Goal: Task Accomplishment & Management: Manage account settings

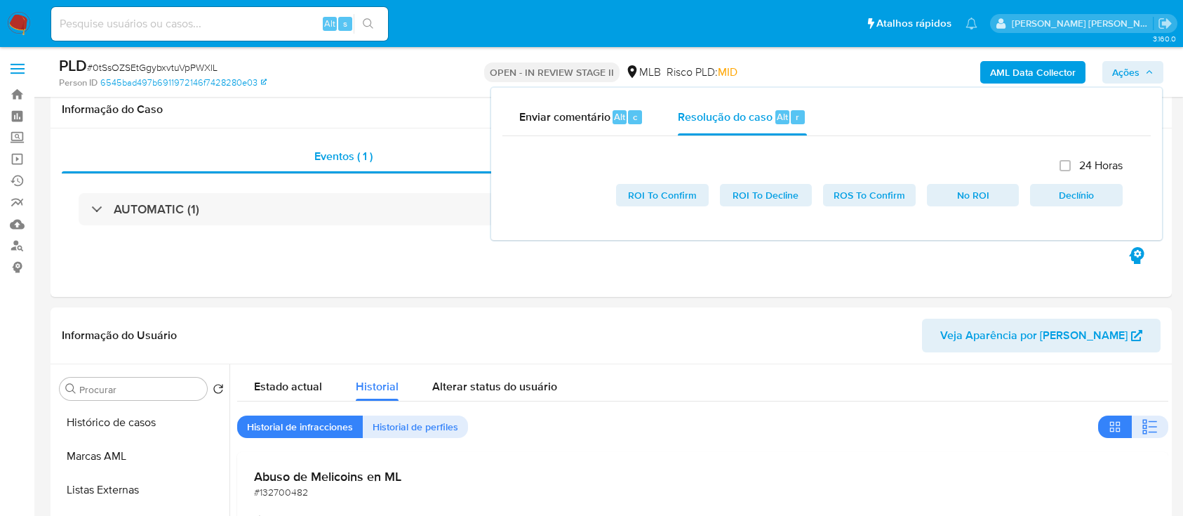
select select "10"
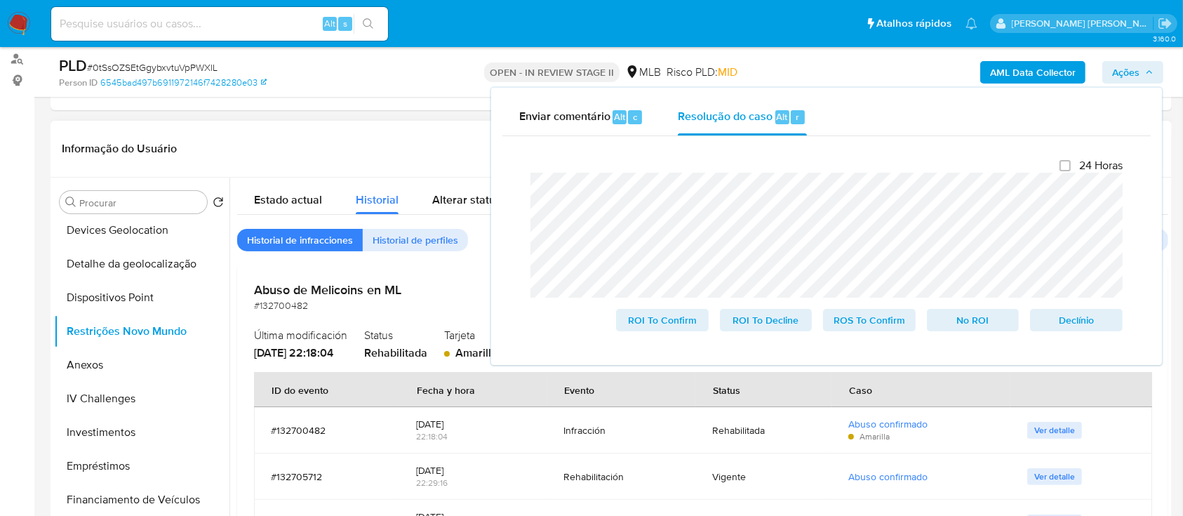
scroll to position [274, 0]
click at [128, 343] on button "Restrições Novo Mundo" at bounding box center [136, 332] width 164 height 34
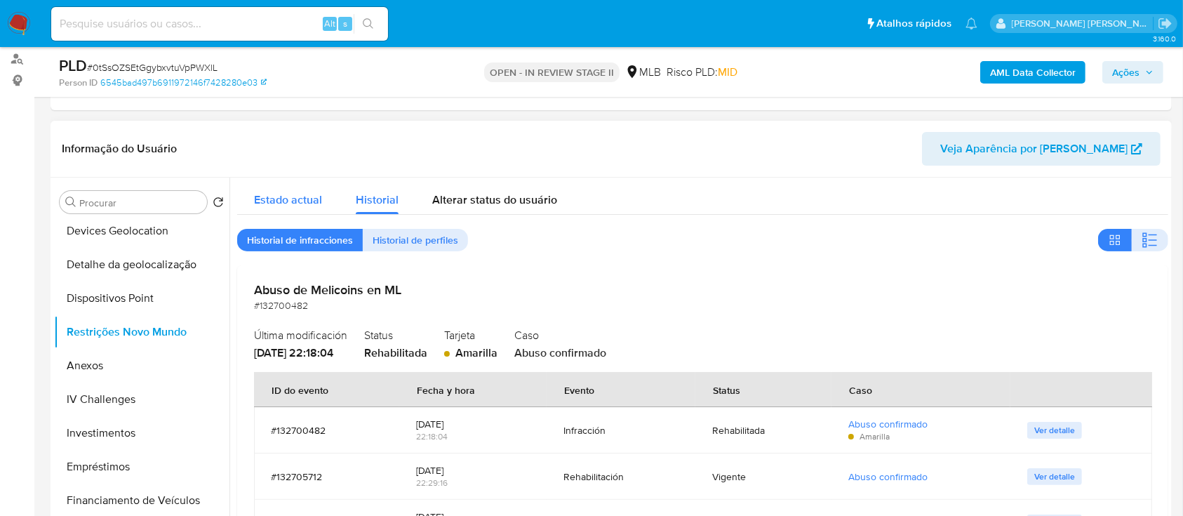
click at [321, 199] on span "Estado actual" at bounding box center [288, 200] width 68 height 16
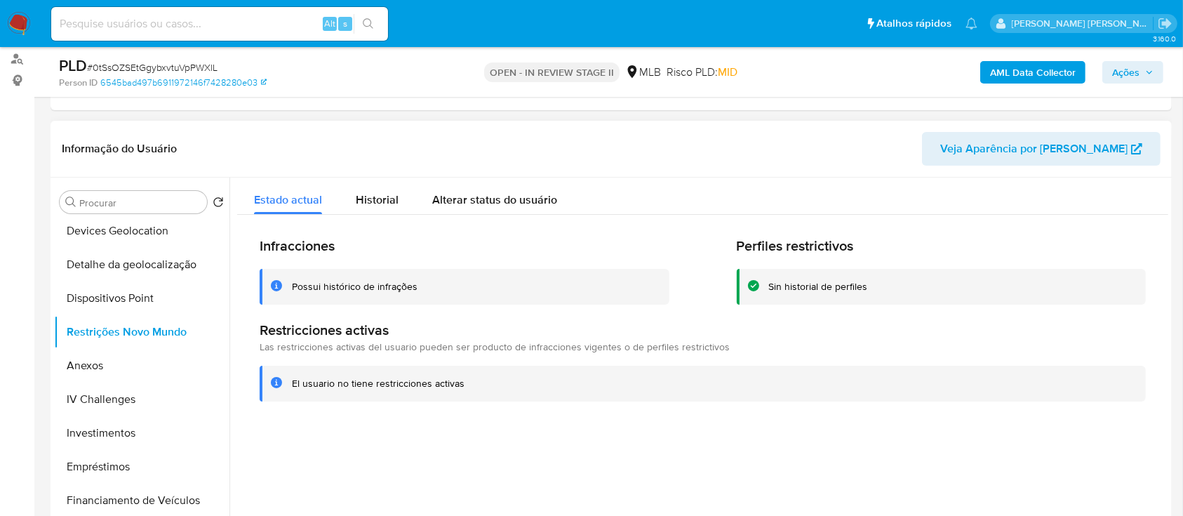
click at [392, 284] on div "Possui histórico de infrações" at bounding box center [355, 286] width 126 height 13
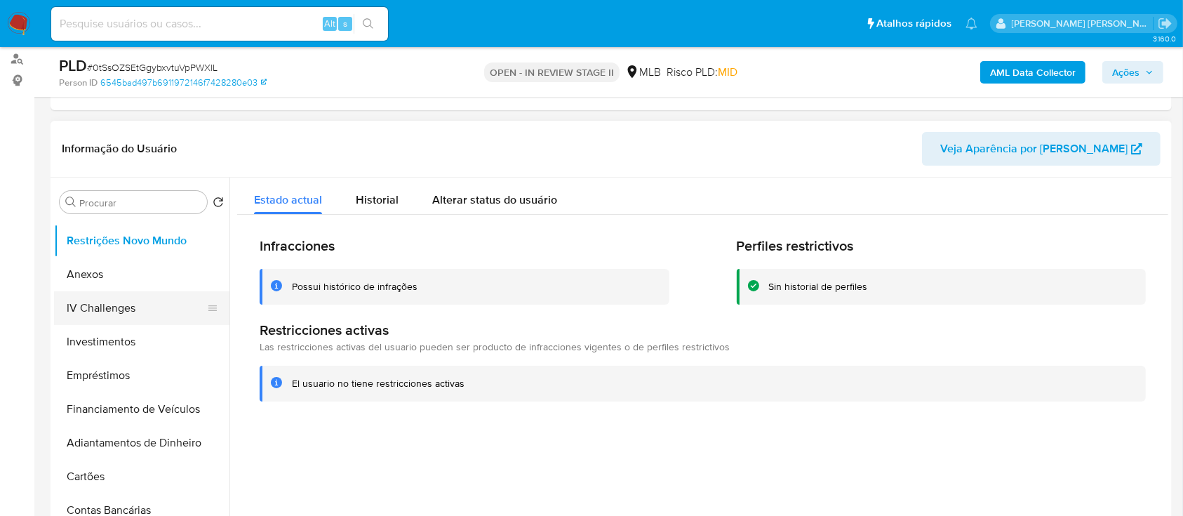
scroll to position [357, 0]
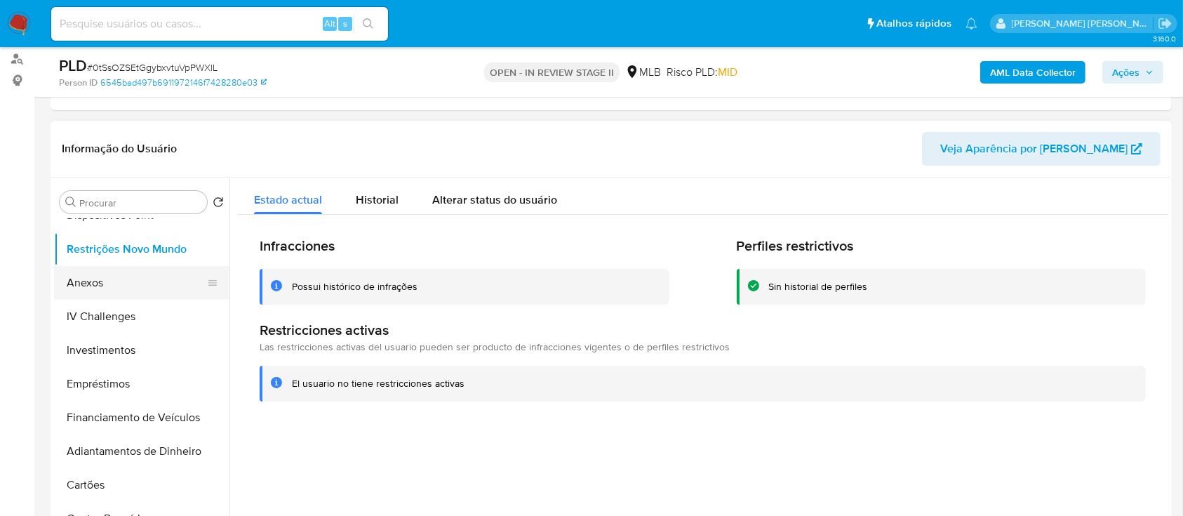
click at [168, 292] on button "Anexos" at bounding box center [136, 283] width 164 height 34
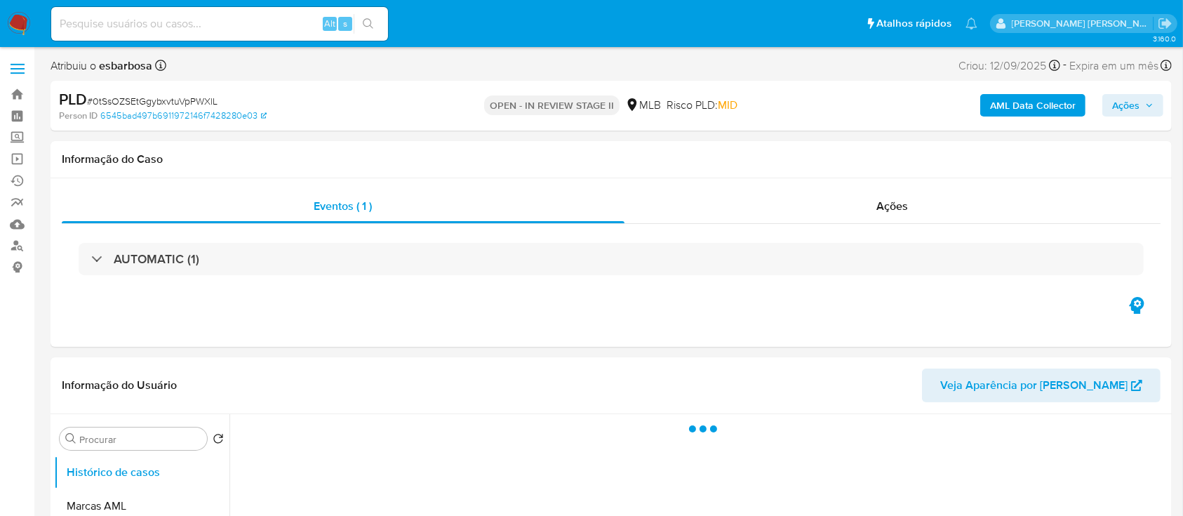
select select "10"
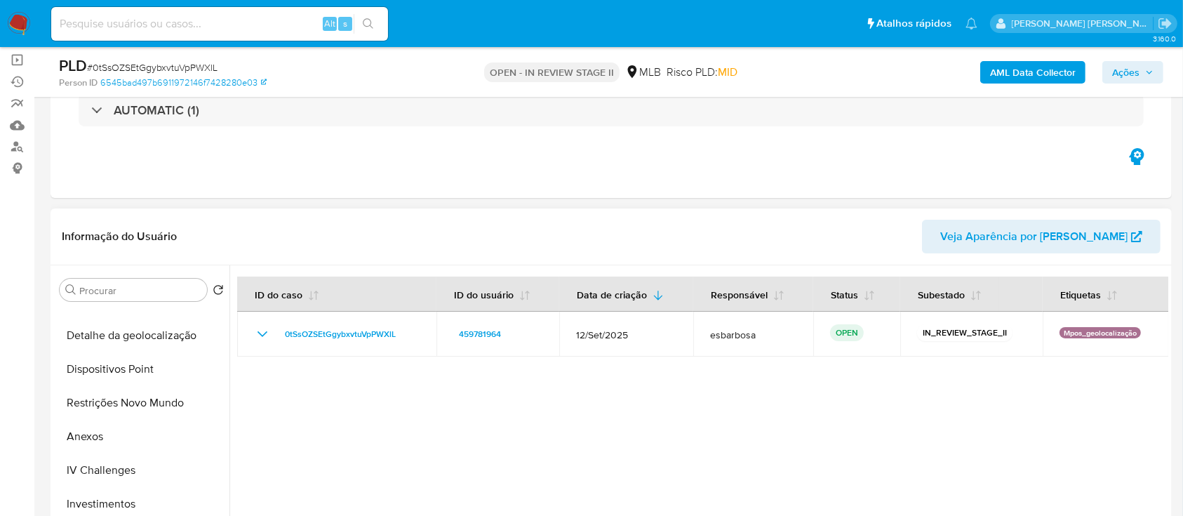
scroll to position [293, 0]
click at [90, 444] on button "Anexos" at bounding box center [136, 435] width 164 height 34
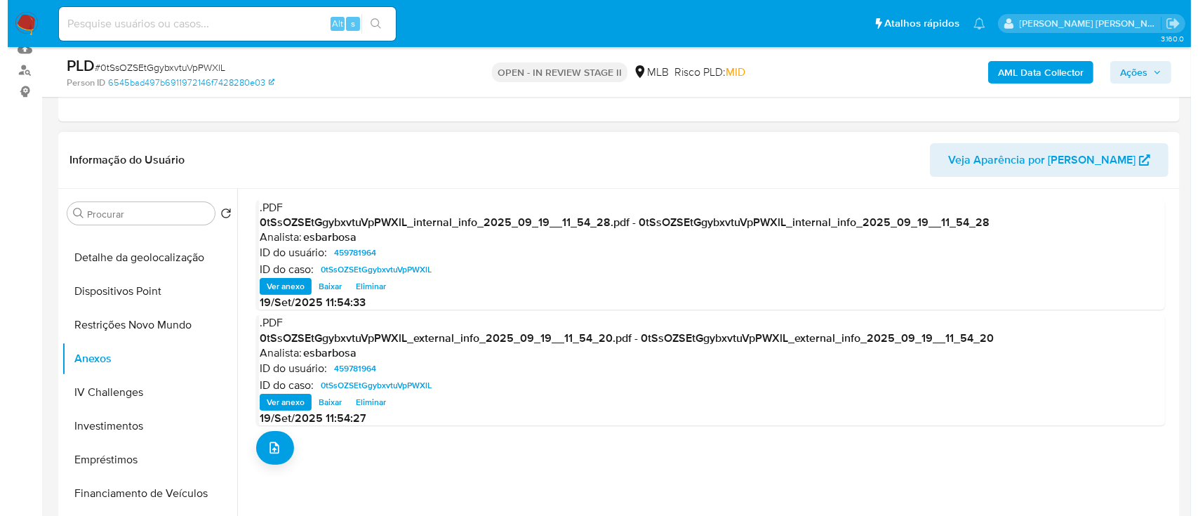
scroll to position [253, 0]
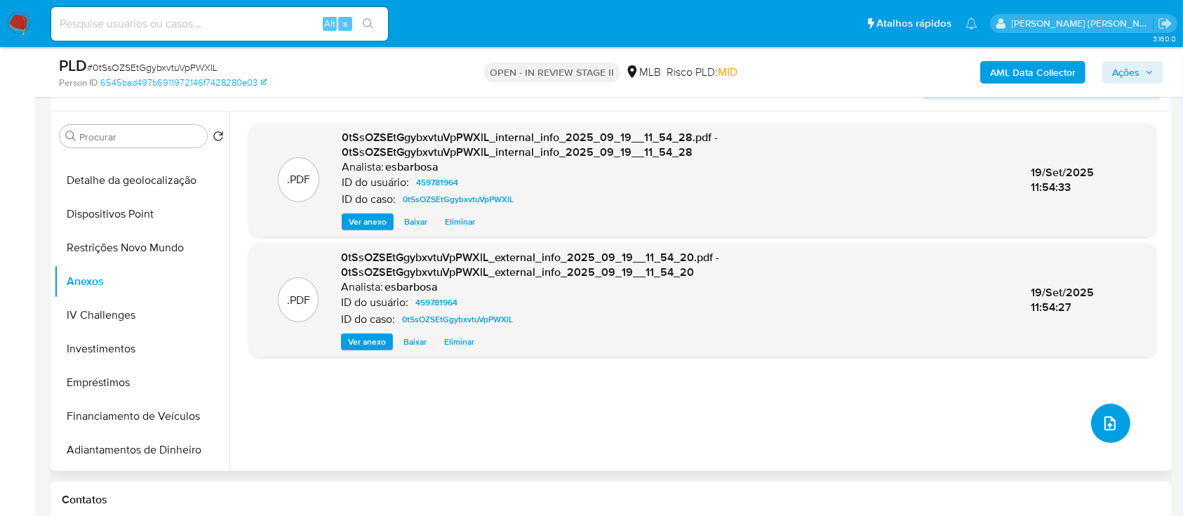
click at [1101, 425] on icon "upload-file" at bounding box center [1109, 423] width 17 height 17
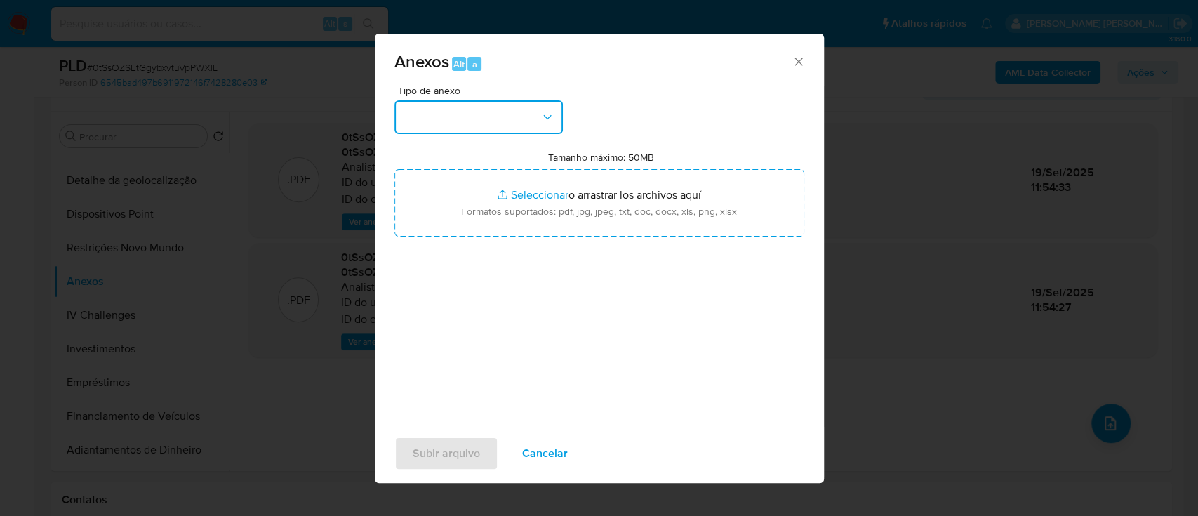
click at [530, 105] on button "button" at bounding box center [478, 117] width 168 height 34
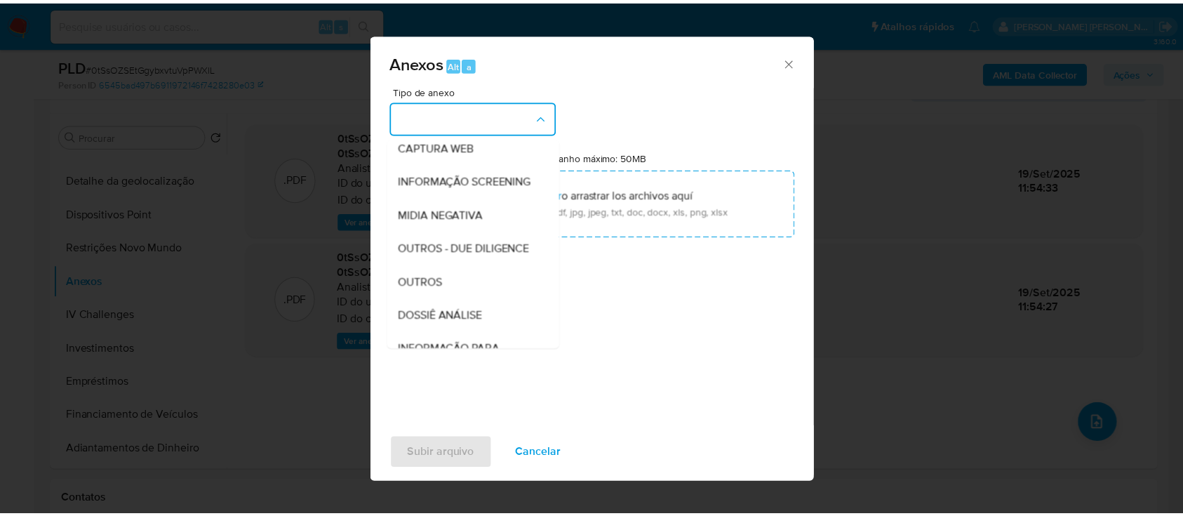
scroll to position [110, 0]
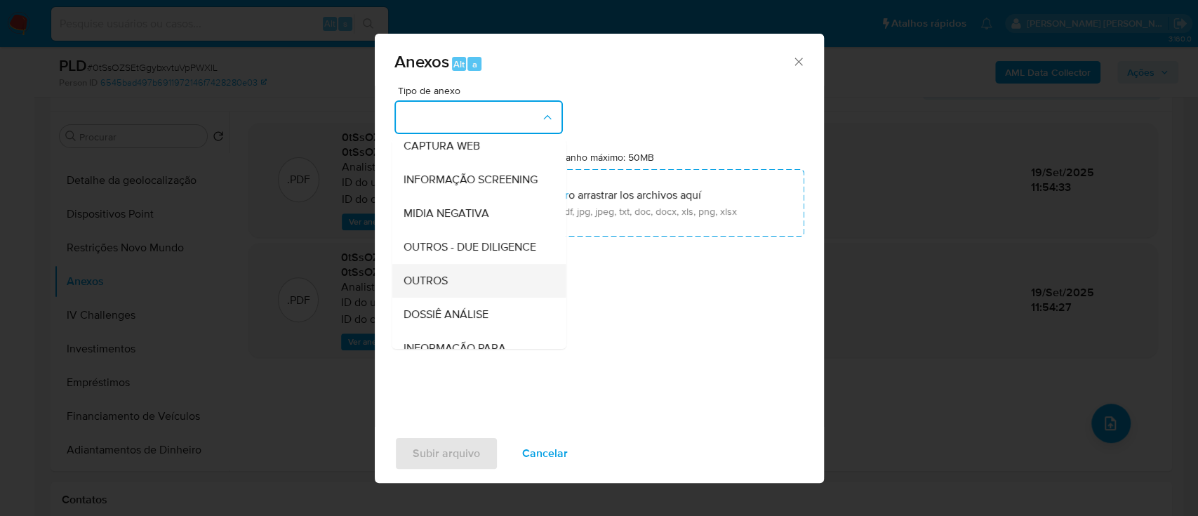
click at [467, 297] on div "OUTROS" at bounding box center [474, 281] width 143 height 34
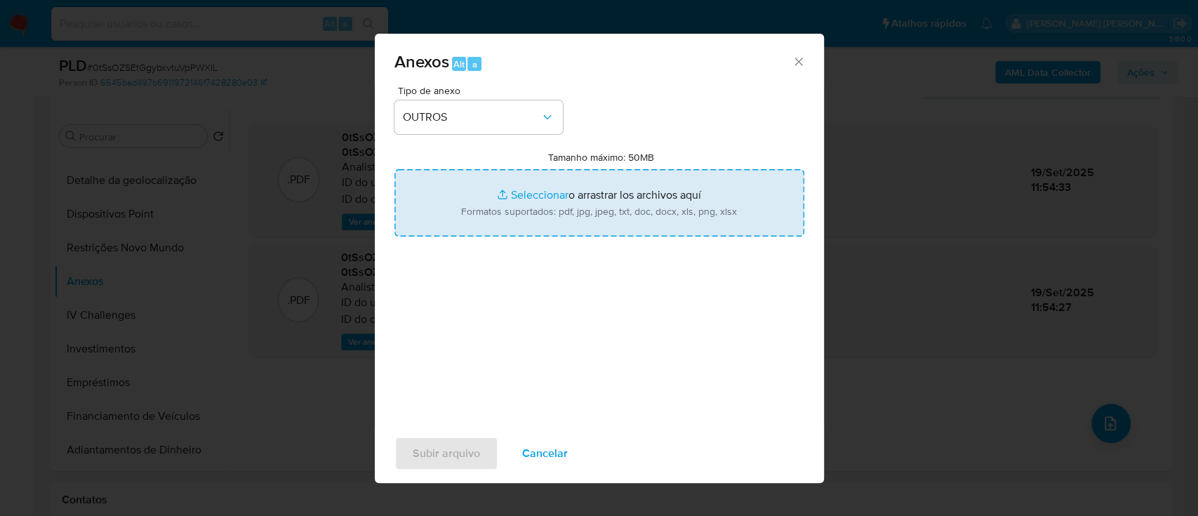
click at [528, 192] on input "Tamanho máximo: 50MB Seleccionar archivos" at bounding box center [599, 202] width 410 height 67
type input "C:\fakepath\Mulan 459781964_2025_09_18_09_58_58.xlsx"
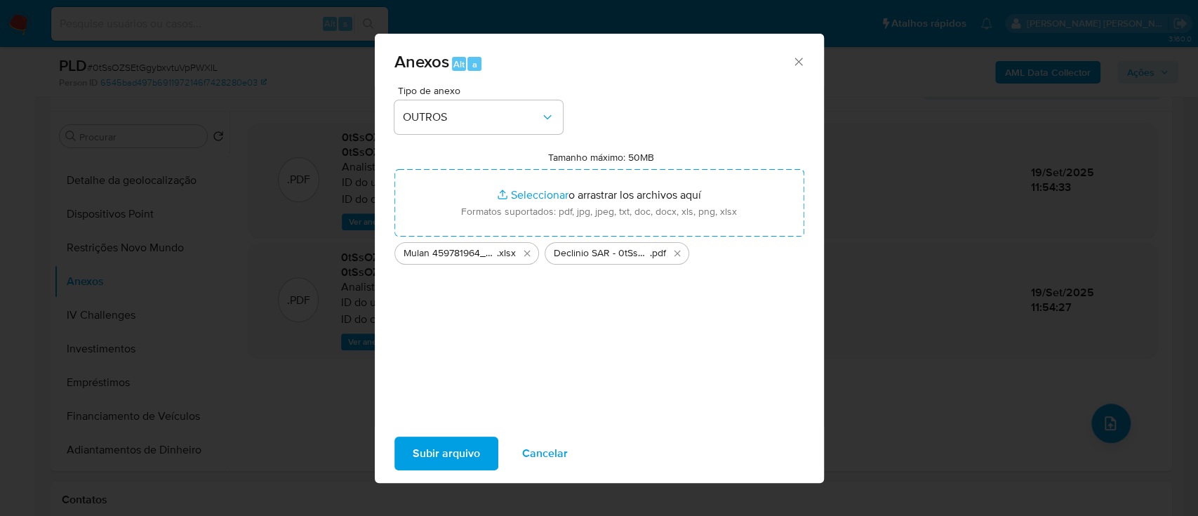
click at [442, 455] on span "Subir arquivo" at bounding box center [446, 453] width 67 height 31
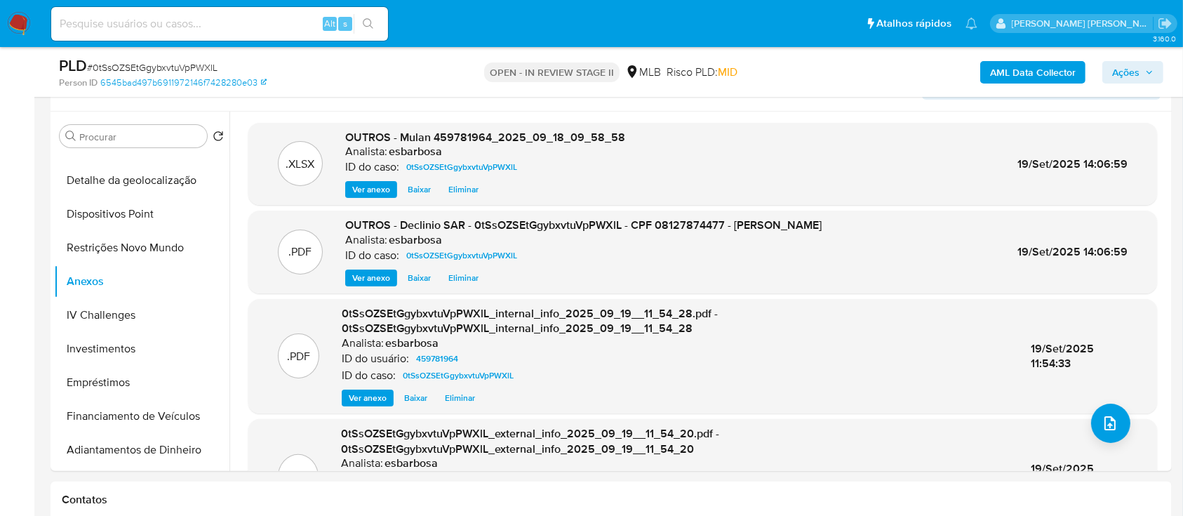
click at [1126, 79] on span "Ações" at bounding box center [1125, 72] width 27 height 22
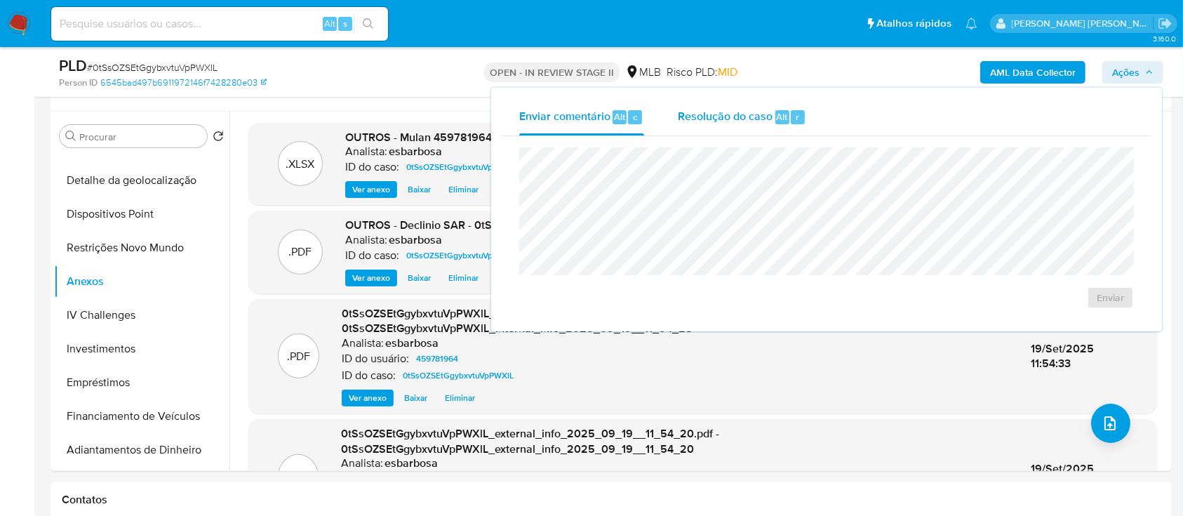
click at [718, 112] on span "Resolução do caso" at bounding box center [725, 116] width 95 height 16
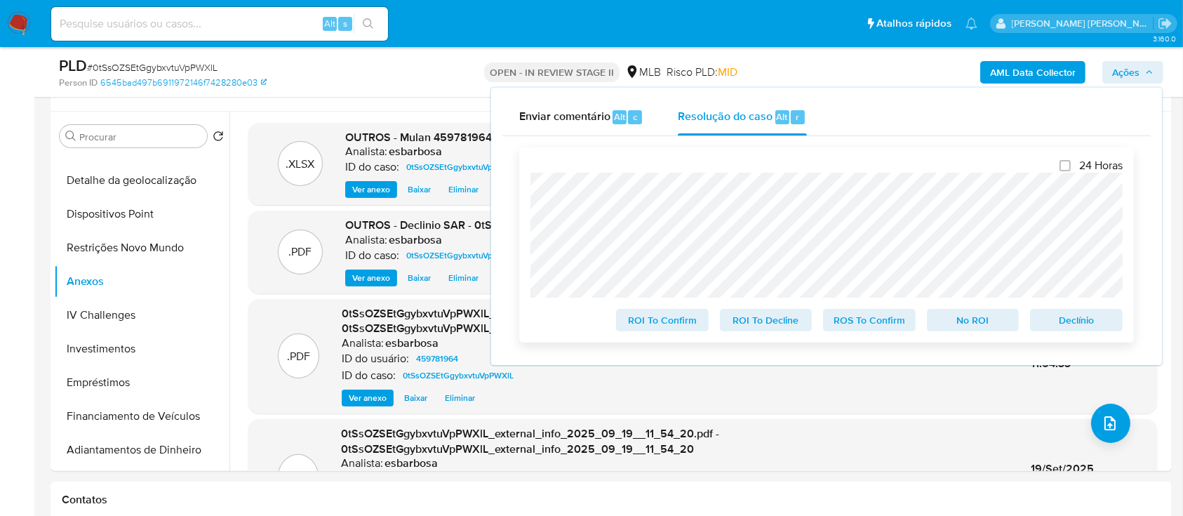
click at [987, 323] on span "No ROI" at bounding box center [973, 320] width 73 height 20
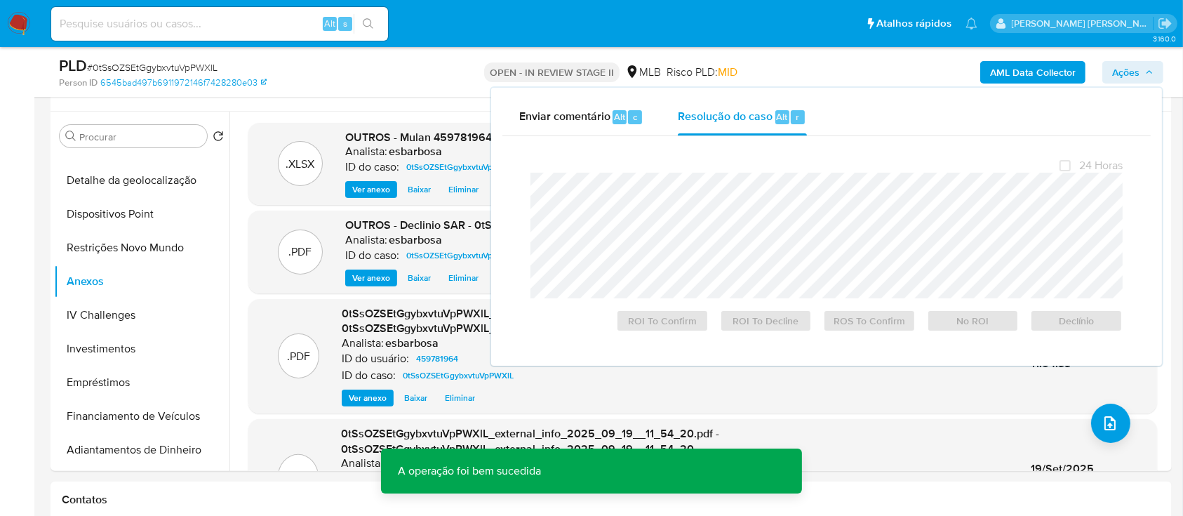
click at [202, 63] on span "# 0tSsOZSEtGgybxvtuVpPWXlL" at bounding box center [152, 67] width 130 height 14
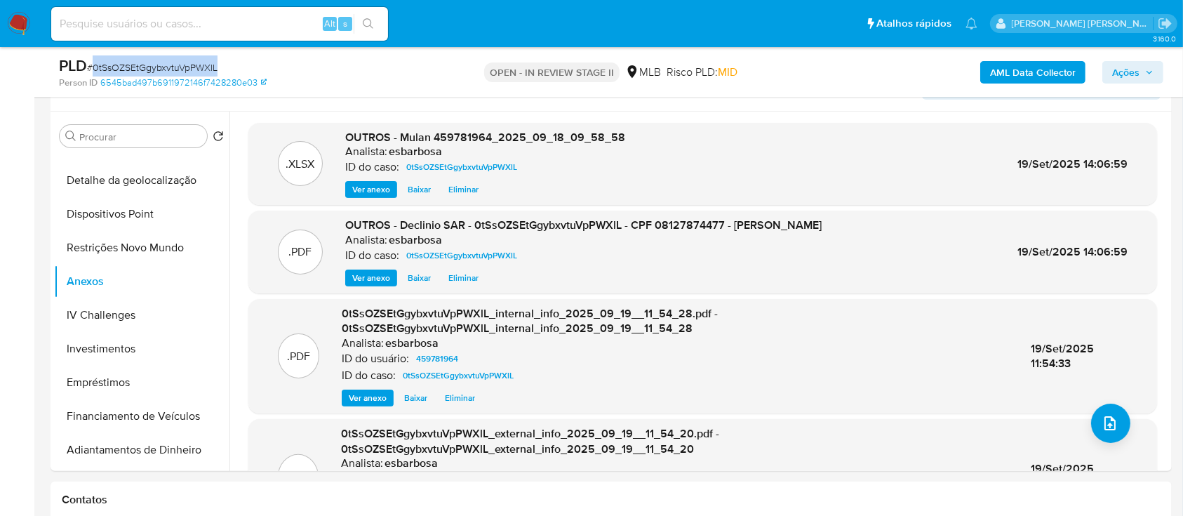
click at [202, 63] on span "# 0tSsOZSEtGgybxvtuVpPWXlL" at bounding box center [152, 67] width 130 height 14
copy span "0tSsOZSEtGgybxvtuVpPWXlL"
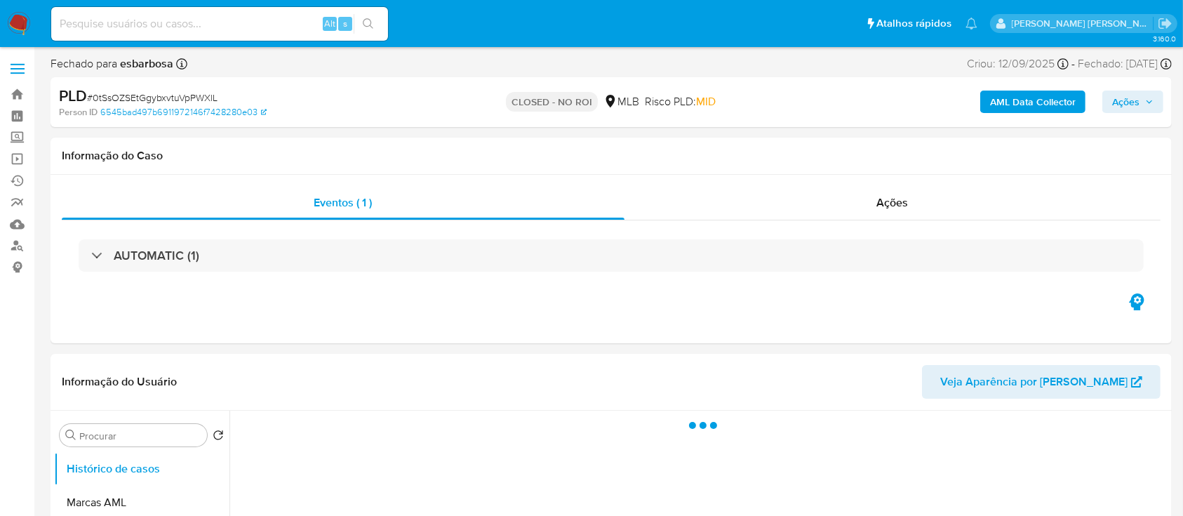
select select "10"
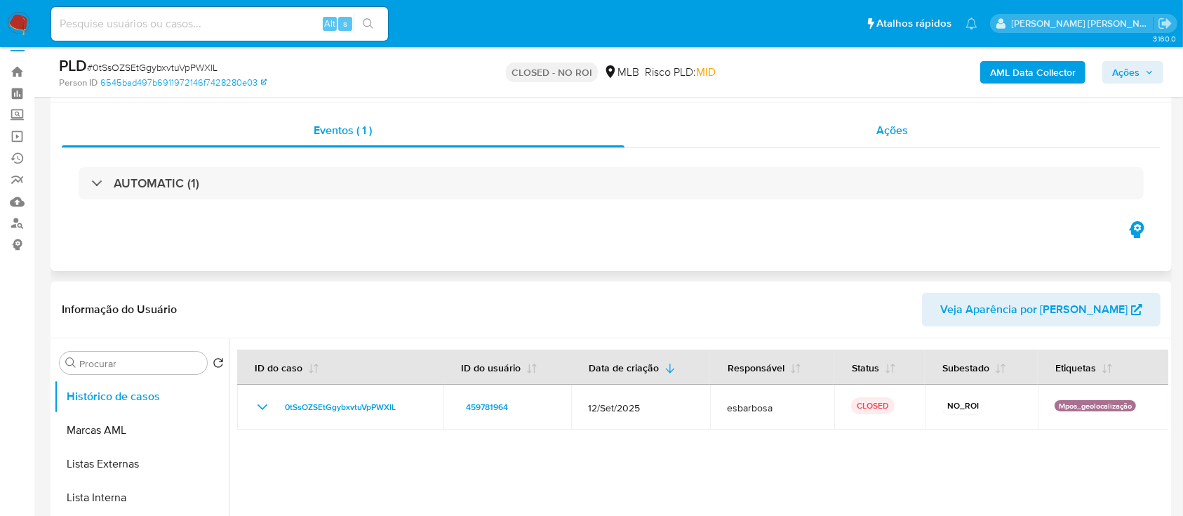
scroll to position [22, 0]
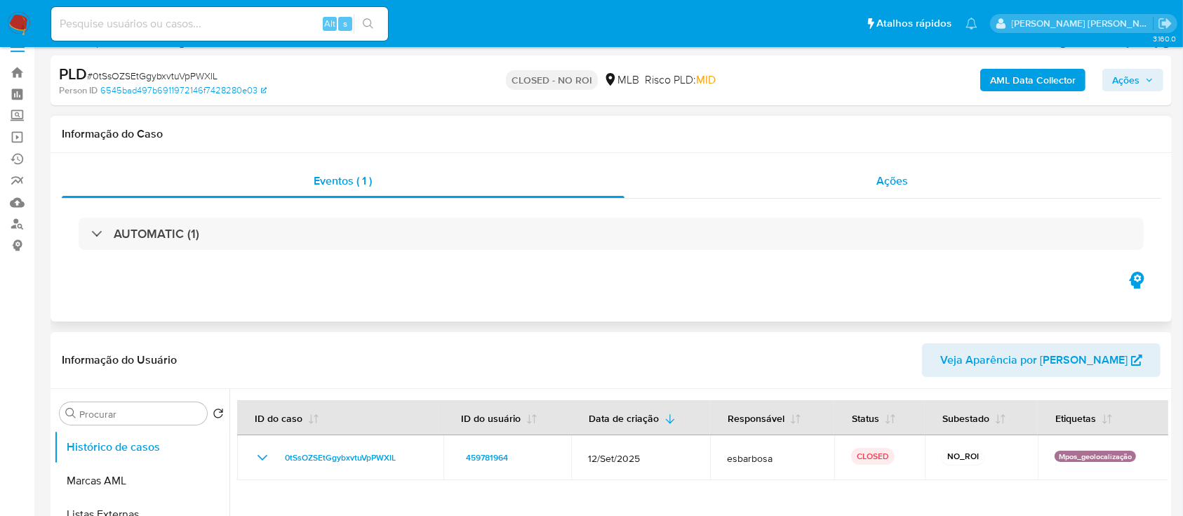
click at [681, 191] on div "Ações" at bounding box center [892, 181] width 536 height 34
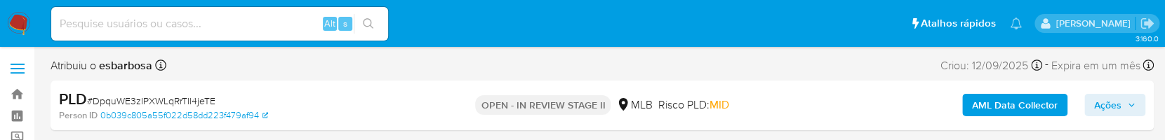
select select "10"
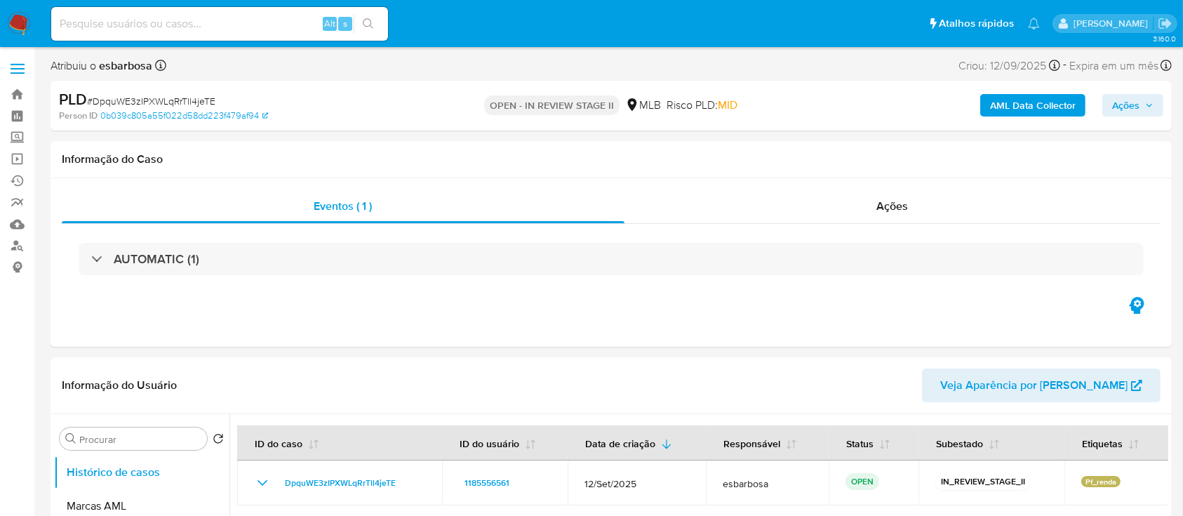
click at [200, 104] on span "# DpquWE3zIPXWLqRrTll4jeTE" at bounding box center [151, 101] width 128 height 14
copy span "DpquWE3zIPXWLqRrTll4jeTE"
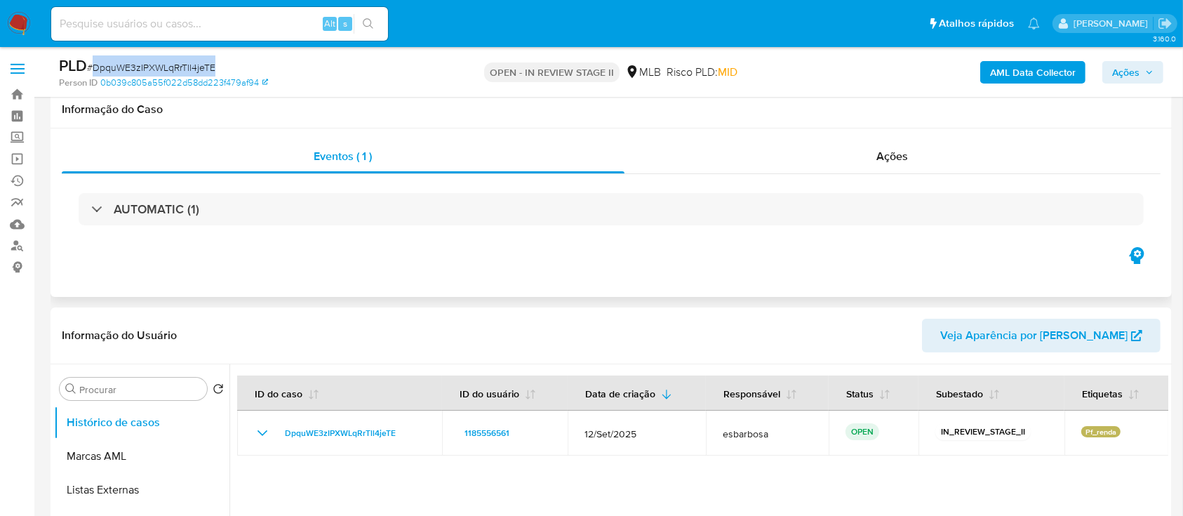
scroll to position [56, 0]
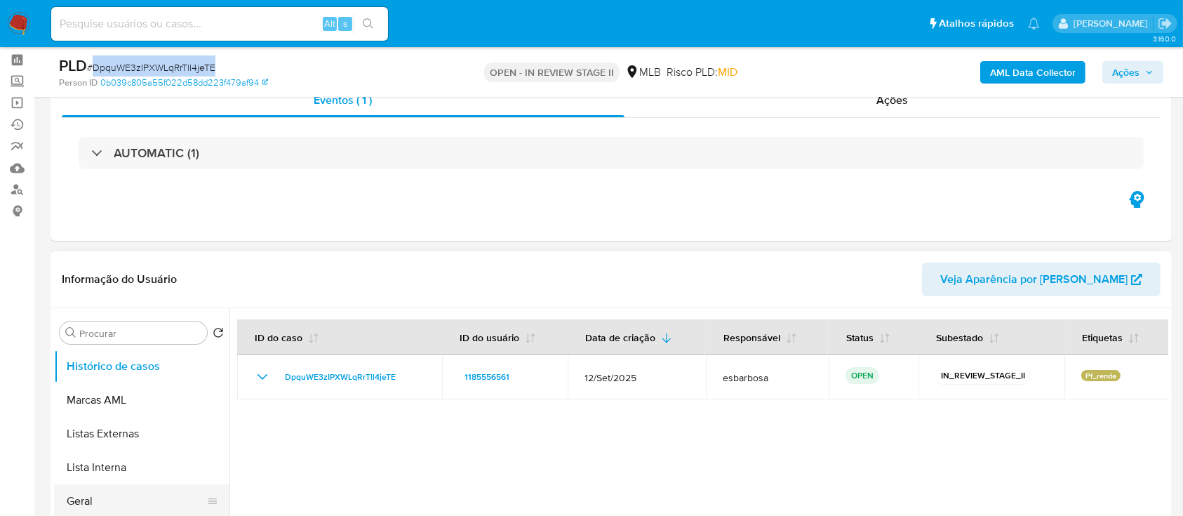
click at [76, 140] on button "Geral" at bounding box center [136, 501] width 164 height 34
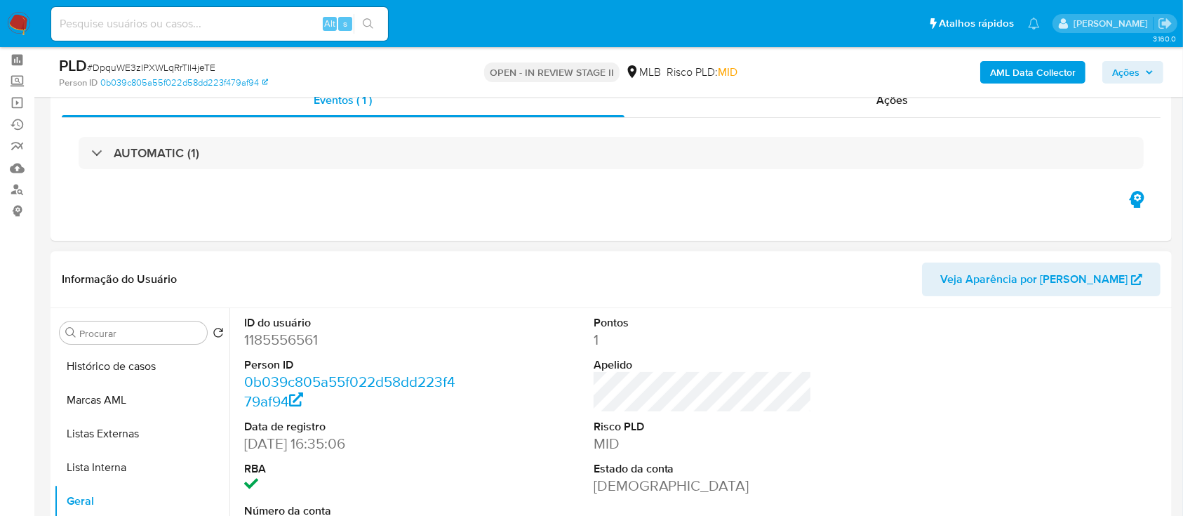
click at [309, 140] on dd "1185556561" at bounding box center [353, 340] width 219 height 20
copy dd "1185556561"
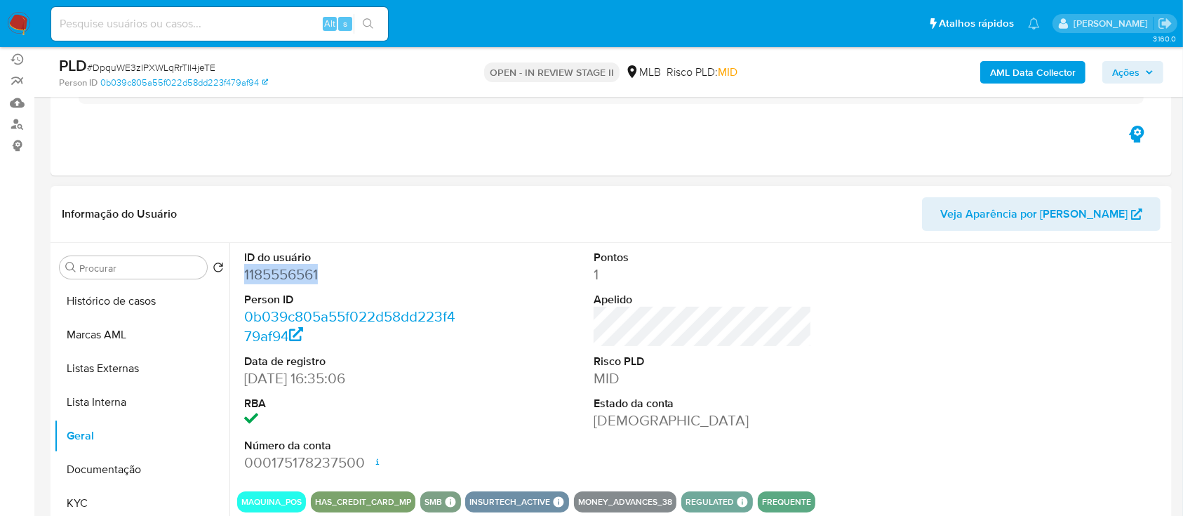
scroll to position [125, 0]
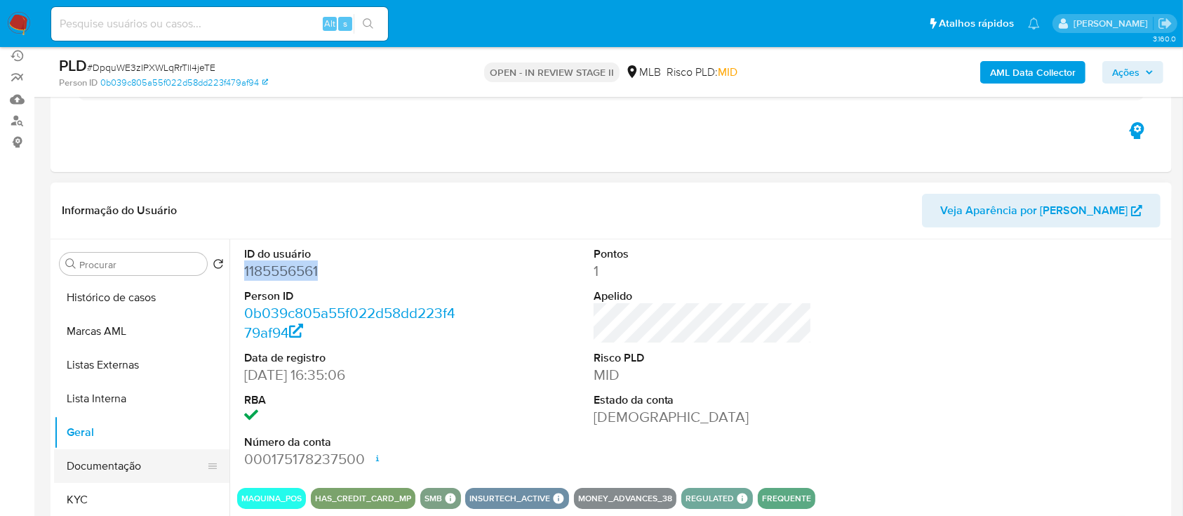
click at [156, 140] on button "Documentação" at bounding box center [136, 466] width 164 height 34
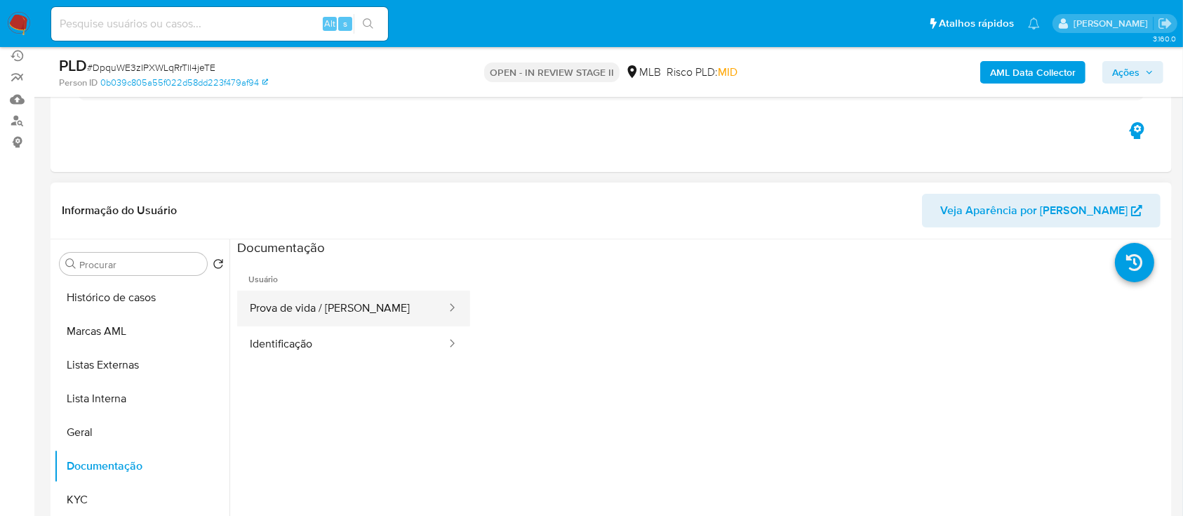
click at [365, 140] on button "Prova de vida / [PERSON_NAME]" at bounding box center [342, 308] width 210 height 36
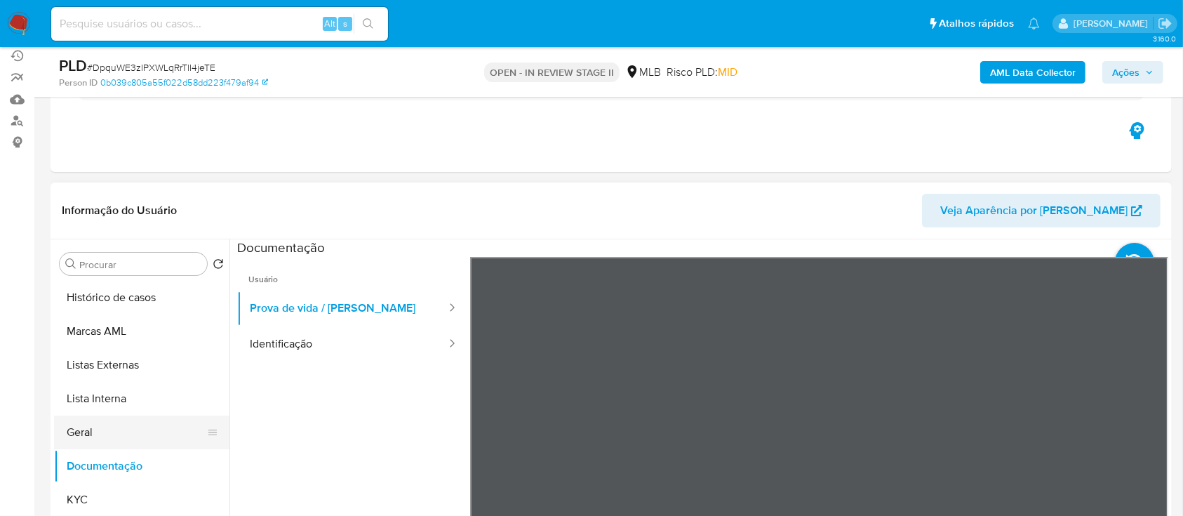
click at [148, 140] on button "Geral" at bounding box center [136, 432] width 164 height 34
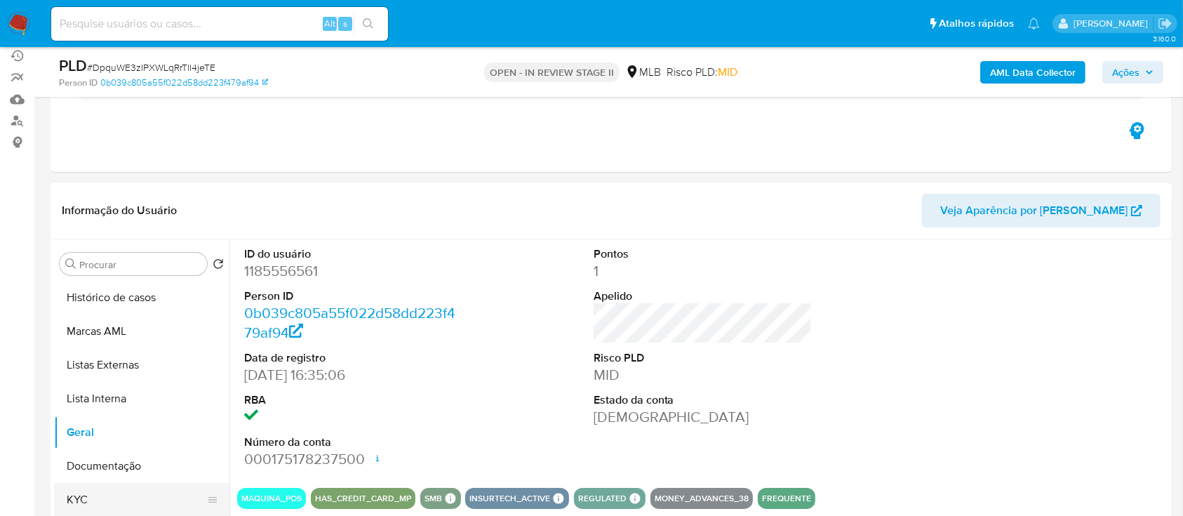
click at [156, 140] on button "KYC" at bounding box center [136, 500] width 164 height 34
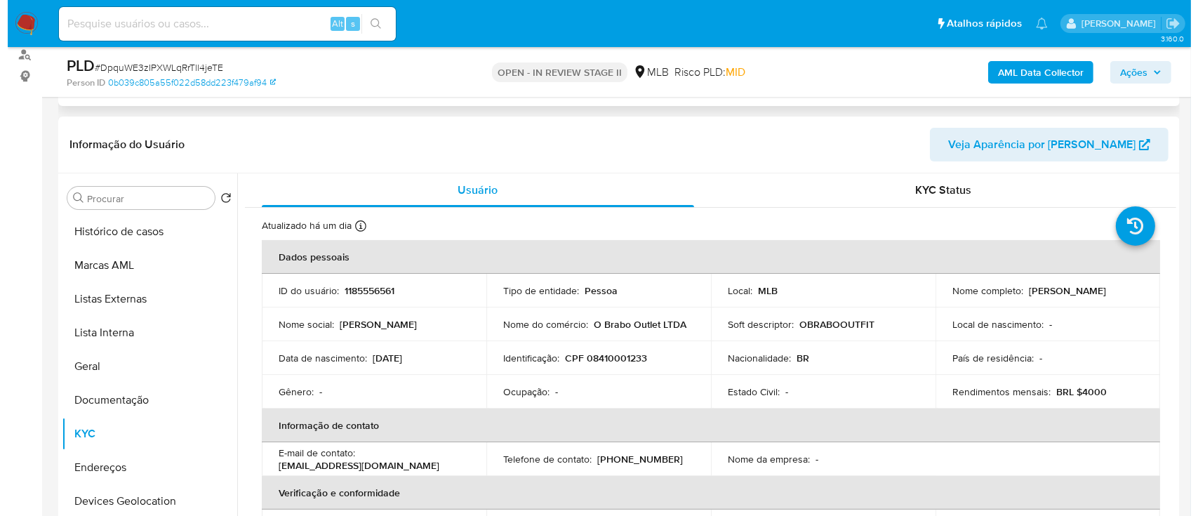
scroll to position [219, 0]
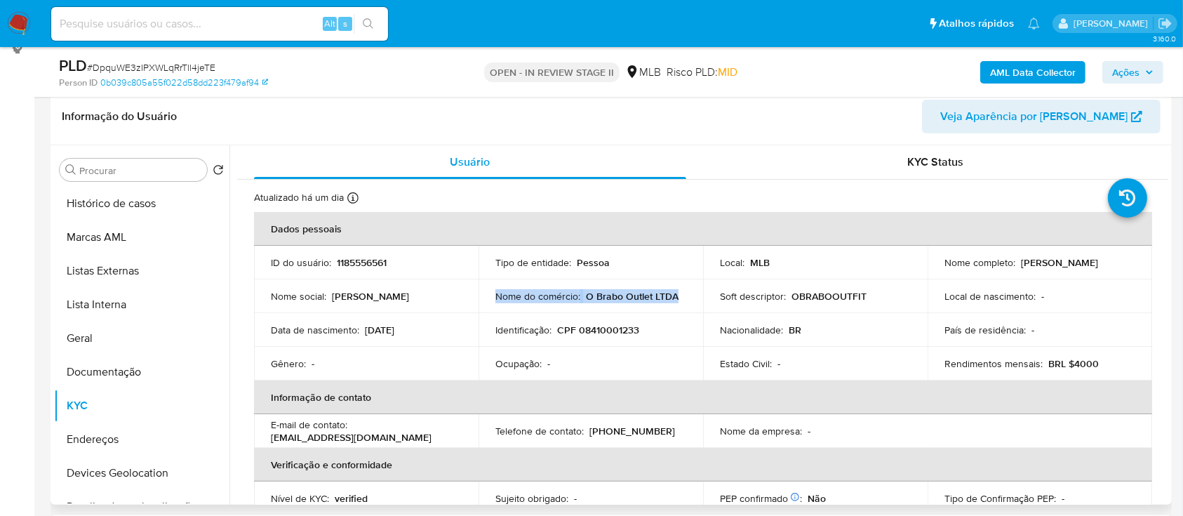
drag, startPoint x: 674, startPoint y: 297, endPoint x: 490, endPoint y: 300, distance: 183.8
click at [490, 140] on td "Nome do comércio : O Brabo Outlet LTDA" at bounding box center [590, 296] width 224 height 34
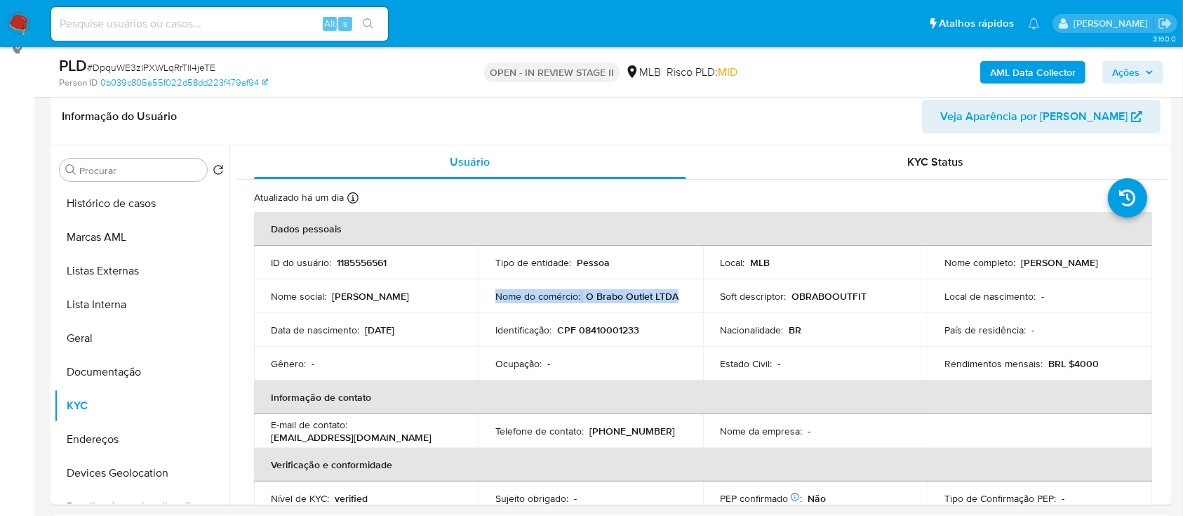
copy div "Nome do comércio : O Brabo Outlet LTDA"
click at [1024, 71] on b "AML Data Collector" at bounding box center [1033, 72] width 86 height 22
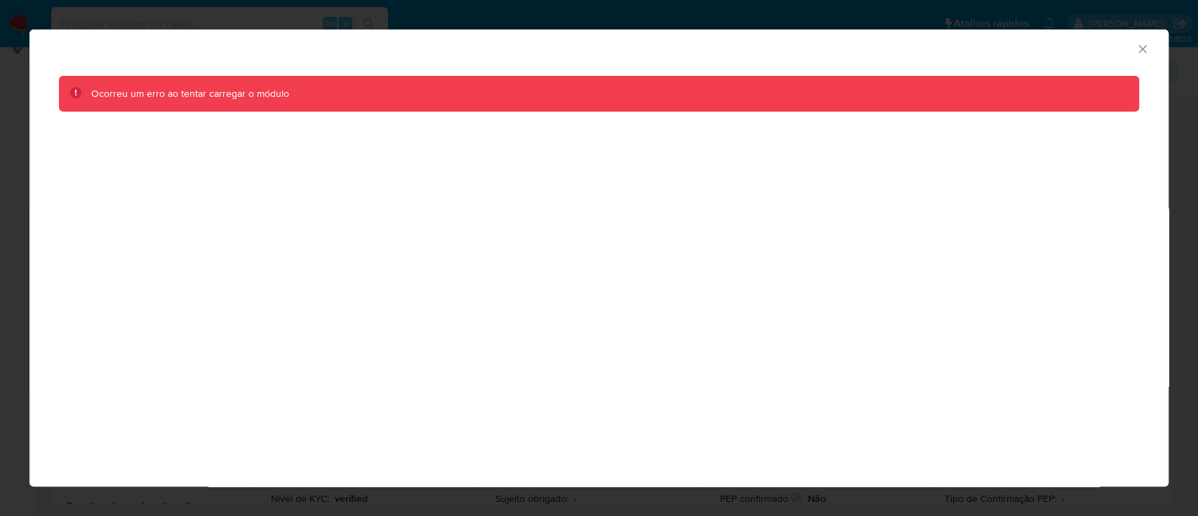
click at [1138, 53] on icon "Fechar a janela" at bounding box center [1142, 49] width 14 height 14
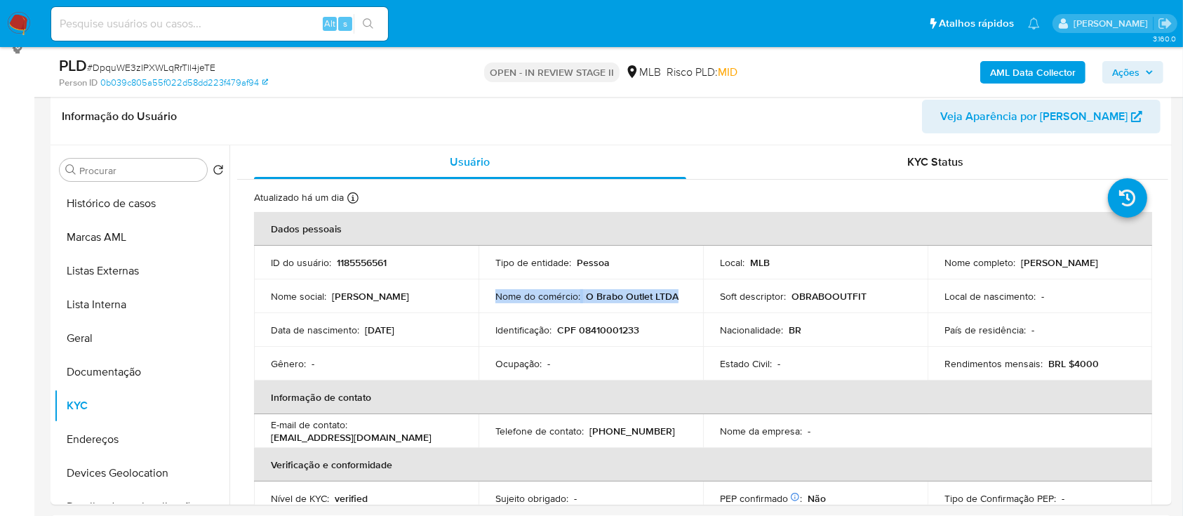
click at [996, 76] on b "AML Data Collector" at bounding box center [1033, 72] width 86 height 22
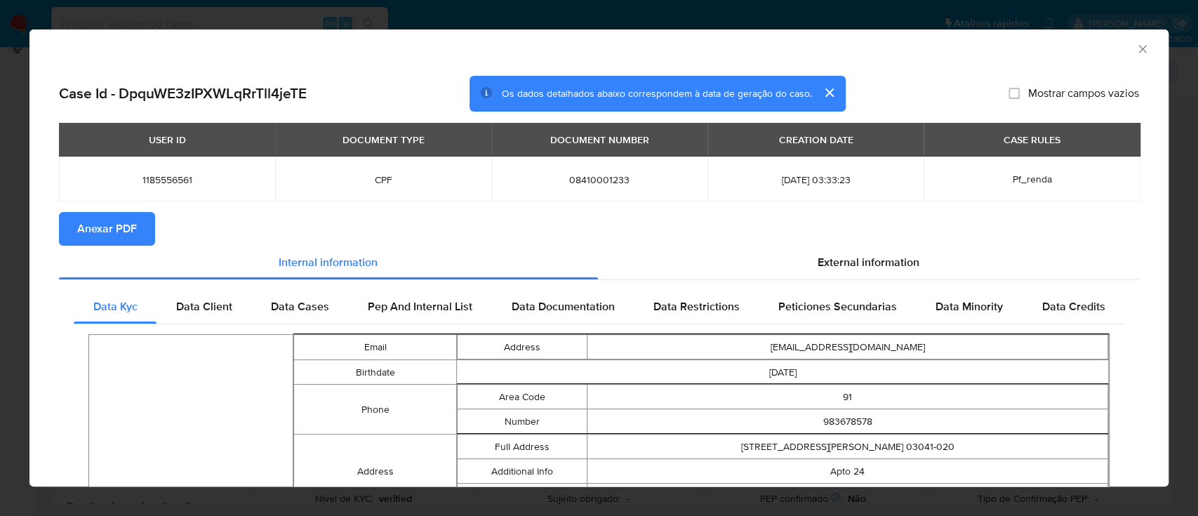
click at [123, 140] on span "Anexar PDF" at bounding box center [107, 228] width 60 height 31
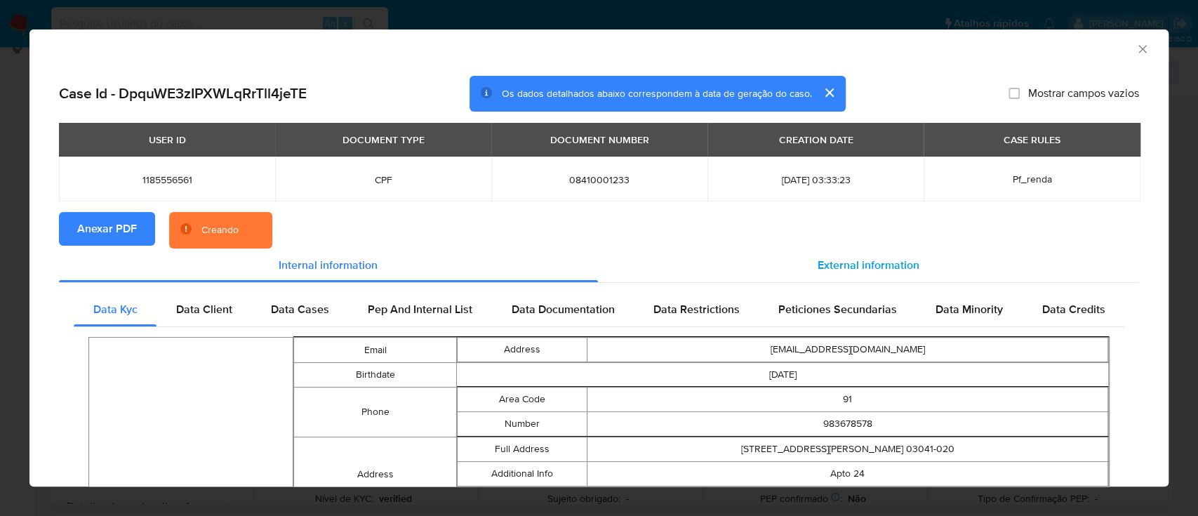
click at [853, 140] on span "External information" at bounding box center [868, 265] width 102 height 16
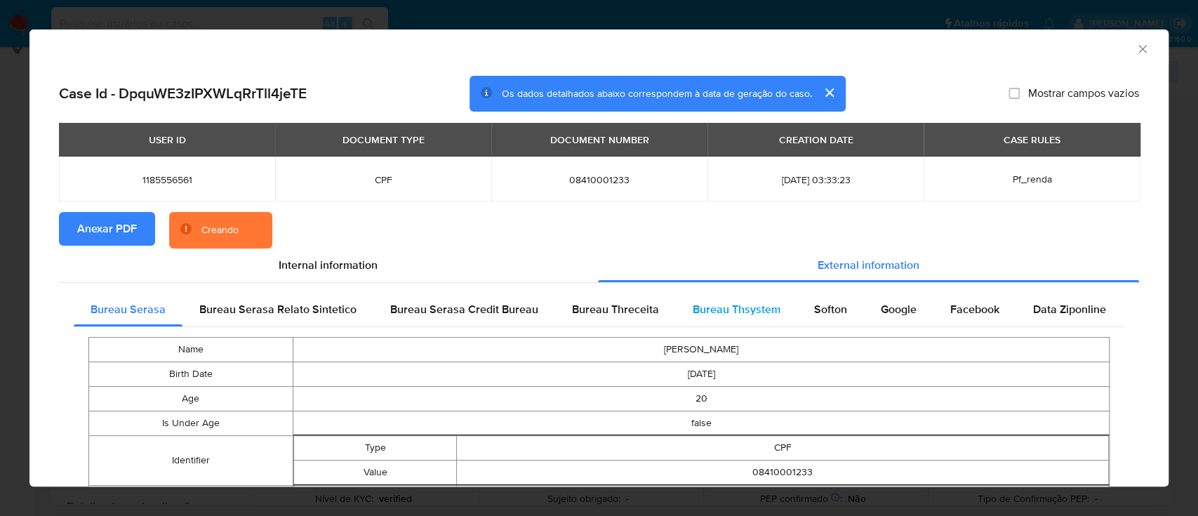
click at [717, 140] on span "Bureau Thsystem" at bounding box center [736, 309] width 88 height 16
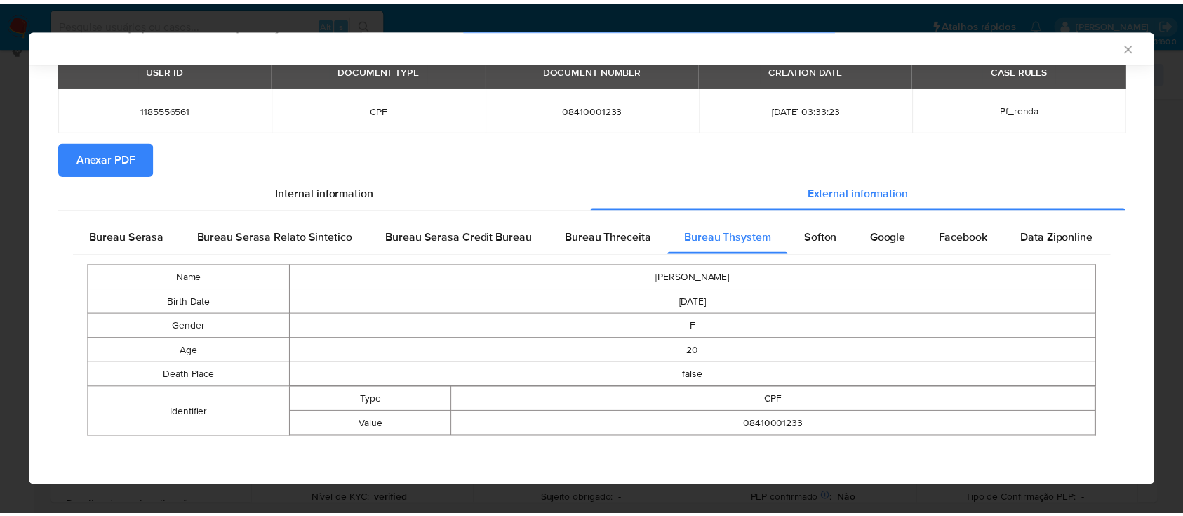
scroll to position [67, 0]
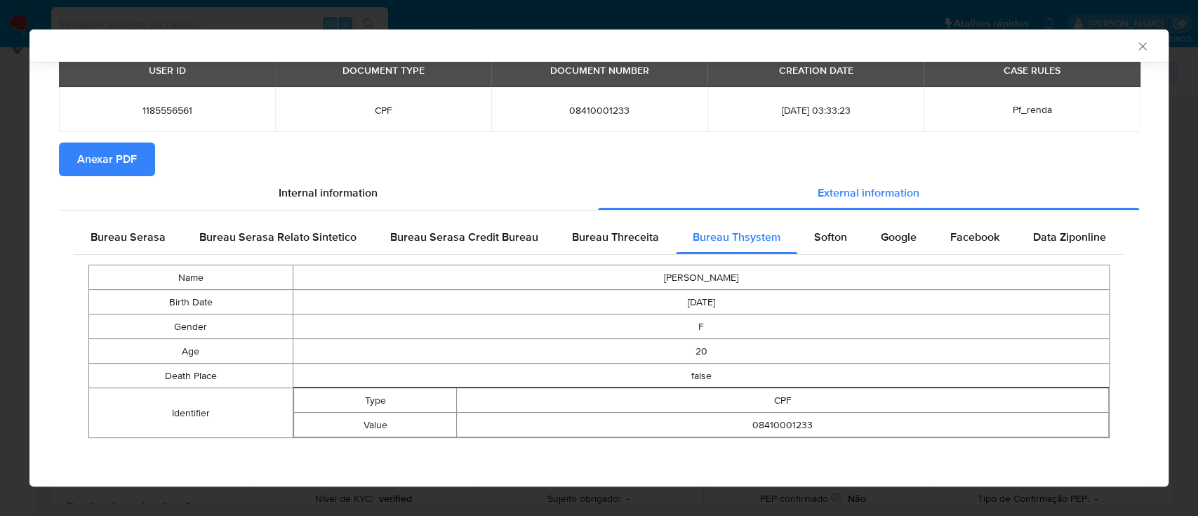
drag, startPoint x: 1126, startPoint y: 46, endPoint x: 1120, endPoint y: 43, distance: 7.2
click at [1135, 46] on icon "Fechar a janela" at bounding box center [1142, 46] width 14 height 14
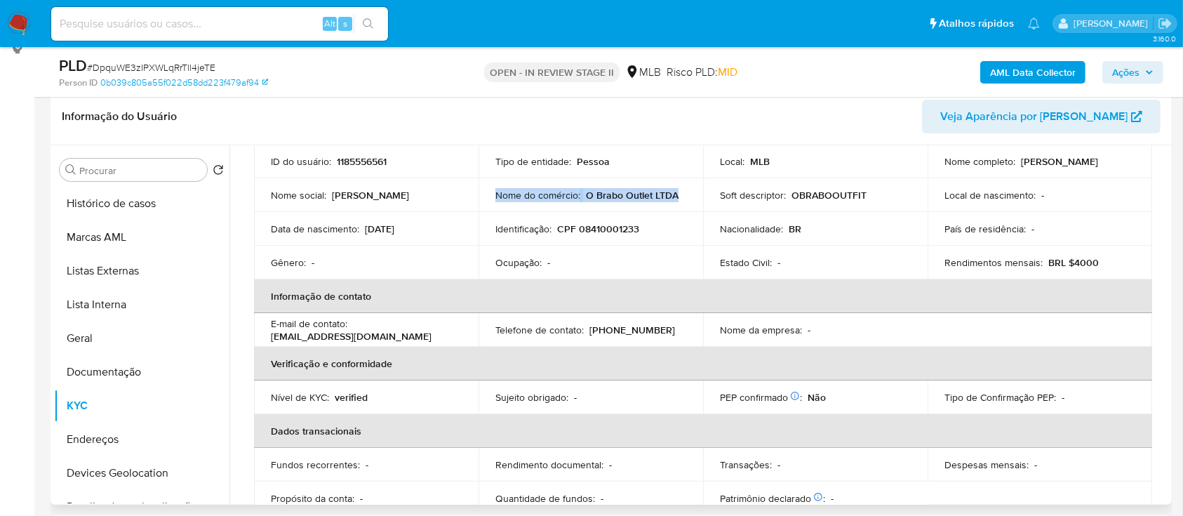
scroll to position [0, 0]
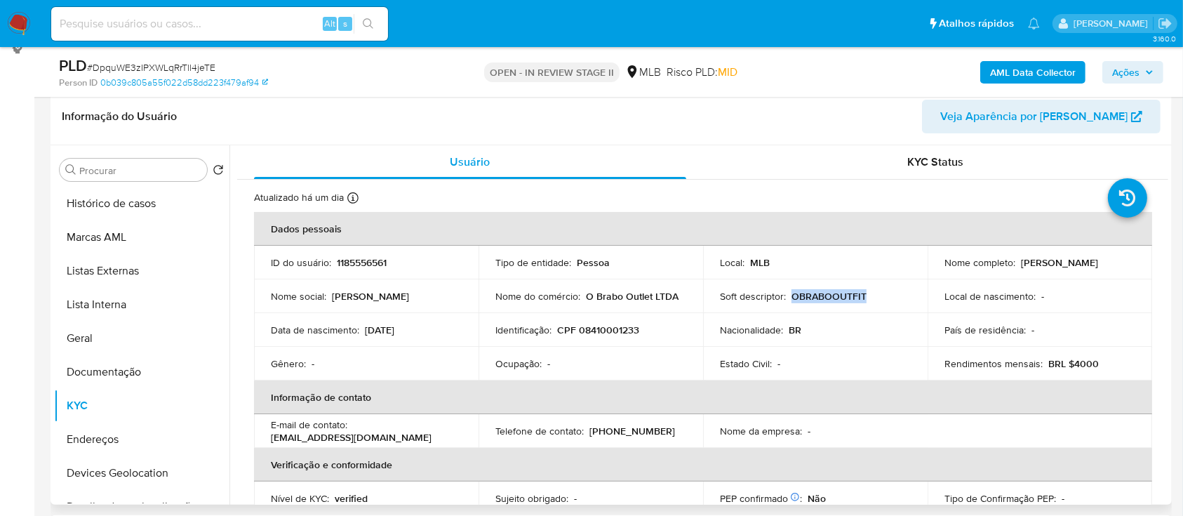
drag, startPoint x: 870, startPoint y: 293, endPoint x: 787, endPoint y: 297, distance: 82.9
click at [787, 140] on div "Soft descriptor : OBRABOOUTFIT" at bounding box center [815, 296] width 191 height 13
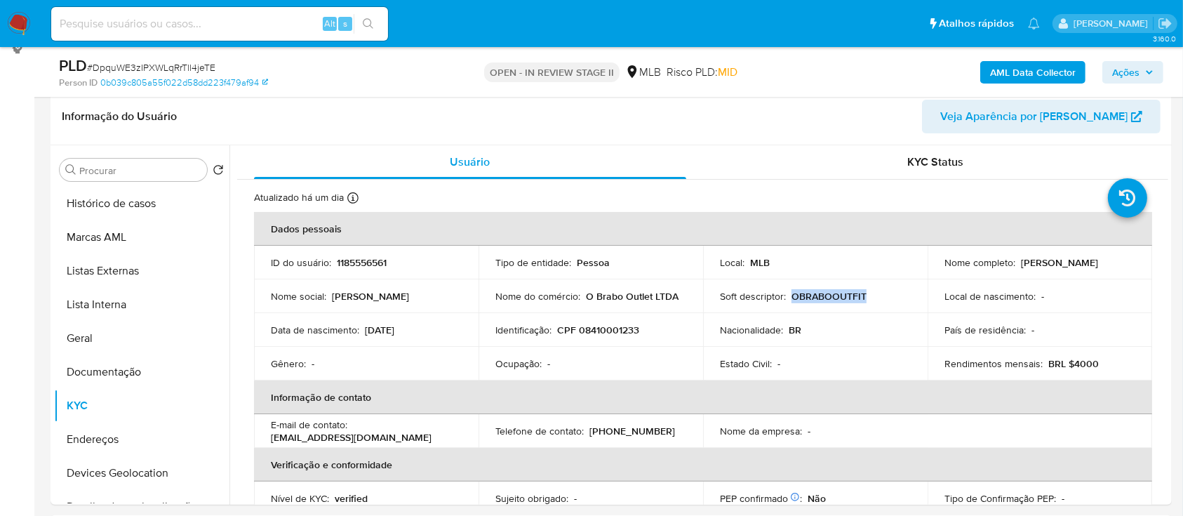
copy p "OBRABOOUTFIT"
click at [1129, 67] on span "Ações" at bounding box center [1125, 72] width 27 height 22
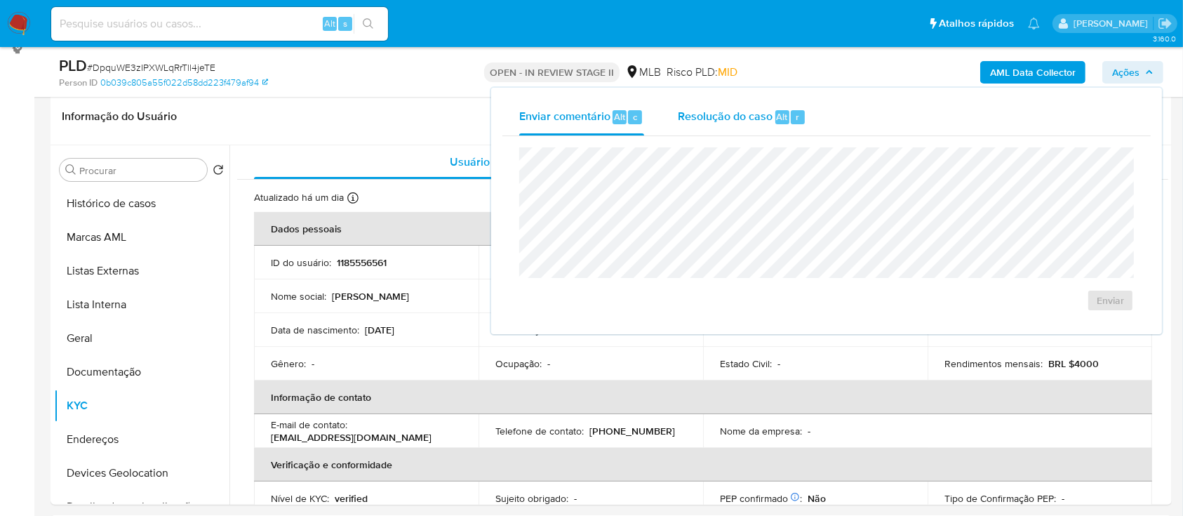
click at [732, 119] on span "Resolução do caso" at bounding box center [725, 116] width 95 height 16
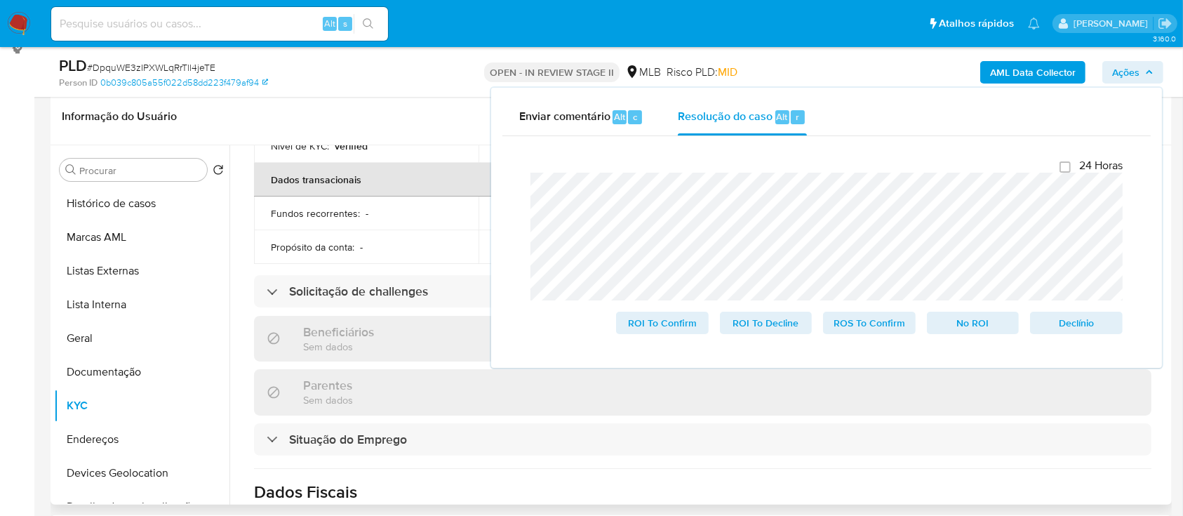
scroll to position [561, 0]
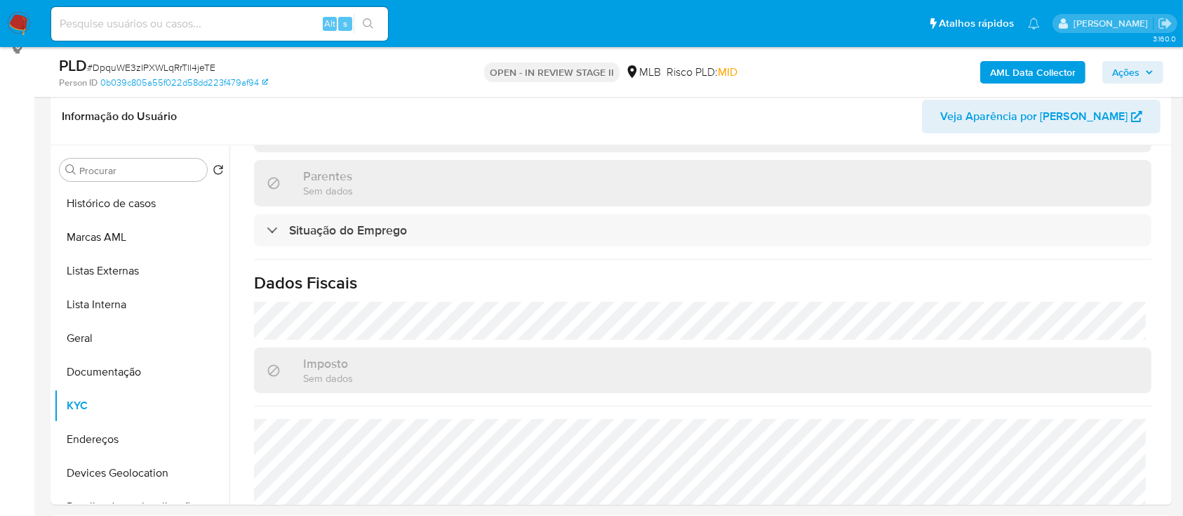
click at [1119, 76] on span "Ações" at bounding box center [1125, 72] width 27 height 22
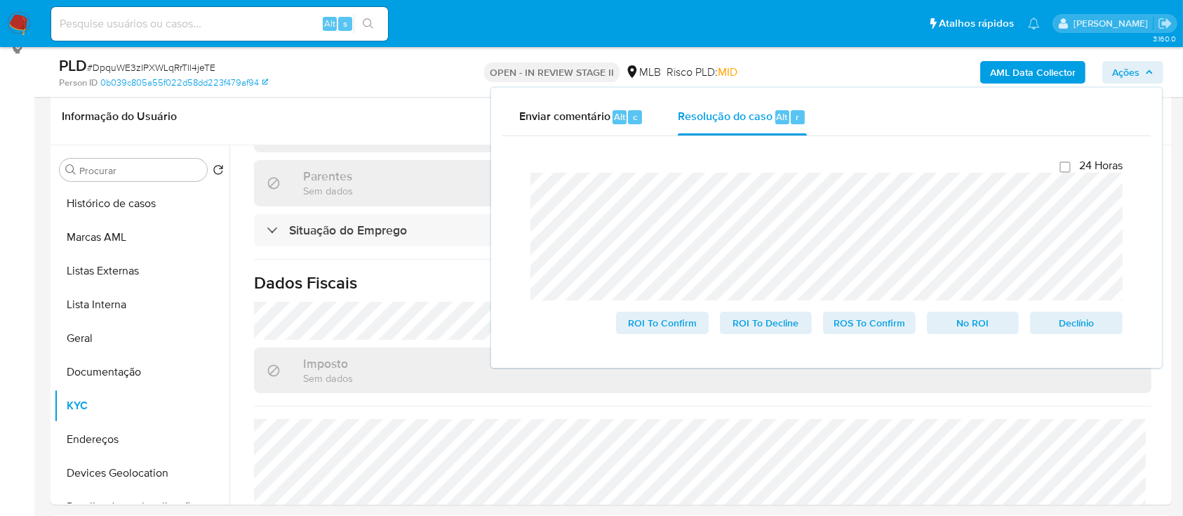
click at [516, 140] on div "Fechamento do caso 24 Horas ROI To Confirm ROI To Decline ROS To Confirm No ROI…" at bounding box center [826, 246] width 648 height 220
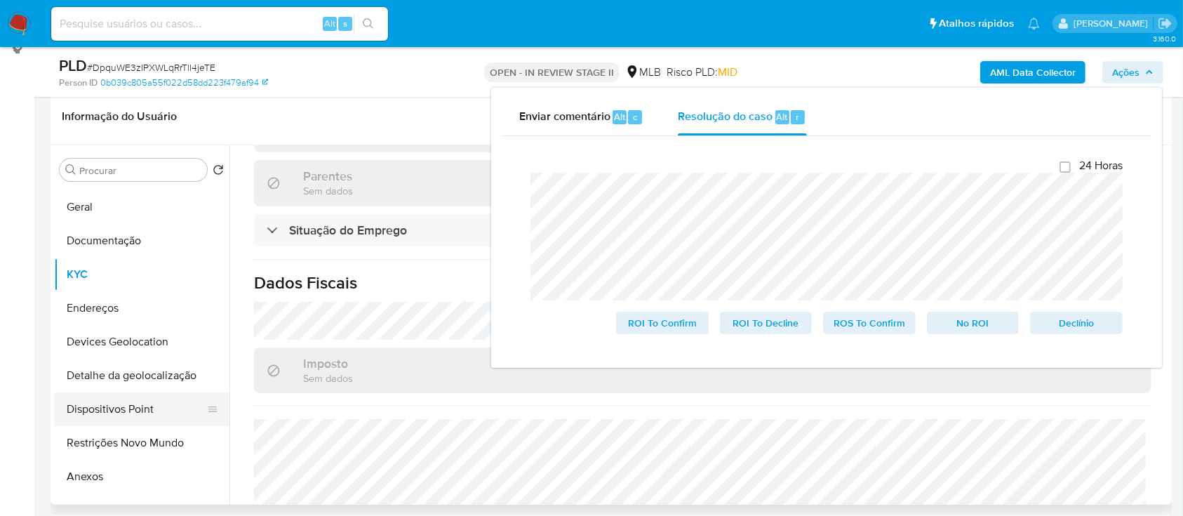
scroll to position [187, 0]
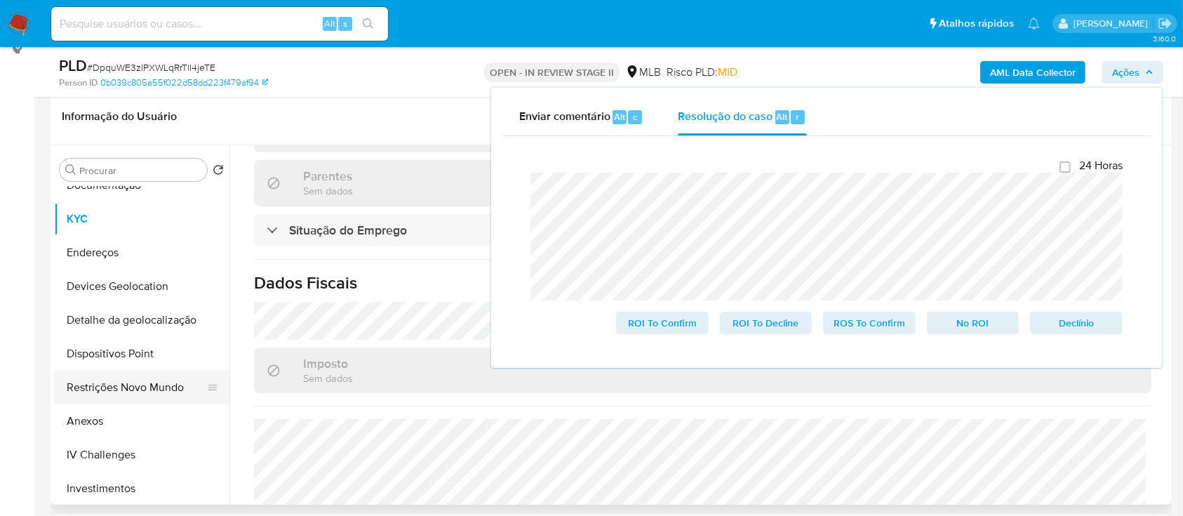
click at [120, 140] on button "Restrições Novo Mundo" at bounding box center [136, 387] width 164 height 34
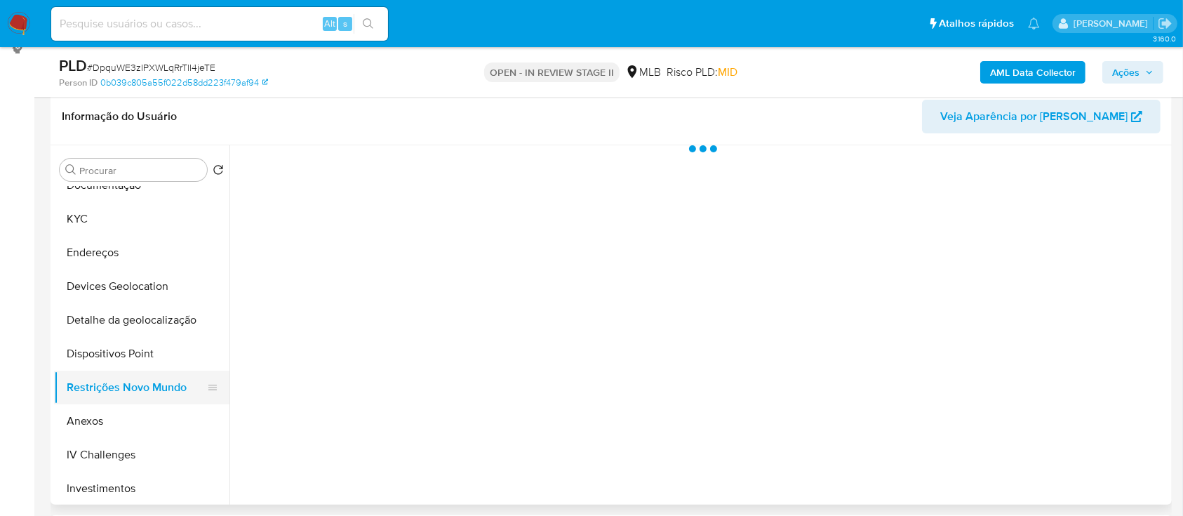
scroll to position [0, 0]
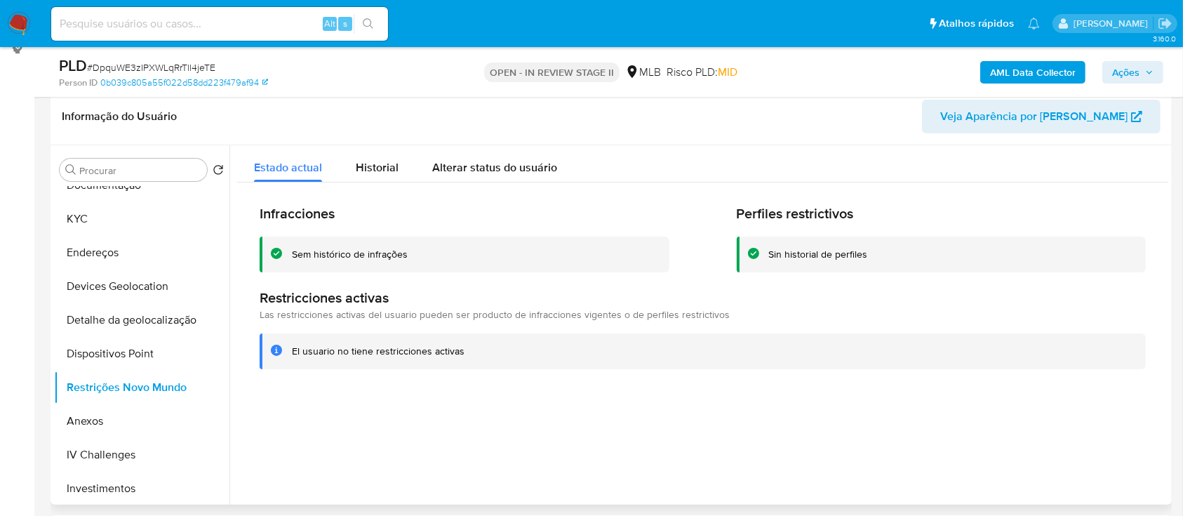
click at [370, 140] on div "Sem histórico de infrações" at bounding box center [350, 254] width 116 height 13
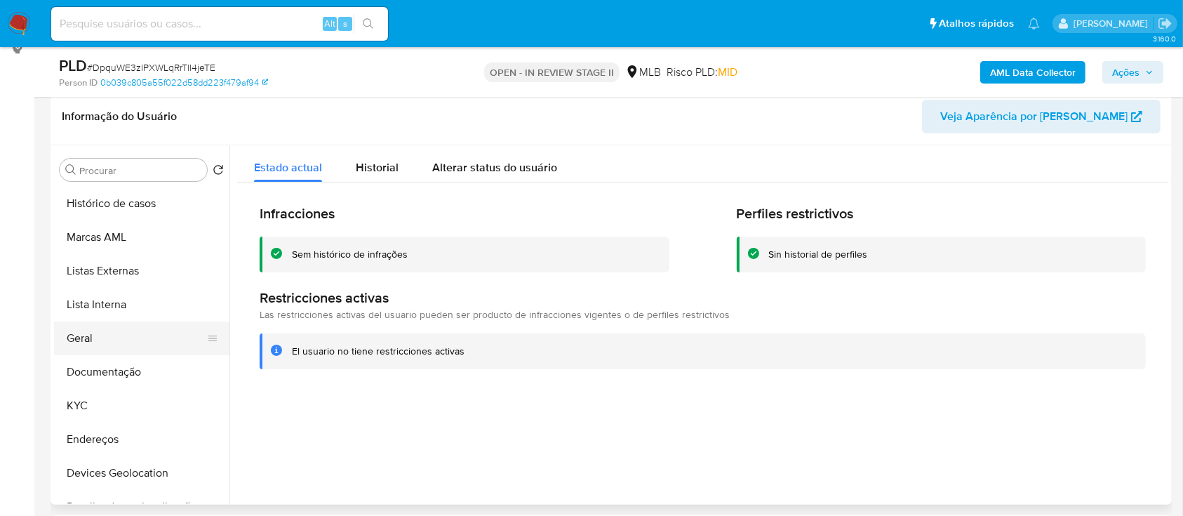
click at [82, 140] on button "Geral" at bounding box center [136, 338] width 164 height 34
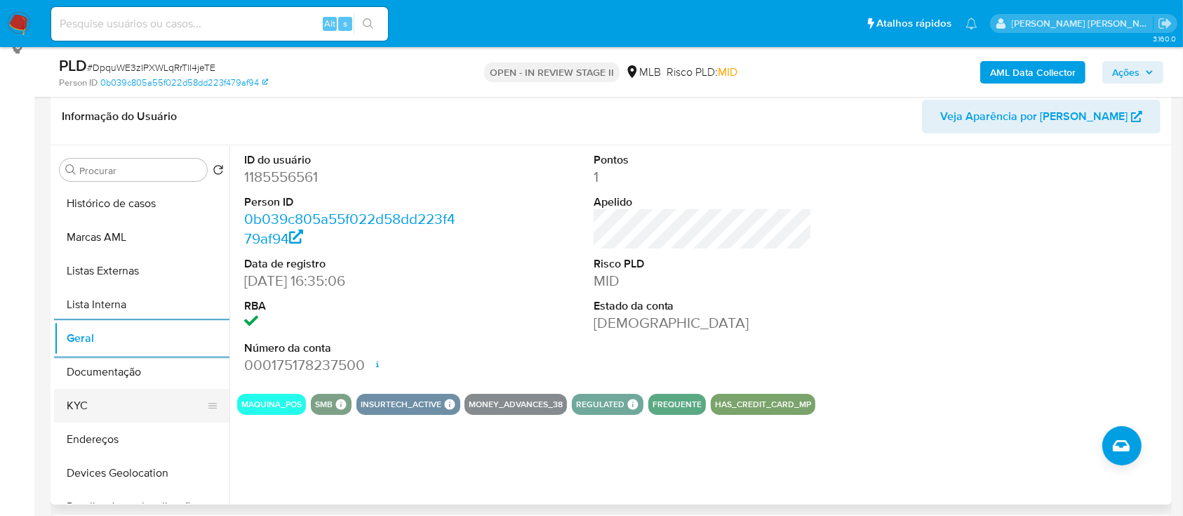
click button "KYC"
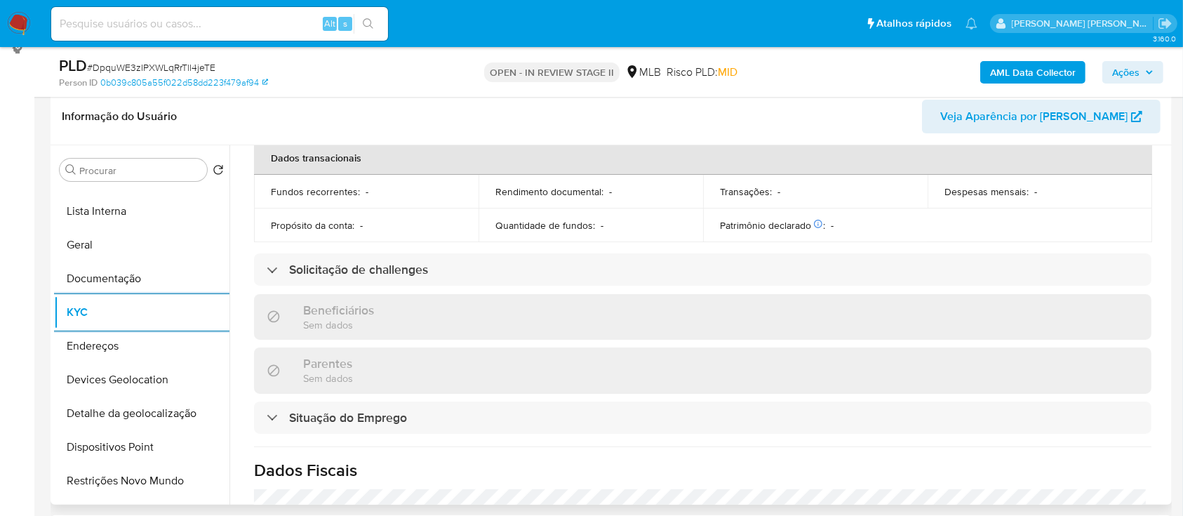
scroll to position [610, 0]
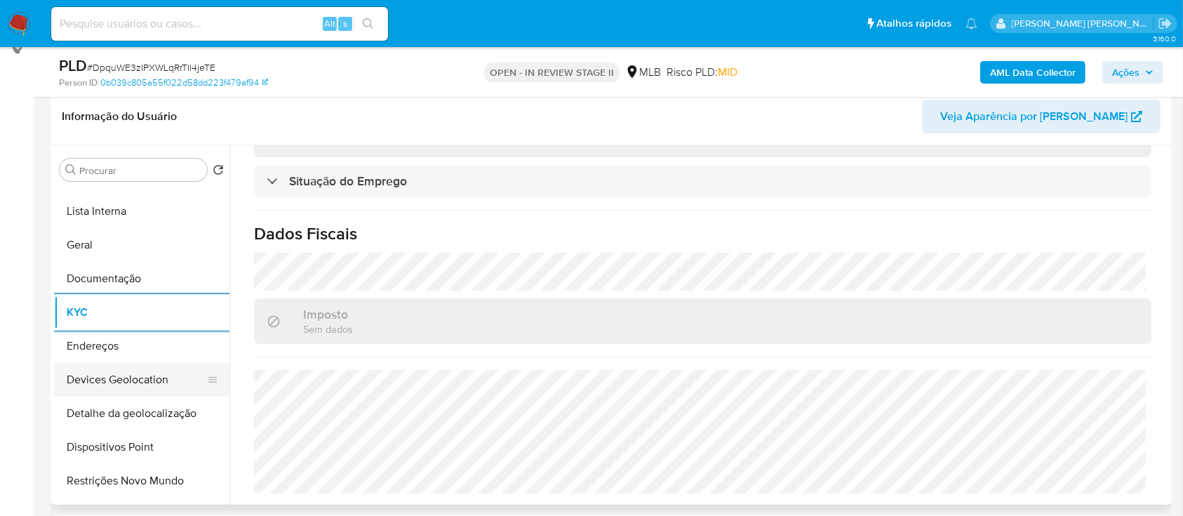
click button "Devices Geolocation"
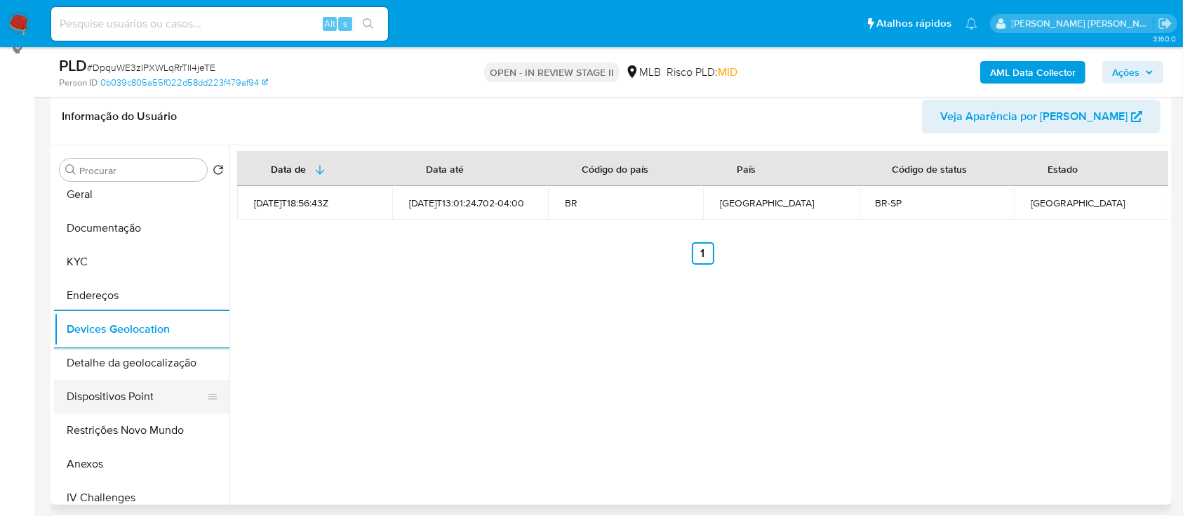
scroll to position [187, 0]
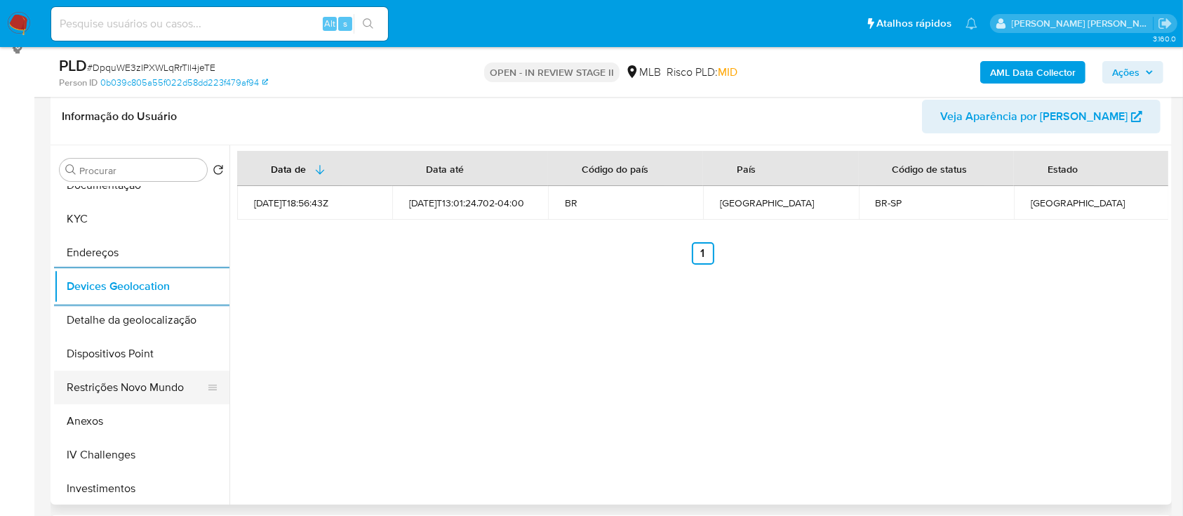
click button "Restrições Novo Mundo"
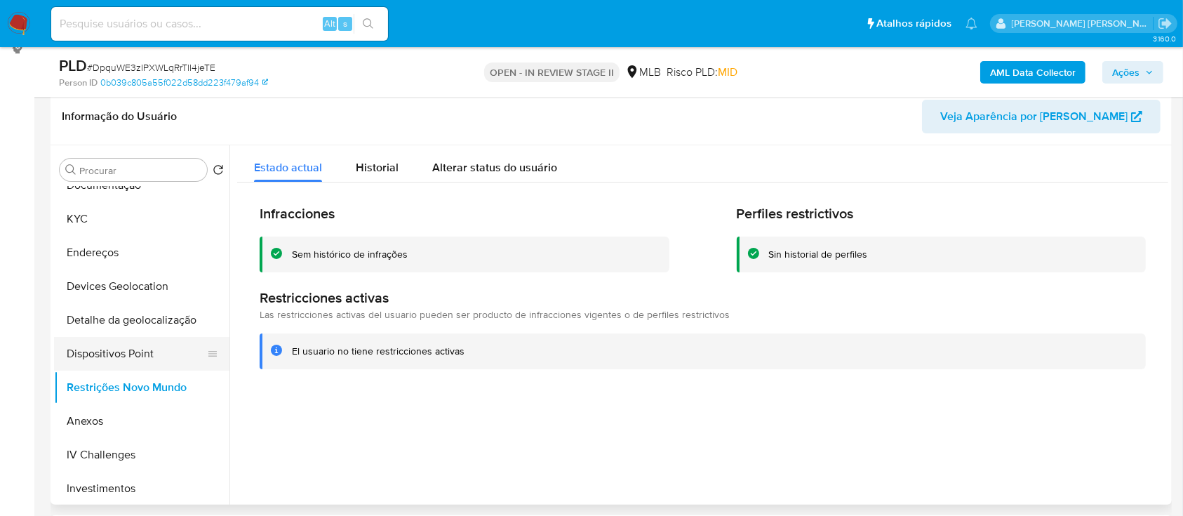
click button "Dispositivos Point"
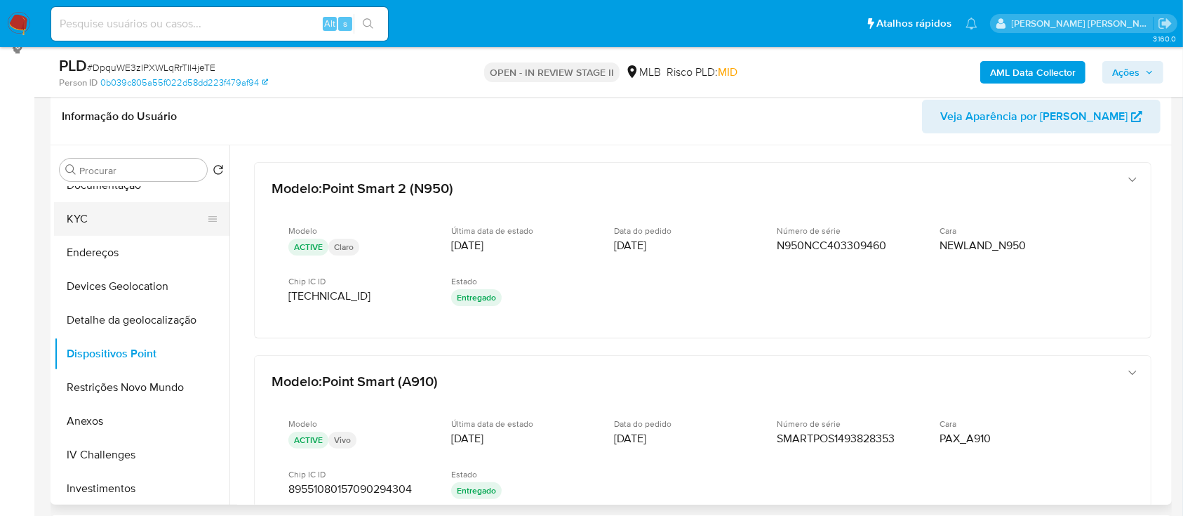
click button "KYC"
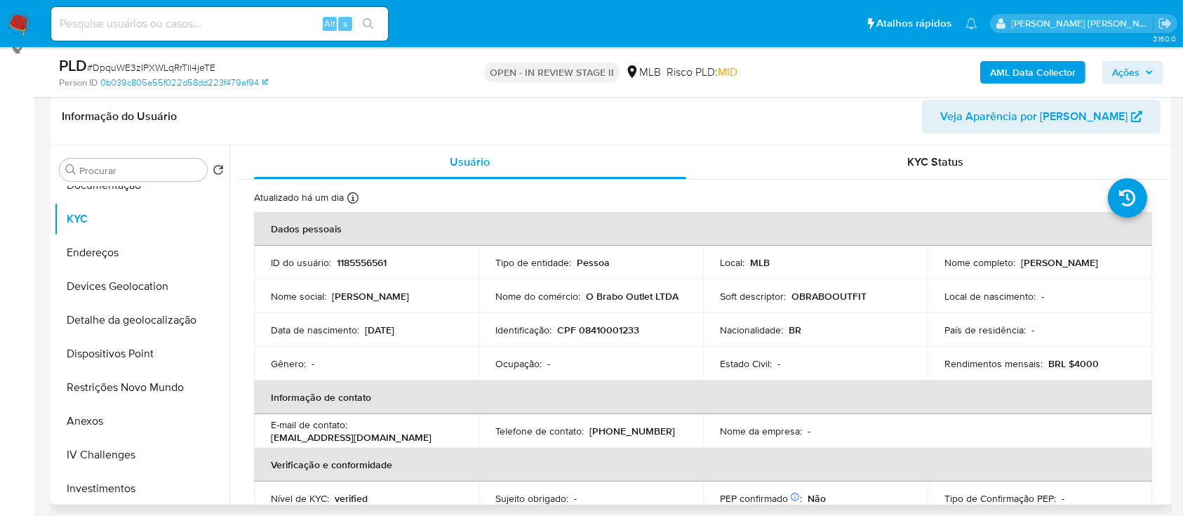
click p "CPF 08410001233"
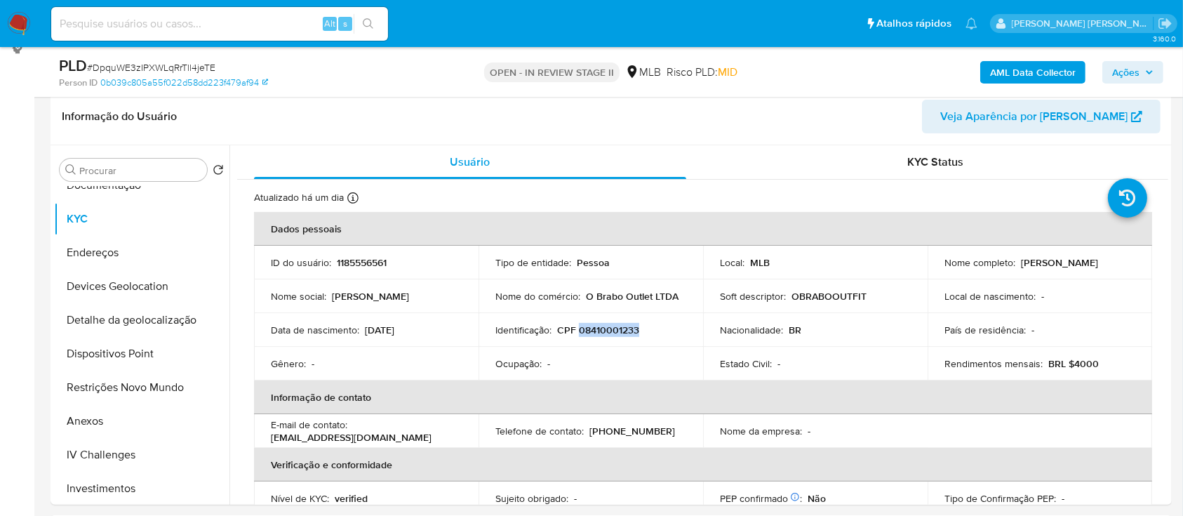
copy p "08410001233"
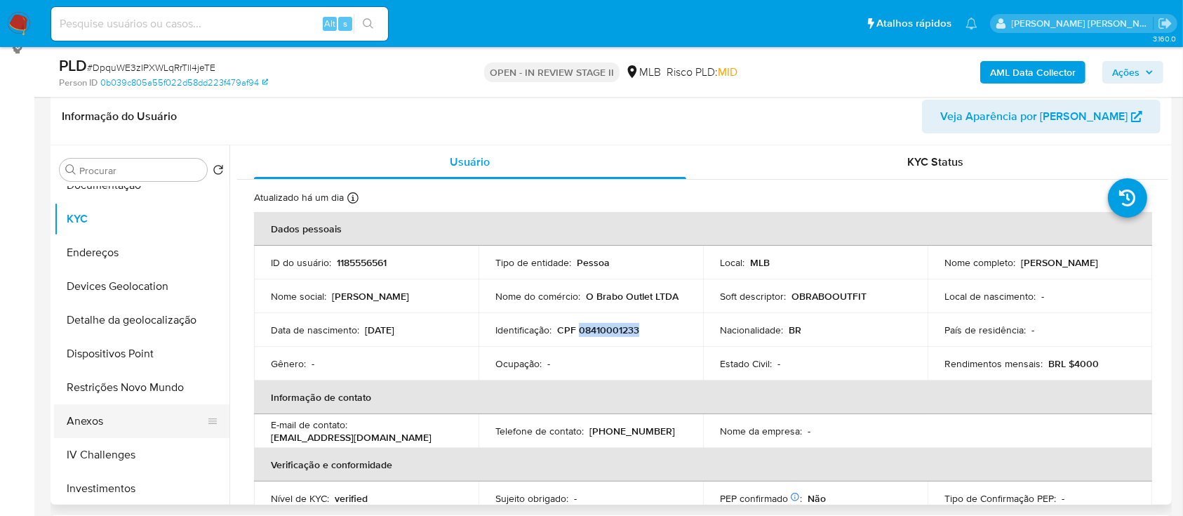
click button "Anexos"
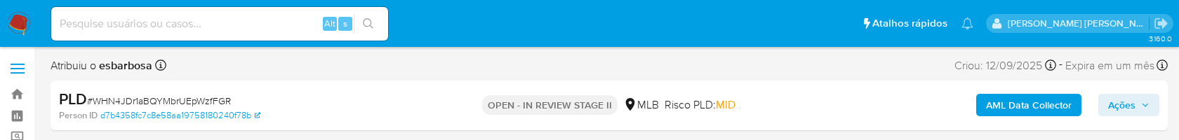
select select "10"
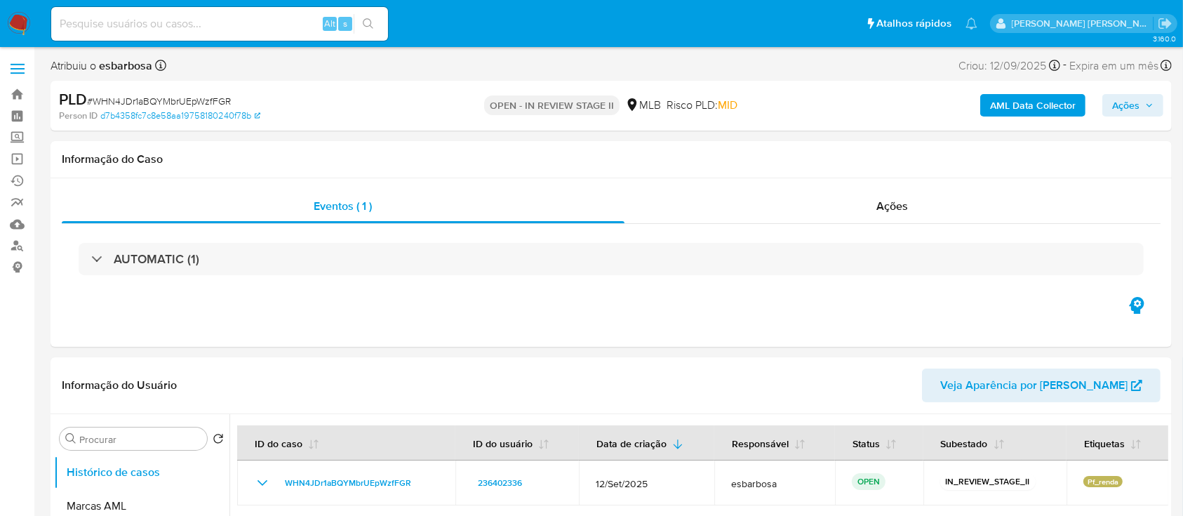
click at [208, 96] on span "# WHN4JDr1aBQYMbrUEpWzfFGR" at bounding box center [159, 101] width 144 height 14
copy span "WHN4JDr1aBQYMbrUEpWzfFGR"
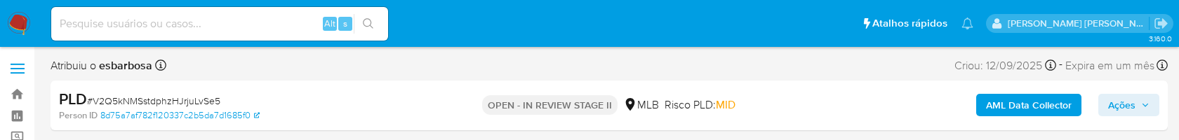
select select "10"
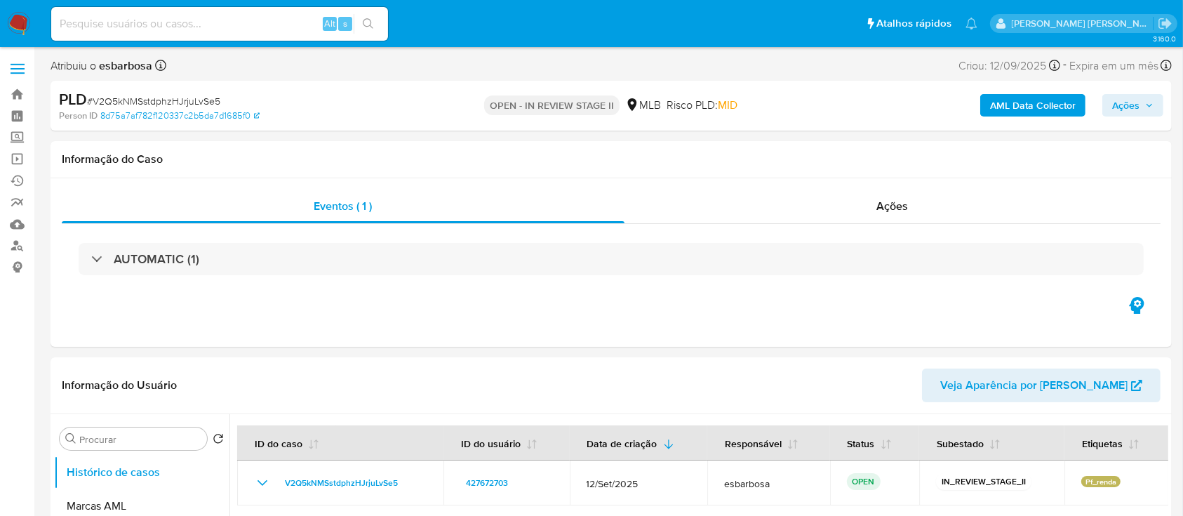
click at [205, 103] on span "# V2Q5kNMSstdphzHJrjuLvSe5" at bounding box center [153, 101] width 133 height 14
copy span "V2Q5kNMSstdphzHJrjuLvSe5"
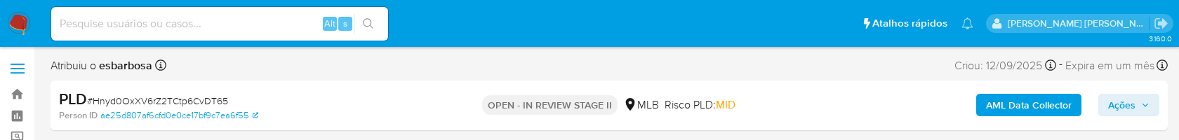
select select "10"
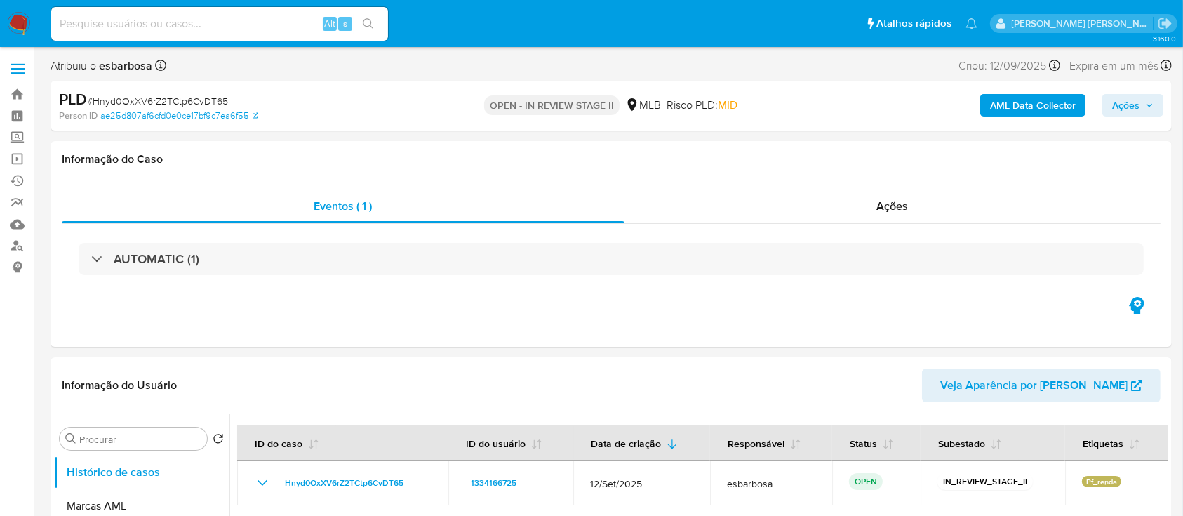
click at [220, 99] on span "# Hnyd0OxXV6rZ2TCtp6CvDT65" at bounding box center [157, 101] width 141 height 14
copy span "Hnyd0OxXV6rZ2TCtp6CvDT65"
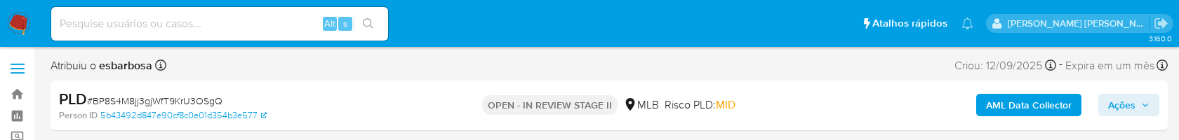
select select "10"
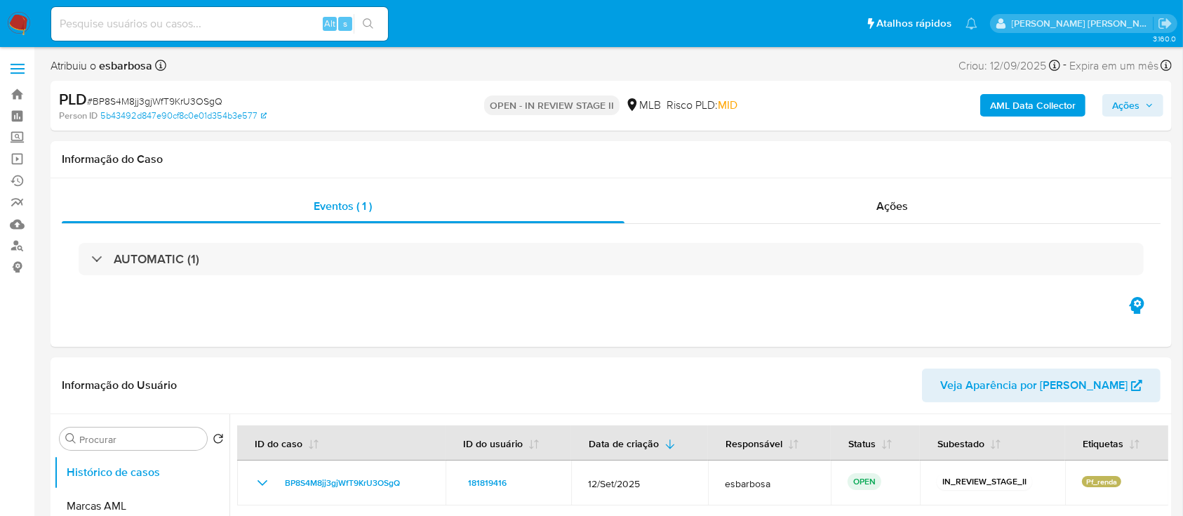
click at [200, 104] on span "# BP8S4M8jj3gjWfT9KrU3OSgQ" at bounding box center [154, 101] width 135 height 14
copy span "BP8S4M8jj3gjWfT9KrU3OSgQ"
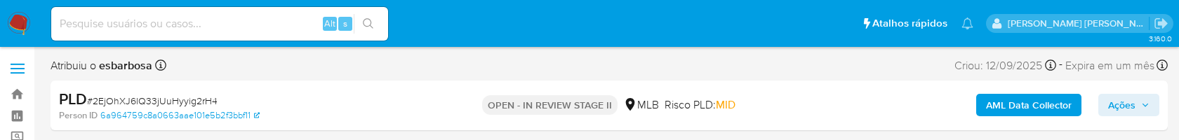
select select "10"
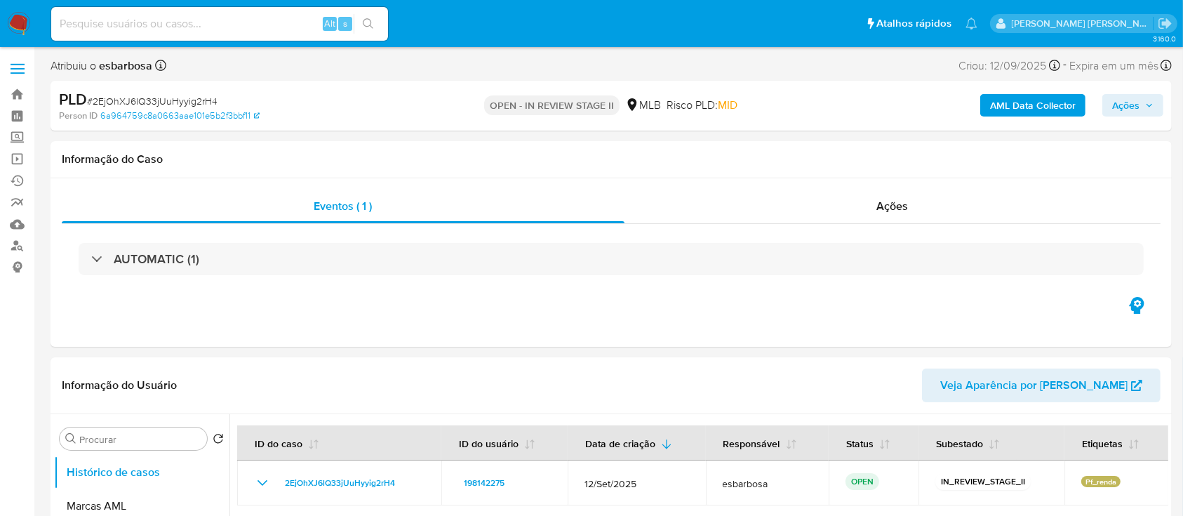
click at [208, 101] on span "# 2EjOhXJ6lQ33jUuHyyig2rH4" at bounding box center [152, 101] width 130 height 14
copy span "2EjOhXJ6lQ33jUuHyyig2rH4"
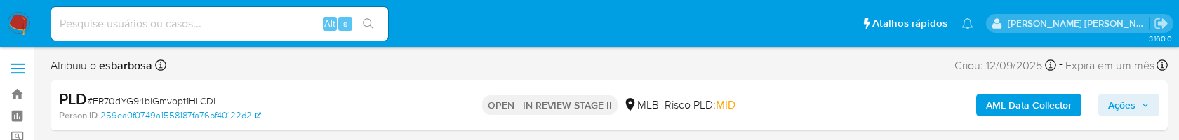
select select "10"
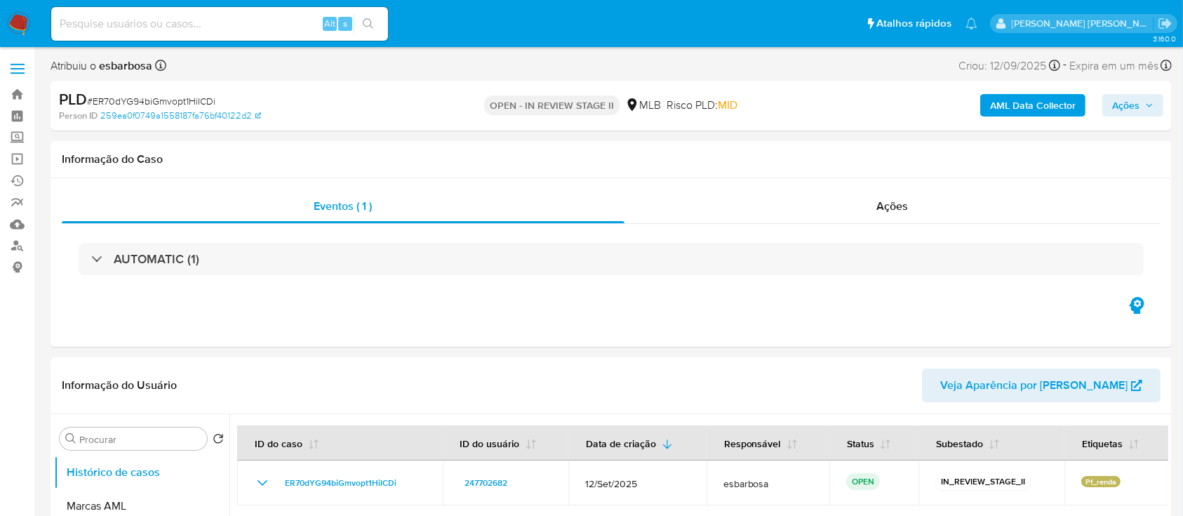
click at [202, 105] on span "# ER70dYG94biGmvopt1HiICDi" at bounding box center [151, 101] width 128 height 14
copy span "ER70dYG94biGmvopt1HiICDi"
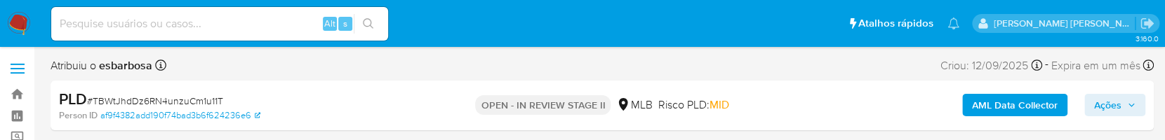
select select "10"
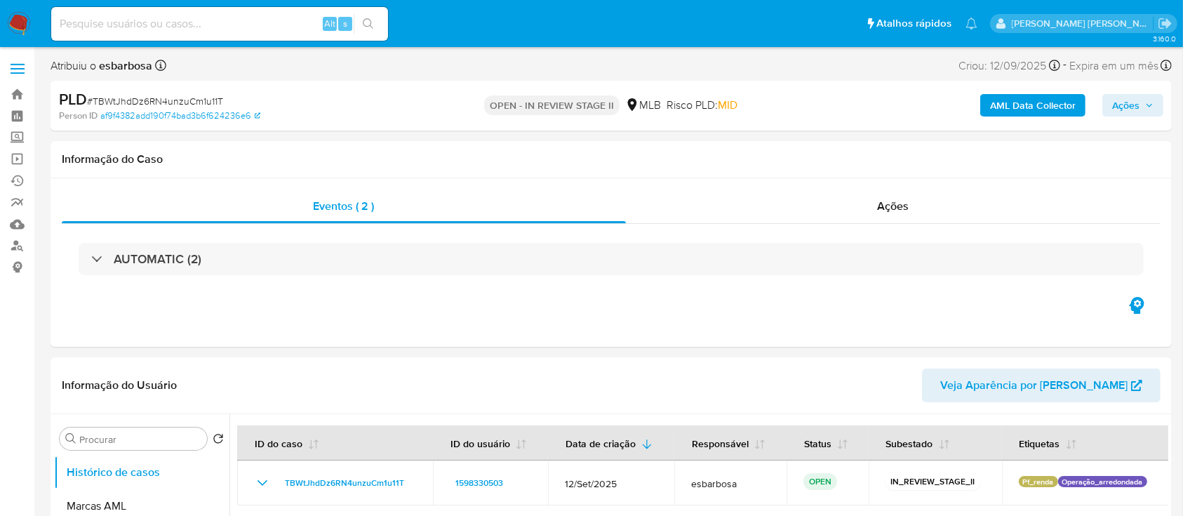
click at [199, 102] on span "# TBWtJhdDz6RN4unzuCm1u11T" at bounding box center [155, 101] width 136 height 14
copy span "TBWtJhdDz6RN4unzuCm1u11T"
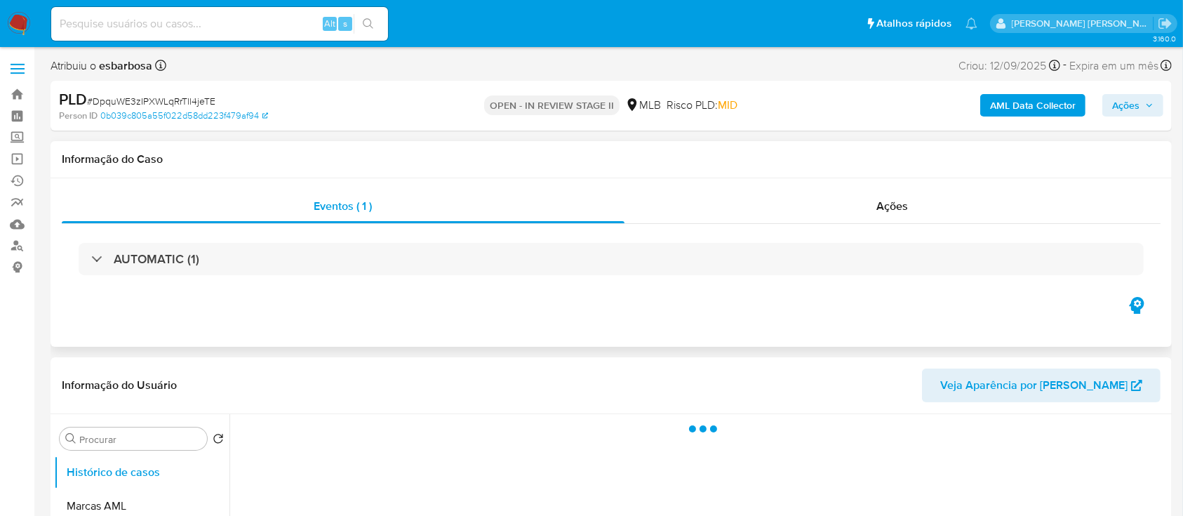
select select "10"
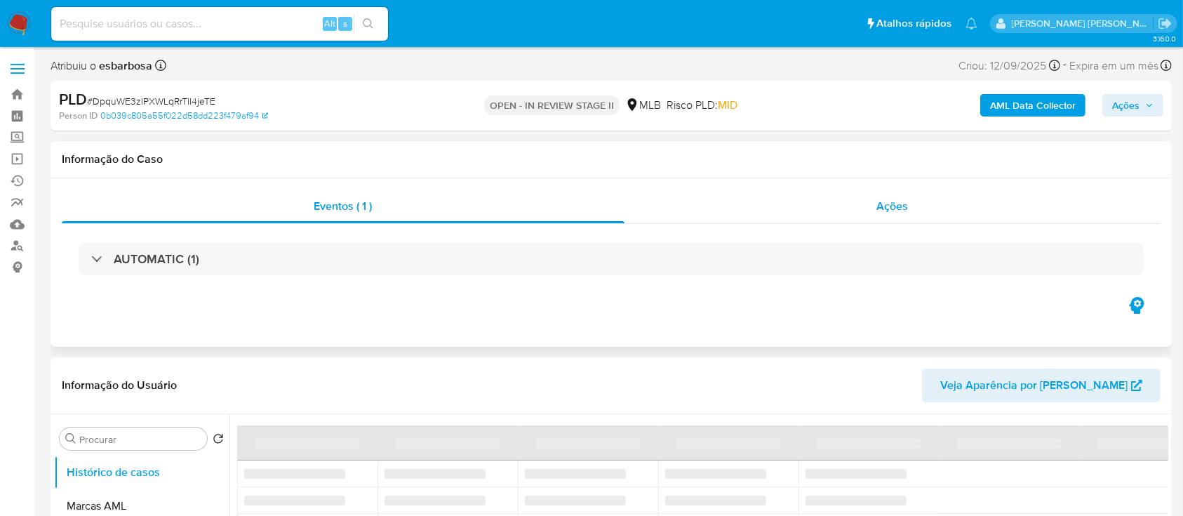
click at [720, 218] on div "Ações" at bounding box center [892, 206] width 536 height 34
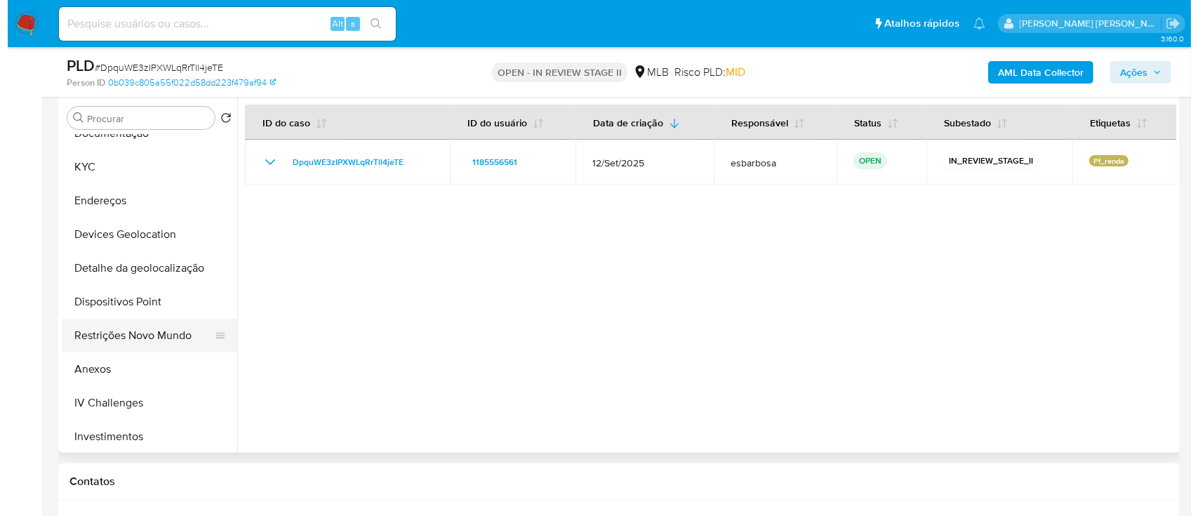
scroll to position [281, 0]
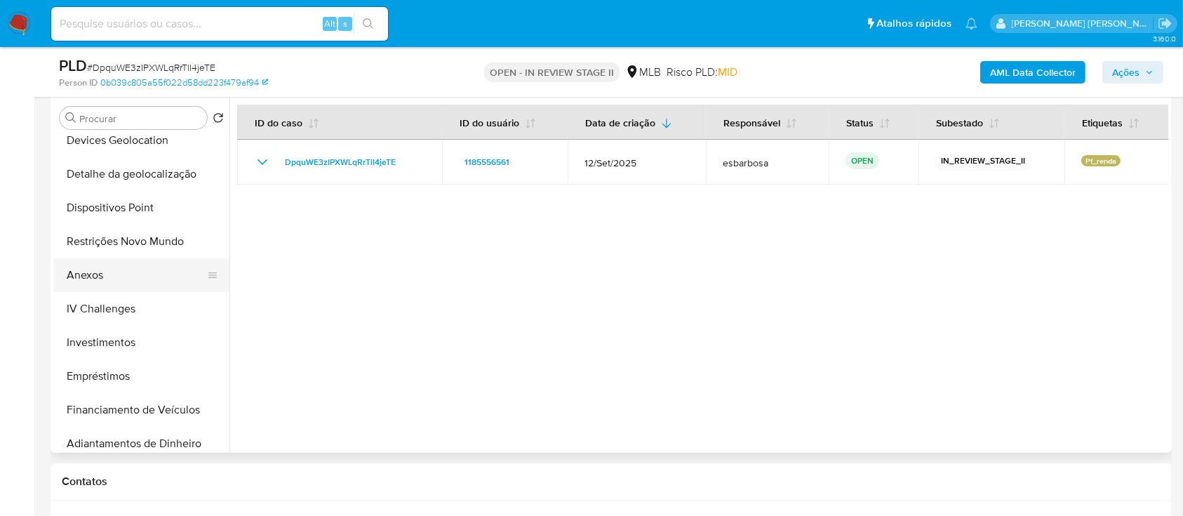
click at [102, 272] on button "Anexos" at bounding box center [136, 275] width 164 height 34
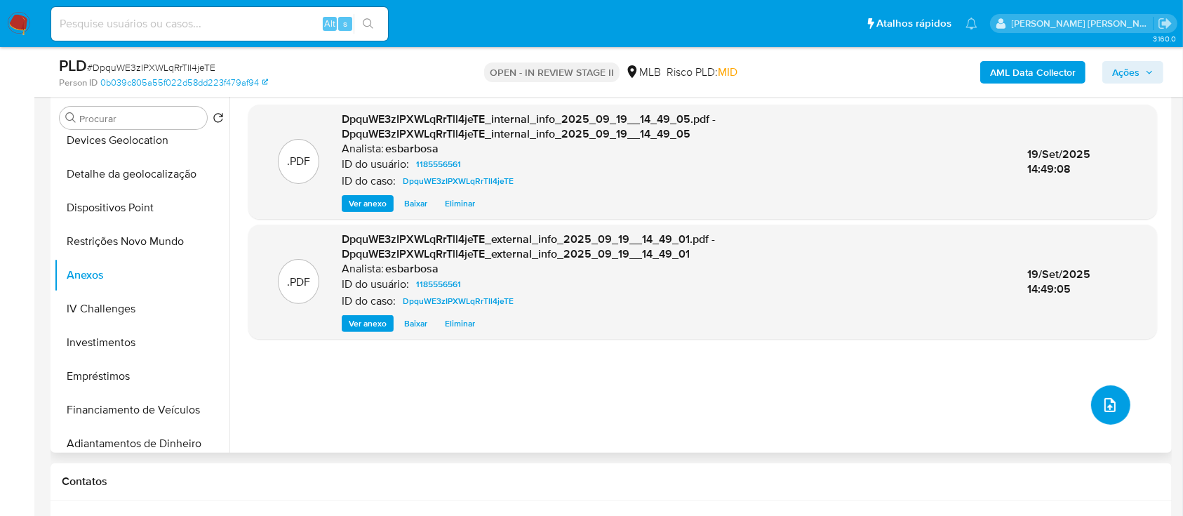
click at [1104, 407] on icon "upload-file" at bounding box center [1109, 404] width 17 height 17
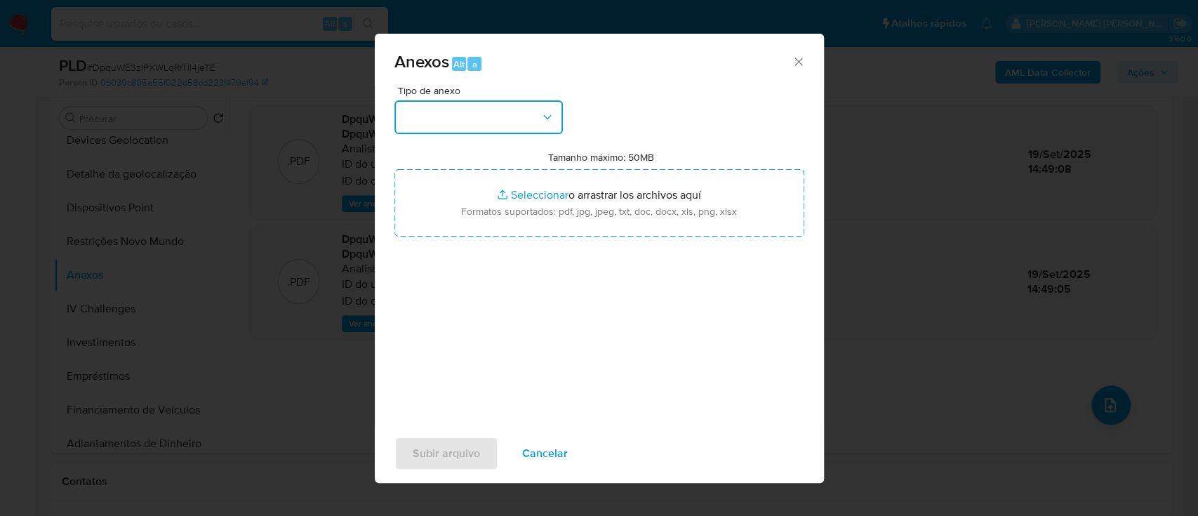
click at [509, 119] on button "button" at bounding box center [478, 117] width 168 height 34
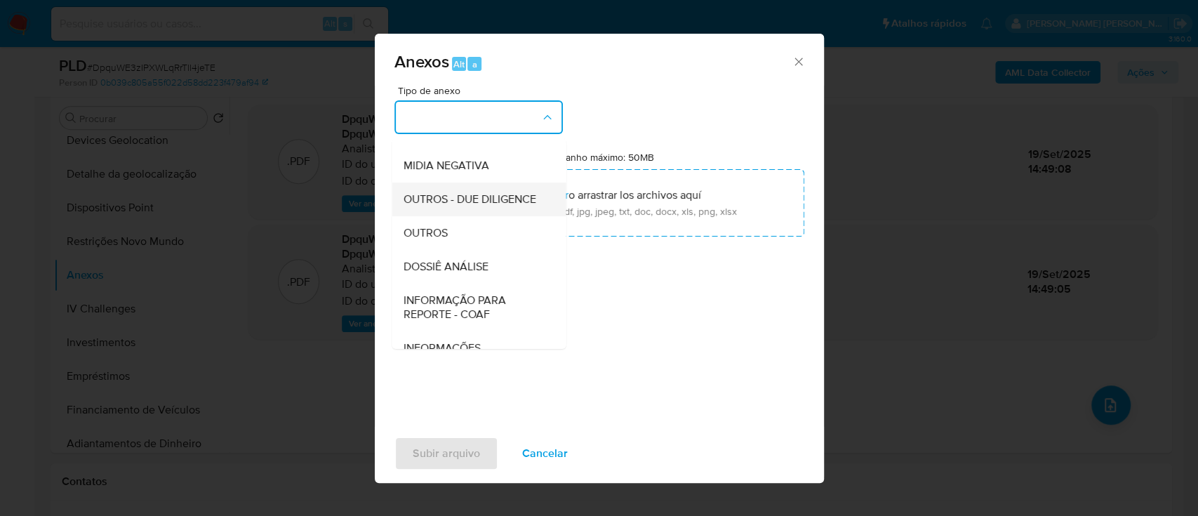
scroll to position [187, 0]
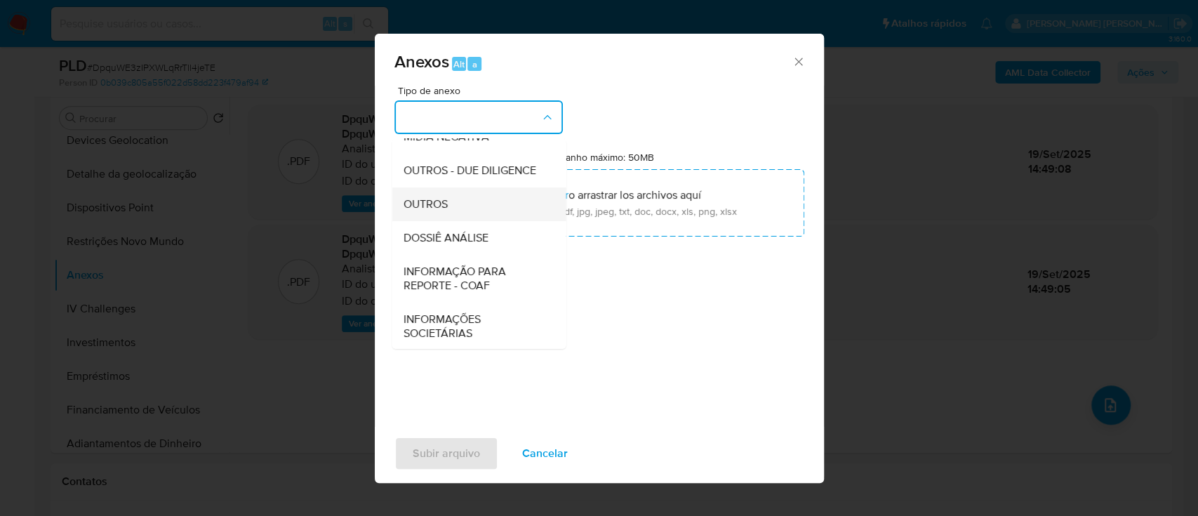
click at [438, 211] on span "OUTROS" at bounding box center [425, 204] width 44 height 14
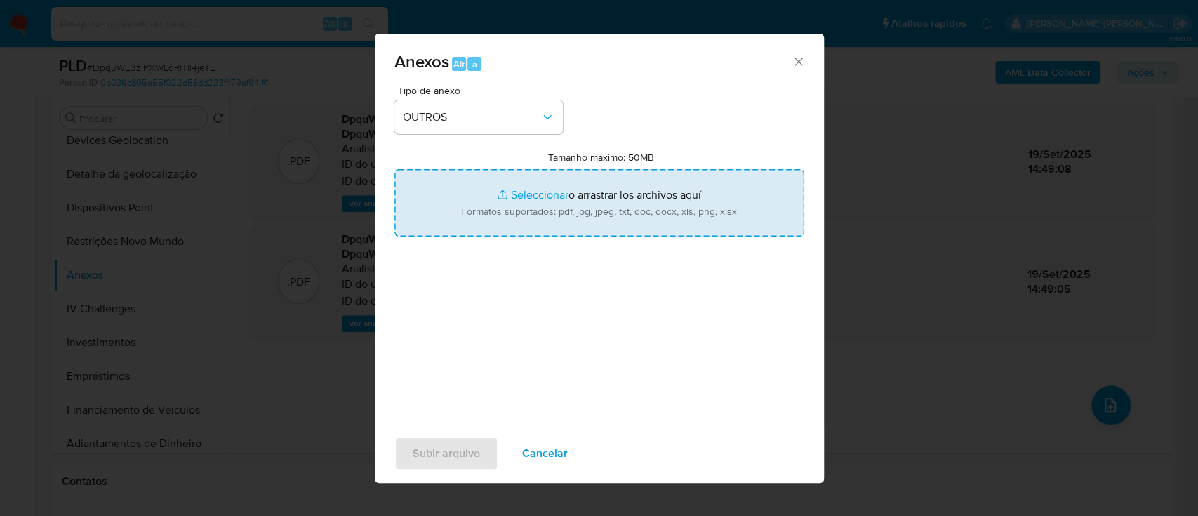
click at [535, 196] on input "Tamanho máximo: 50MB Seleccionar archivos" at bounding box center [599, 202] width 410 height 67
type input "C:\fakepath\SAR - XXXXX- CPF 08410001233 - AMANDA MACIEL GOMES.pdf"
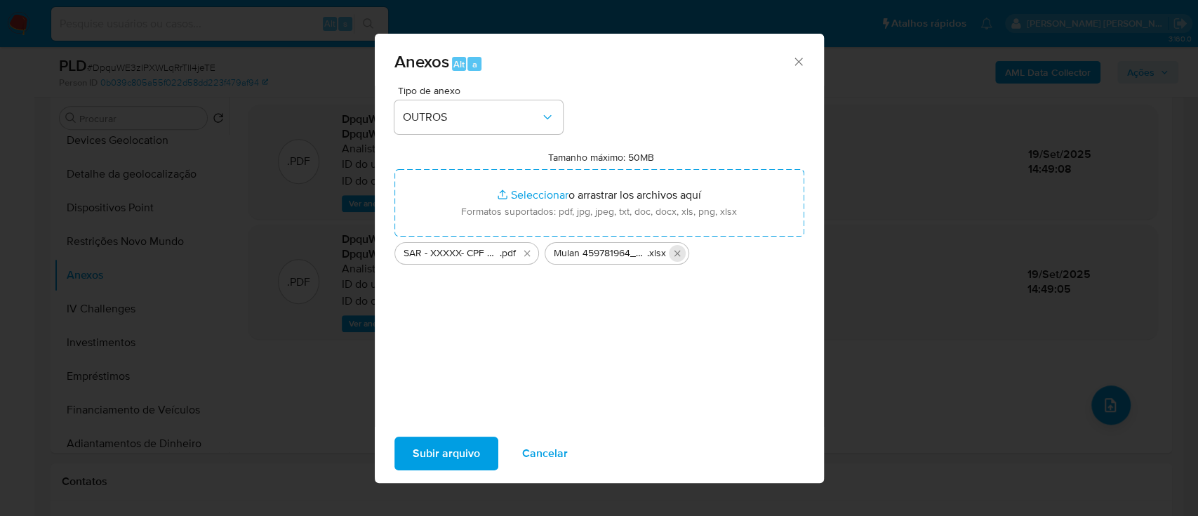
click at [678, 255] on icon "Eliminar Mulan 459781964_2025_09_18_09_58_58.xlsx" at bounding box center [676, 253] width 11 height 11
drag, startPoint x: 525, startPoint y: 255, endPoint x: 652, endPoint y: 88, distance: 209.8
click at [527, 254] on icon "Eliminar SAR - XXXXX- CPF 08410001233 - AMANDA MACIEL GOMES.pdf" at bounding box center [526, 253] width 6 height 6
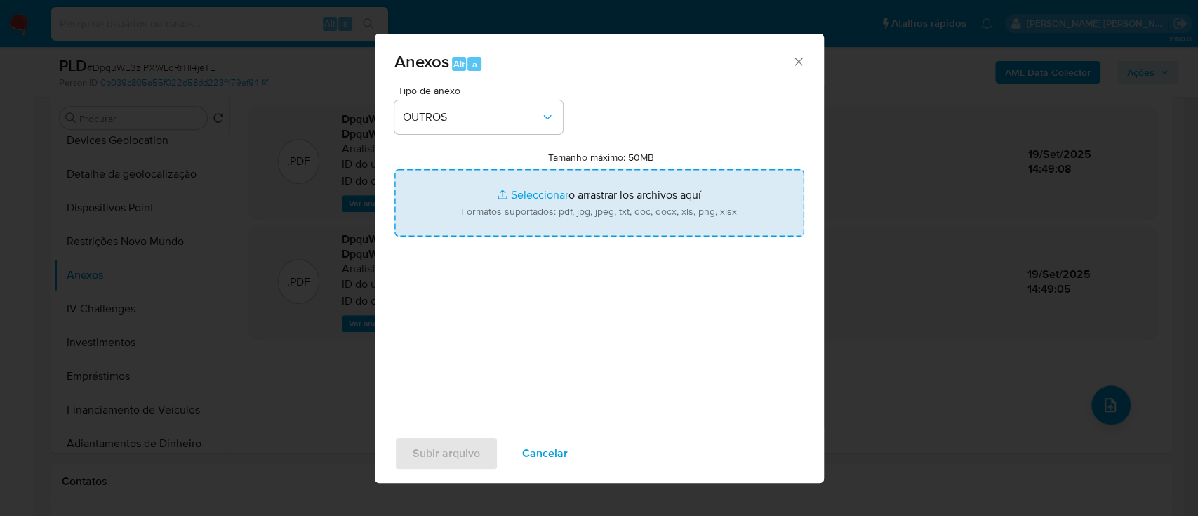
type input "C:\fakepath\SAR - XXXXX- CPF 08410001233 - AMANDA MACIEL GOMES.pdf"
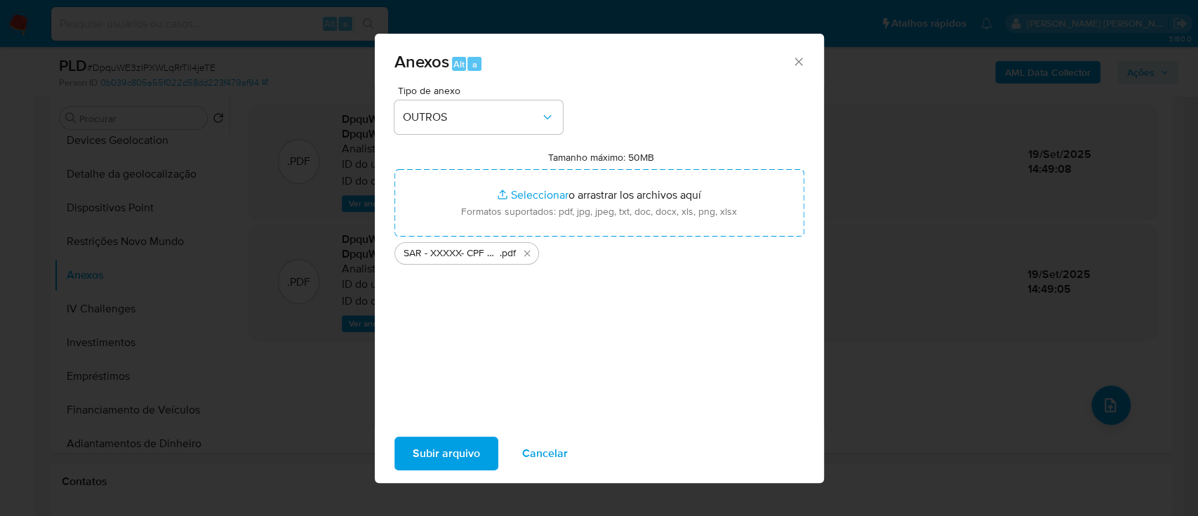
click at [445, 452] on span "Subir arquivo" at bounding box center [446, 453] width 67 height 31
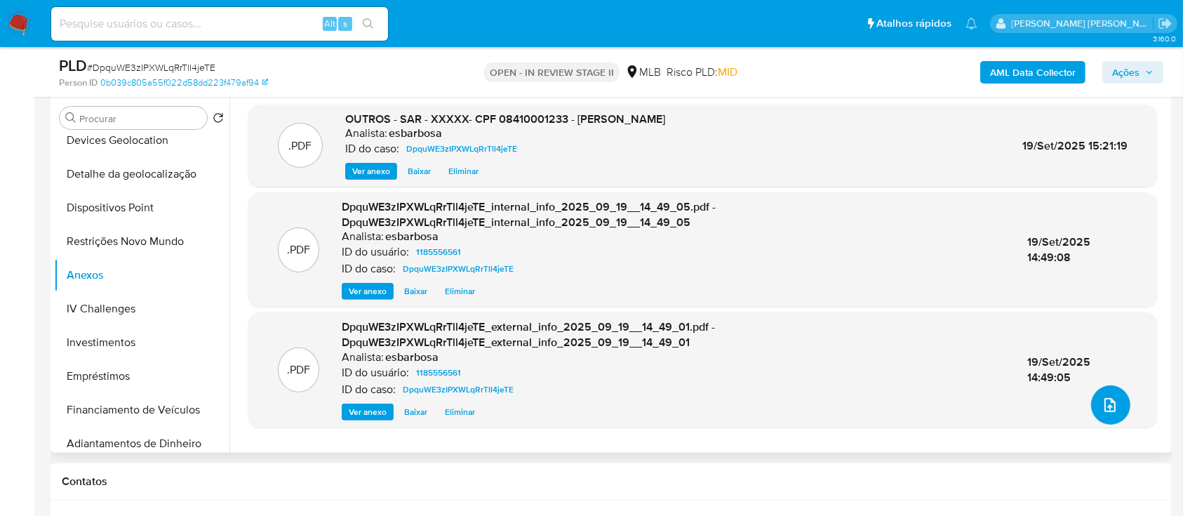
click at [1104, 405] on icon "upload-file" at bounding box center [1109, 405] width 11 height 14
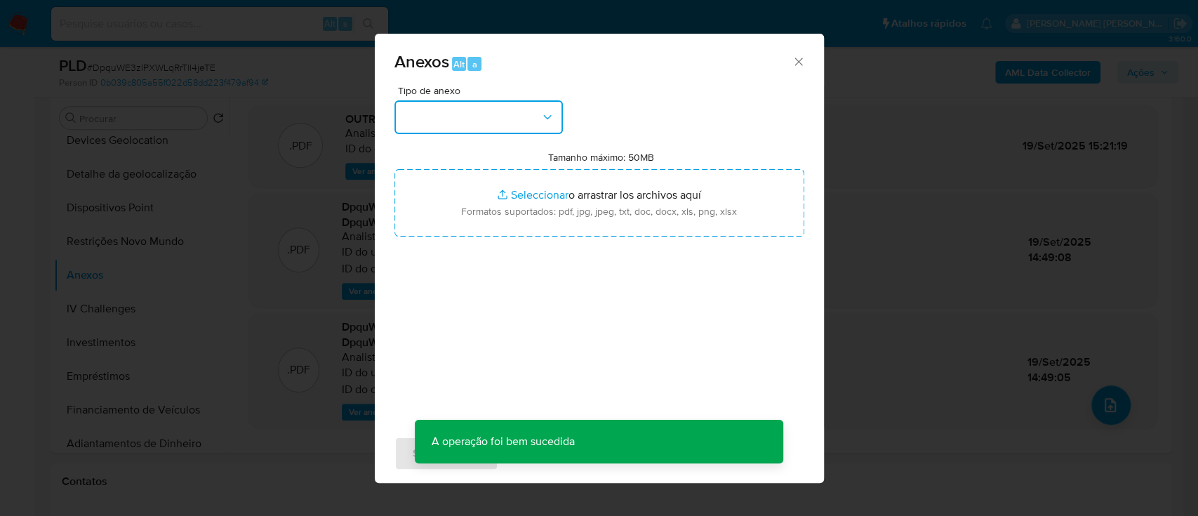
click at [537, 123] on button "button" at bounding box center [478, 117] width 168 height 34
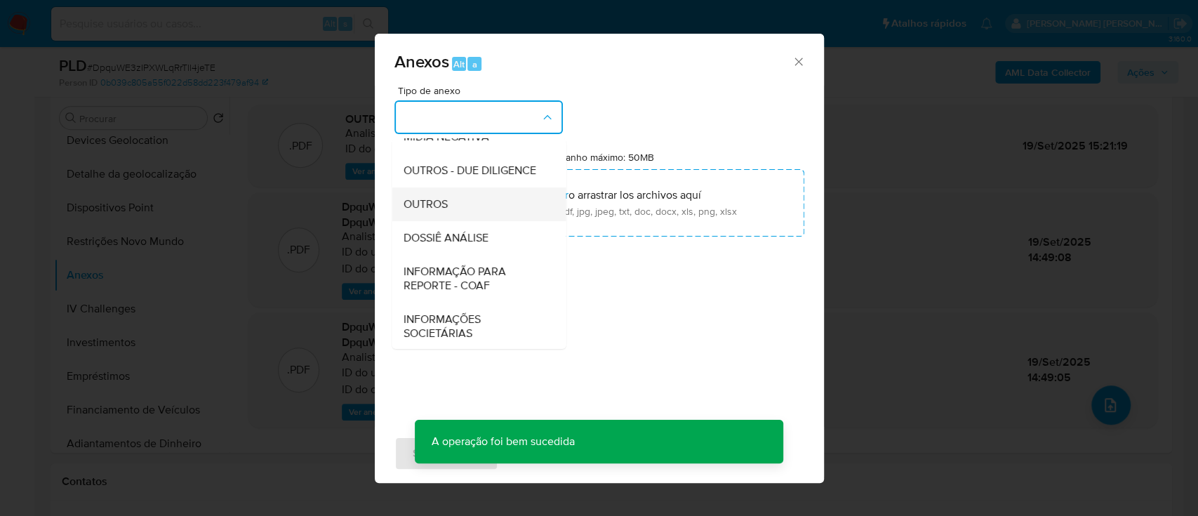
click at [457, 221] on div "OUTROS" at bounding box center [474, 204] width 143 height 34
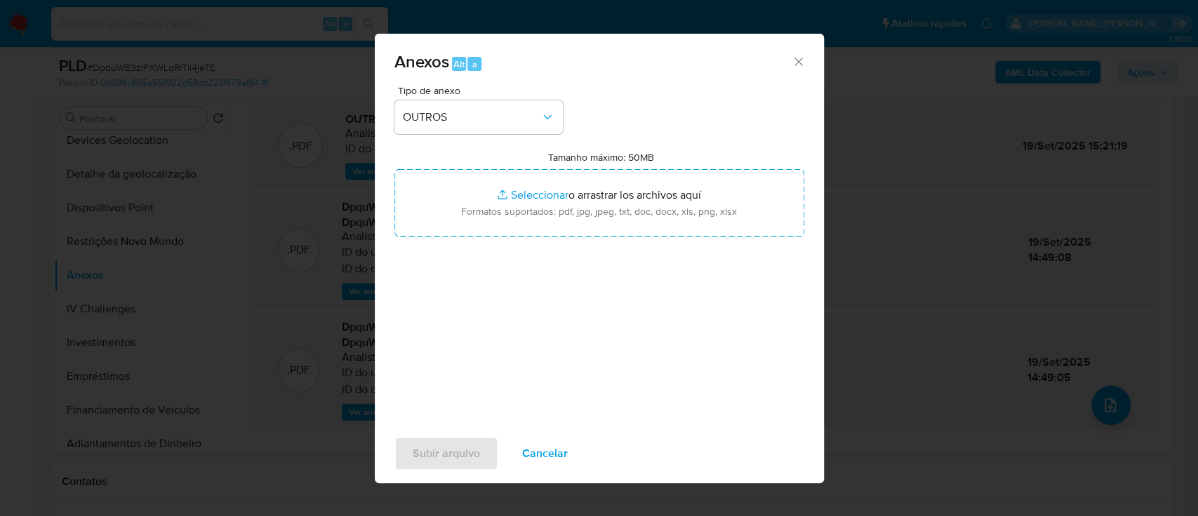
click at [550, 457] on span "Cancelar" at bounding box center [545, 453] width 46 height 31
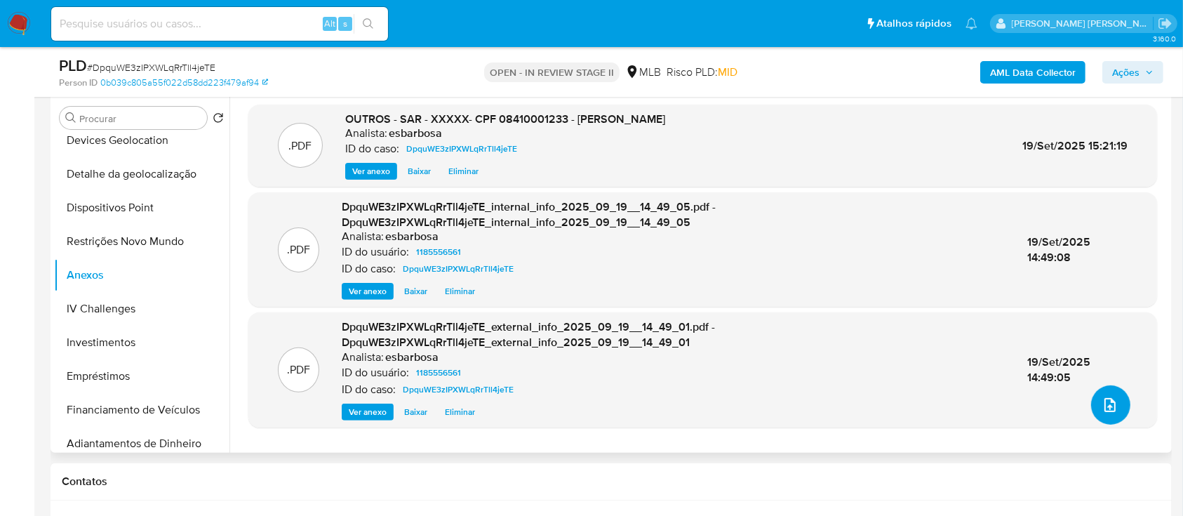
click at [1106, 401] on icon "upload-file" at bounding box center [1109, 404] width 17 height 17
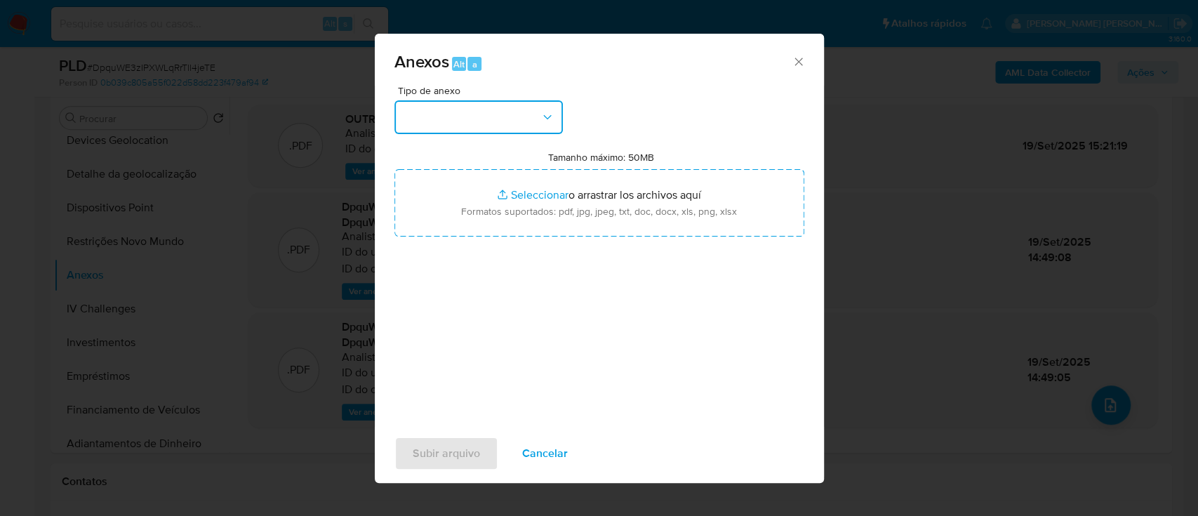
click at [416, 128] on button "button" at bounding box center [478, 117] width 168 height 34
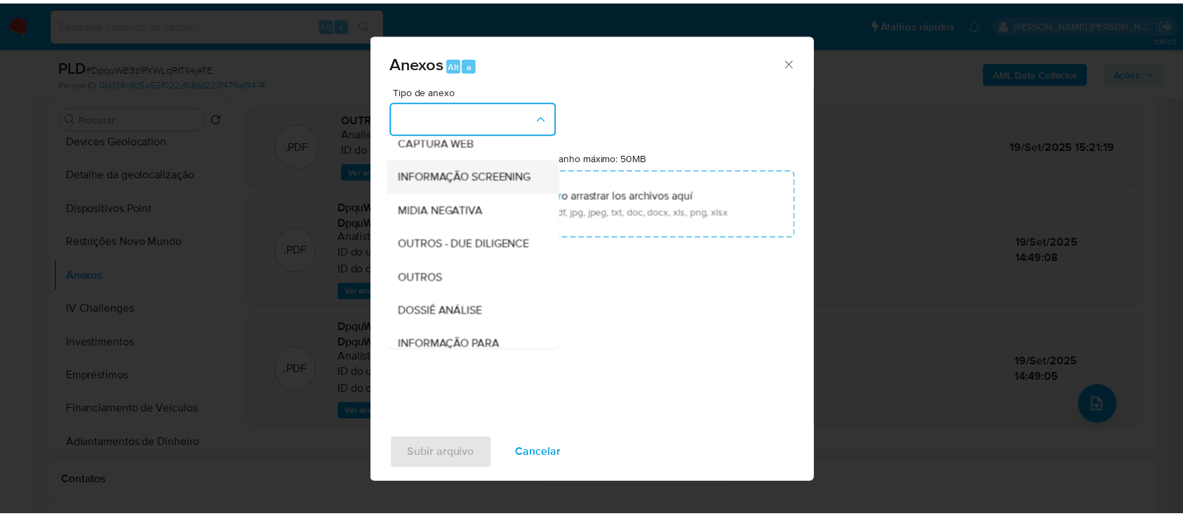
scroll to position [215, 0]
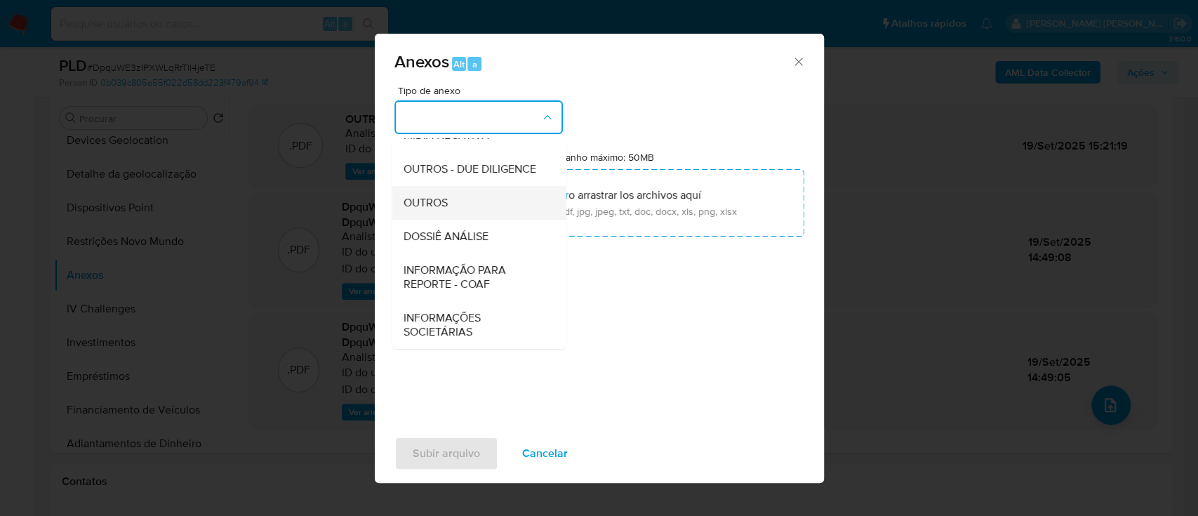
click at [429, 194] on div "OUTROS" at bounding box center [474, 203] width 143 height 34
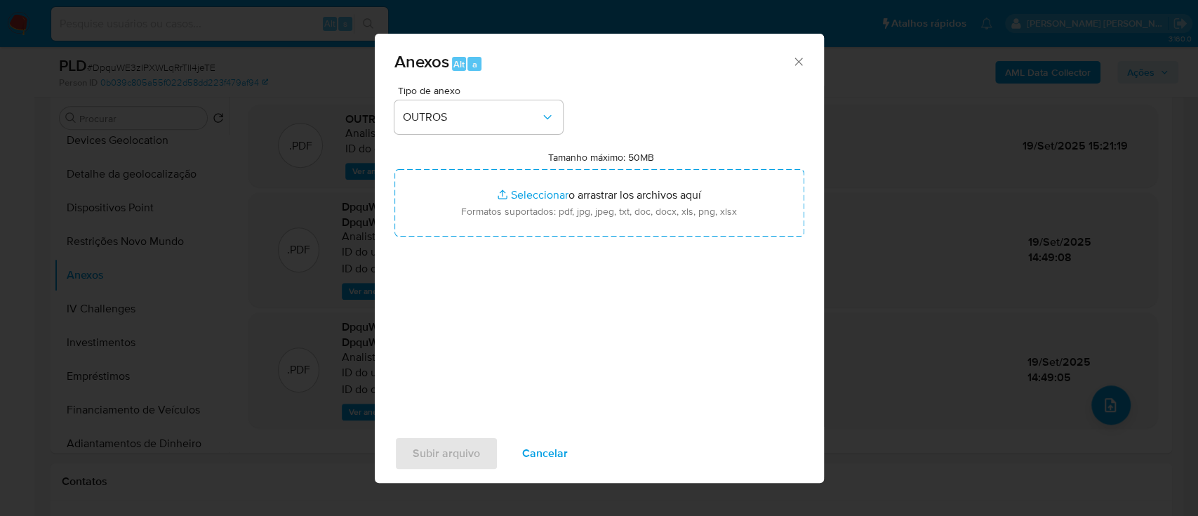
drag, startPoint x: 795, startPoint y: 55, endPoint x: 804, endPoint y: 58, distance: 9.5
click at [795, 56] on icon "Cerrar" at bounding box center [798, 62] width 14 height 14
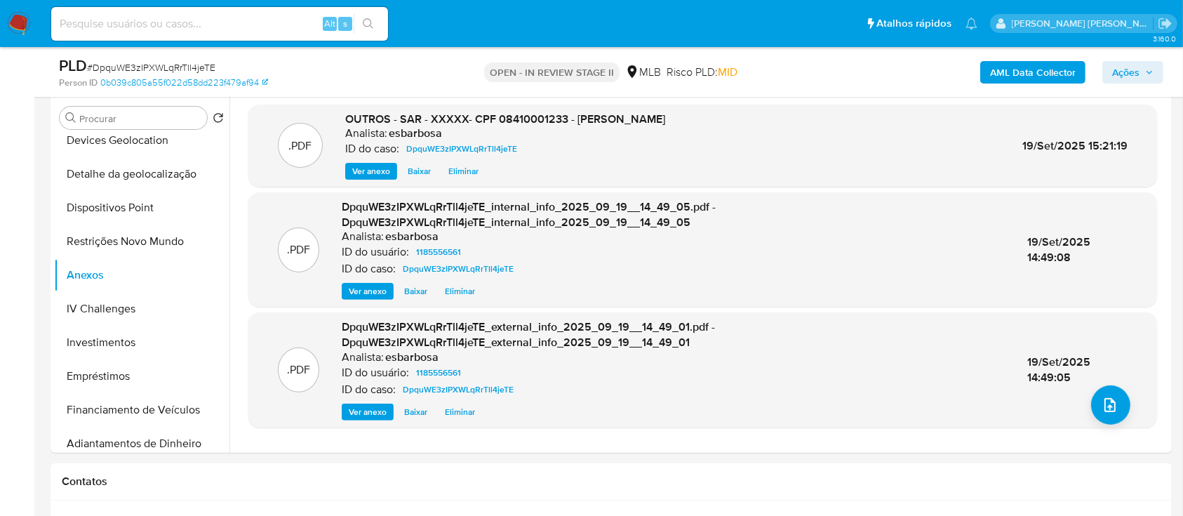
click at [1134, 65] on span "Ações" at bounding box center [1125, 72] width 27 height 22
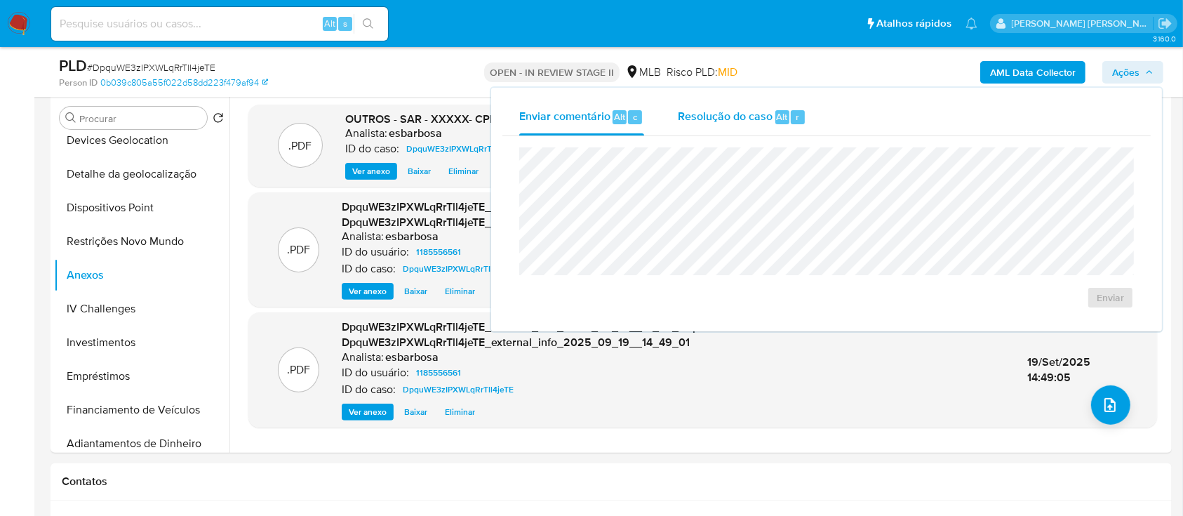
click at [722, 119] on span "Resolução do caso" at bounding box center [725, 116] width 95 height 16
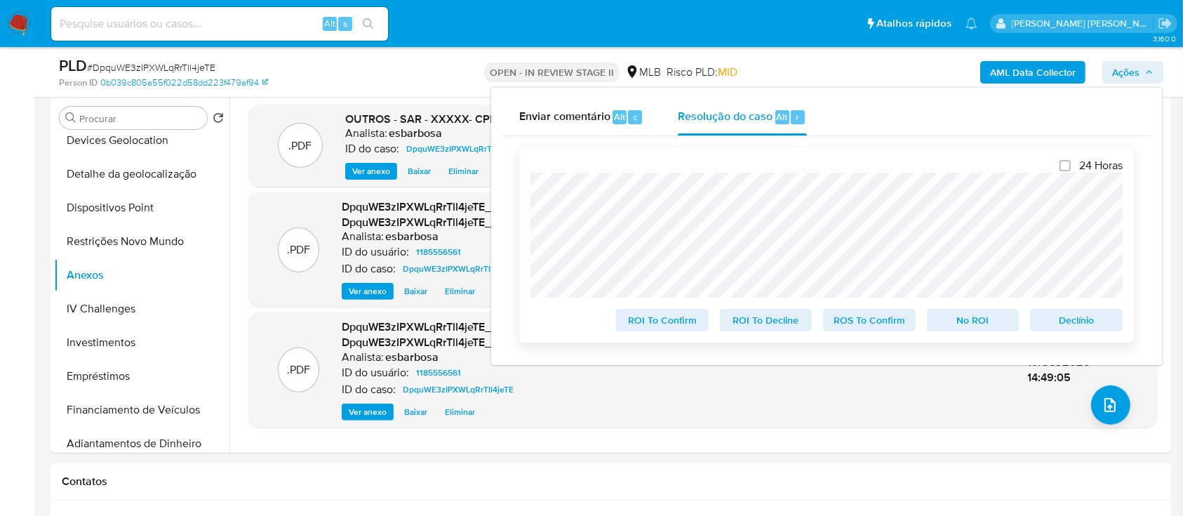
click at [886, 326] on span "ROS To Confirm" at bounding box center [869, 320] width 73 height 20
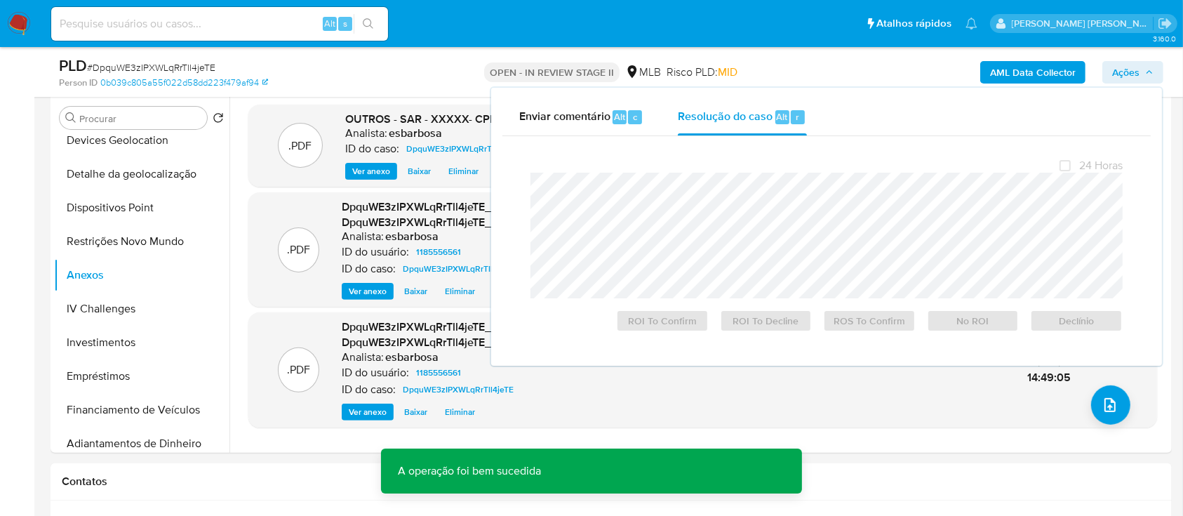
click at [195, 65] on span "# DpquWE3zIPXWLqRrTll4jeTE" at bounding box center [151, 67] width 128 height 14
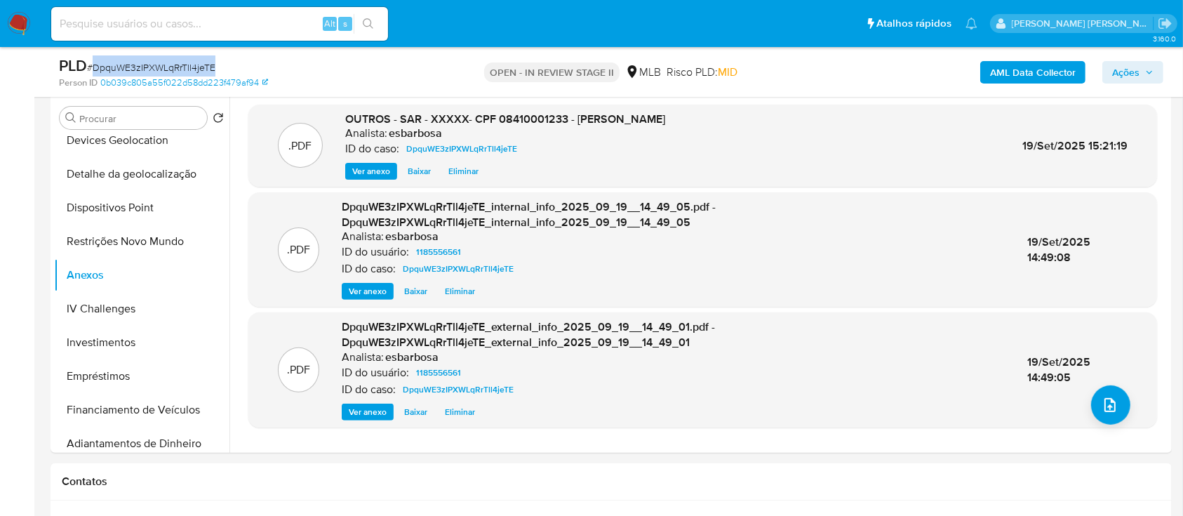
click at [195, 65] on span "# DpquWE3zIPXWLqRrTll4jeTE" at bounding box center [151, 67] width 128 height 14
copy span "DpquWE3zIPXWLqRrTll4jeTE"
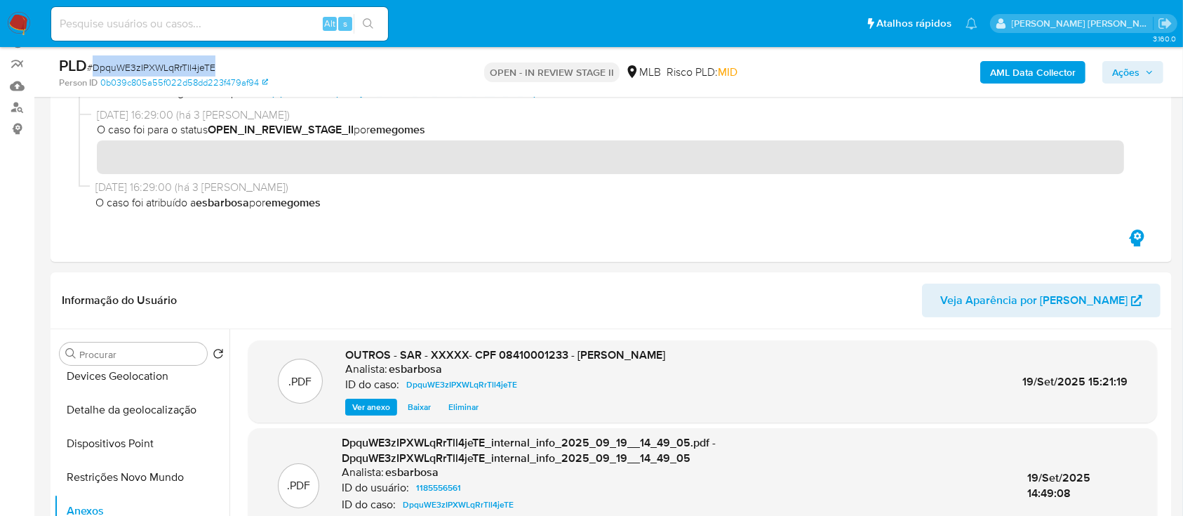
scroll to position [93, 0]
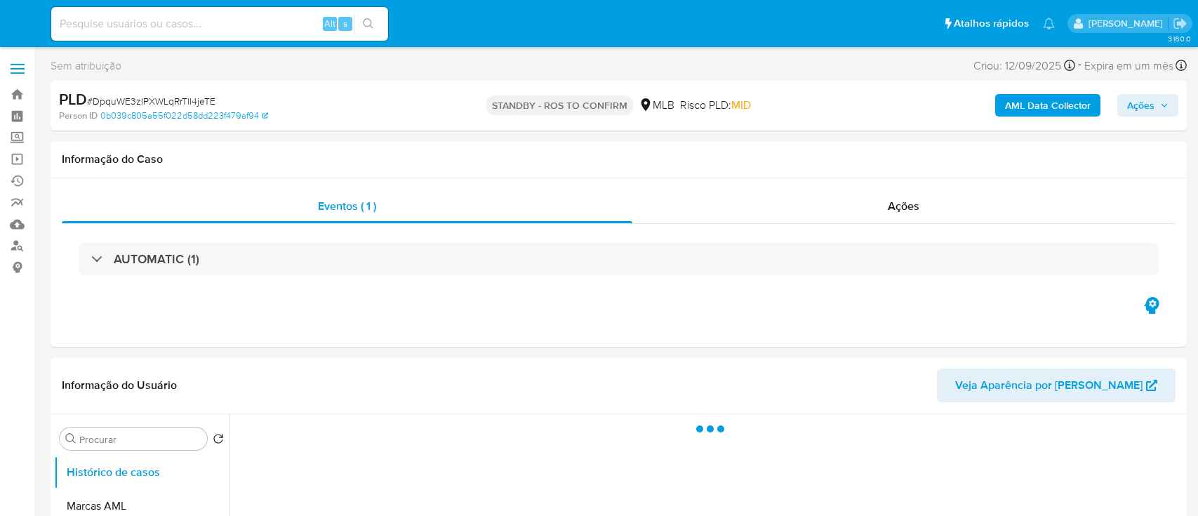
select select "10"
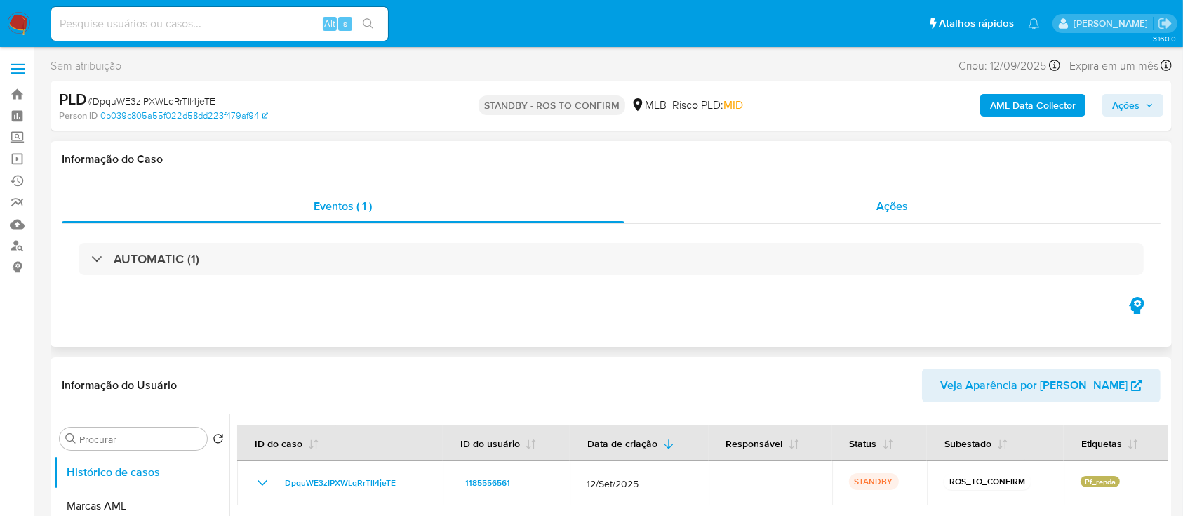
drag, startPoint x: 786, startPoint y: 199, endPoint x: 775, endPoint y: 208, distance: 14.6
click at [784, 201] on div "Ações" at bounding box center [892, 206] width 536 height 34
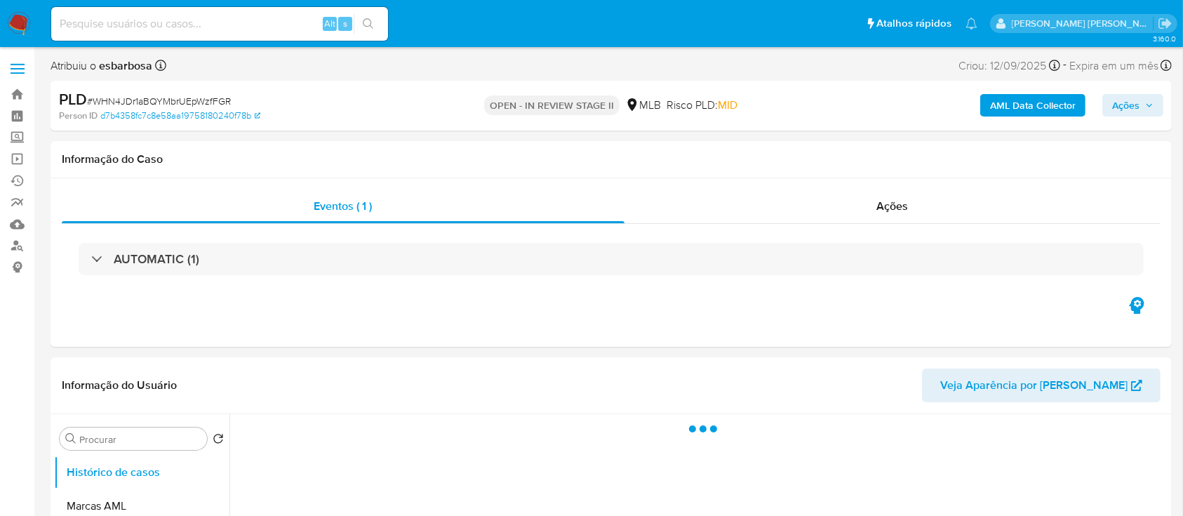
select select "10"
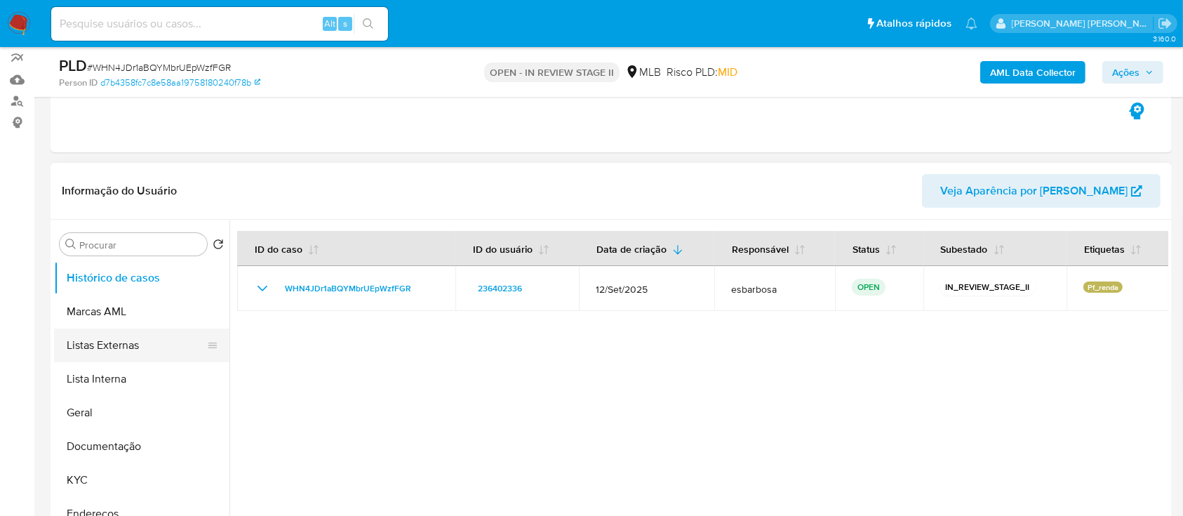
scroll to position [187, 0]
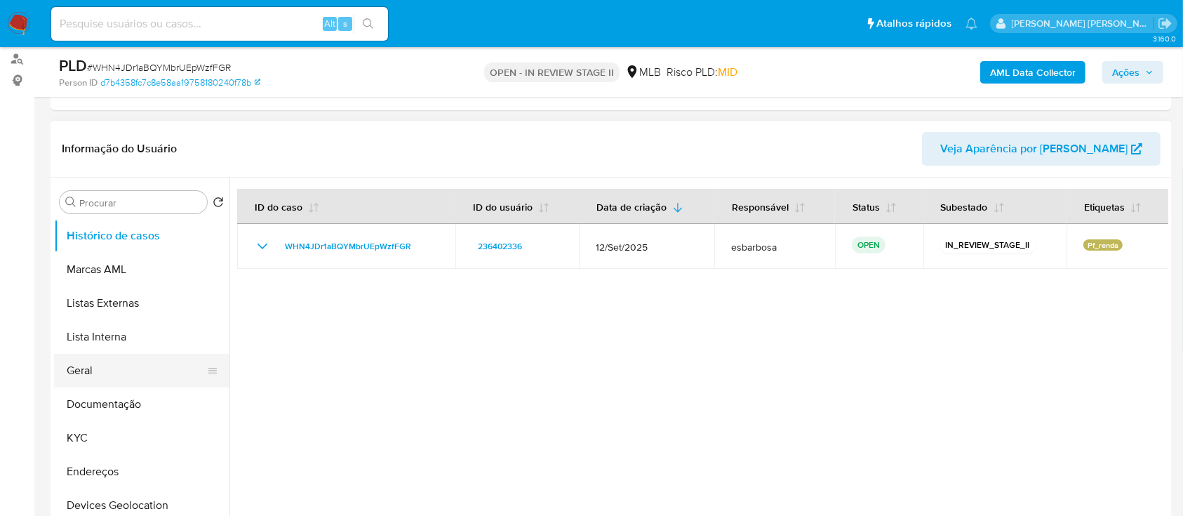
click at [90, 370] on button "Geral" at bounding box center [136, 371] width 164 height 34
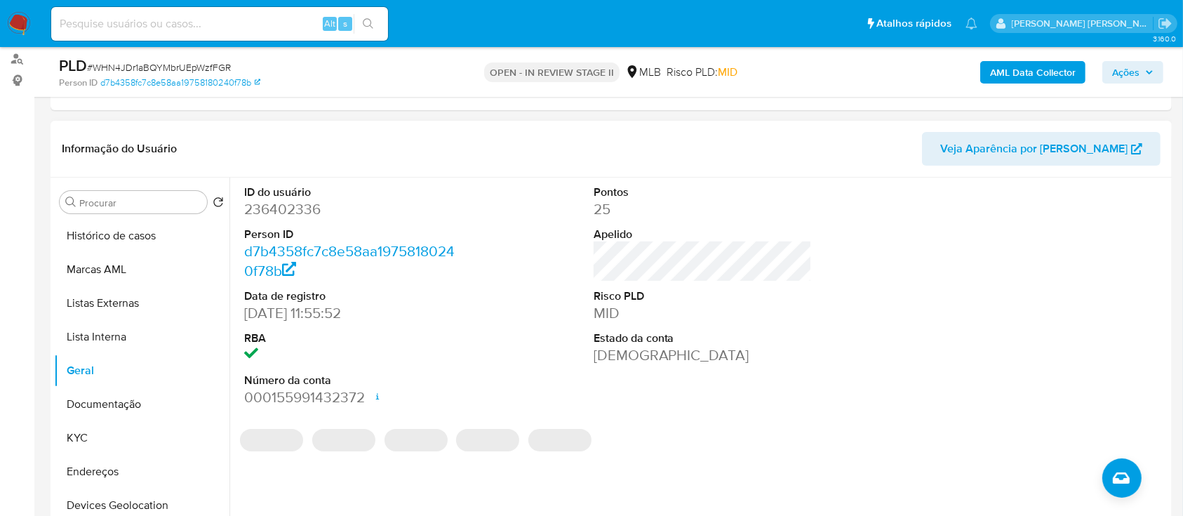
click at [292, 206] on dd "236402336" at bounding box center [353, 209] width 219 height 20
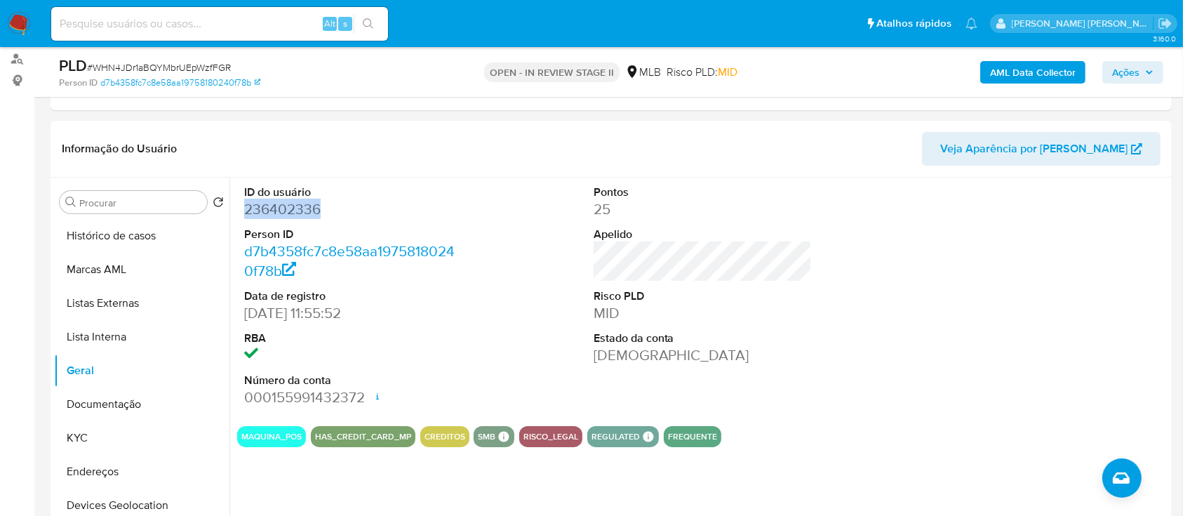
copy dd "236402336"
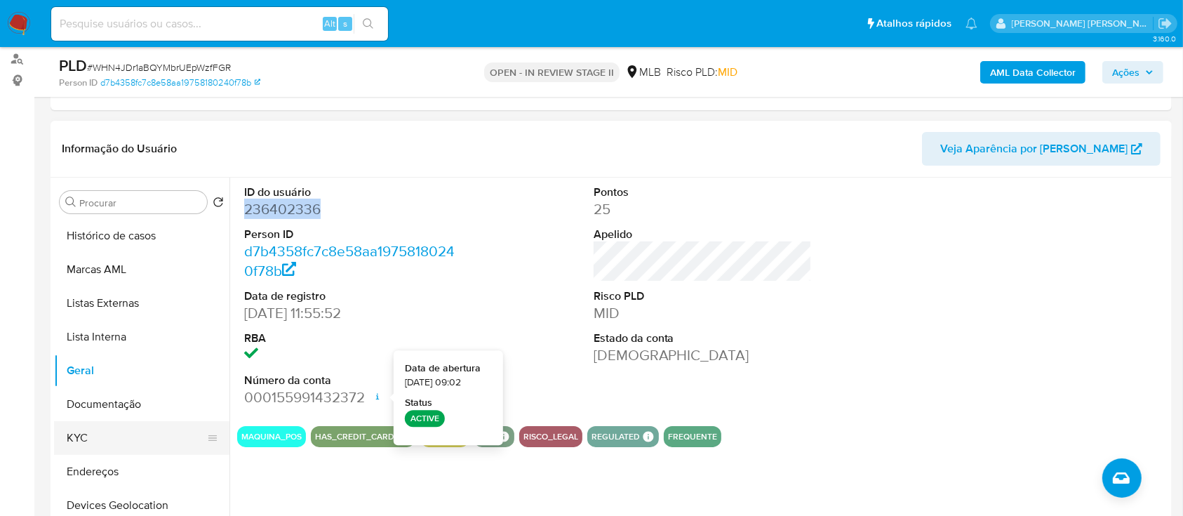
click at [98, 441] on button "KYC" at bounding box center [136, 438] width 164 height 34
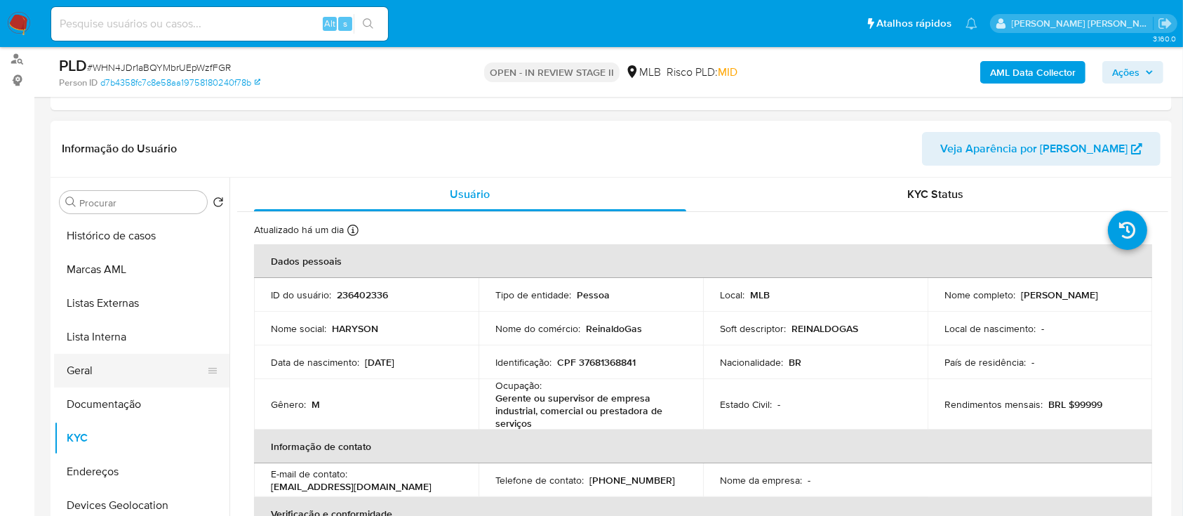
drag, startPoint x: 156, startPoint y: 364, endPoint x: 170, endPoint y: 354, distance: 17.5
click at [157, 363] on button "Geral" at bounding box center [136, 371] width 164 height 34
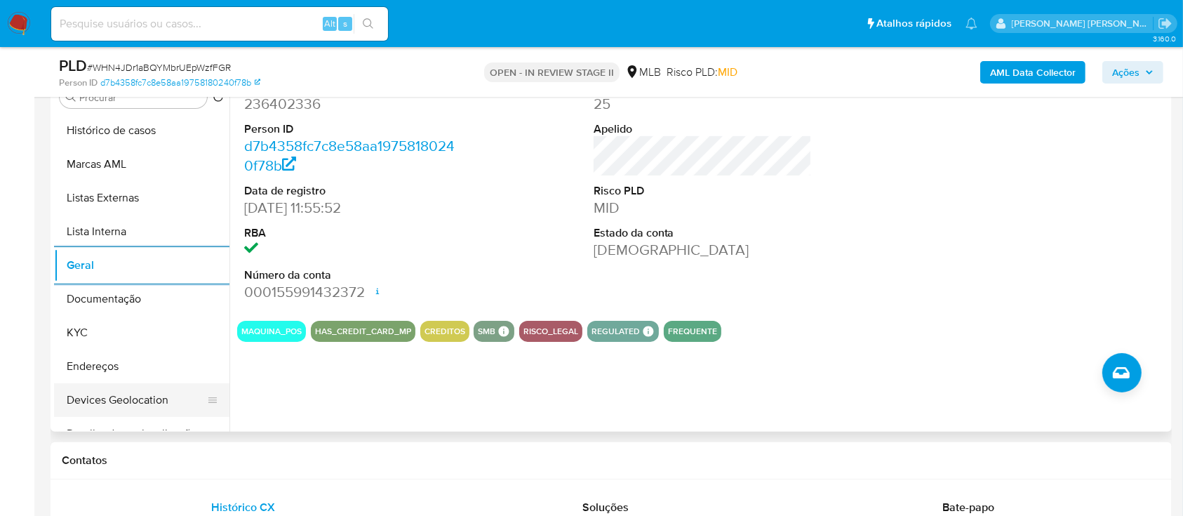
scroll to position [374, 0]
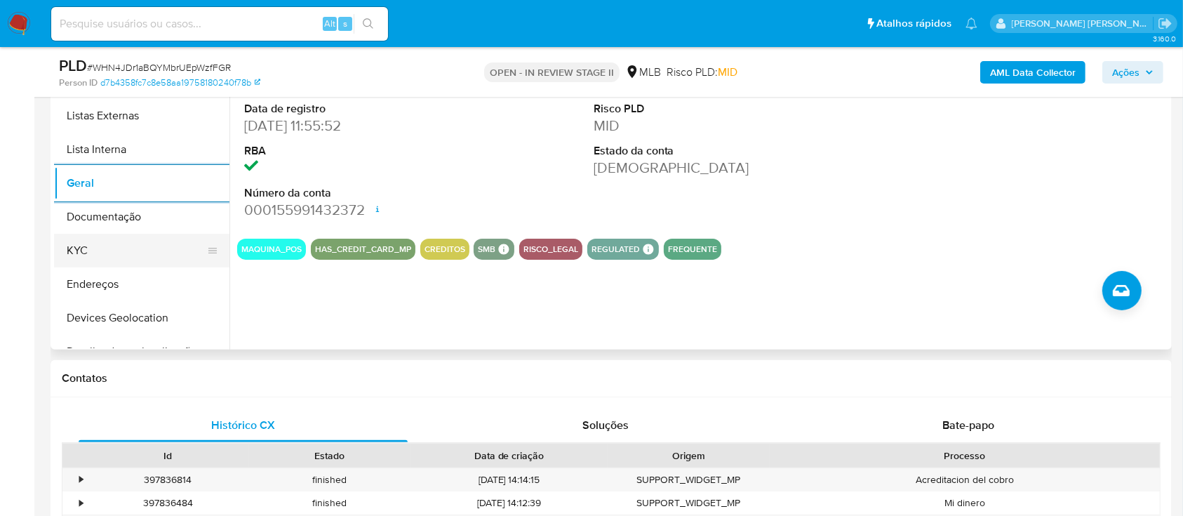
click at [140, 258] on button "KYC" at bounding box center [136, 251] width 164 height 34
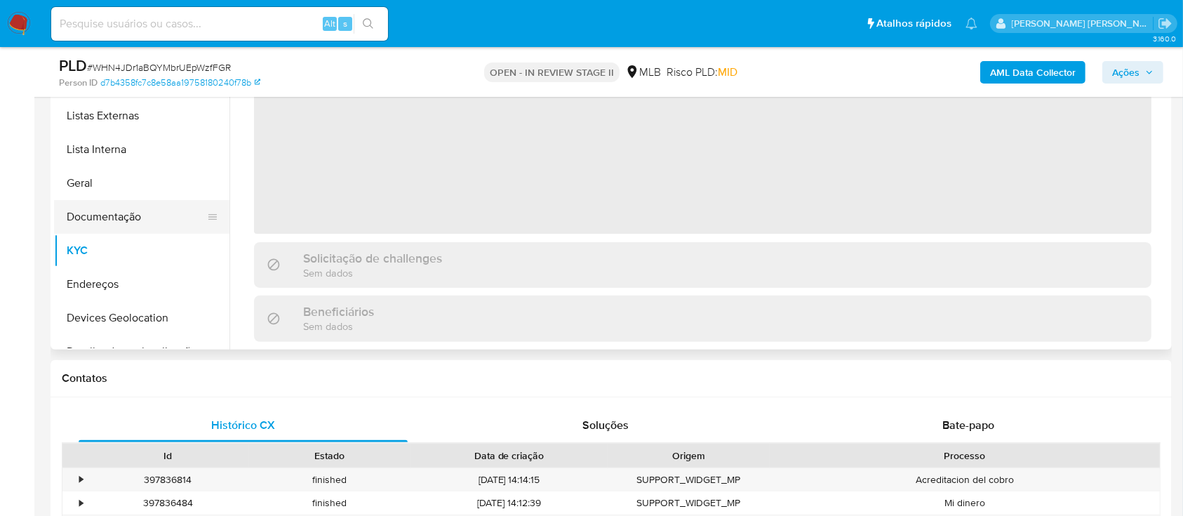
click at [138, 216] on button "Documentação" at bounding box center [136, 217] width 164 height 34
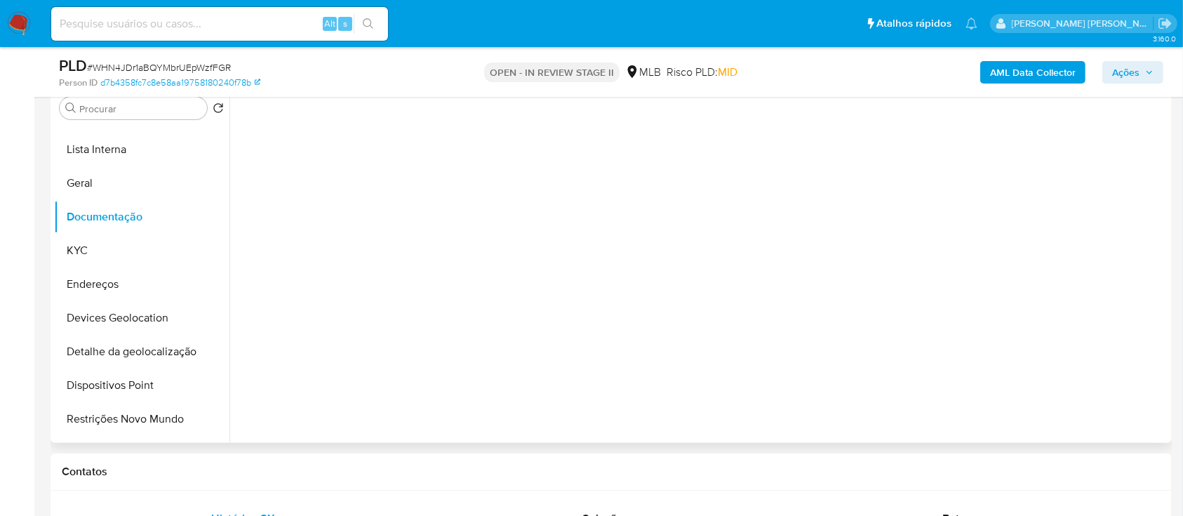
scroll to position [187, 0]
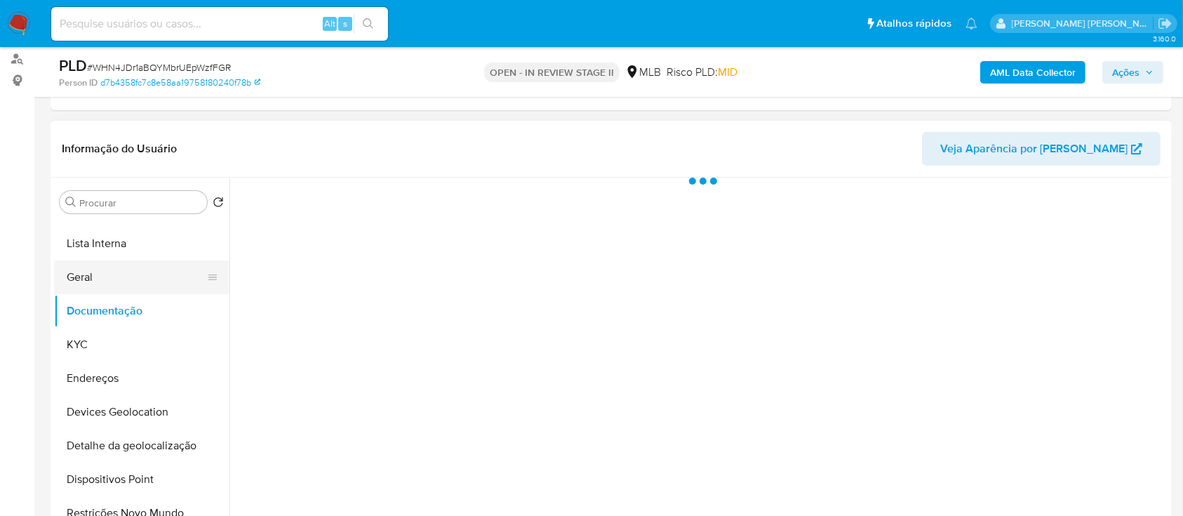
click at [169, 277] on button "Geral" at bounding box center [136, 277] width 164 height 34
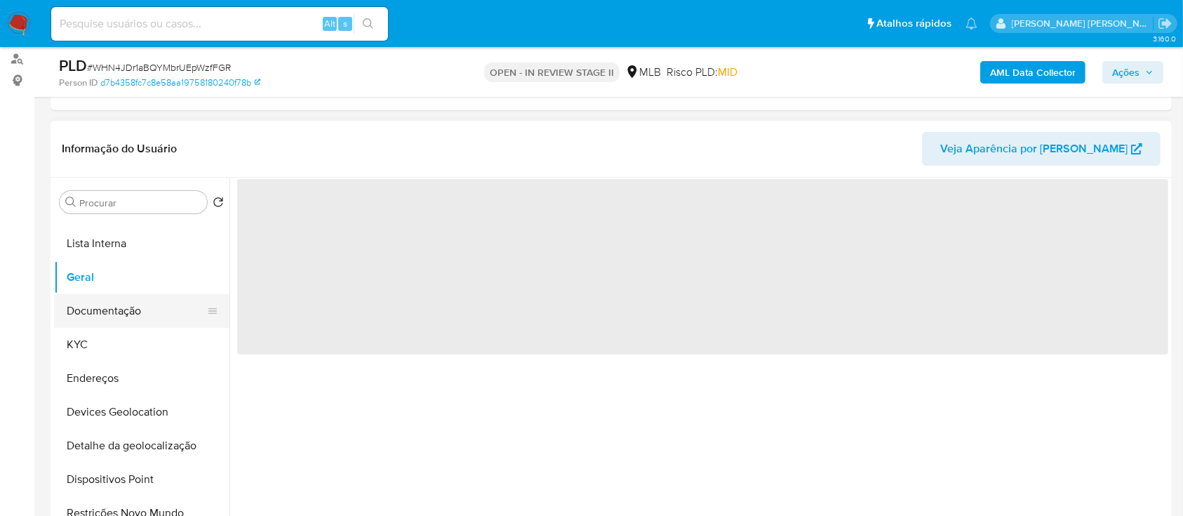
click at [132, 325] on button "Documentação" at bounding box center [136, 311] width 164 height 34
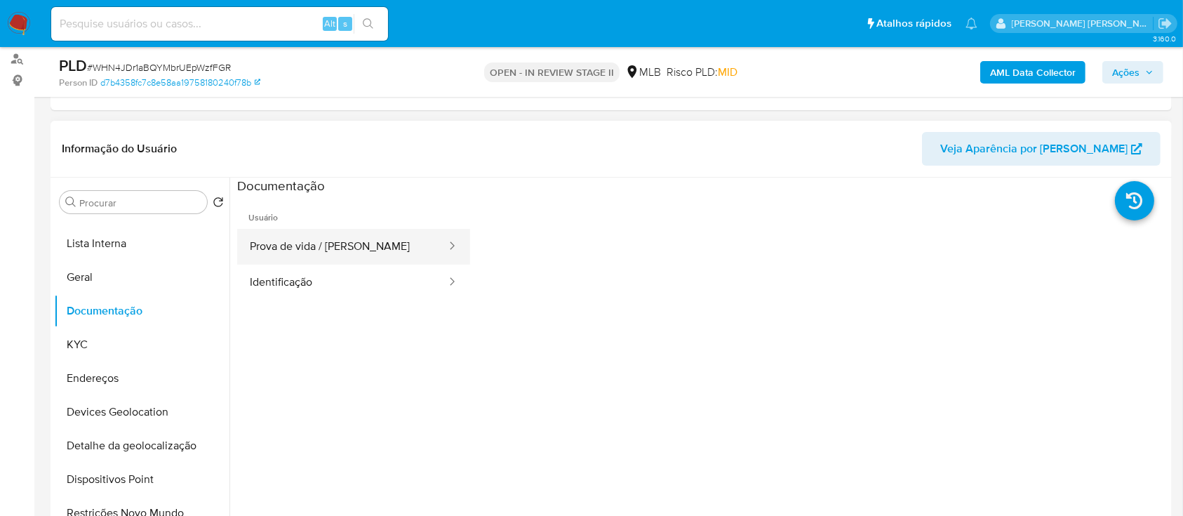
click at [352, 255] on button "Prova de vida / [PERSON_NAME]" at bounding box center [342, 247] width 210 height 36
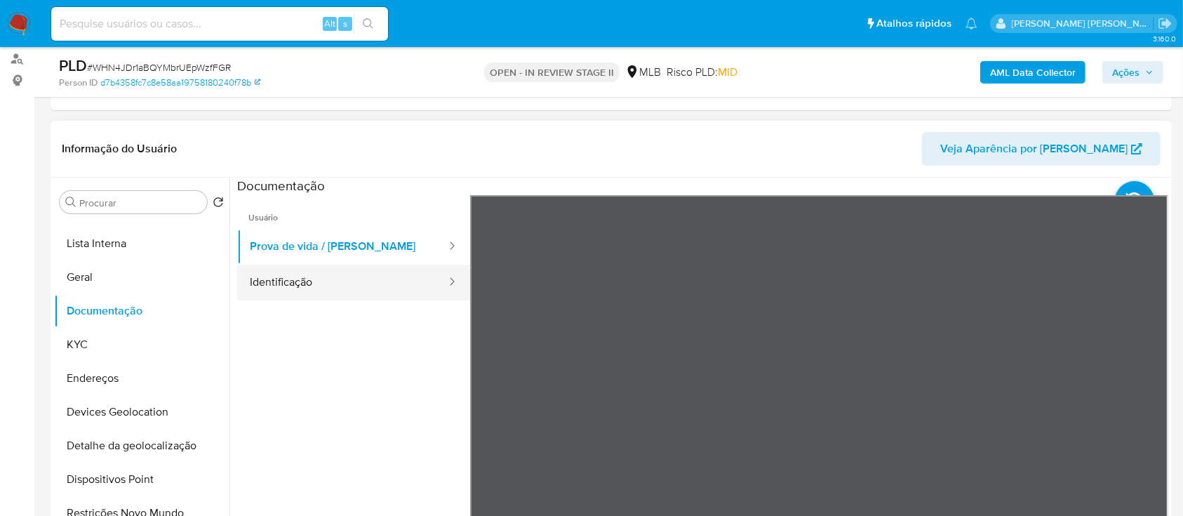
click at [313, 286] on button "Identificação" at bounding box center [342, 282] width 210 height 36
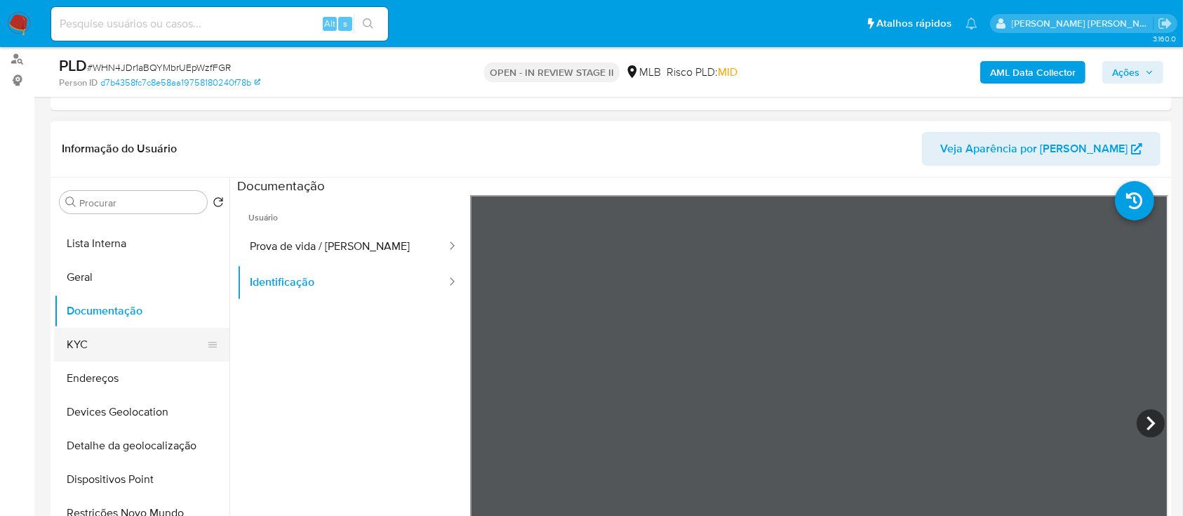
click at [123, 351] on button "KYC" at bounding box center [136, 345] width 164 height 34
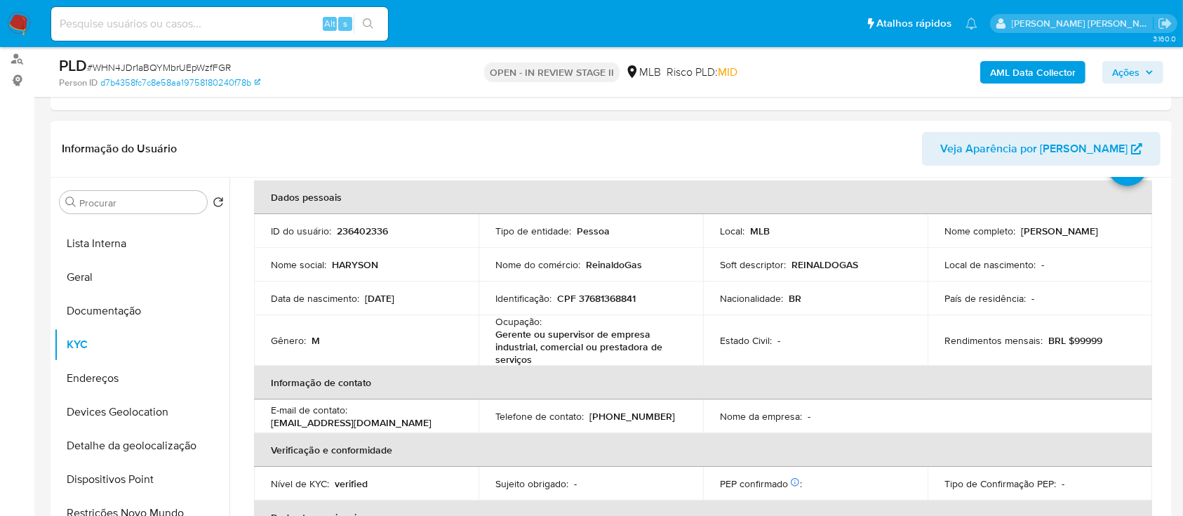
scroll to position [93, 0]
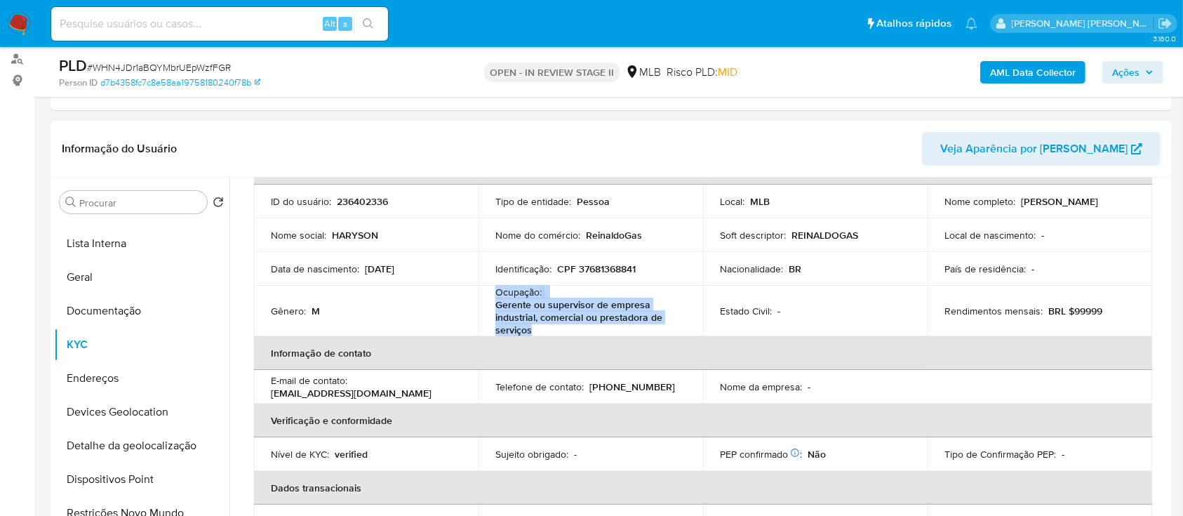
drag, startPoint x: 536, startPoint y: 332, endPoint x: 493, endPoint y: 292, distance: 58.6
click at [493, 292] on td "Ocupação : Gerente ou supervisor de empresa industrial, comercial ou prestadora…" at bounding box center [590, 311] width 224 height 51
copy div "Ocupação : Gerente ou supervisor de empresa industrial, comercial ou prestadora…"
click at [1030, 72] on b "AML Data Collector" at bounding box center [1033, 72] width 86 height 22
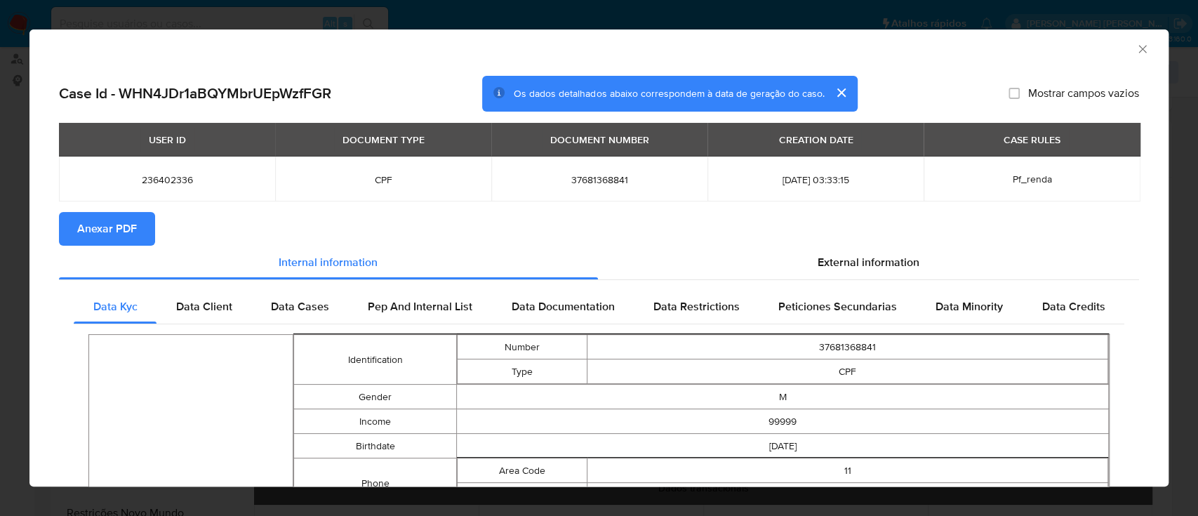
drag, startPoint x: 95, startPoint y: 236, endPoint x: 597, endPoint y: 236, distance: 502.3
click at [97, 236] on span "Anexar PDF" at bounding box center [107, 228] width 60 height 31
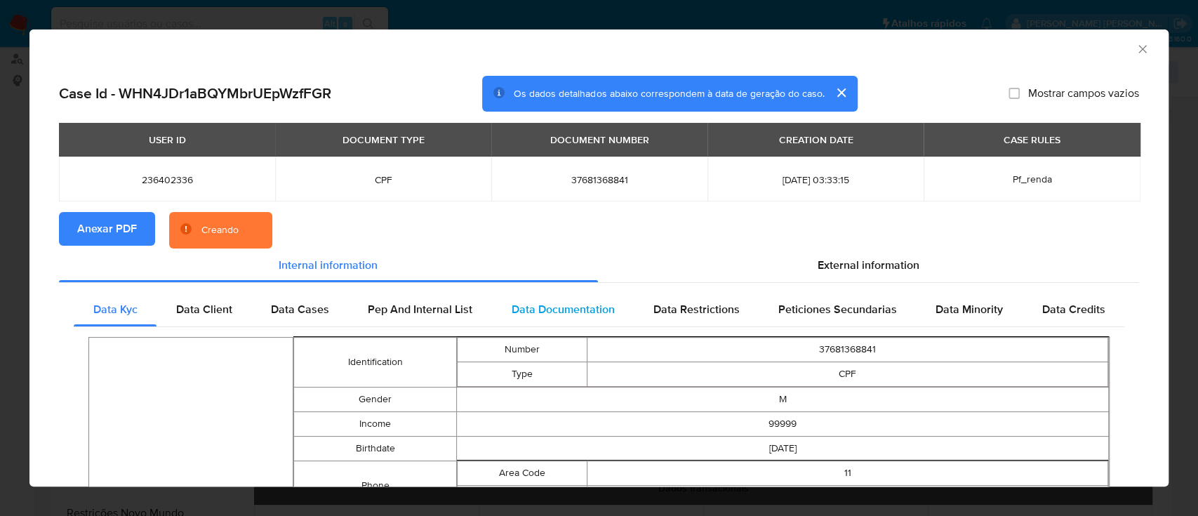
drag, startPoint x: 840, startPoint y: 258, endPoint x: 716, endPoint y: 308, distance: 133.8
click at [836, 263] on span "External information" at bounding box center [868, 265] width 102 height 16
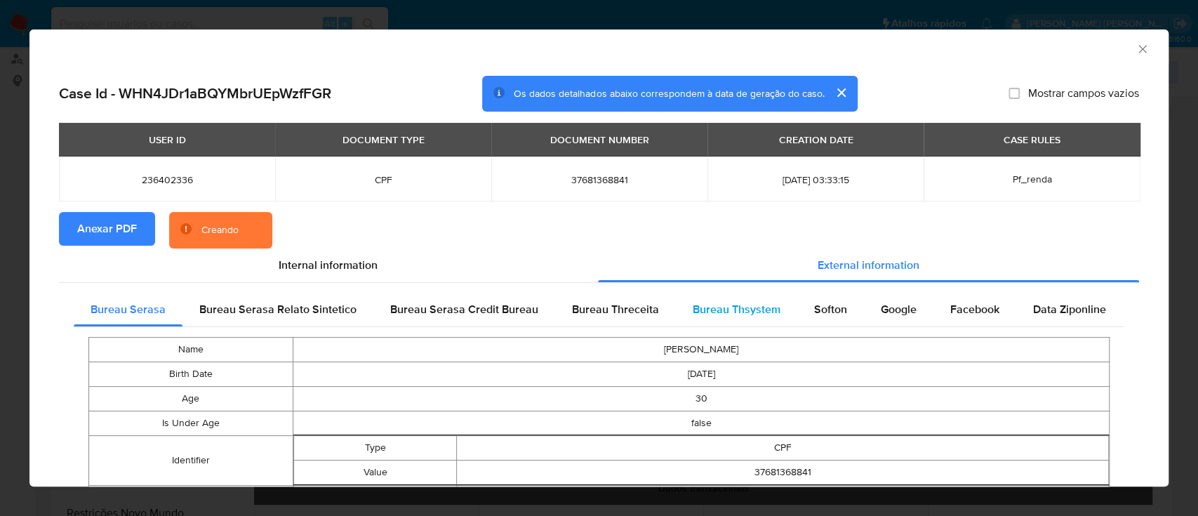
click at [692, 311] on span "Bureau Thsystem" at bounding box center [736, 309] width 88 height 16
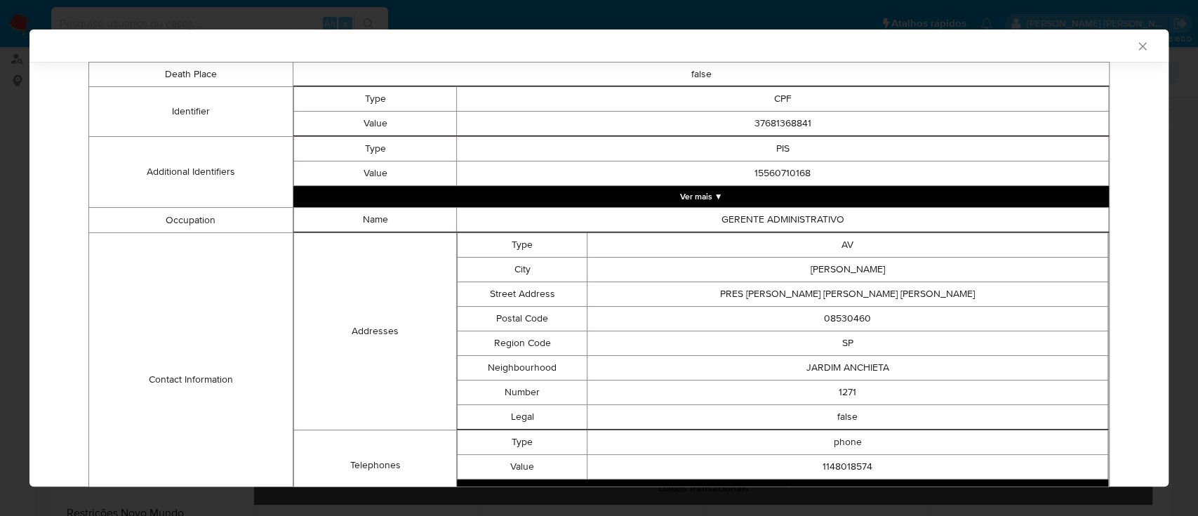
scroll to position [703, 0]
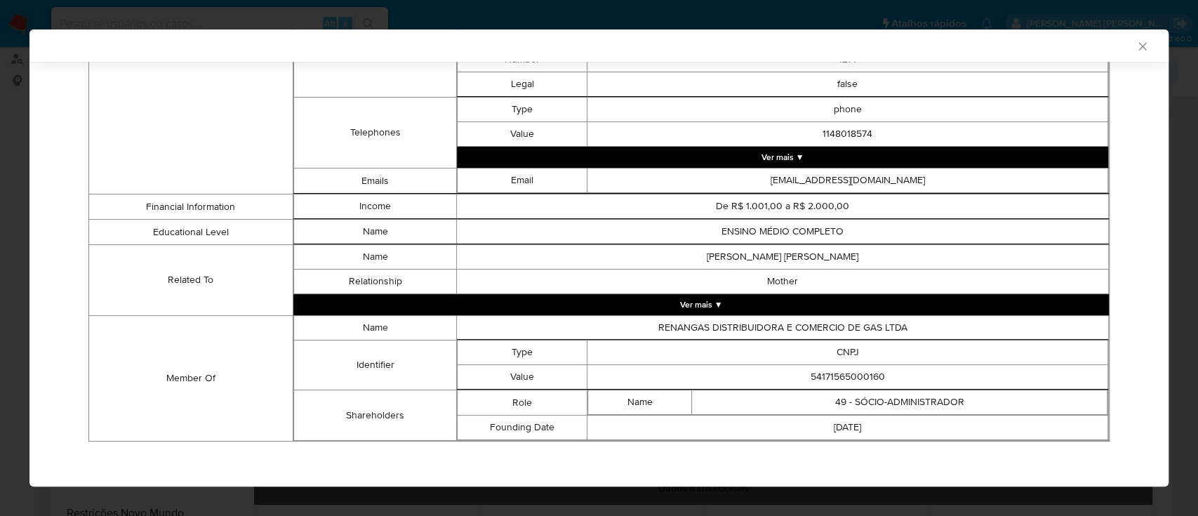
click at [838, 368] on td "54171565000160" at bounding box center [847, 377] width 521 height 25
copy td "54171565000160"
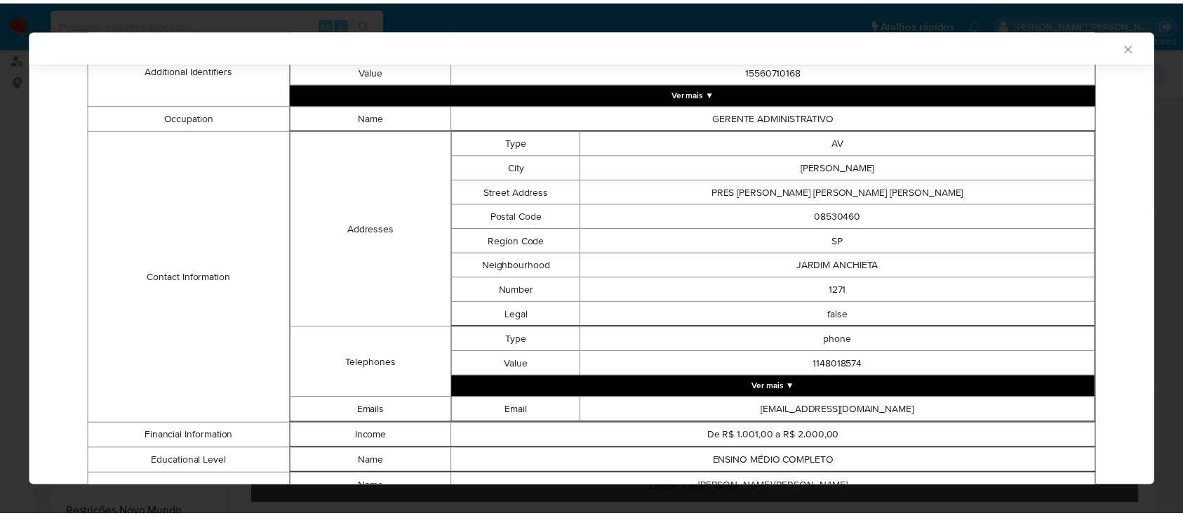
scroll to position [420, 0]
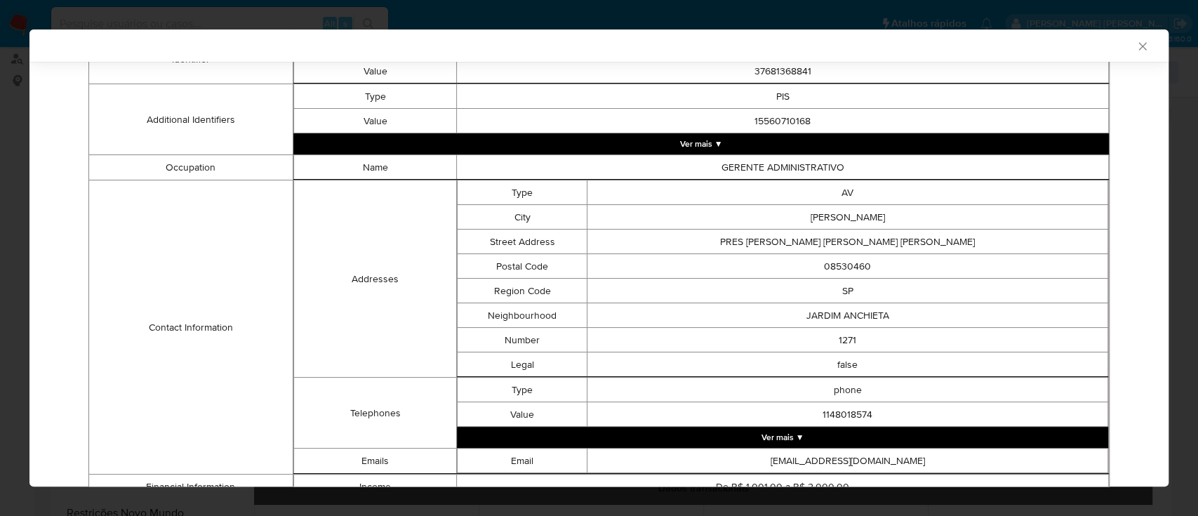
click at [1135, 44] on icon "Fechar a janela" at bounding box center [1142, 46] width 14 height 14
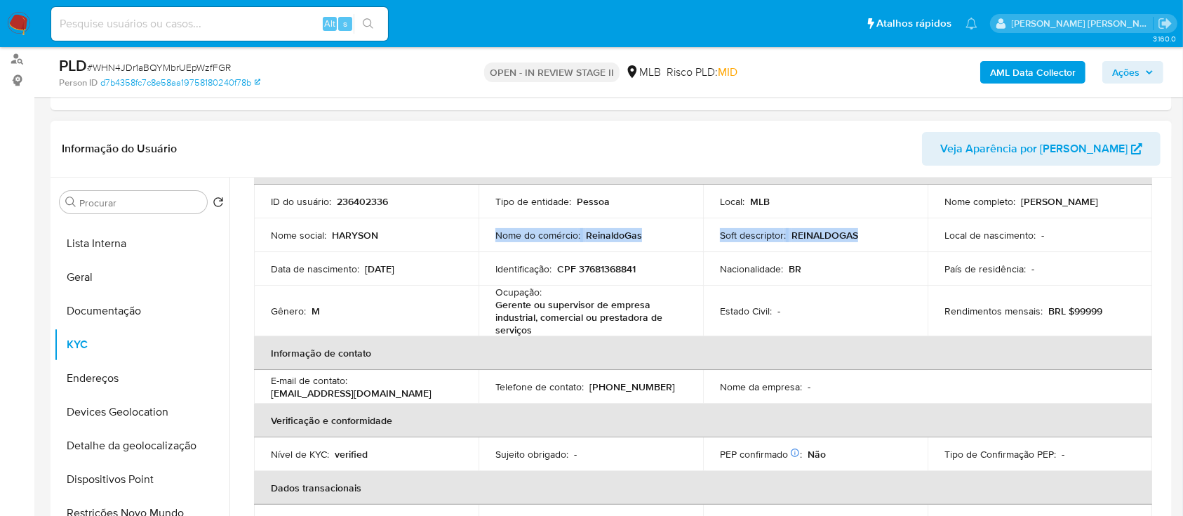
drag, startPoint x: 866, startPoint y: 236, endPoint x: 495, endPoint y: 240, distance: 371.1
click at [495, 240] on tr "Nome social : HARYSON Nome do comércio : ReinaldoGas Soft descriptor : REINALDO…" at bounding box center [703, 235] width 898 height 34
copy tr "Nome do comércio : ReinaldoGas Soft descriptor : REINALDOGAS"
click at [1010, 77] on b "AML Data Collector" at bounding box center [1033, 72] width 86 height 22
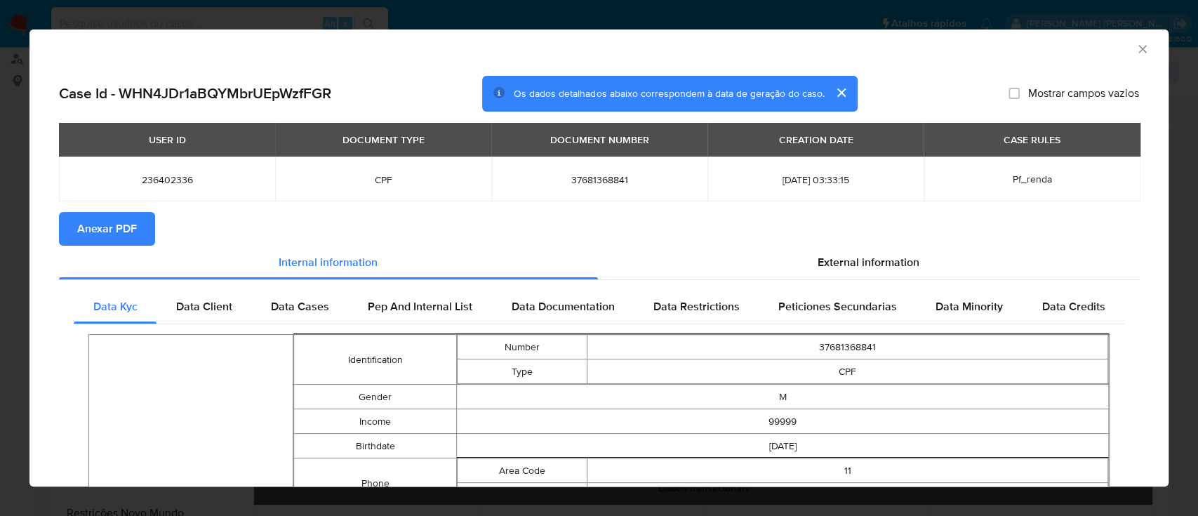
click at [1135, 48] on icon "Fechar a janela" at bounding box center [1142, 49] width 14 height 14
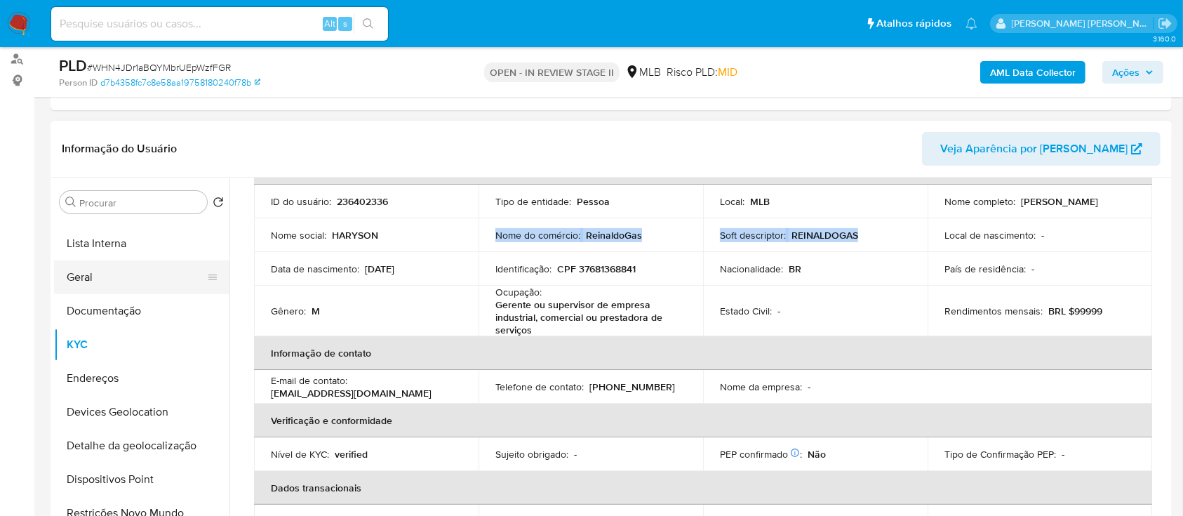
scroll to position [0, 0]
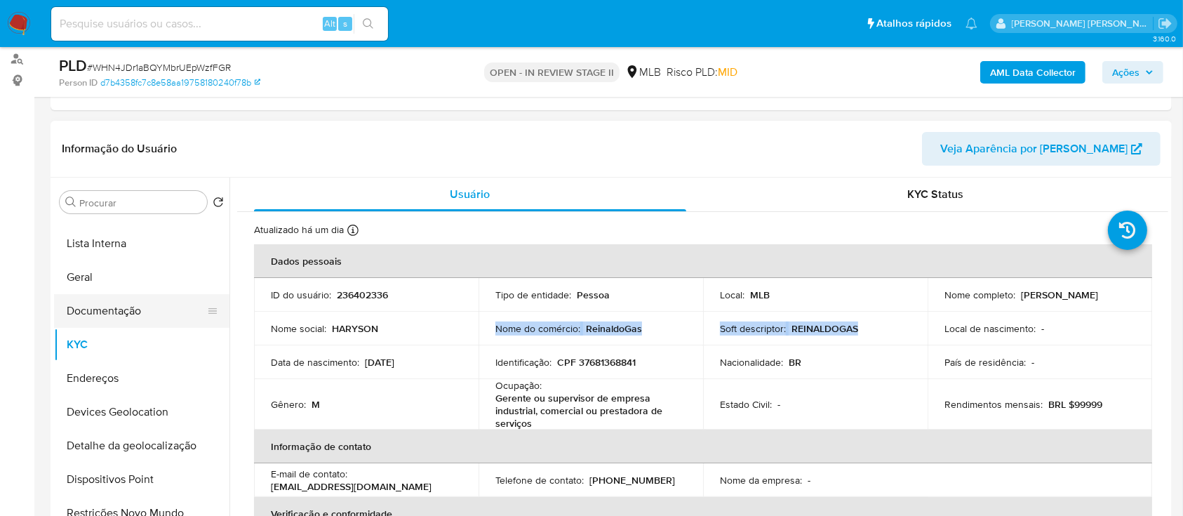
click at [95, 318] on button "Documentação" at bounding box center [136, 311] width 164 height 34
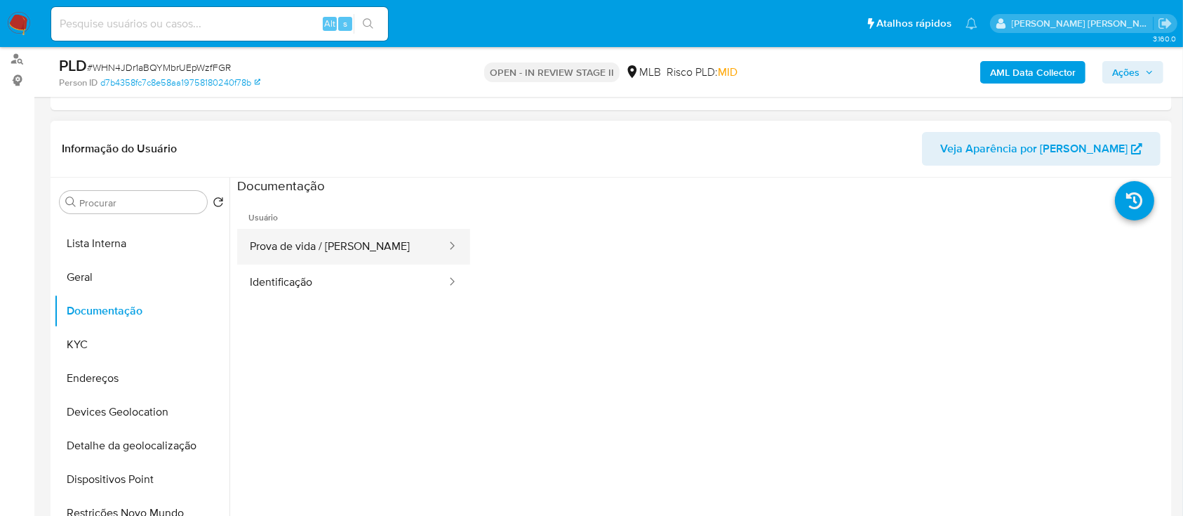
click at [332, 252] on button "Prova de vida / Selfie" at bounding box center [342, 247] width 210 height 36
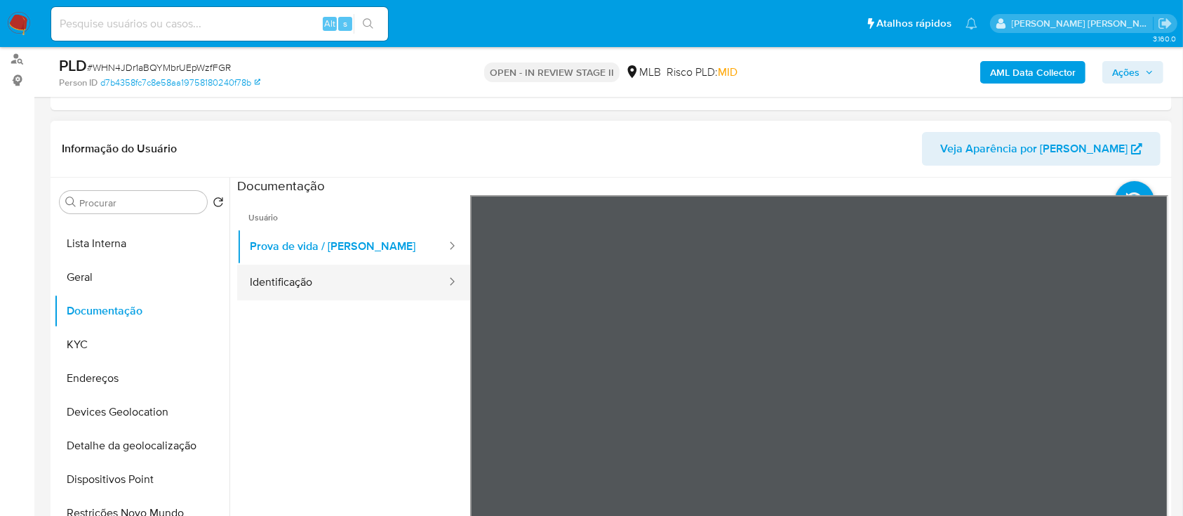
click at [366, 277] on button "Identificação" at bounding box center [342, 282] width 210 height 36
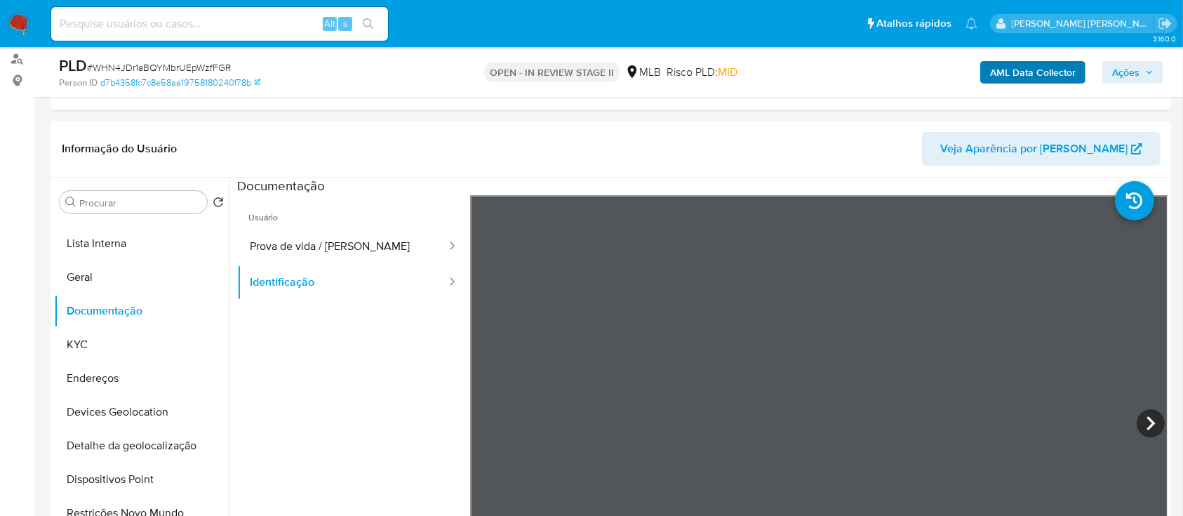
click at [1122, 72] on span "Ações" at bounding box center [1125, 72] width 27 height 22
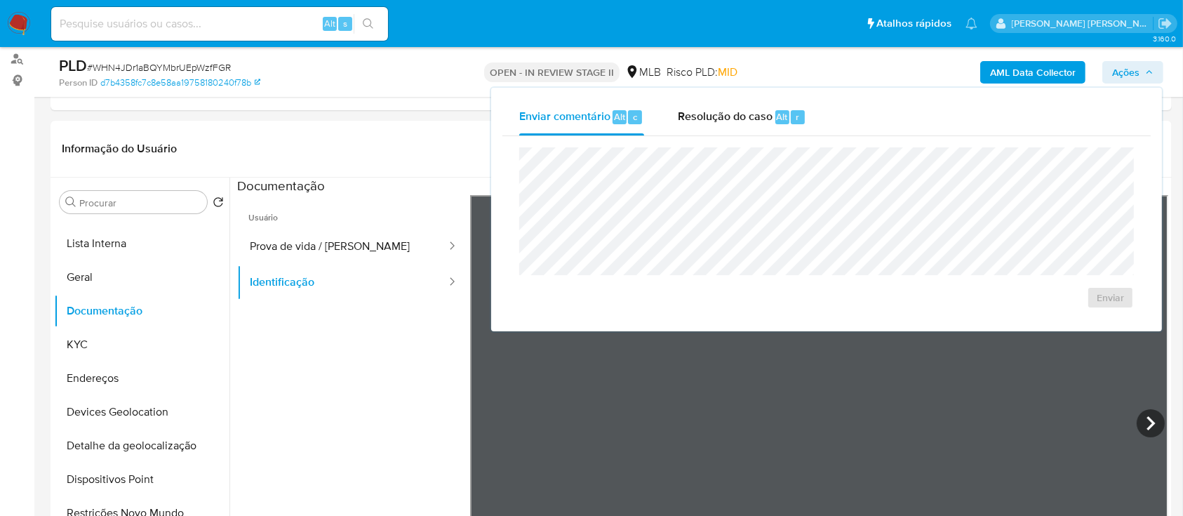
drag, startPoint x: 713, startPoint y: 121, endPoint x: 718, endPoint y: 141, distance: 20.2
click at [713, 127] on div "Resolução do caso Alt r" at bounding box center [742, 117] width 128 height 36
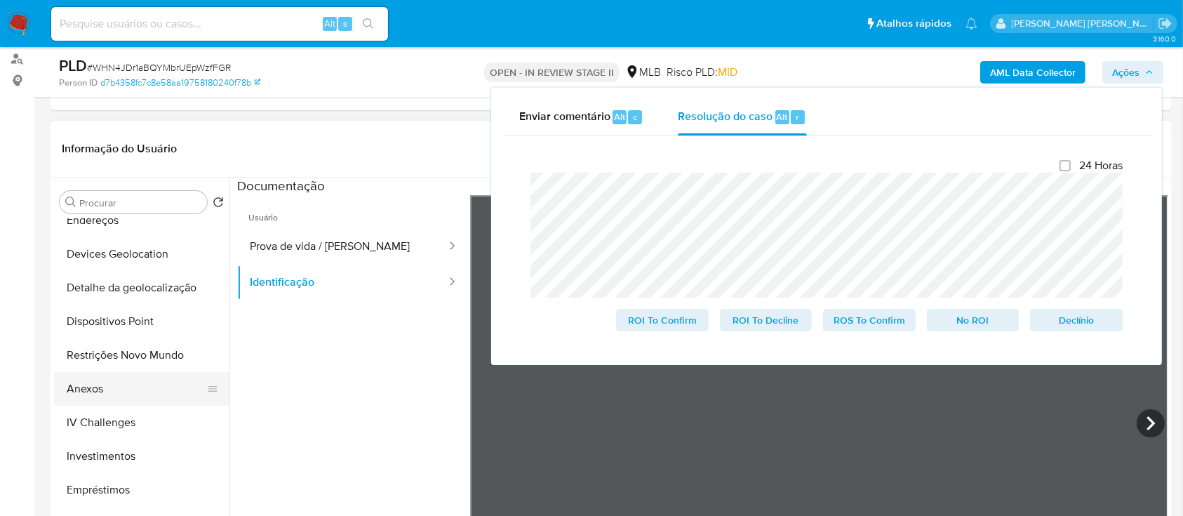
scroll to position [281, 0]
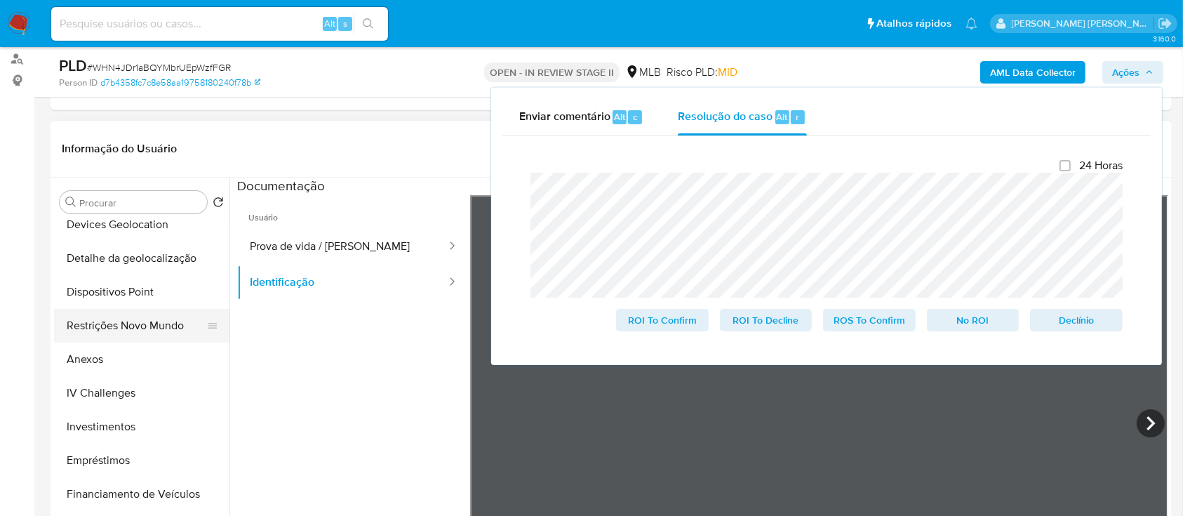
click at [146, 315] on button "Restrições Novo Mundo" at bounding box center [136, 326] width 164 height 34
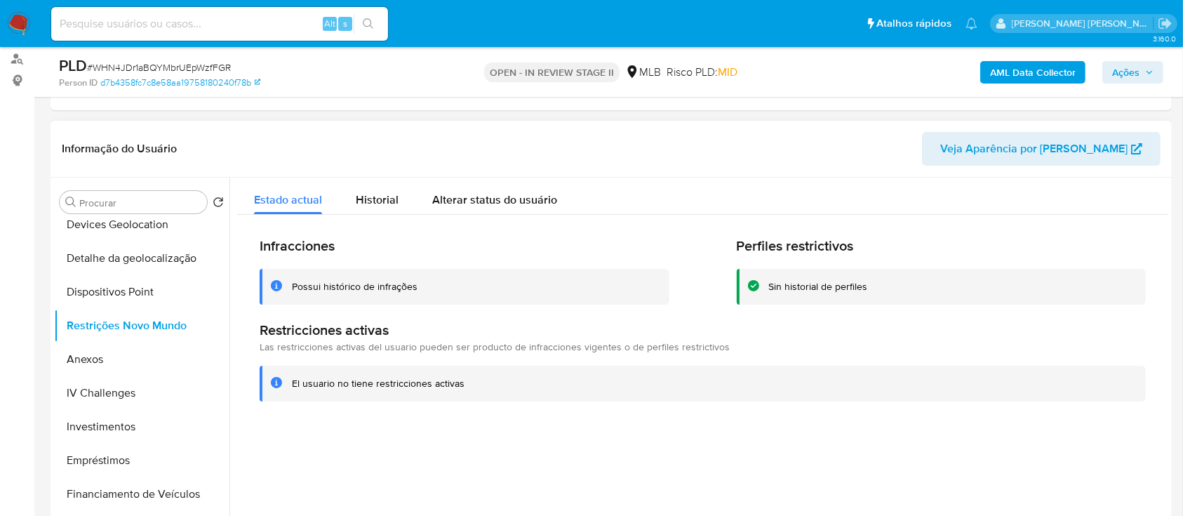
click at [337, 286] on div "Possui histórico de infrações" at bounding box center [465, 287] width 410 height 36
click at [337, 286] on div "Possui histórico de infrações" at bounding box center [355, 286] width 126 height 13
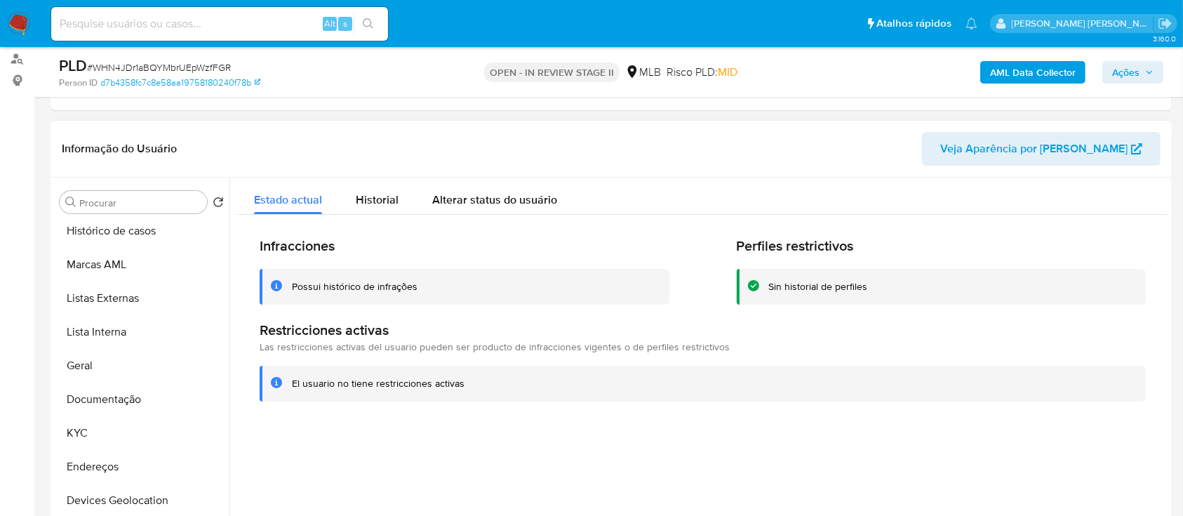
scroll to position [0, 0]
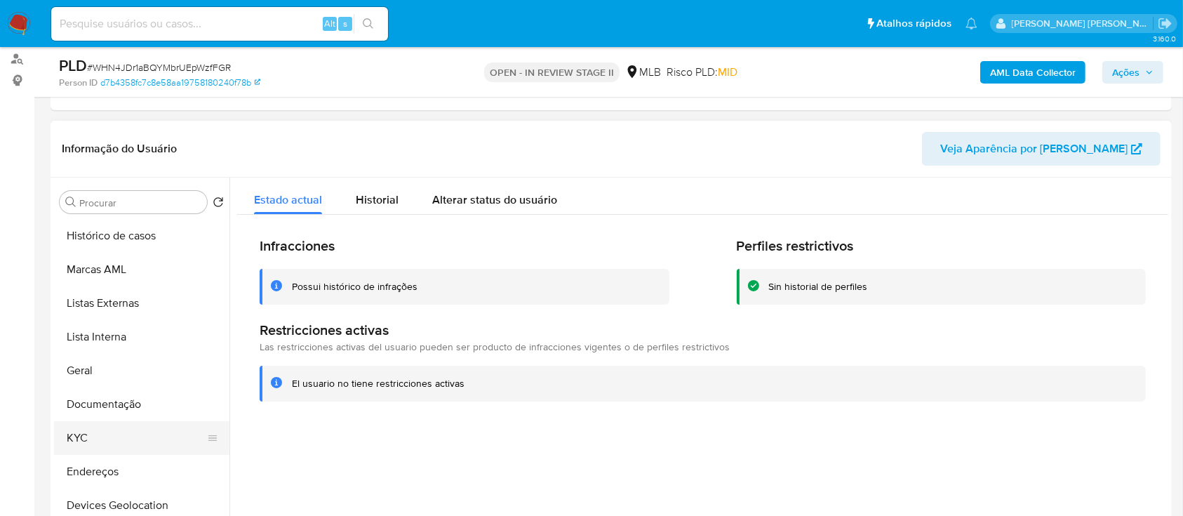
click at [107, 434] on button "KYC" at bounding box center [136, 438] width 164 height 34
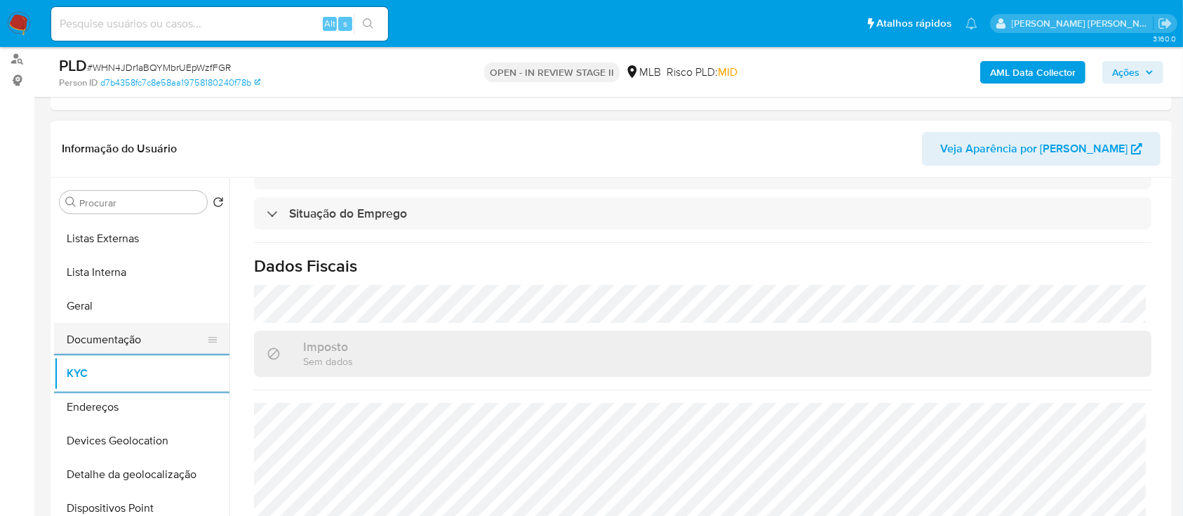
scroll to position [93, 0]
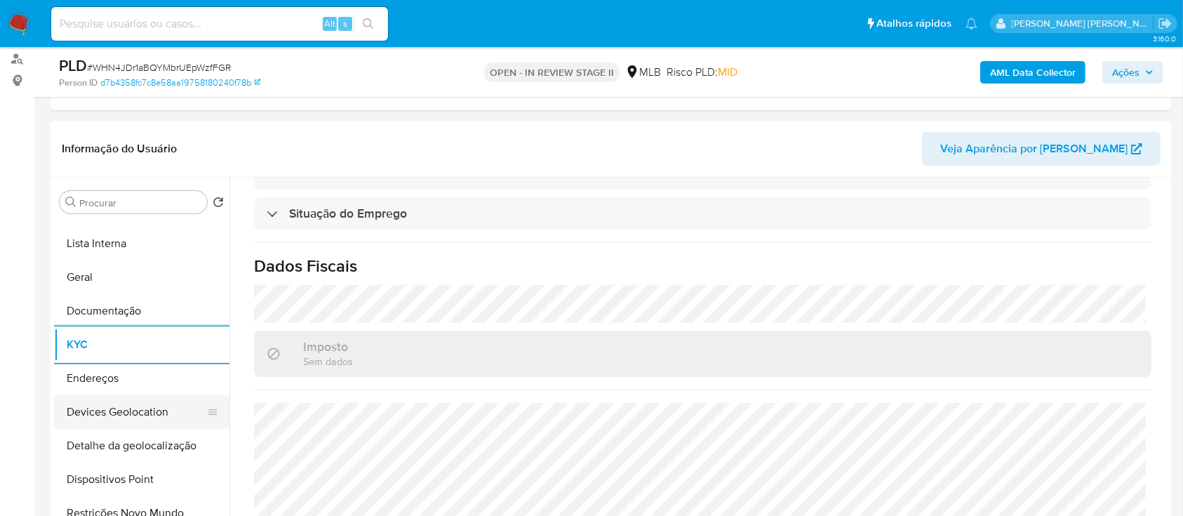
click at [128, 410] on button "Devices Geolocation" at bounding box center [136, 412] width 164 height 34
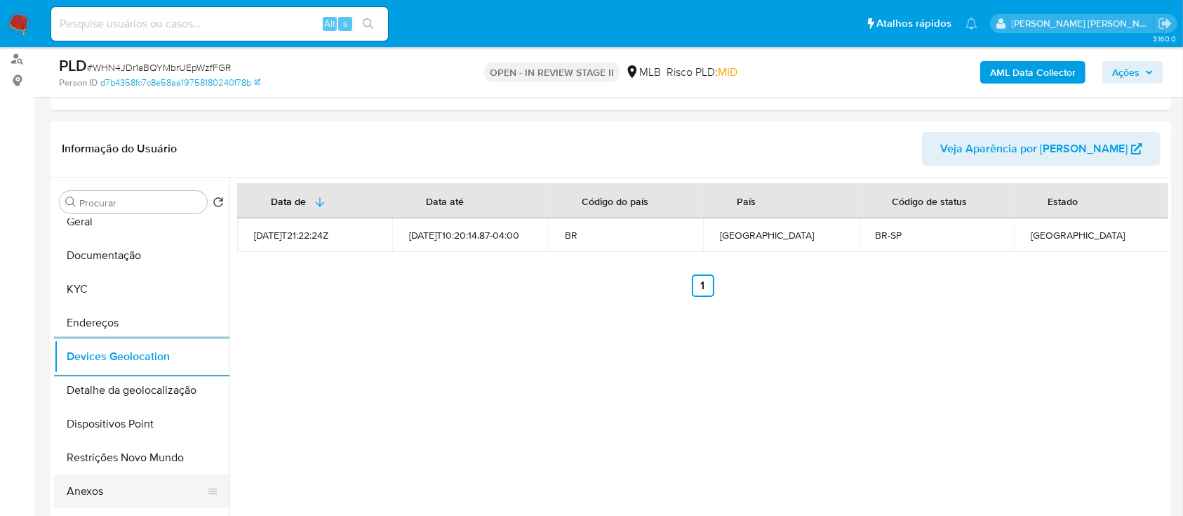
scroll to position [187, 0]
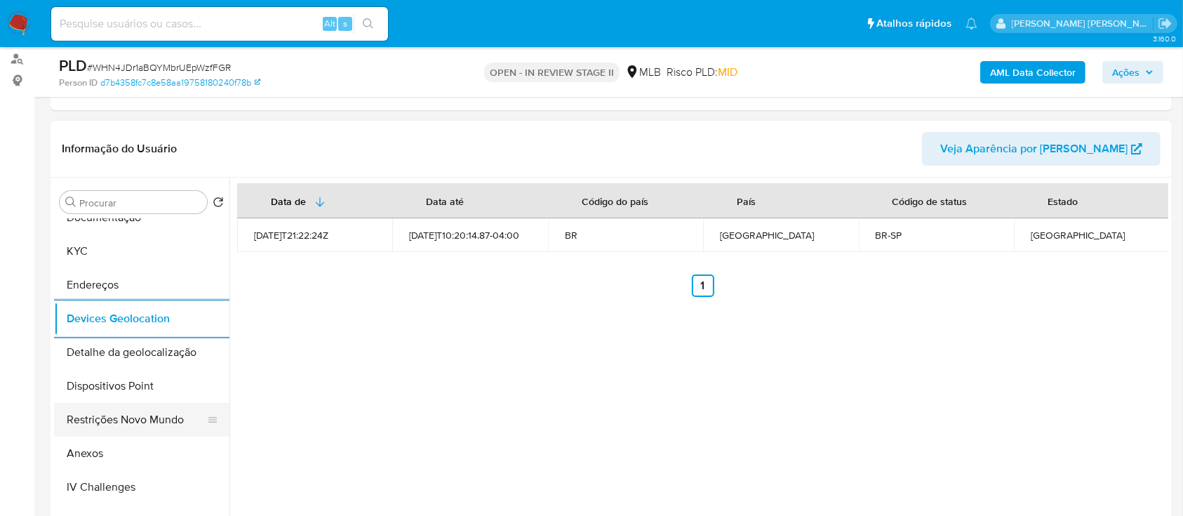
click at [147, 414] on button "Restrições Novo Mundo" at bounding box center [136, 420] width 164 height 34
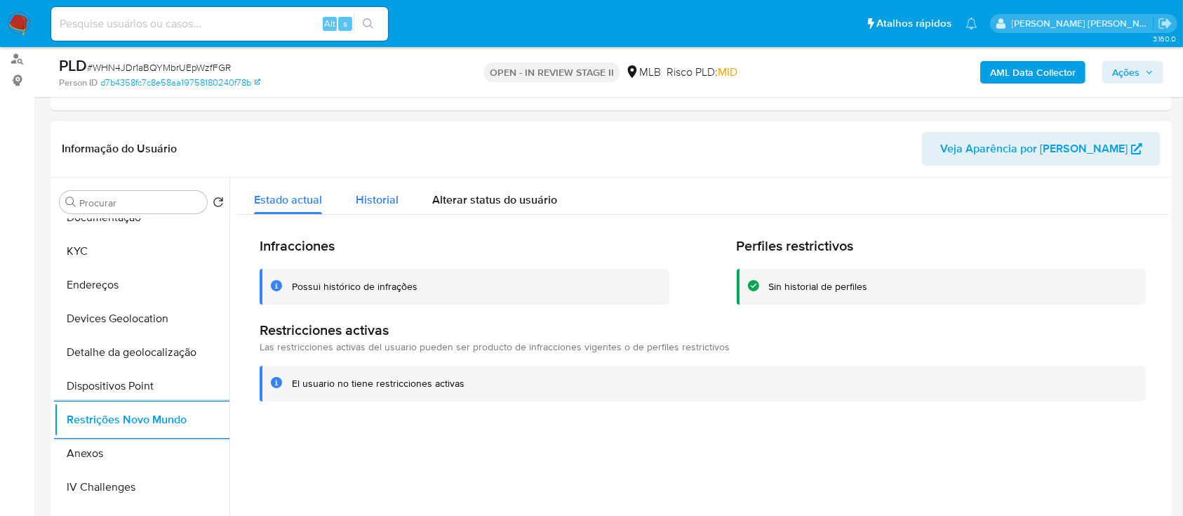
click at [380, 199] on span "Historial" at bounding box center [377, 200] width 43 height 16
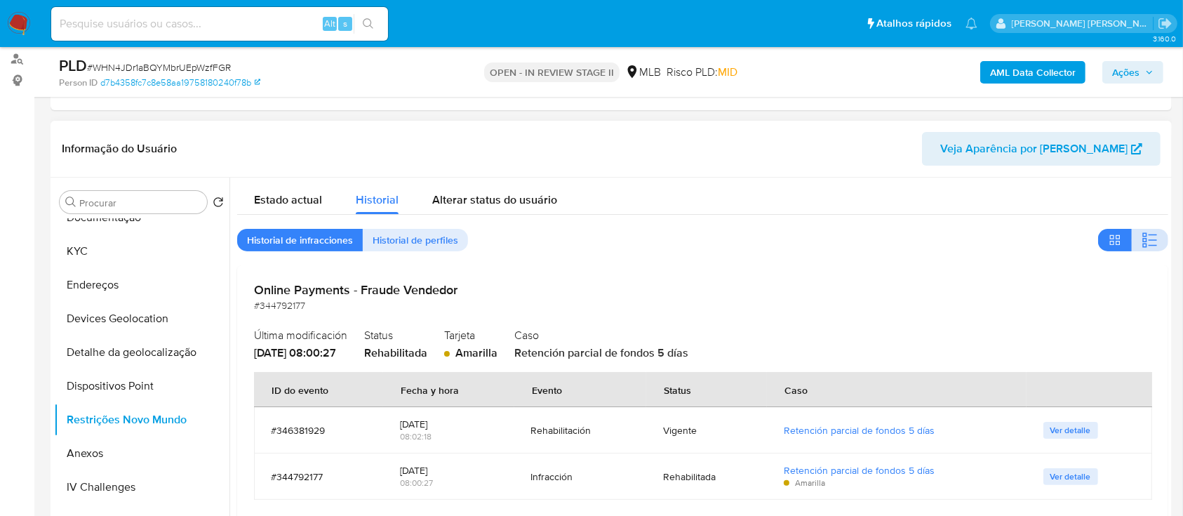
click at [1141, 239] on icon "button" at bounding box center [1149, 240] width 17 height 17
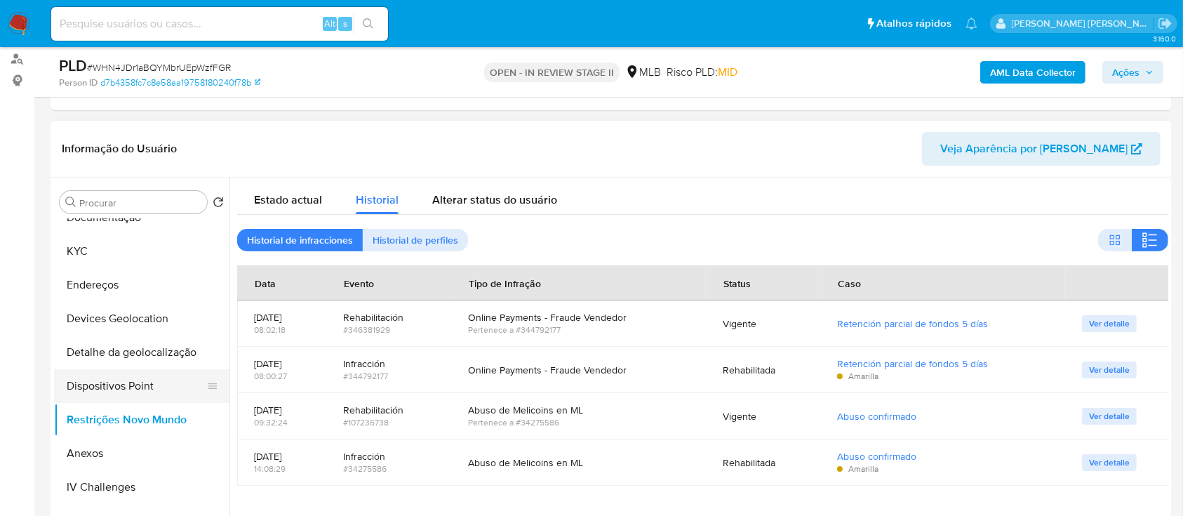
click at [121, 393] on button "Dispositivos Point" at bounding box center [136, 386] width 164 height 34
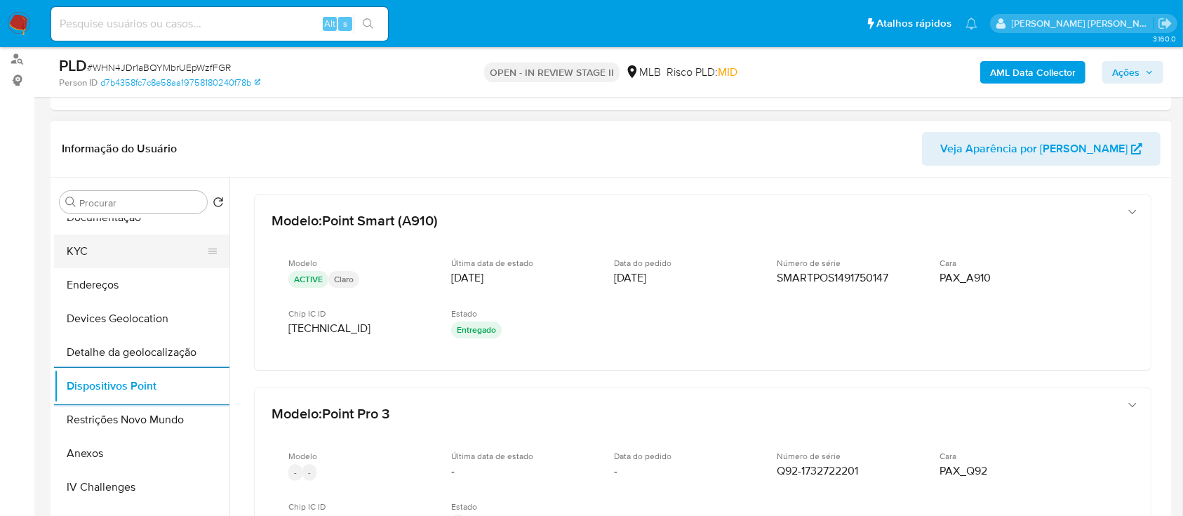
click at [108, 243] on button "KYC" at bounding box center [136, 251] width 164 height 34
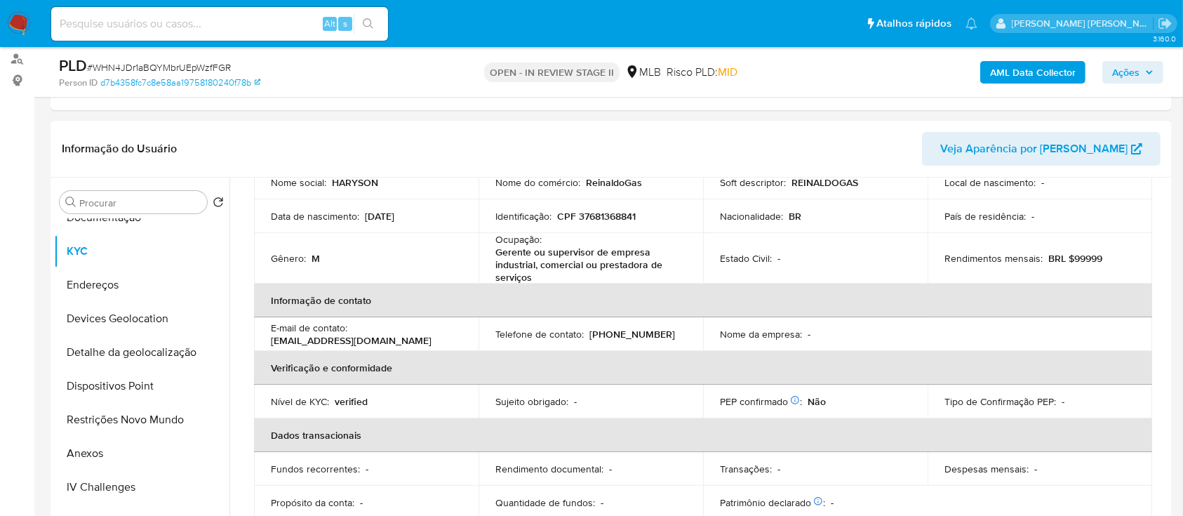
scroll to position [52, 0]
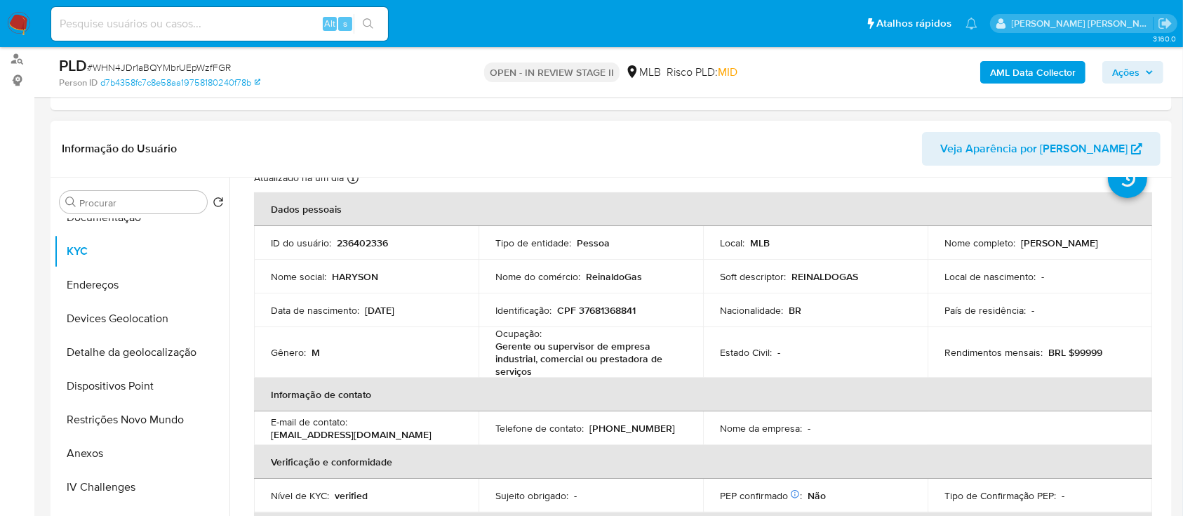
click at [615, 315] on p "CPF 37681368841" at bounding box center [596, 310] width 79 height 13
copy p "37681368841"
click at [618, 307] on p "CPF 37681368841" at bounding box center [596, 310] width 79 height 13
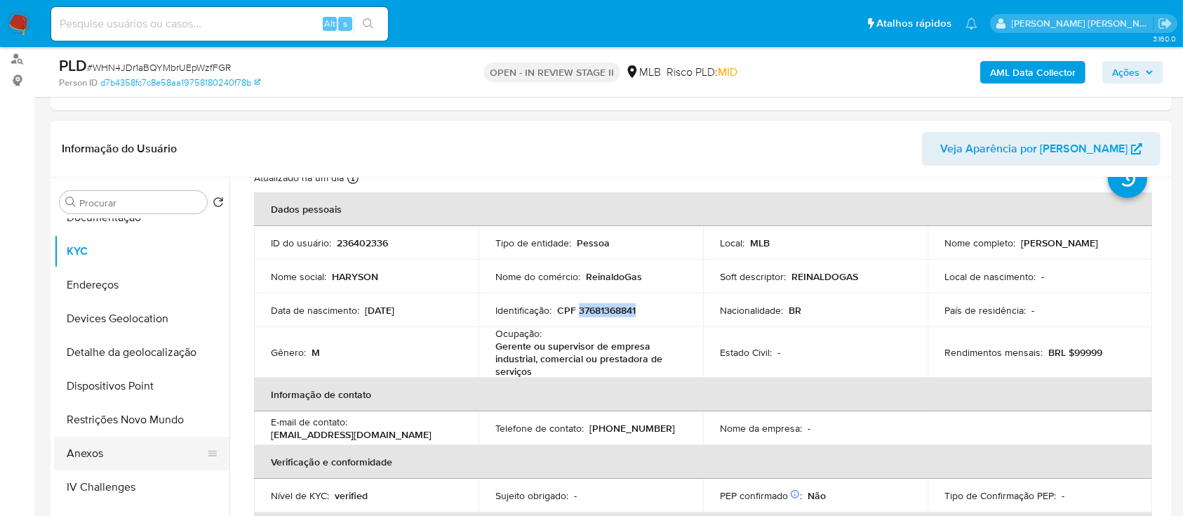
click at [97, 450] on button "Anexos" at bounding box center [136, 453] width 164 height 34
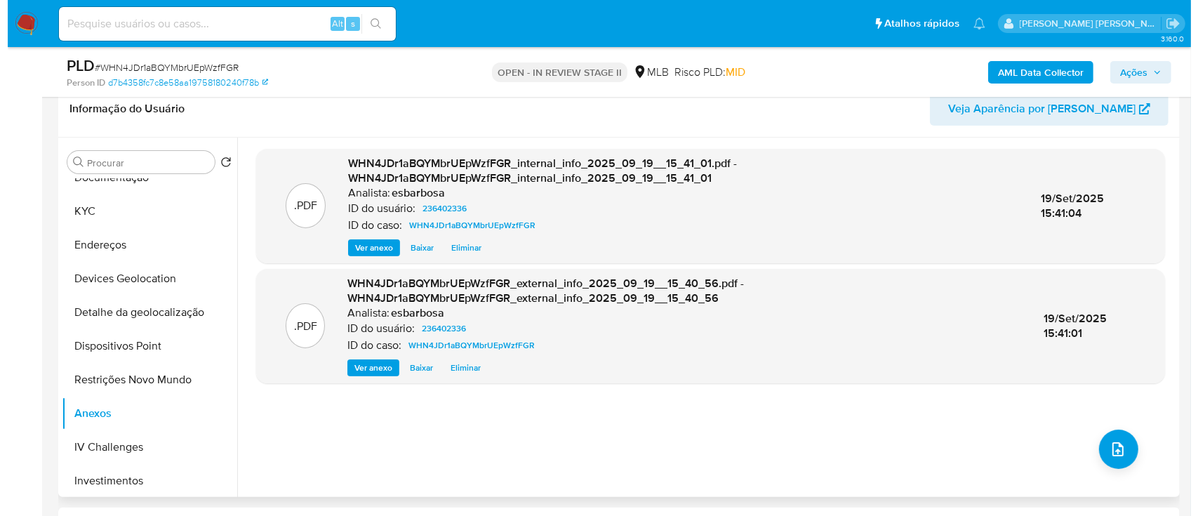
scroll to position [281, 0]
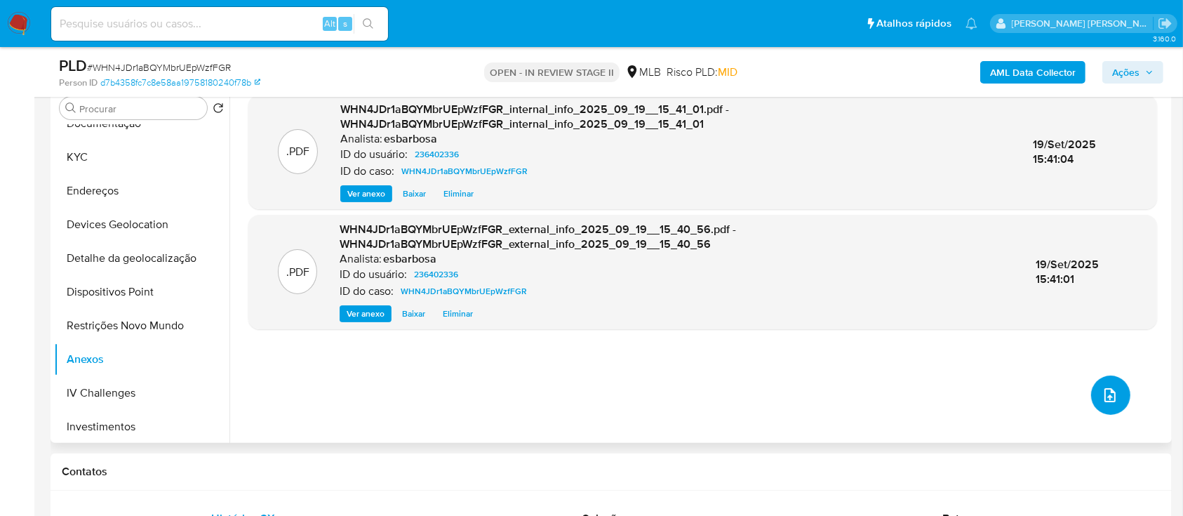
click at [1104, 389] on icon "upload-file" at bounding box center [1109, 395] width 11 height 14
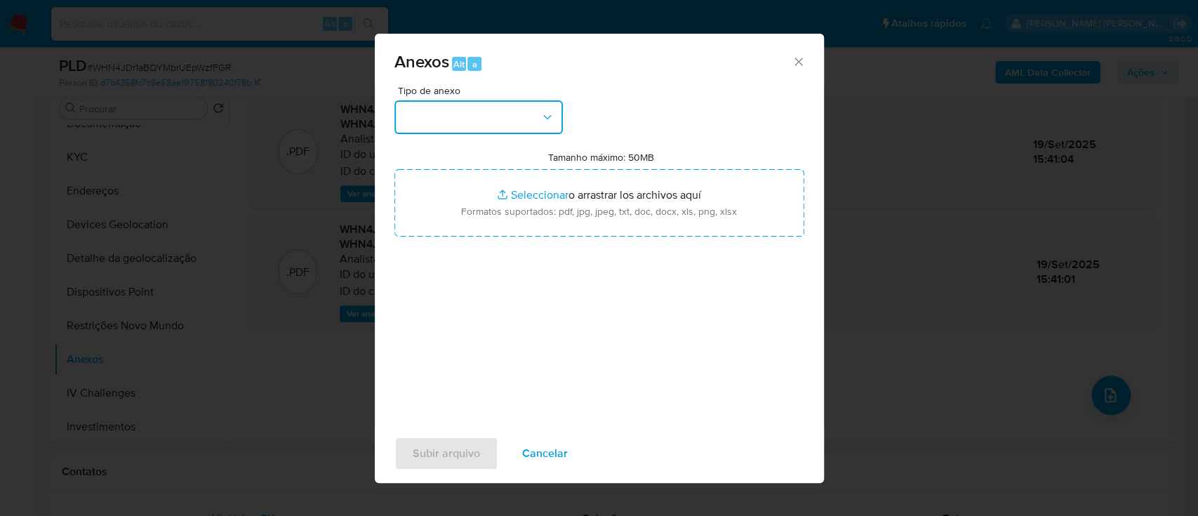
click at [535, 121] on button "button" at bounding box center [478, 117] width 168 height 34
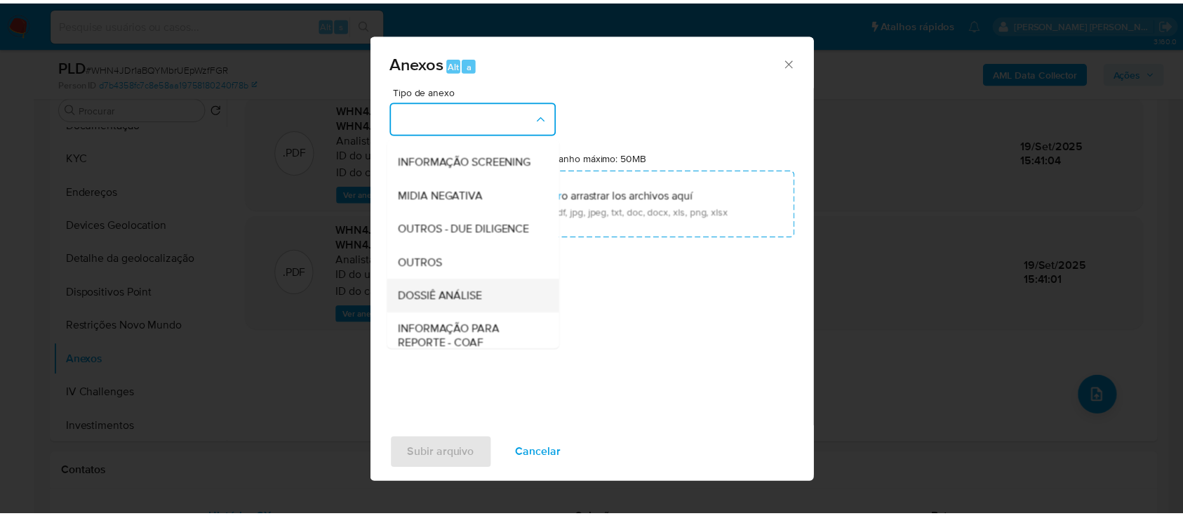
scroll to position [215, 0]
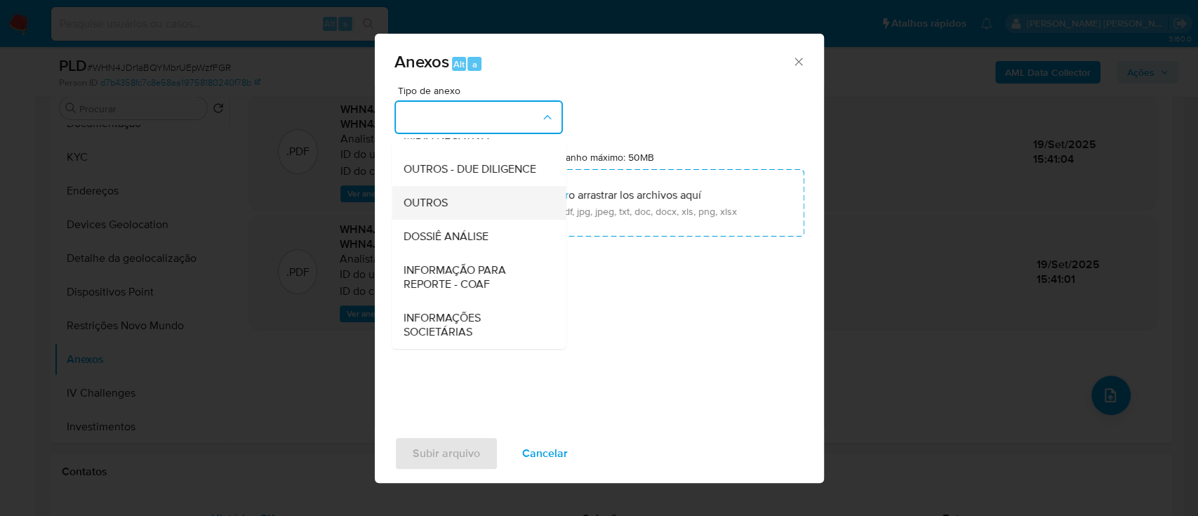
click at [420, 203] on span "OUTROS" at bounding box center [425, 203] width 44 height 14
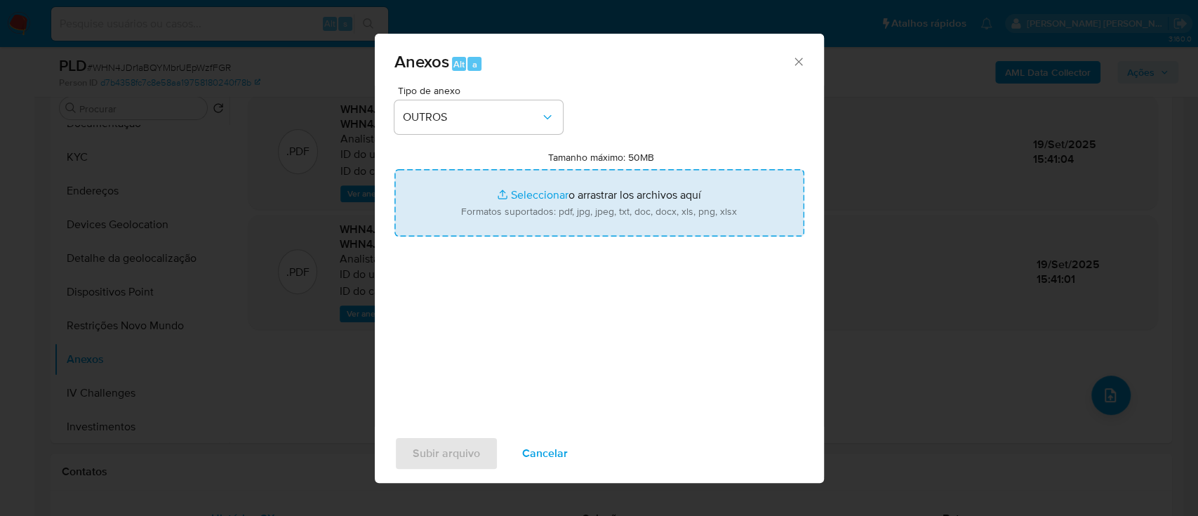
click at [544, 196] on input "Tamanho máximo: 50MB Seleccionar archivos" at bounding box center [599, 202] width 410 height 67
type input "C:\fakepath\SAR - XXXXX - CPF 37681368841 - HARYSON SALVADOR RODRIGUES.pdf"
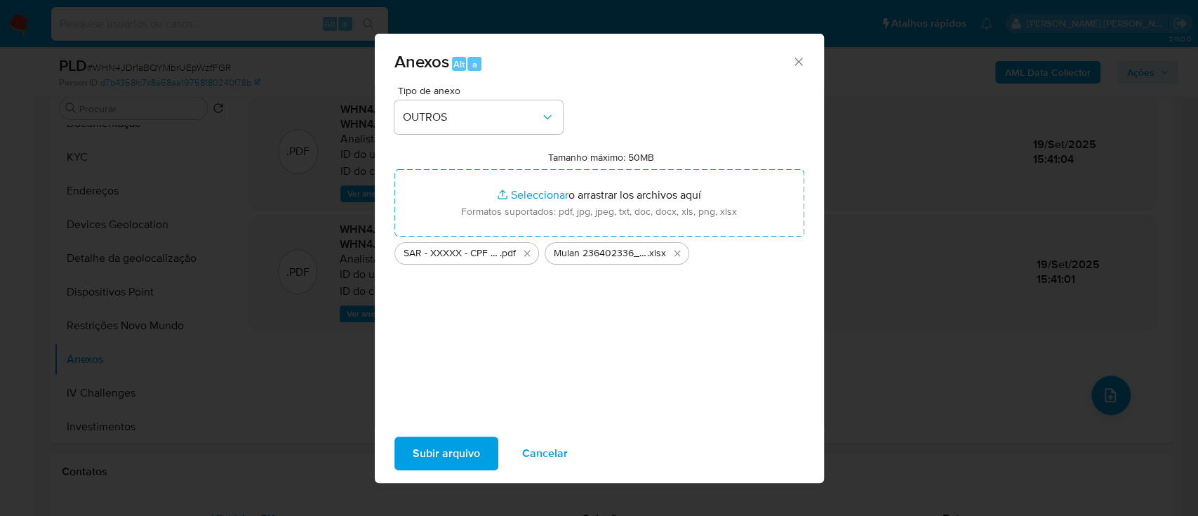
click at [441, 459] on span "Subir arquivo" at bounding box center [446, 453] width 67 height 31
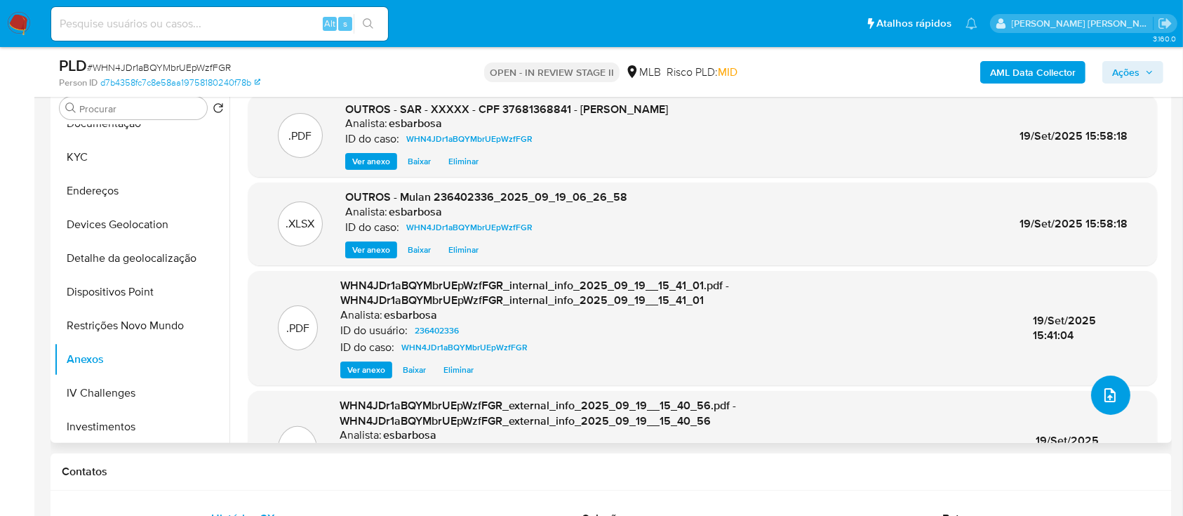
scroll to position [187, 0]
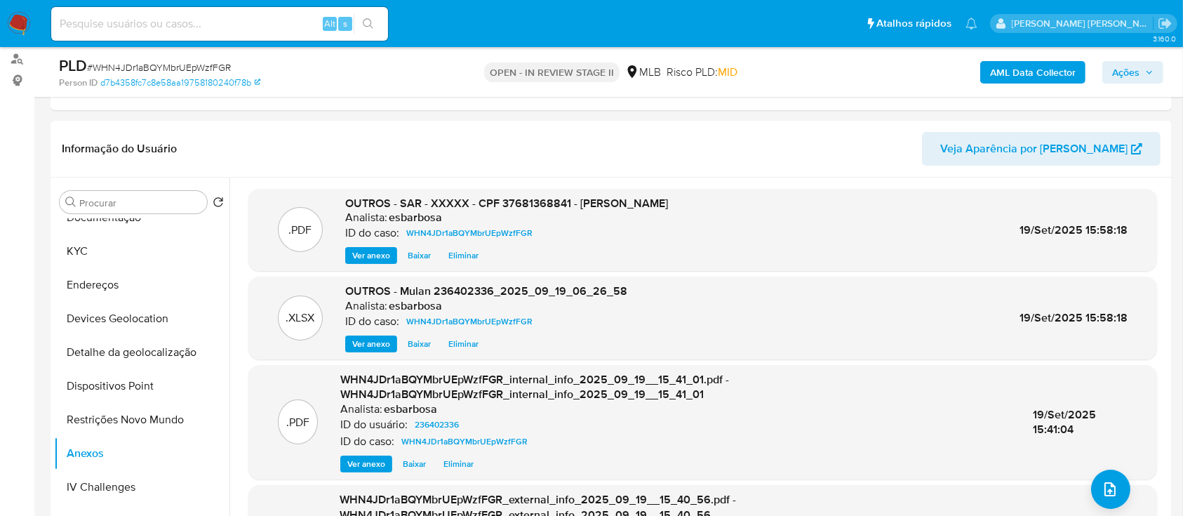
click at [1117, 67] on span "Ações" at bounding box center [1125, 72] width 27 height 22
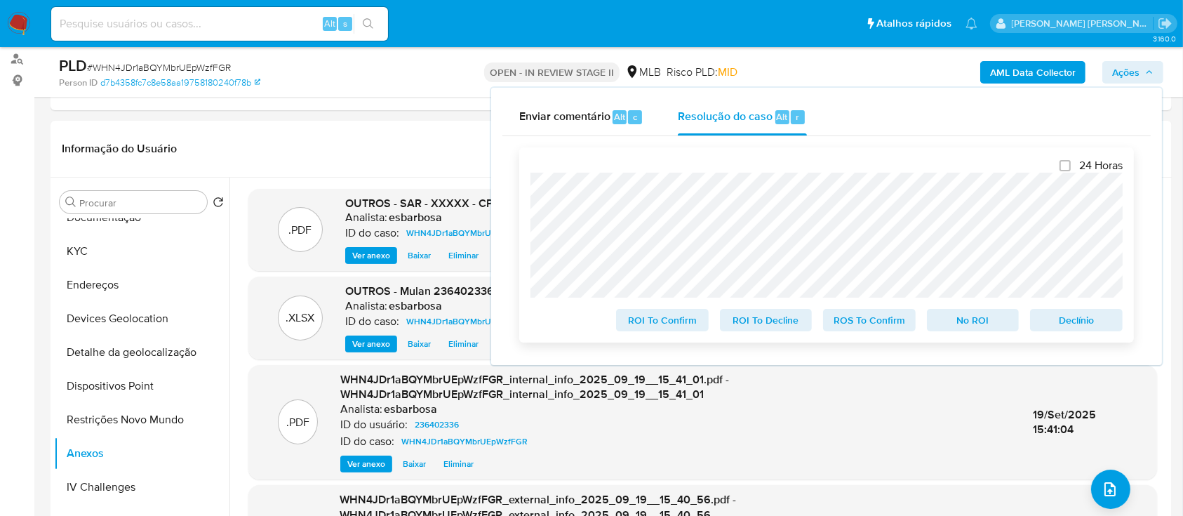
click at [874, 321] on span "ROS To Confirm" at bounding box center [869, 320] width 73 height 20
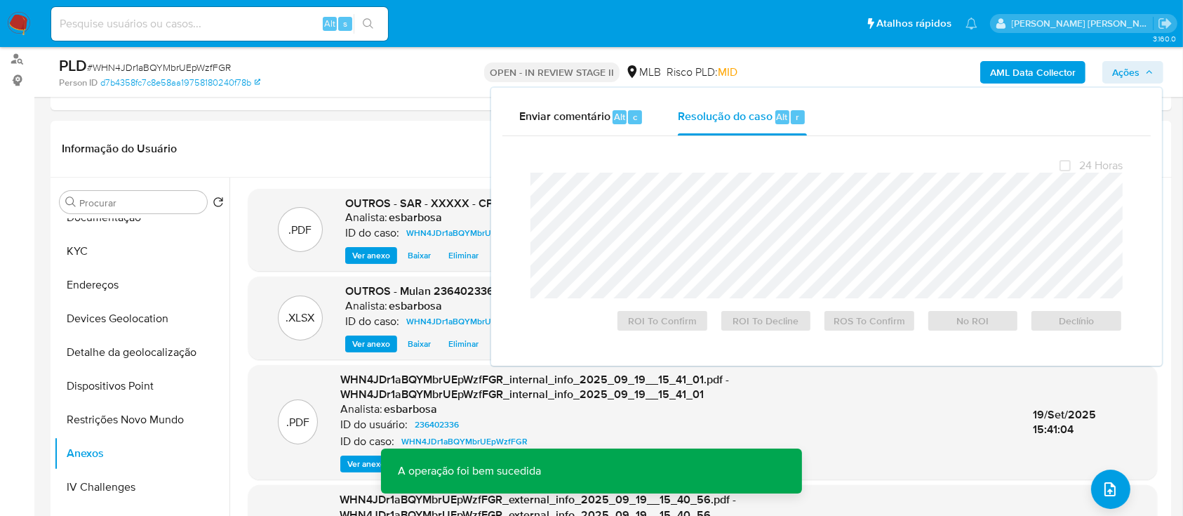
click at [213, 71] on span "# WHN4JDr1aBQYMbrUEpWzfFGR" at bounding box center [159, 67] width 144 height 14
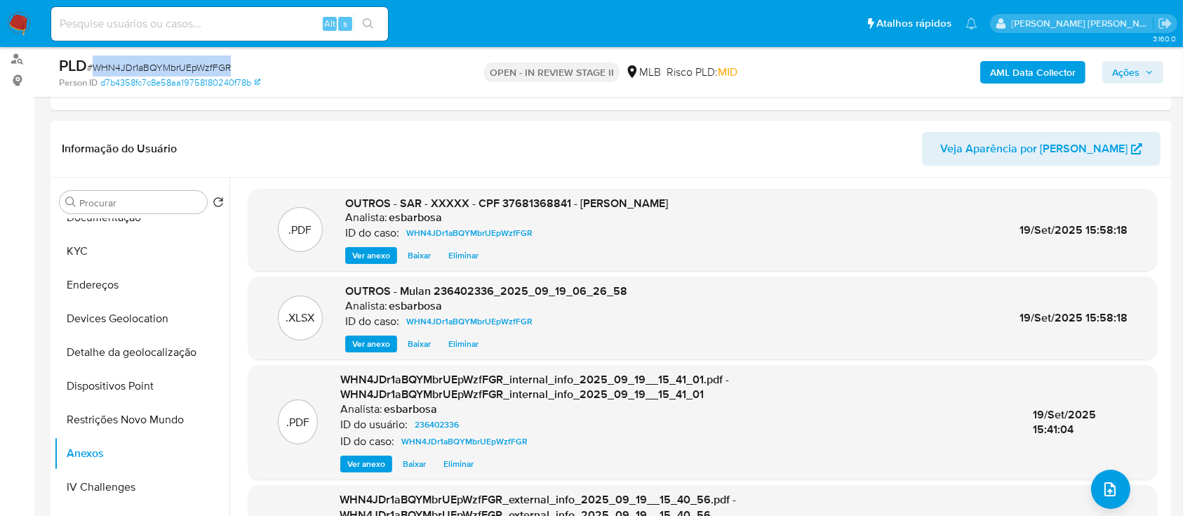
click at [213, 71] on span "# WHN4JDr1aBQYMbrUEpWzfFGR" at bounding box center [159, 67] width 144 height 14
copy span "WHN4JDr1aBQYMbrUEpWzfFGR"
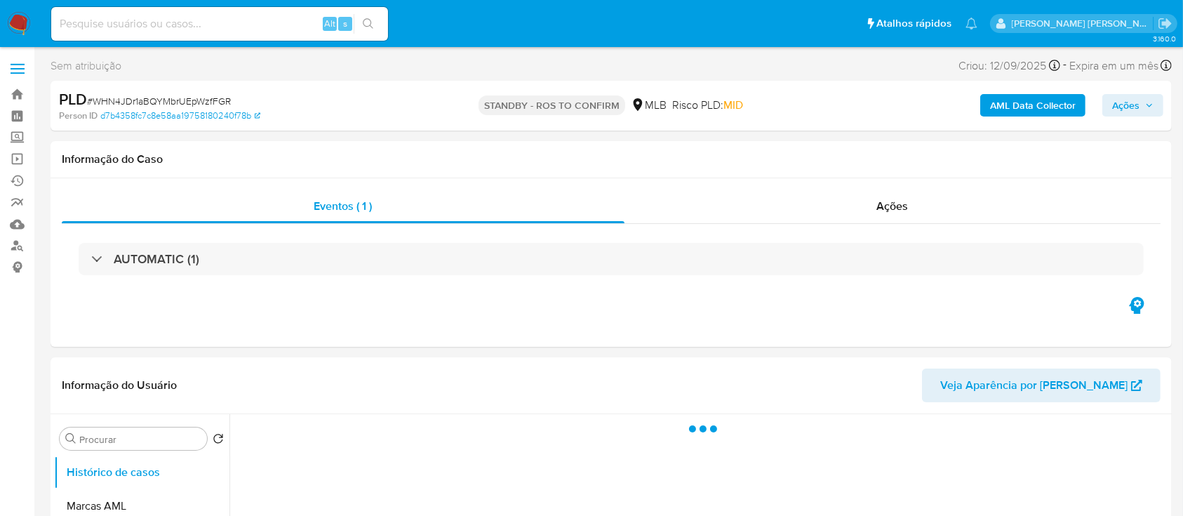
select select "10"
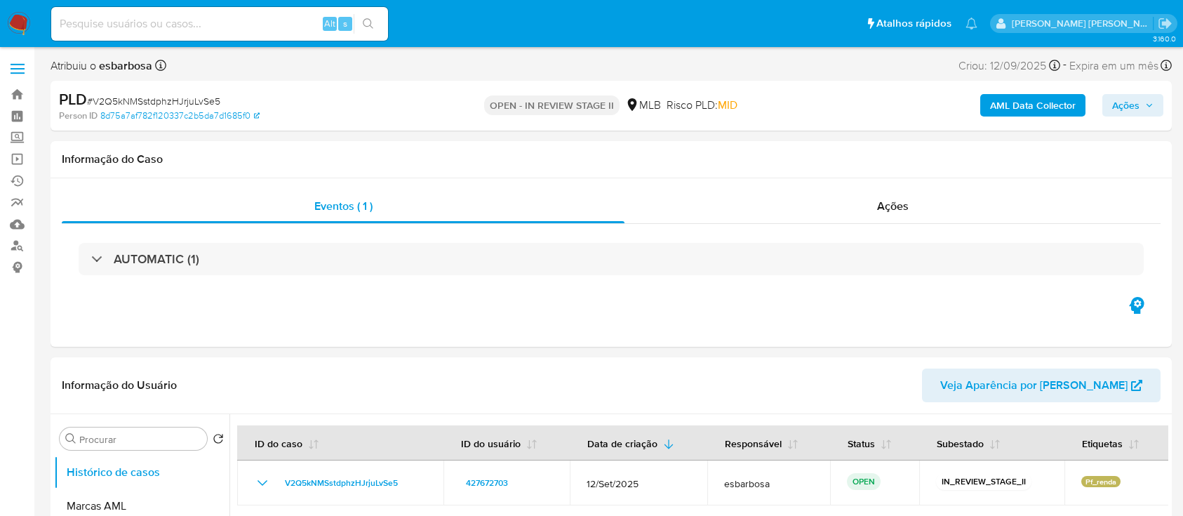
select select "10"
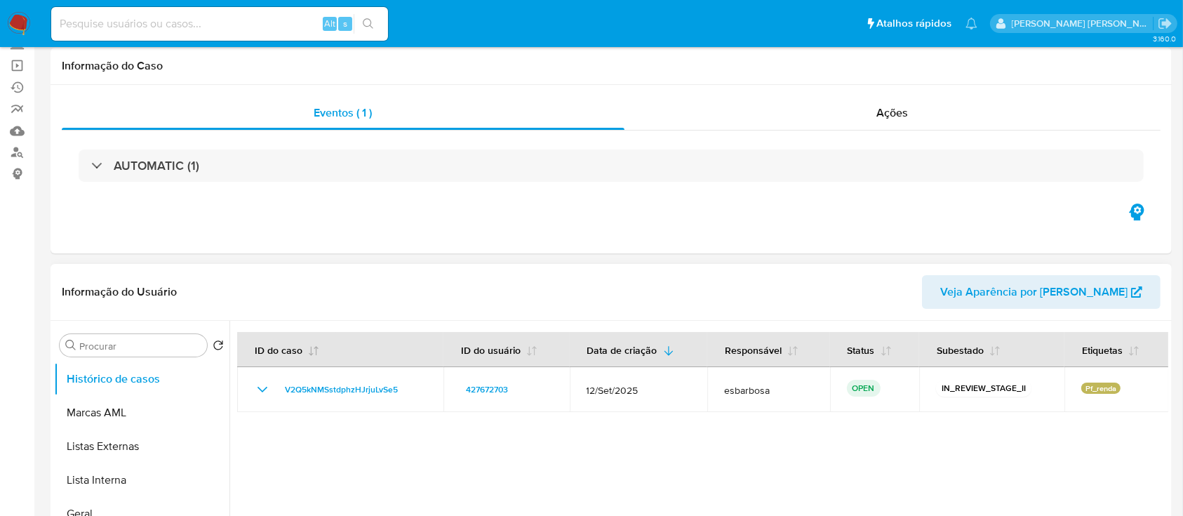
scroll to position [93, 0]
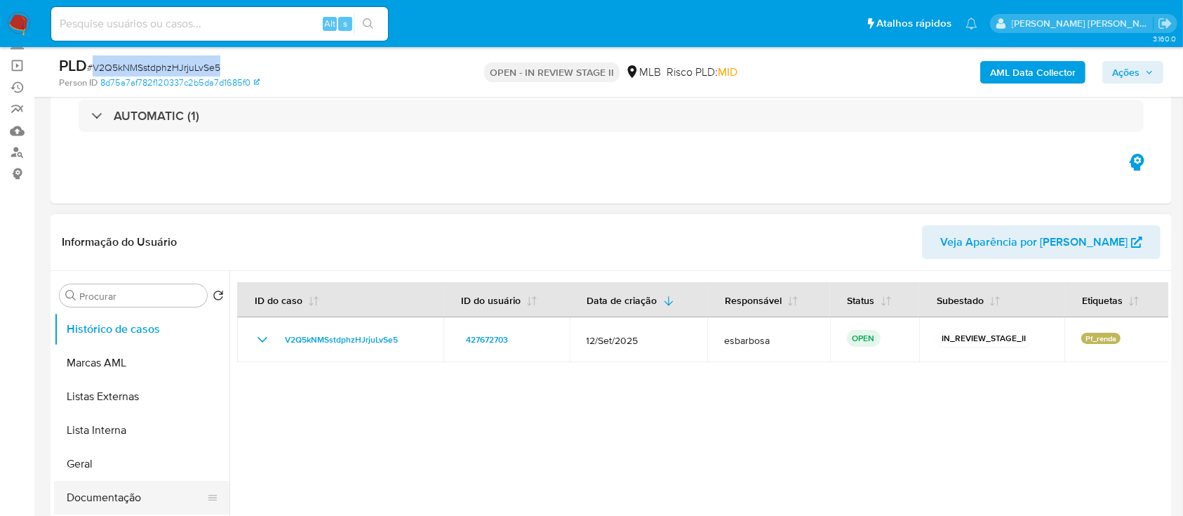
click at [107, 498] on button "Documentação" at bounding box center [136, 498] width 164 height 34
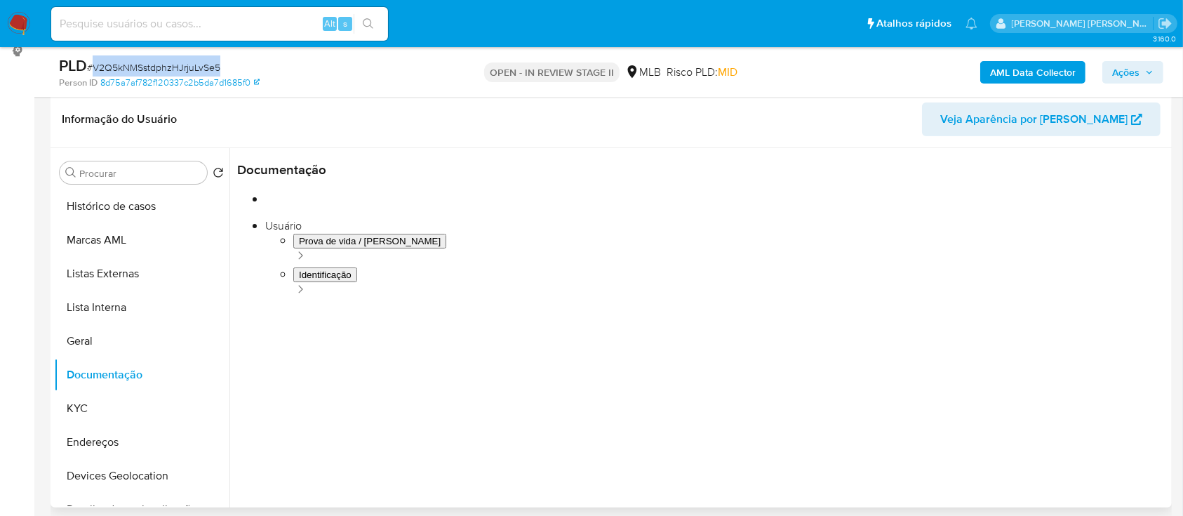
scroll to position [187, 0]
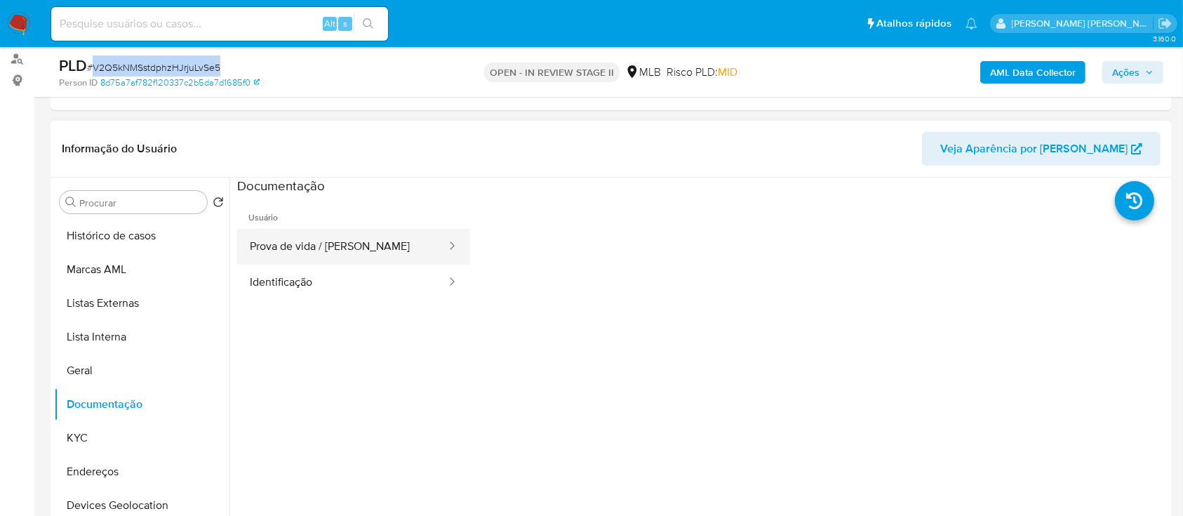
click at [341, 236] on button "Prova de vida / [PERSON_NAME]" at bounding box center [342, 247] width 210 height 36
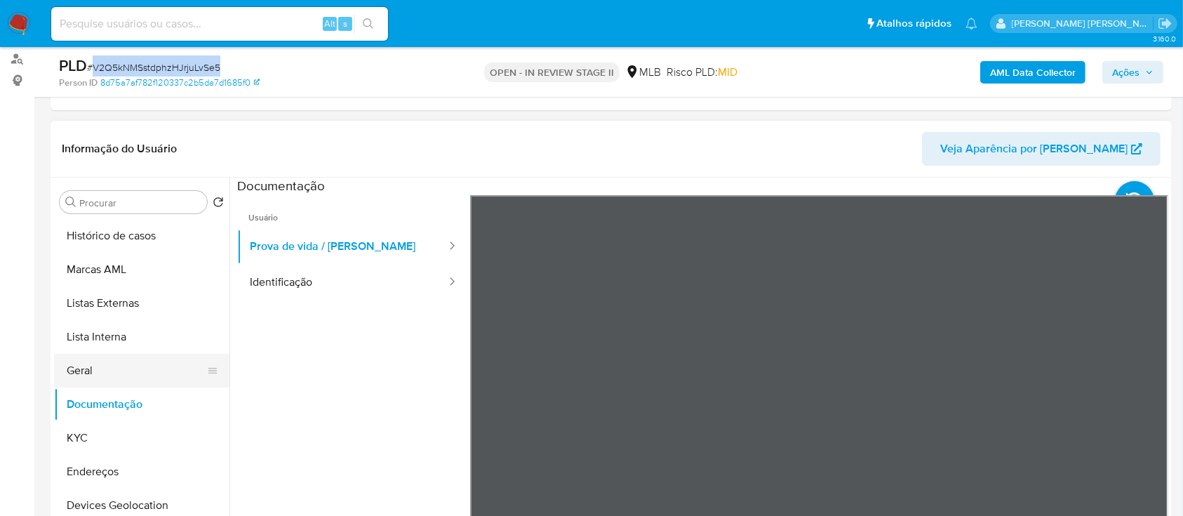
click at [98, 380] on button "Geral" at bounding box center [136, 371] width 164 height 34
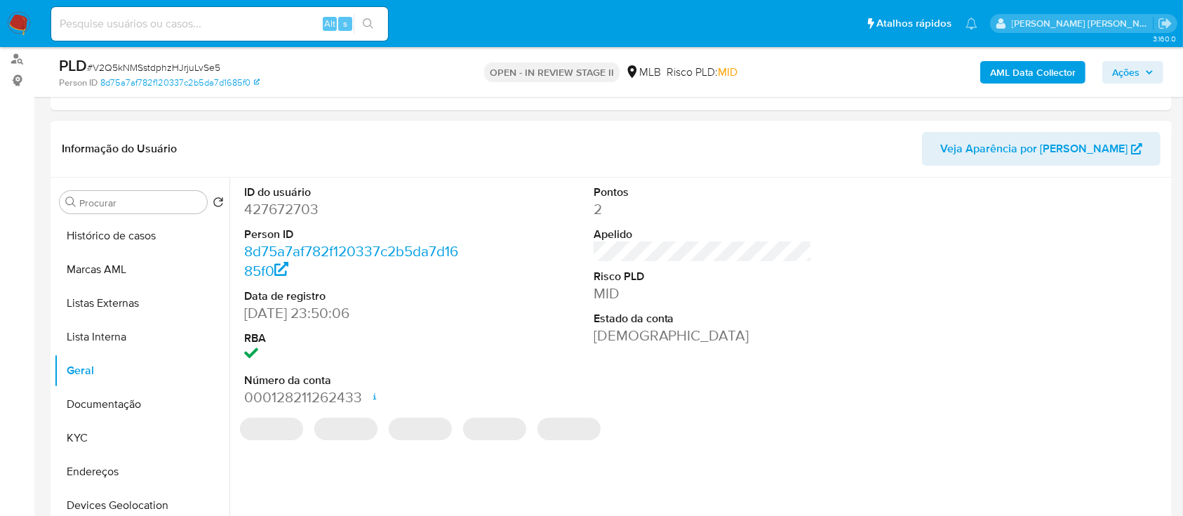
click at [300, 210] on dd "427672703" at bounding box center [353, 209] width 219 height 20
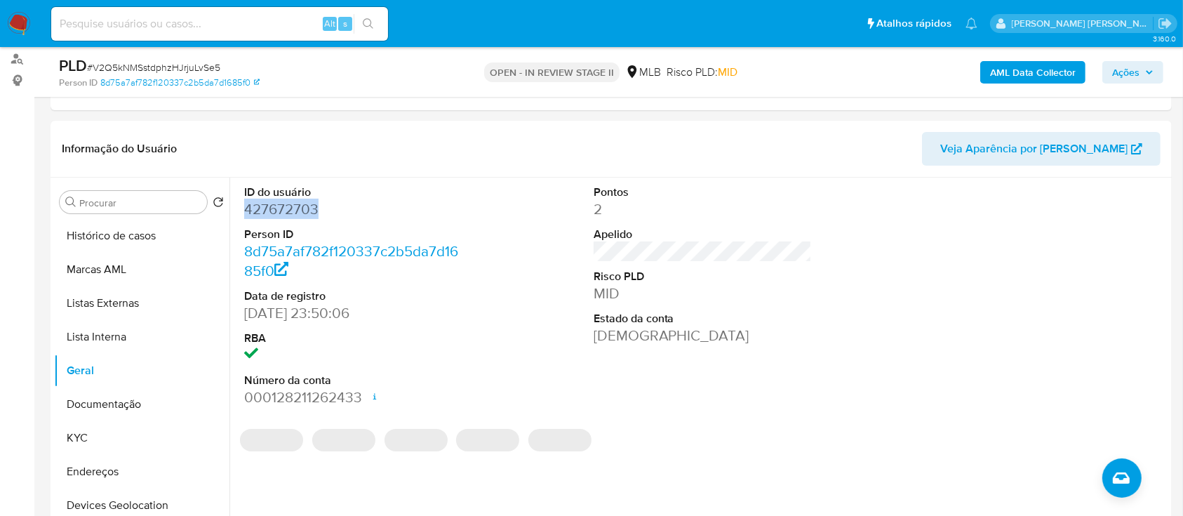
copy dd "427672703"
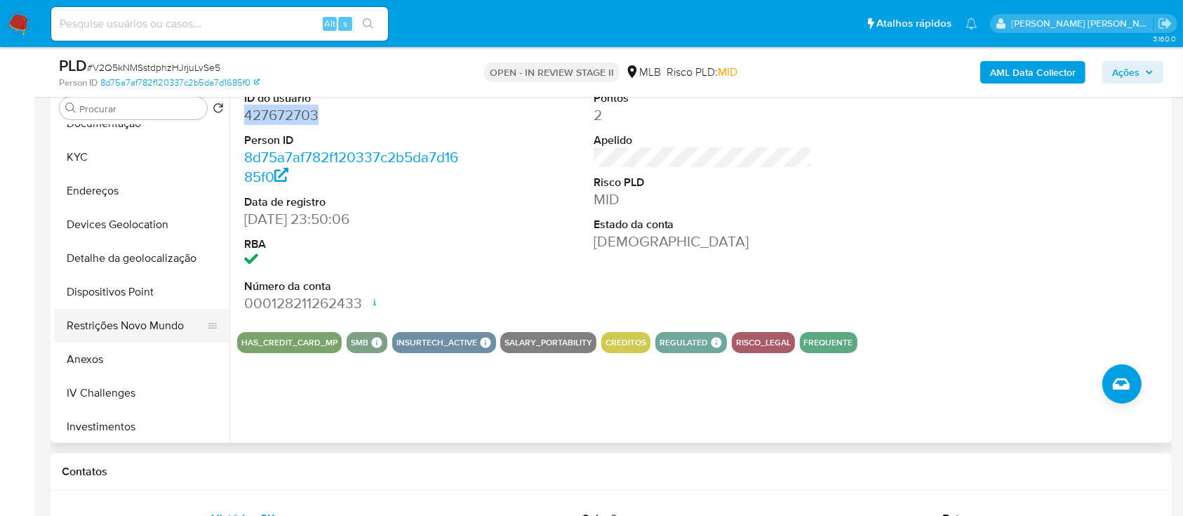
click at [102, 322] on button "Restrições Novo Mundo" at bounding box center [136, 326] width 164 height 34
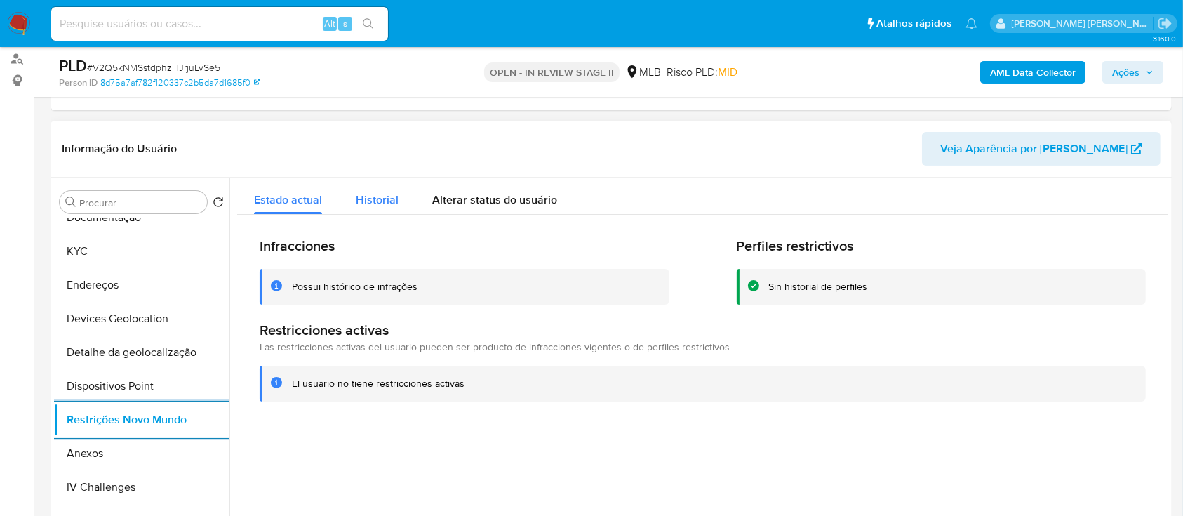
click at [370, 199] on span "Historial" at bounding box center [377, 200] width 43 height 16
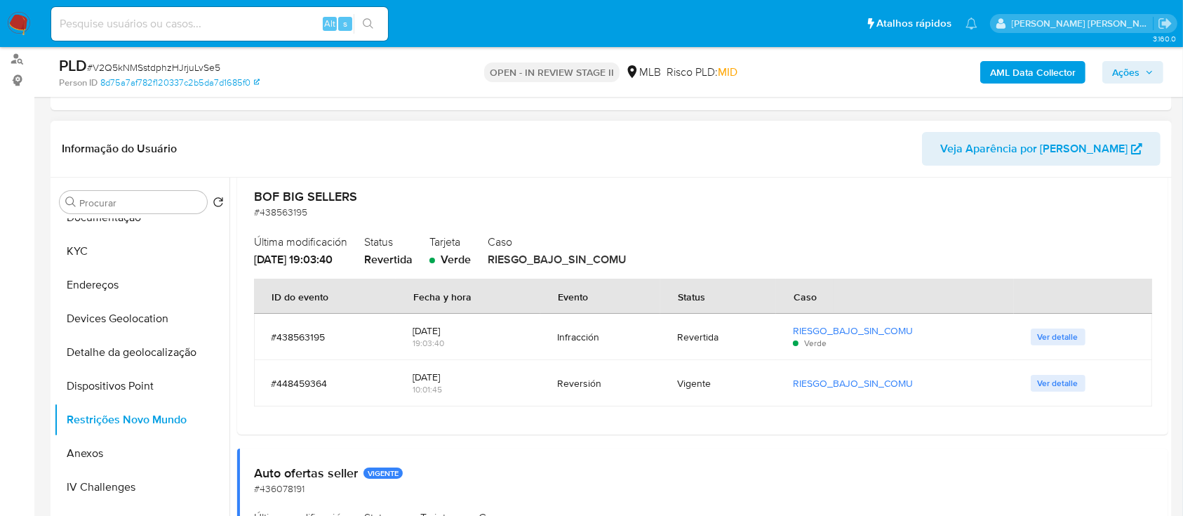
scroll to position [0, 0]
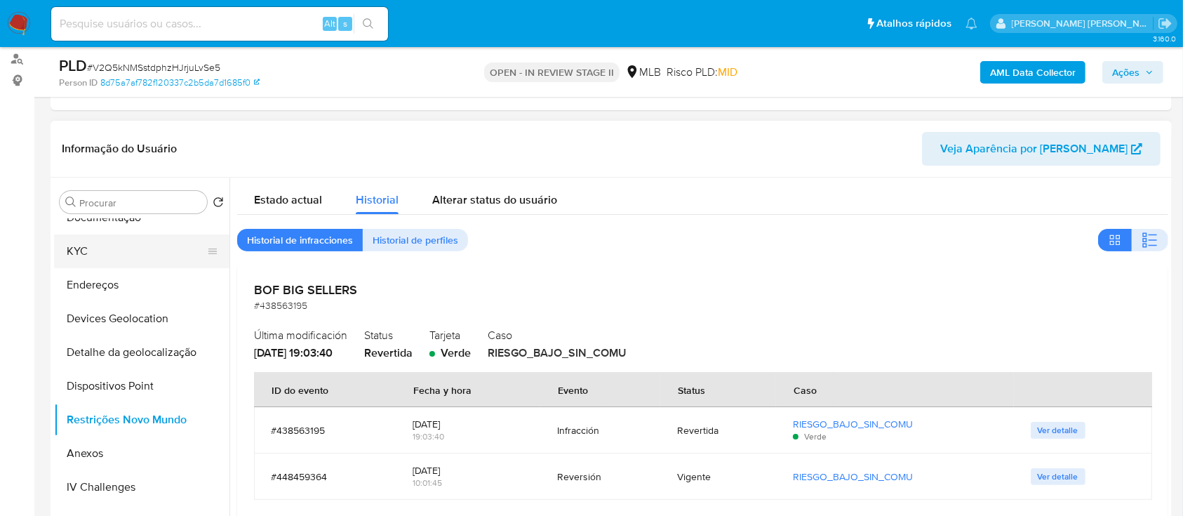
click at [88, 246] on button "KYC" at bounding box center [136, 251] width 164 height 34
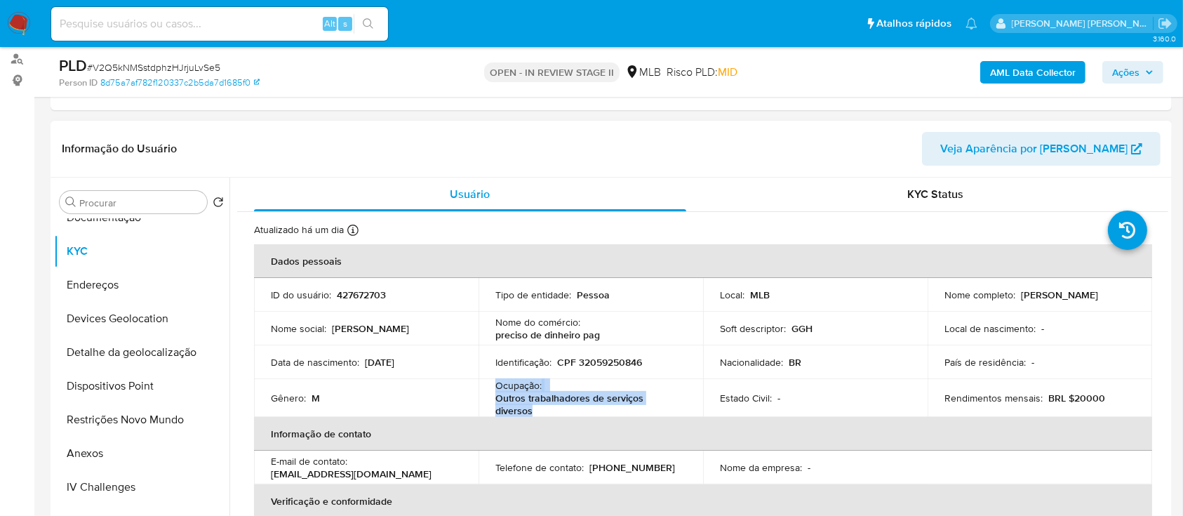
drag, startPoint x: 532, startPoint y: 409, endPoint x: 493, endPoint y: 389, distance: 43.3
click at [493, 389] on td "Ocupação : Outros trabalhadores de serviços diversos" at bounding box center [590, 398] width 224 height 38
copy div "Ocupação : Outros trabalhadores de serviços diversos"
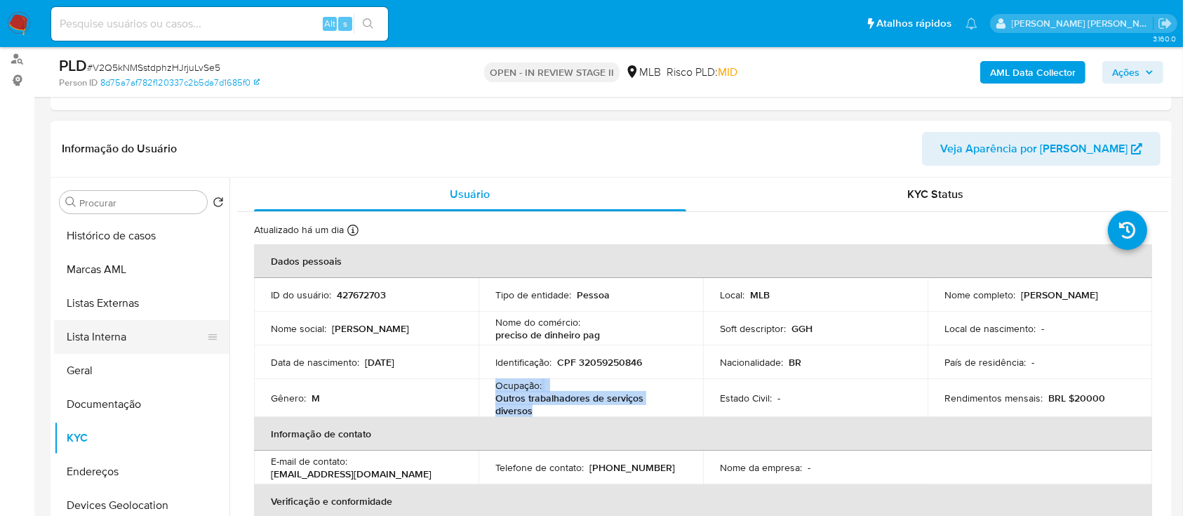
drag, startPoint x: 107, startPoint y: 407, endPoint x: 206, endPoint y: 348, distance: 115.7
click at [107, 407] on button "Documentação" at bounding box center [141, 404] width 175 height 34
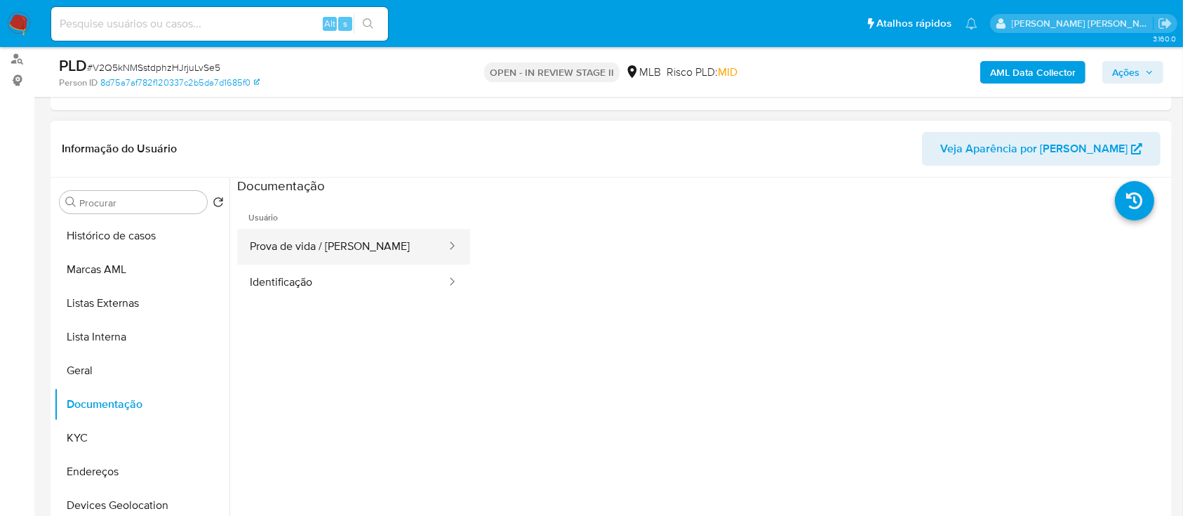
click at [342, 250] on button "Prova de vida / [PERSON_NAME]" at bounding box center [342, 247] width 210 height 36
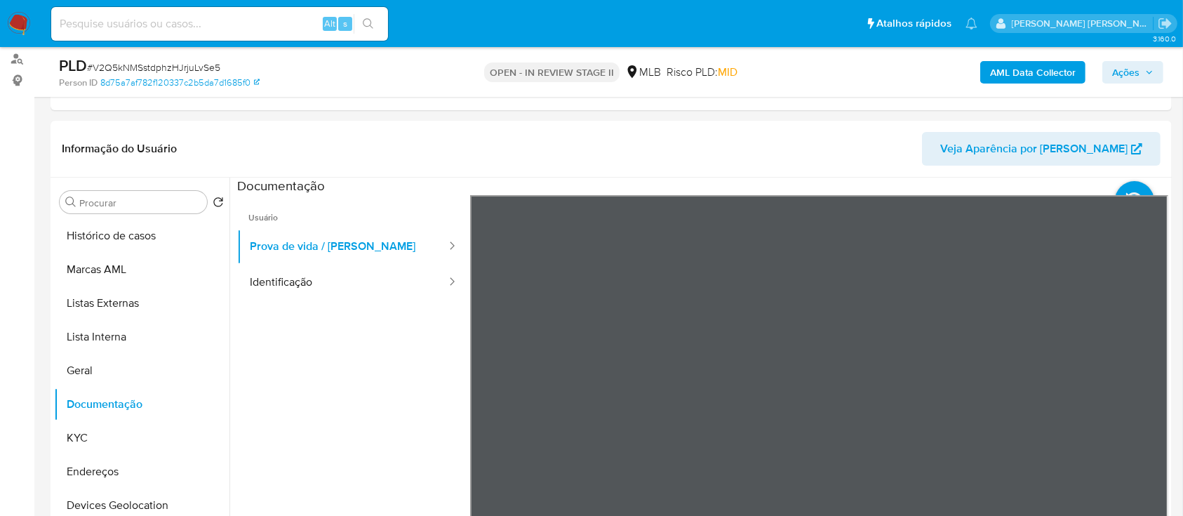
click at [1010, 67] on b "AML Data Collector" at bounding box center [1033, 72] width 86 height 22
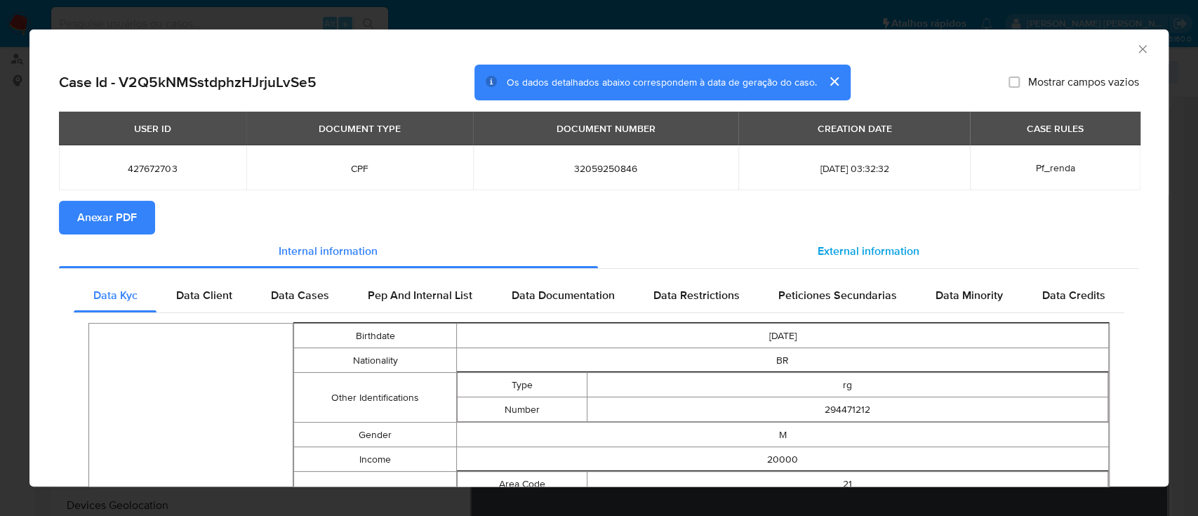
click at [825, 248] on span "External information" at bounding box center [868, 251] width 102 height 16
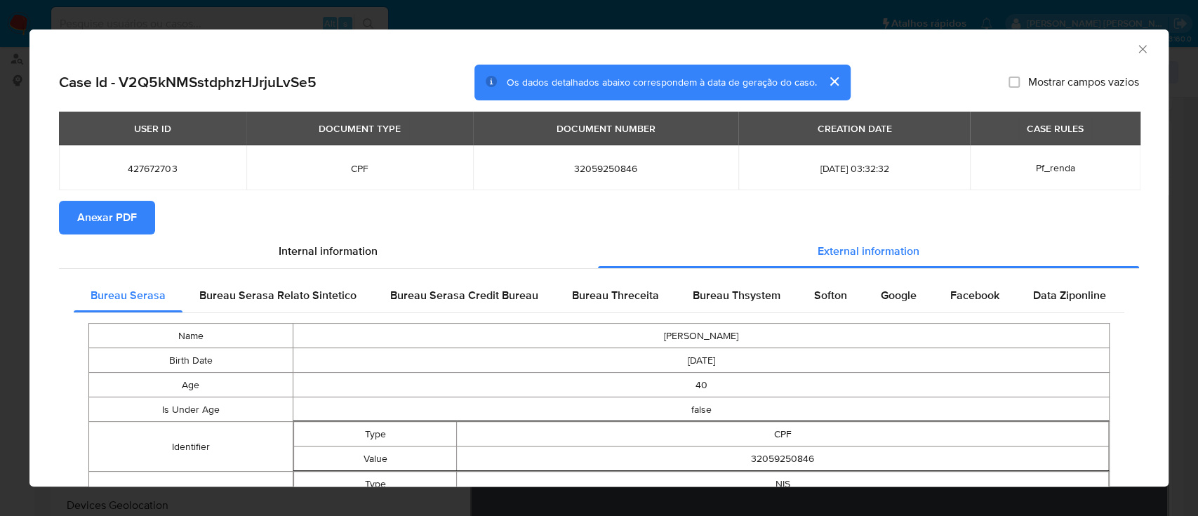
click at [130, 225] on span "Anexar PDF" at bounding box center [107, 217] width 60 height 31
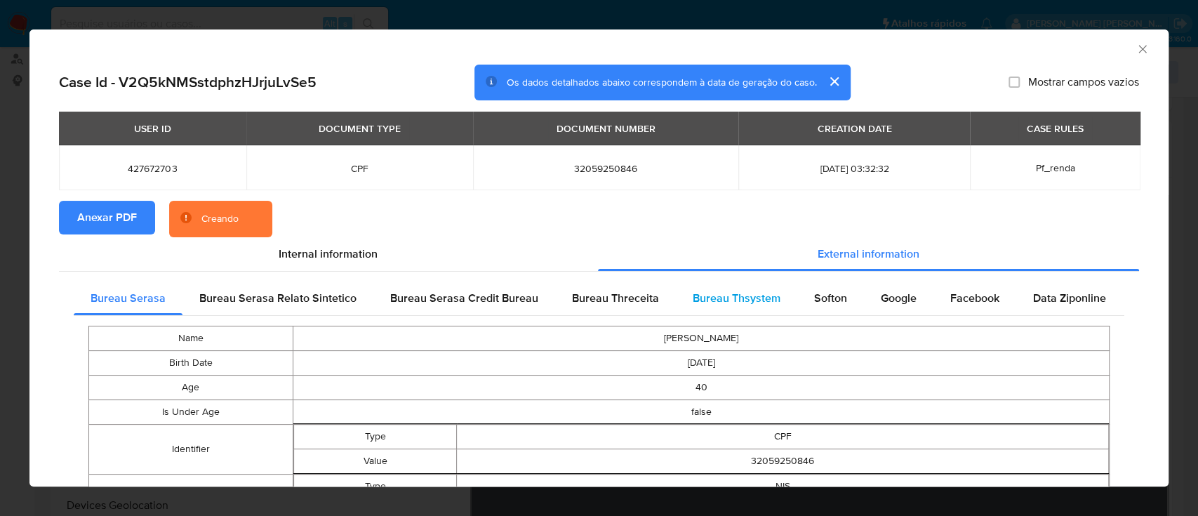
click at [753, 300] on span "Bureau Thsystem" at bounding box center [736, 298] width 88 height 16
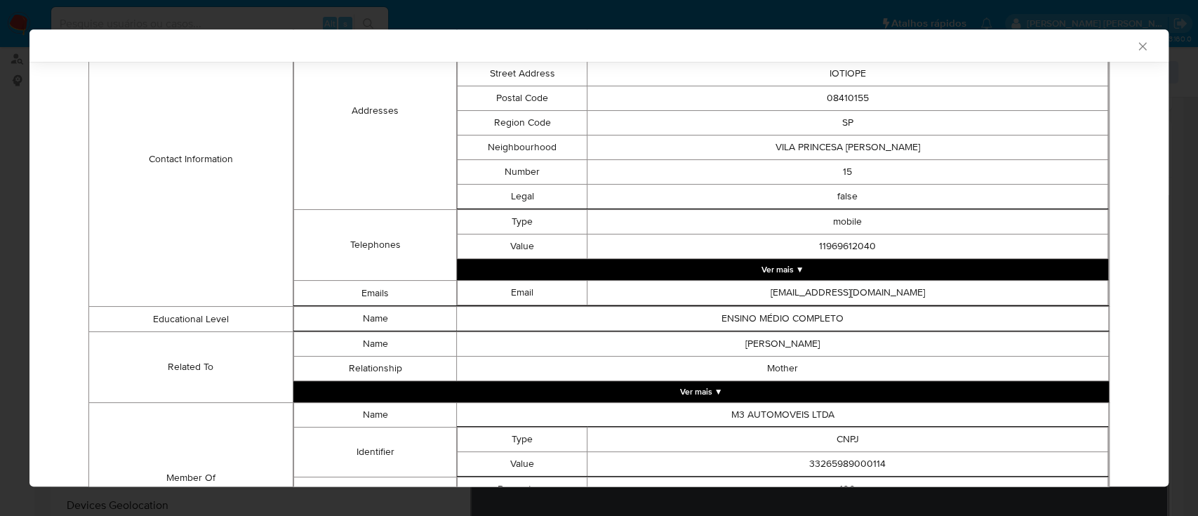
scroll to position [716, 0]
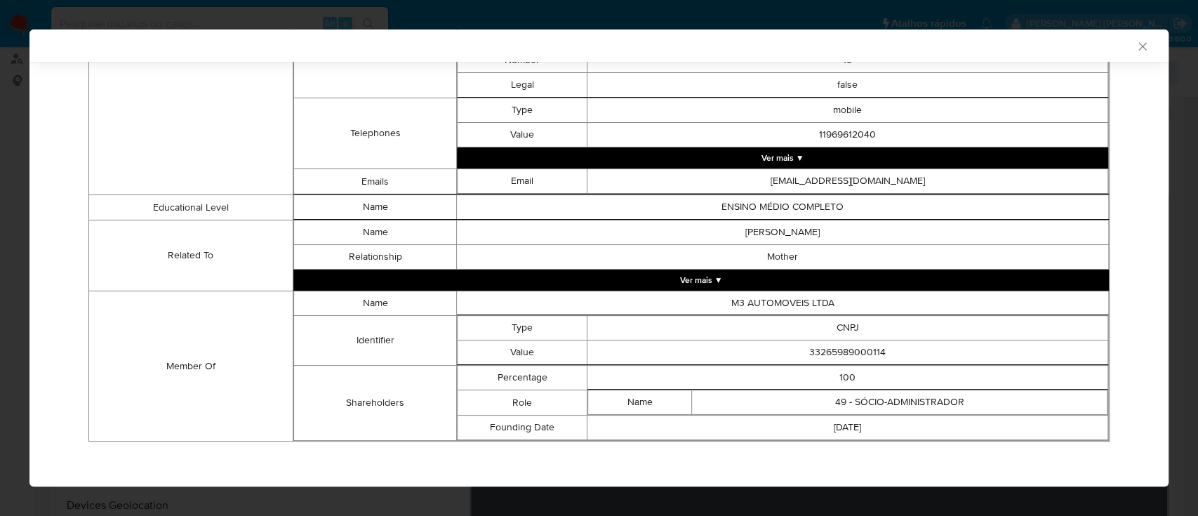
click at [850, 351] on td "33265989000114" at bounding box center [847, 352] width 521 height 25
copy td "33265989000114"
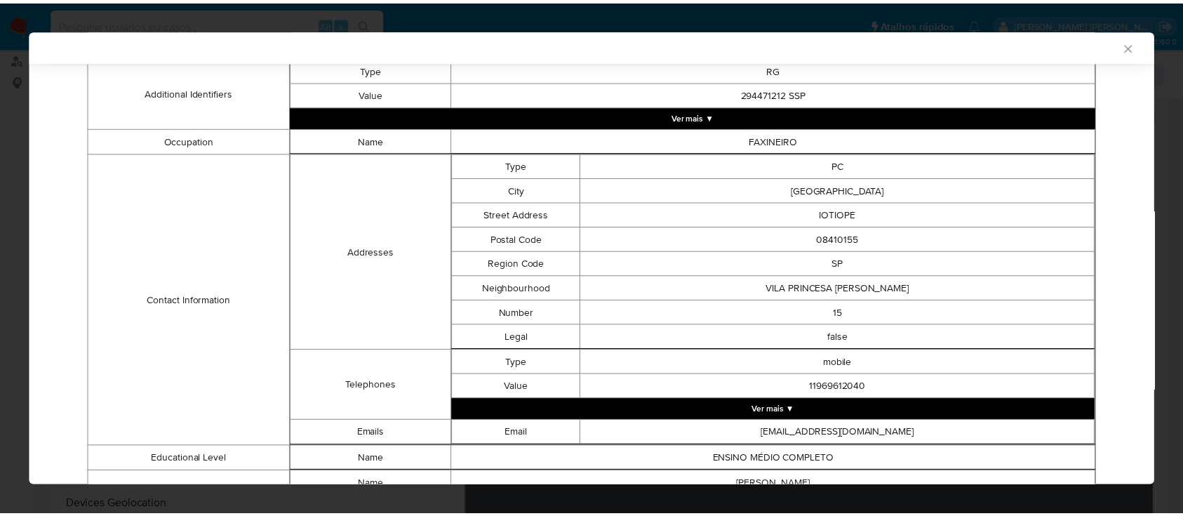
scroll to position [432, 0]
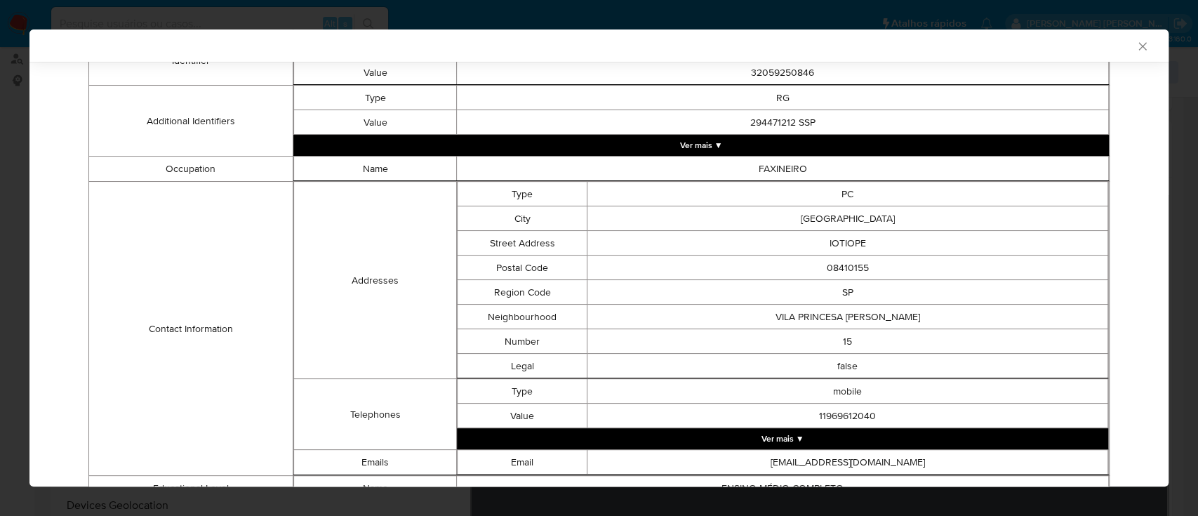
click at [1138, 48] on icon "Fechar a janela" at bounding box center [1142, 46] width 8 height 8
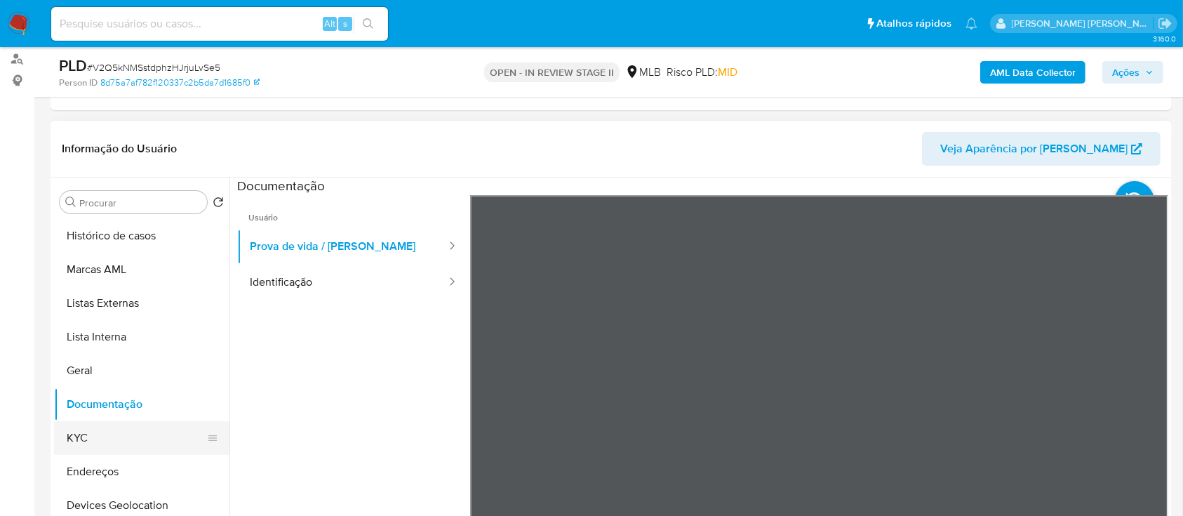
click at [112, 425] on button "KYC" at bounding box center [136, 438] width 164 height 34
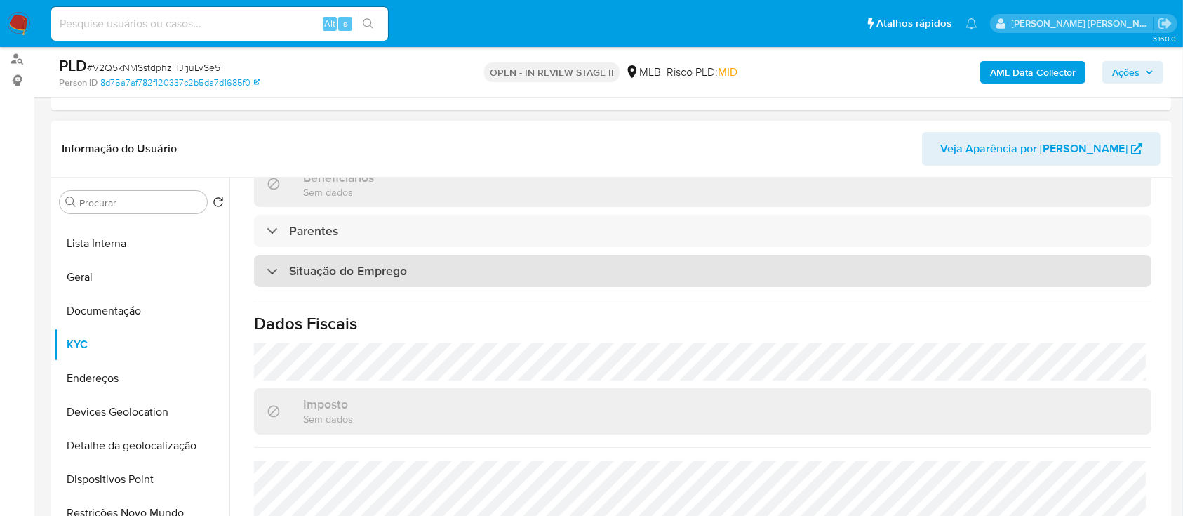
scroll to position [601, 0]
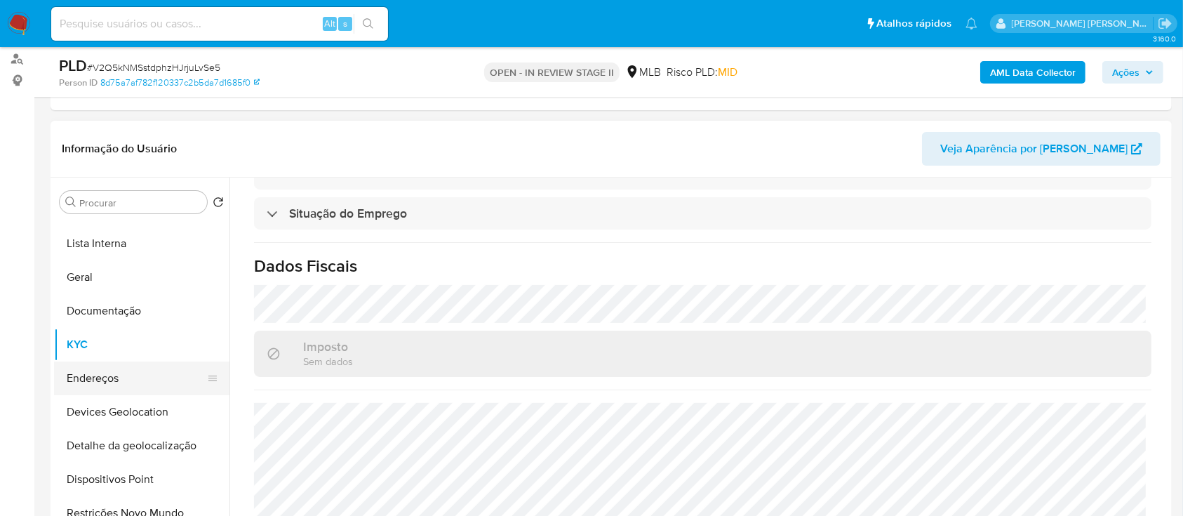
click at [129, 377] on button "Endereços" at bounding box center [136, 378] width 164 height 34
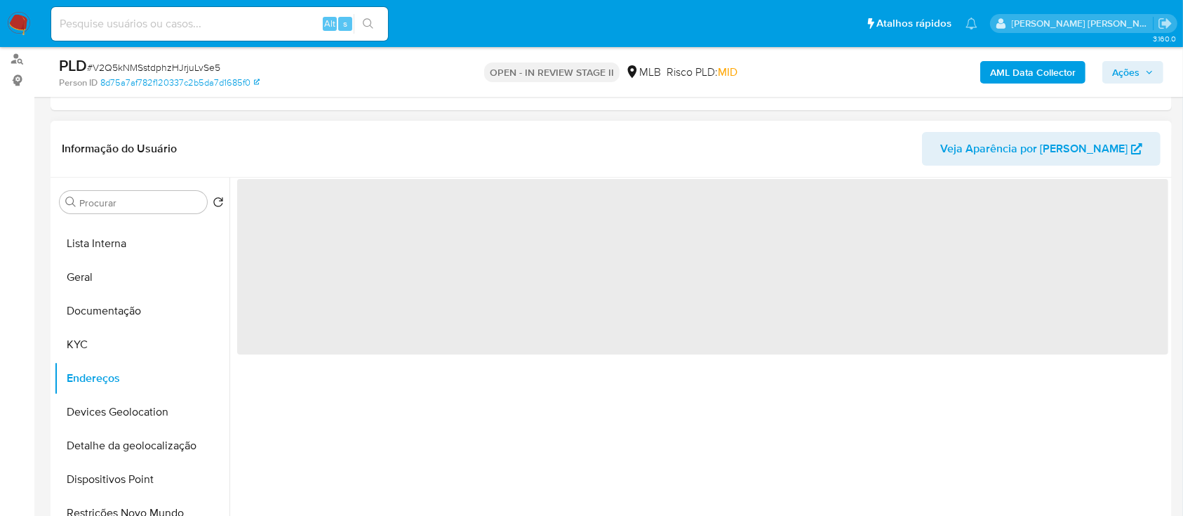
scroll to position [0, 0]
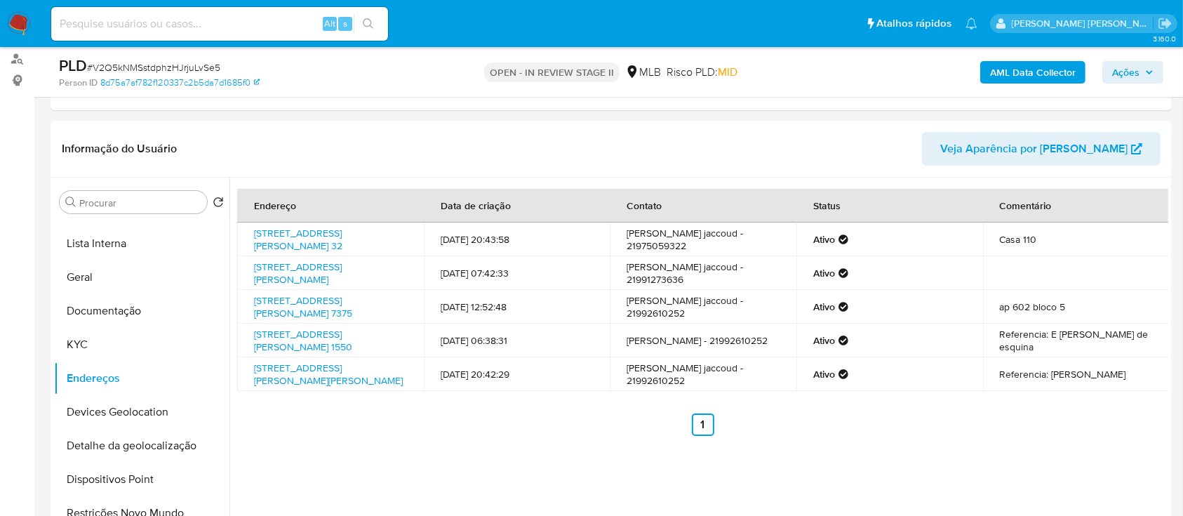
click at [1122, 68] on span "Ações" at bounding box center [1125, 72] width 27 height 22
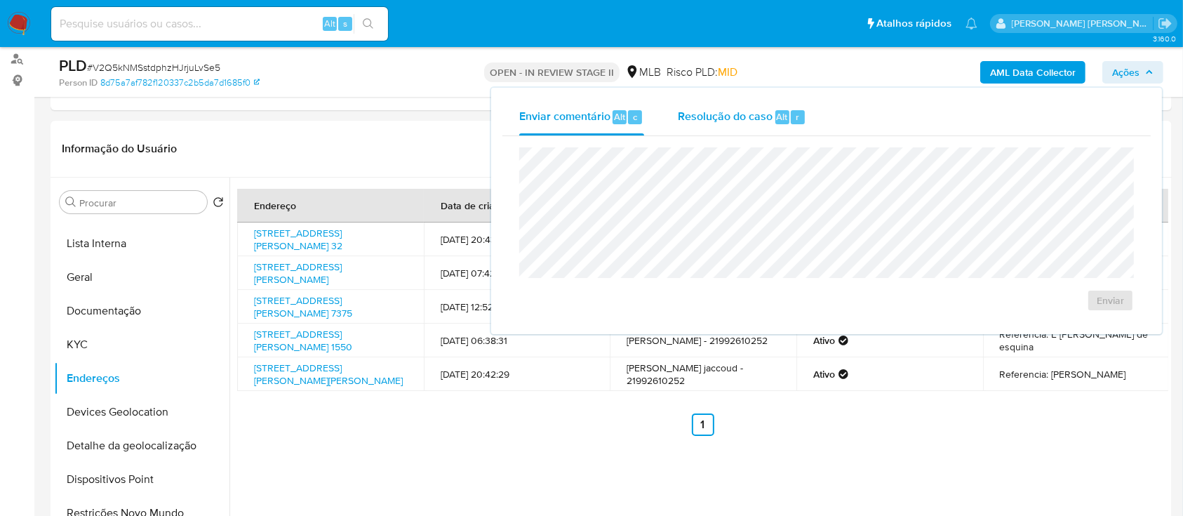
click at [730, 119] on span "Resolução do caso" at bounding box center [725, 116] width 95 height 16
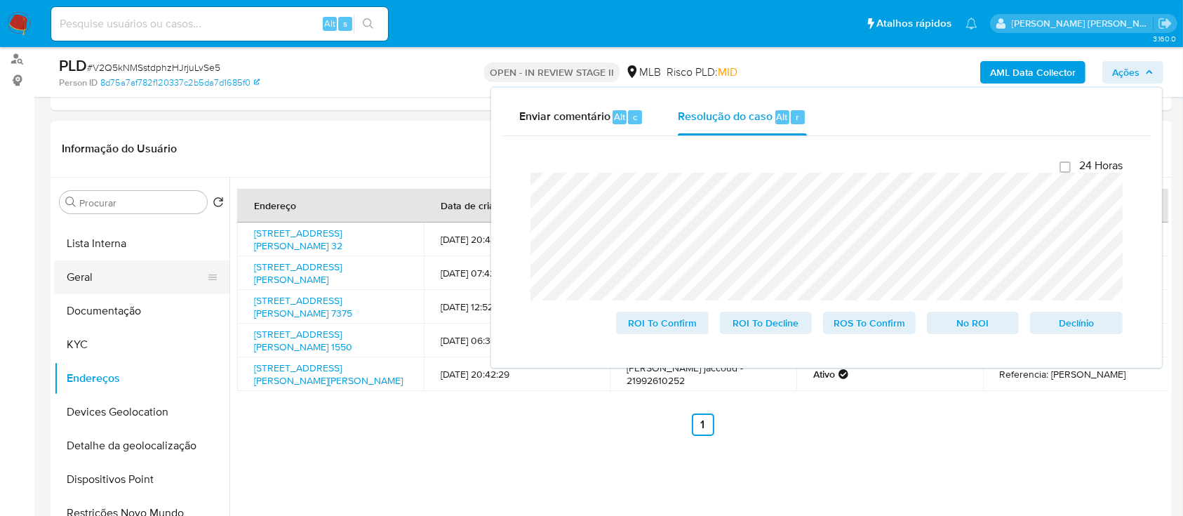
click at [140, 285] on button "Geral" at bounding box center [136, 277] width 164 height 34
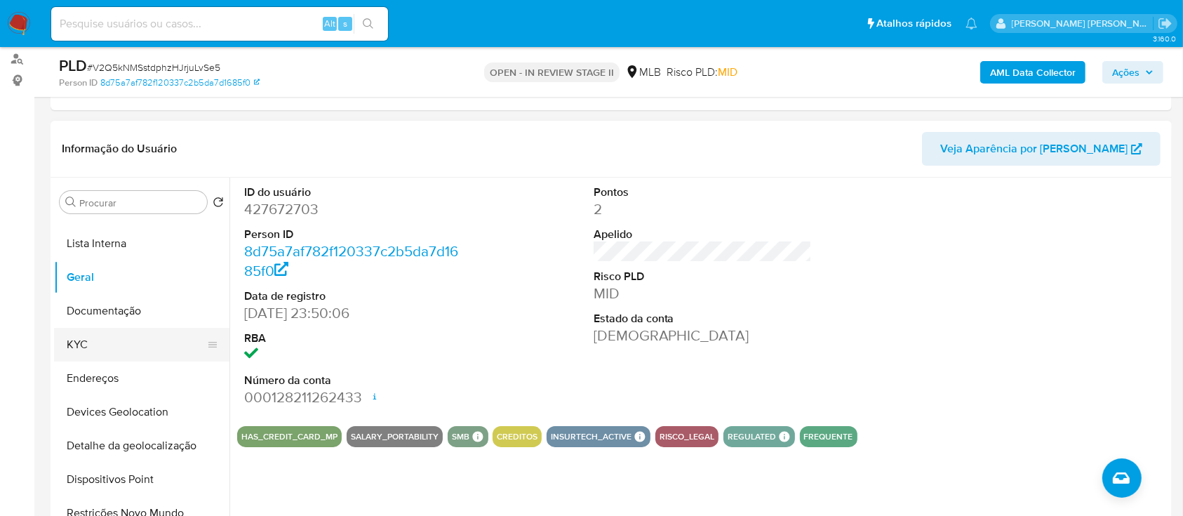
click at [123, 340] on button "KYC" at bounding box center [136, 345] width 164 height 34
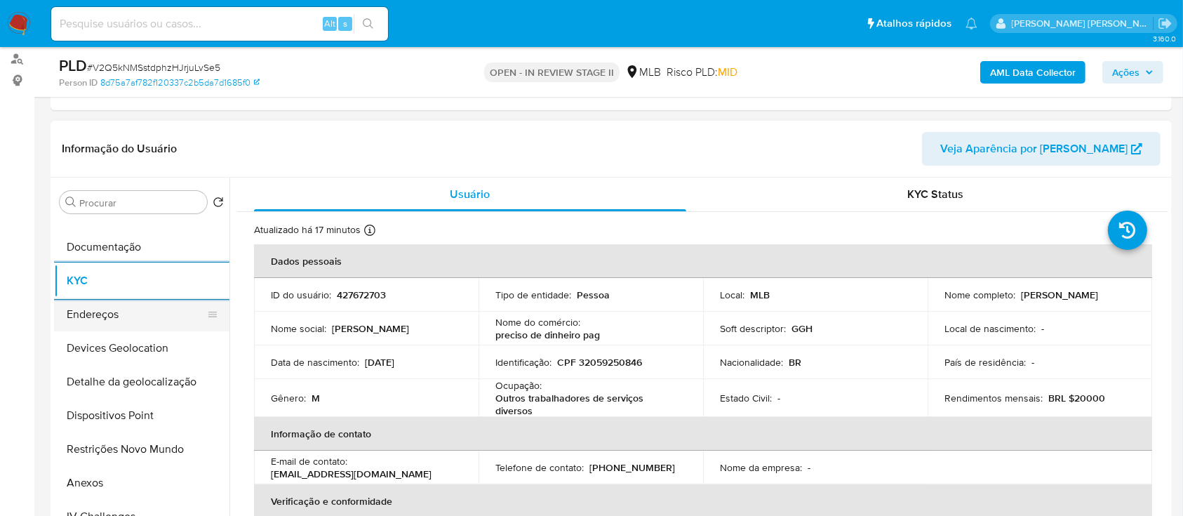
scroll to position [187, 0]
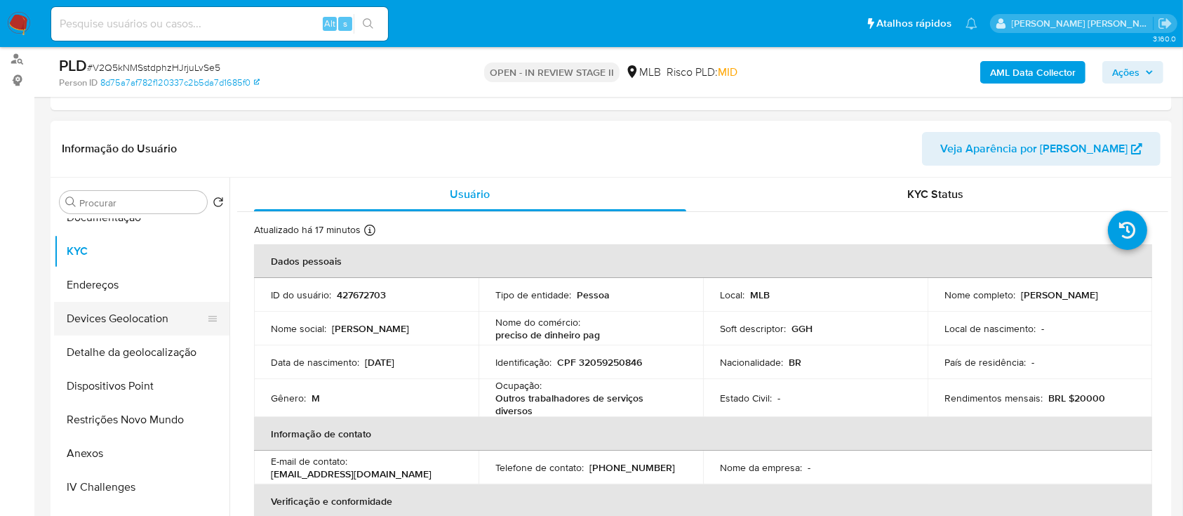
click at [135, 321] on button "Devices Geolocation" at bounding box center [136, 319] width 164 height 34
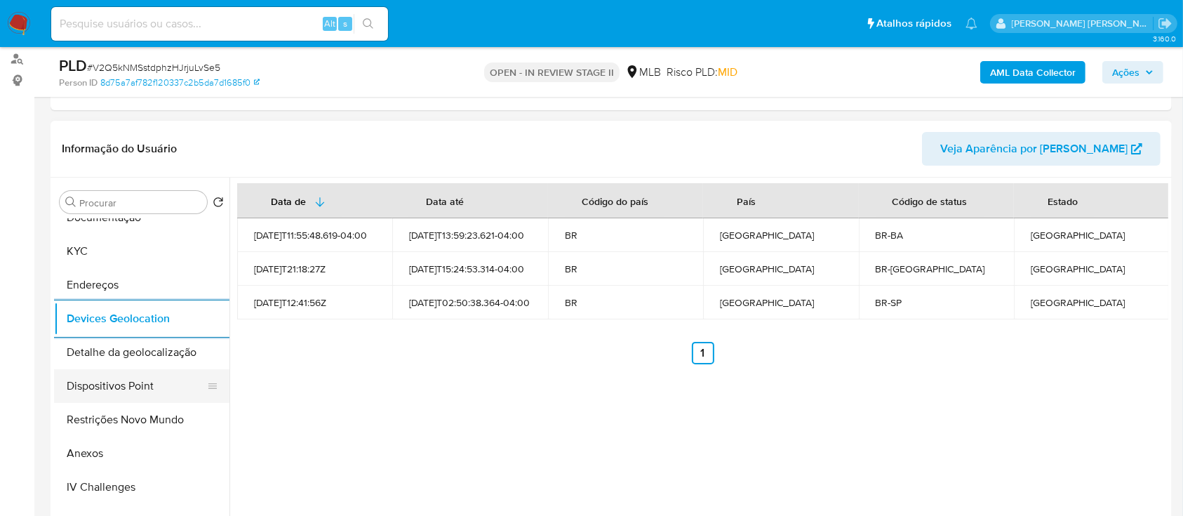
click at [116, 394] on button "Dispositivos Point" at bounding box center [136, 386] width 164 height 34
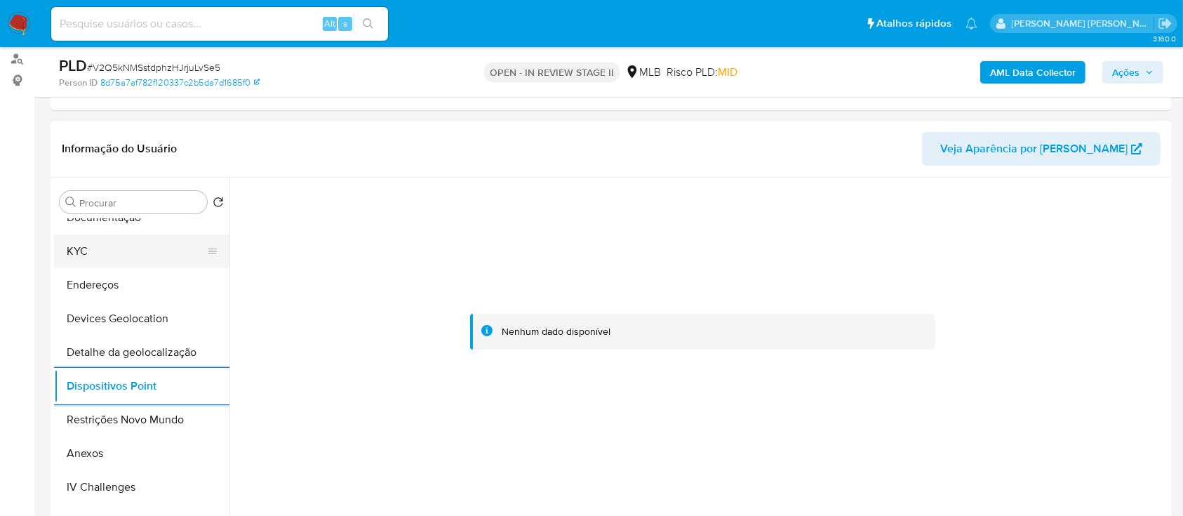
click at [108, 258] on button "KYC" at bounding box center [136, 251] width 164 height 34
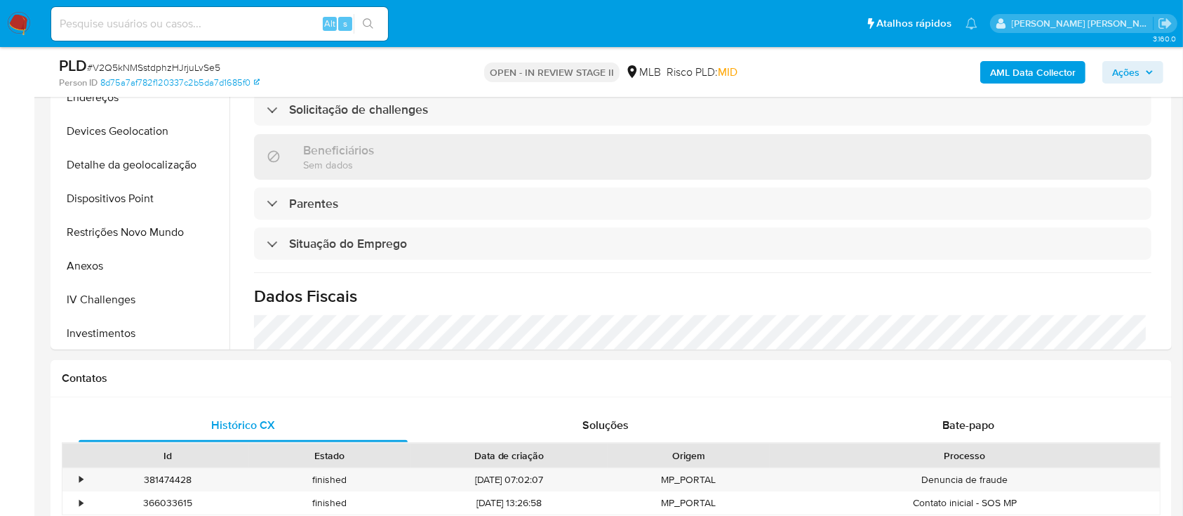
scroll to position [320, 0]
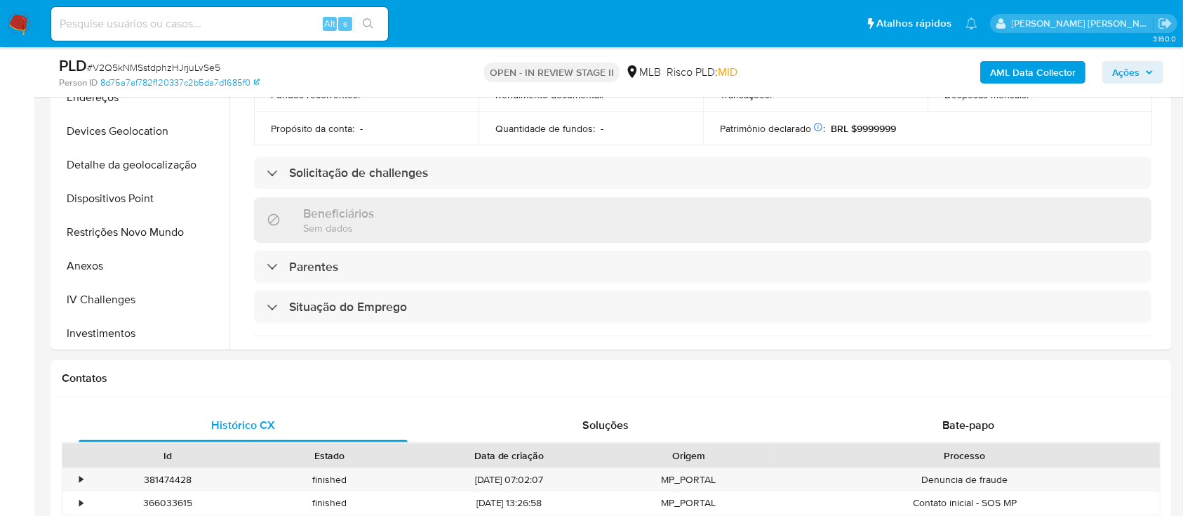
click at [1120, 76] on span "Ações" at bounding box center [1125, 72] width 27 height 22
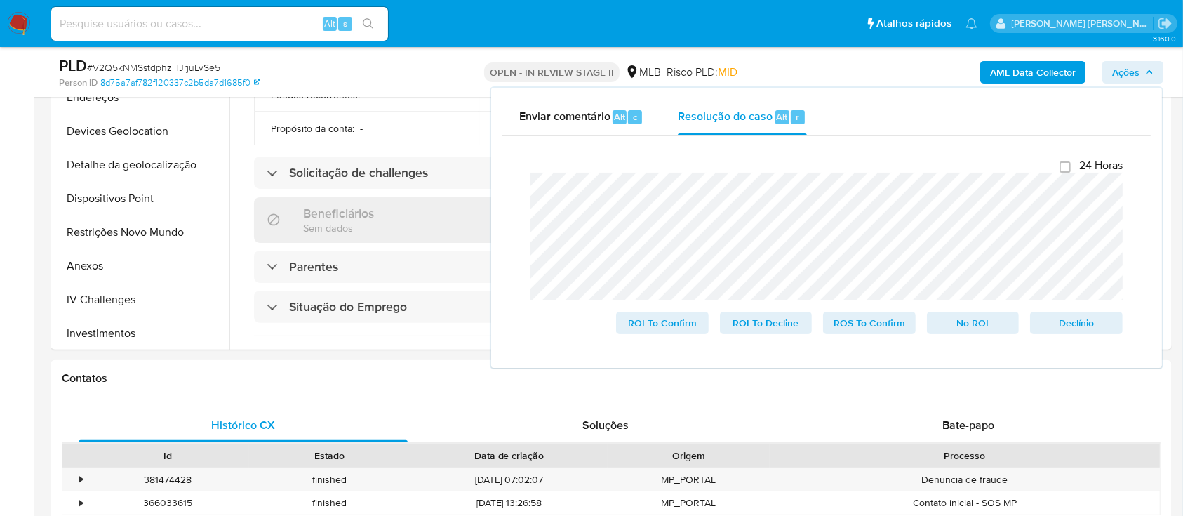
click at [161, 67] on span "# V2Q5kNMSstdphzHJrjuLvSe5" at bounding box center [153, 67] width 133 height 14
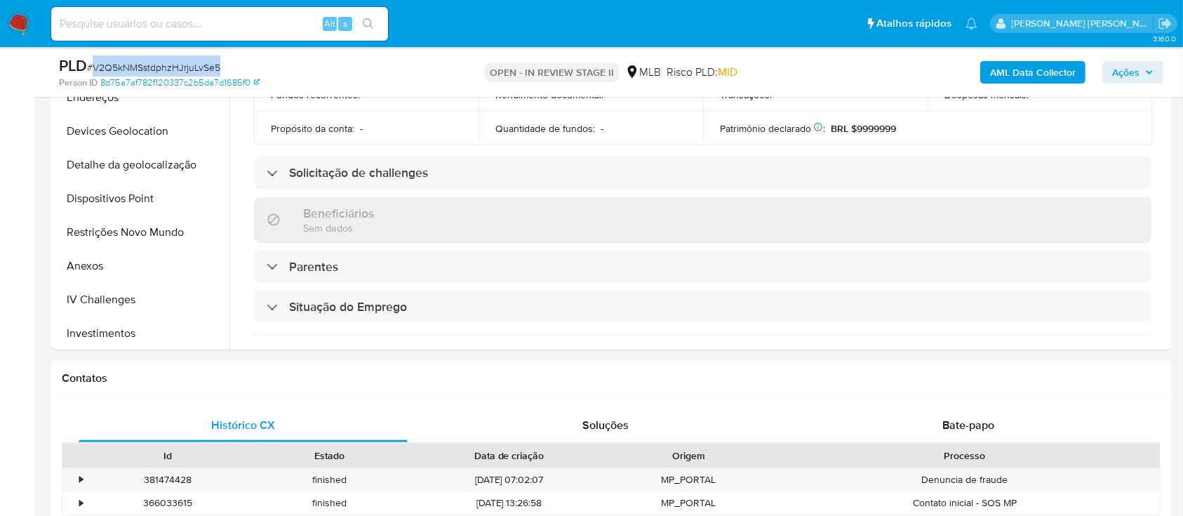
click at [161, 67] on span "# V2Q5kNMSstdphzHJrjuLvSe5" at bounding box center [153, 67] width 133 height 14
copy span "V2Q5kNMSstdphzHJrjuLvSe5"
click at [120, 264] on button "Anexos" at bounding box center [136, 266] width 164 height 34
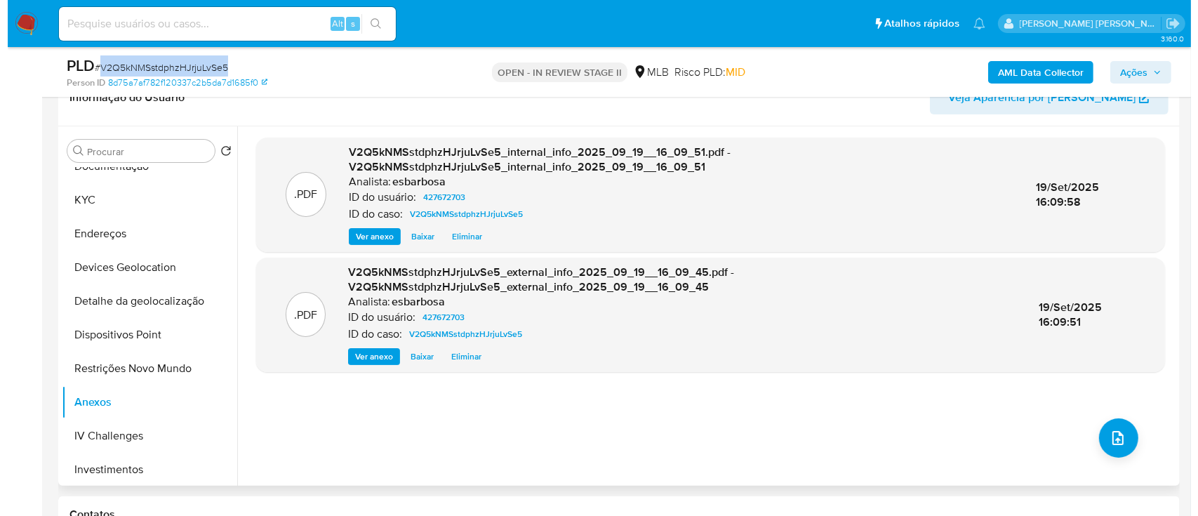
scroll to position [281, 0]
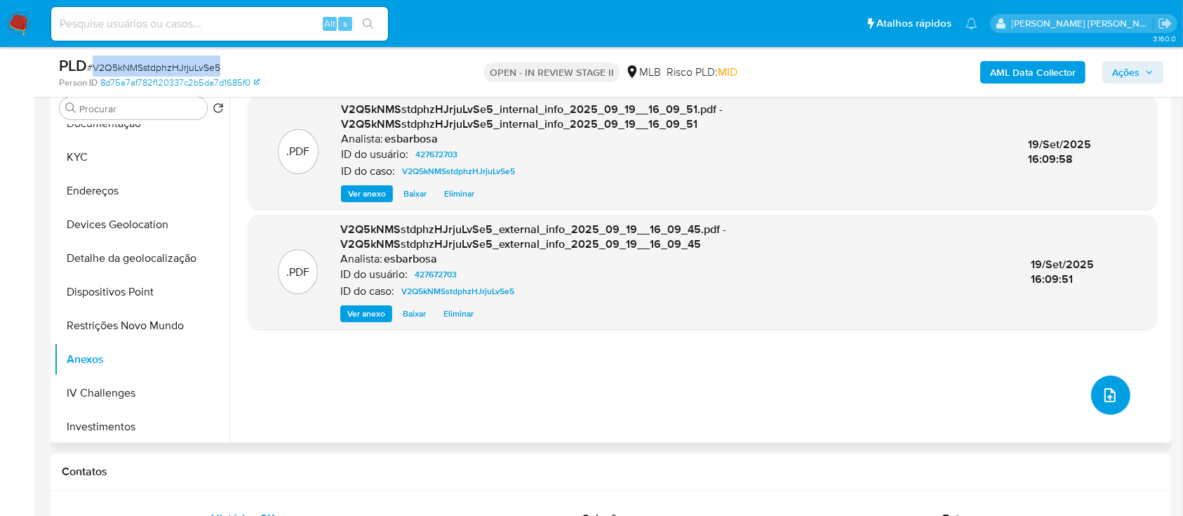
click at [1101, 389] on icon "upload-file" at bounding box center [1109, 395] width 17 height 17
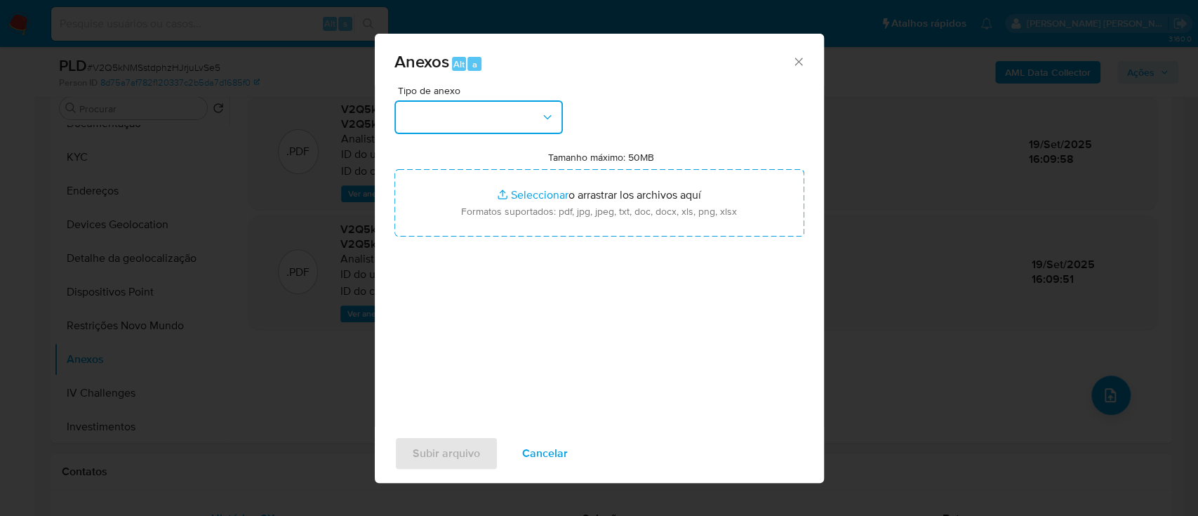
click at [499, 112] on button "button" at bounding box center [478, 117] width 168 height 34
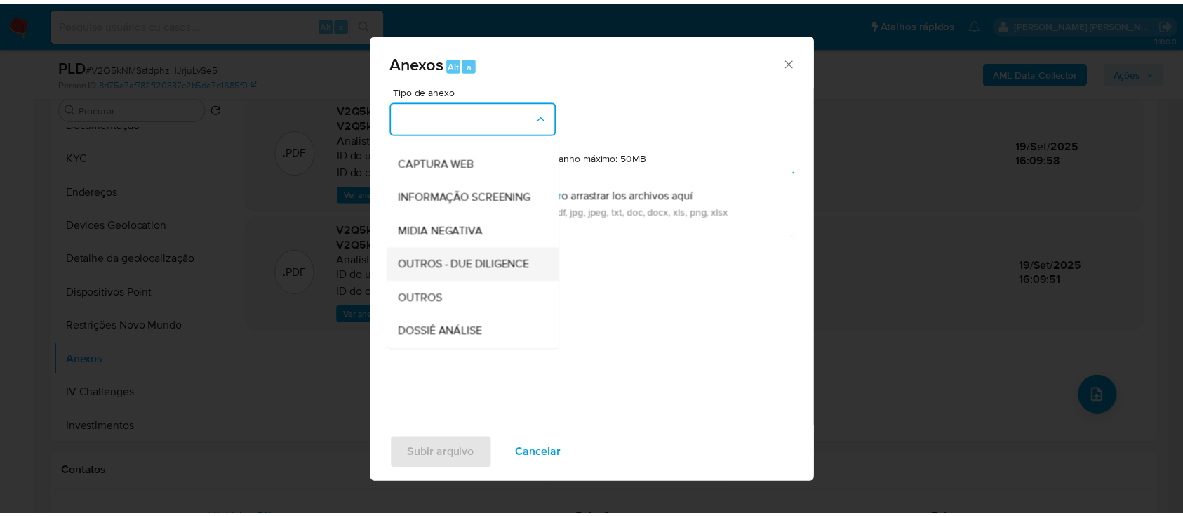
scroll to position [187, 0]
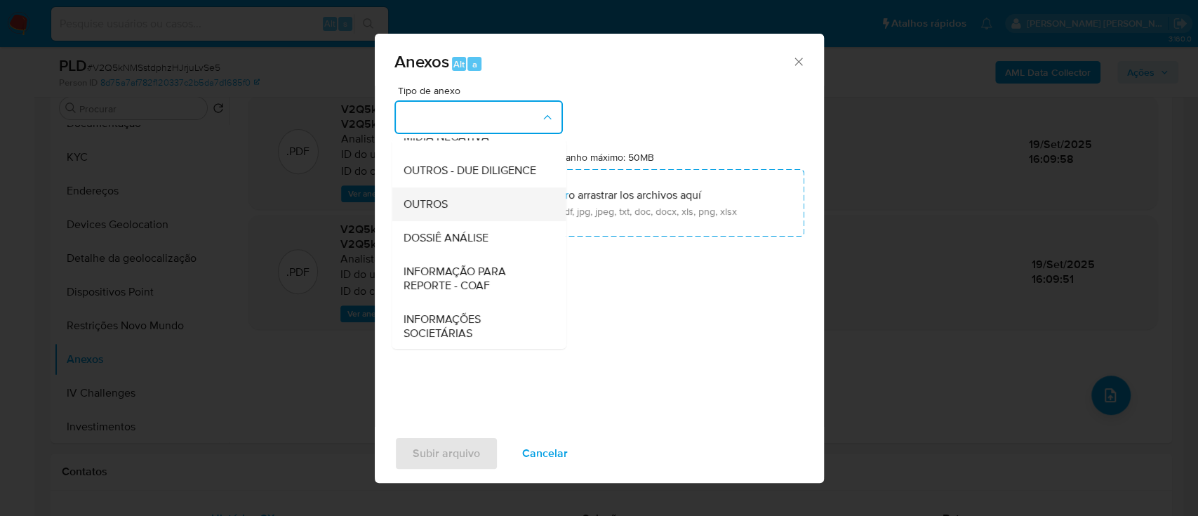
click at [434, 211] on span "OUTROS" at bounding box center [425, 204] width 44 height 14
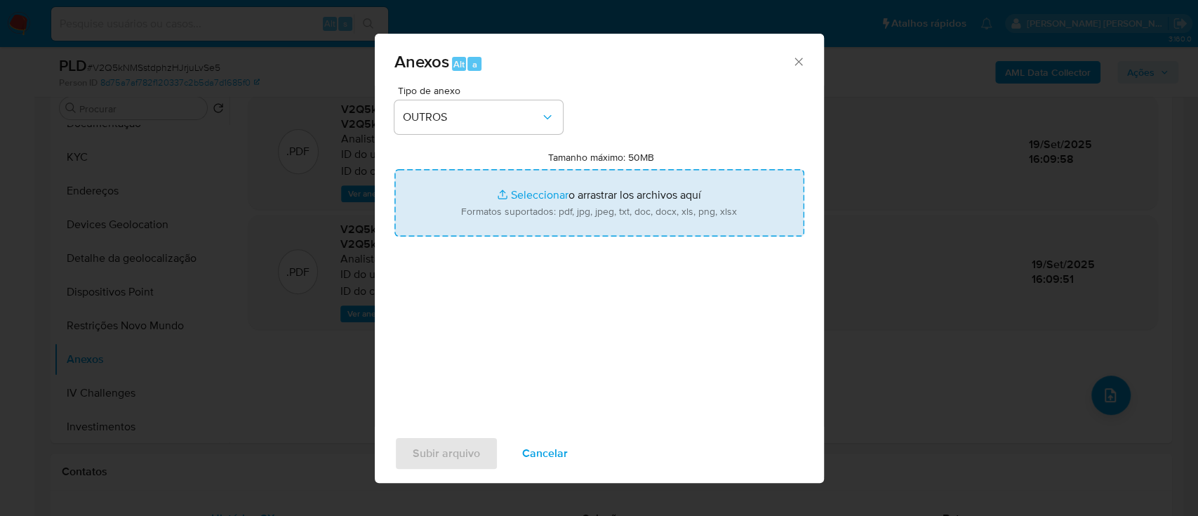
click at [534, 192] on input "Tamanho máximo: 50MB Seleccionar archivos" at bounding box center [599, 202] width 410 height 67
type input "C:\fakepath\Mulan 427672703_2025_09_19_06_27_37.xlsx"
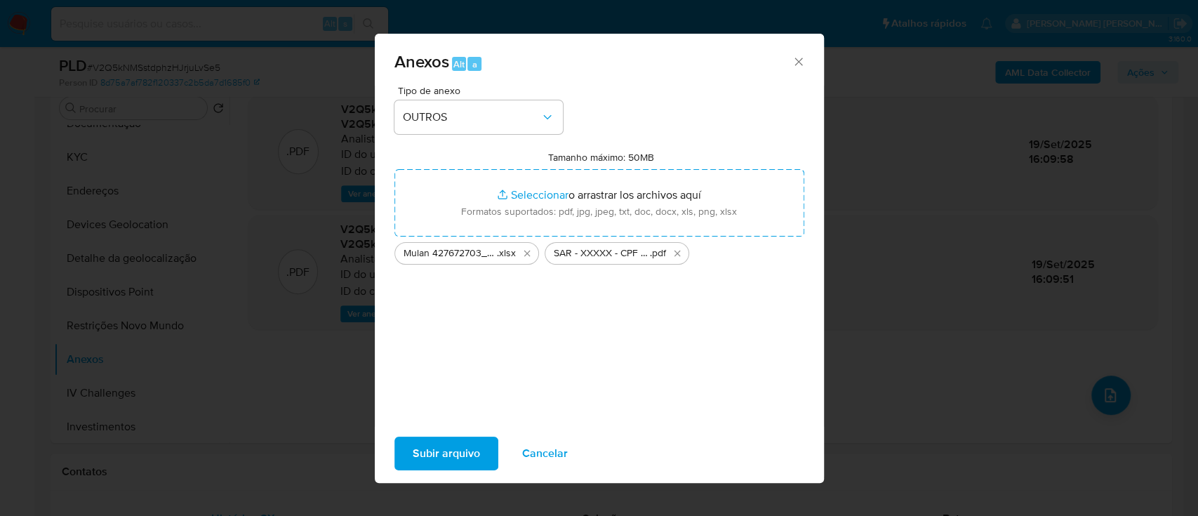
click at [455, 445] on span "Subir arquivo" at bounding box center [446, 453] width 67 height 31
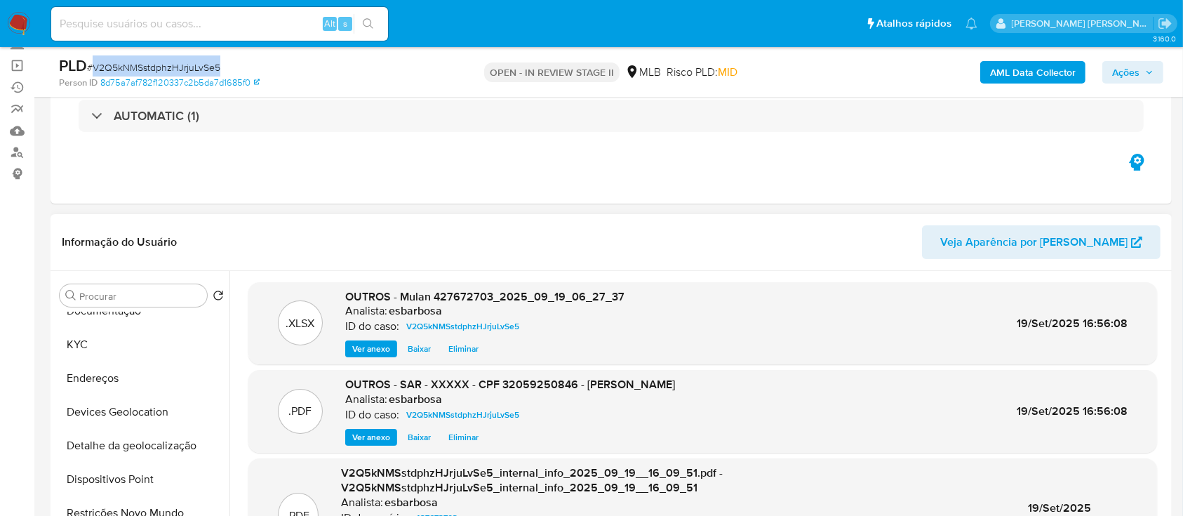
scroll to position [75, 0]
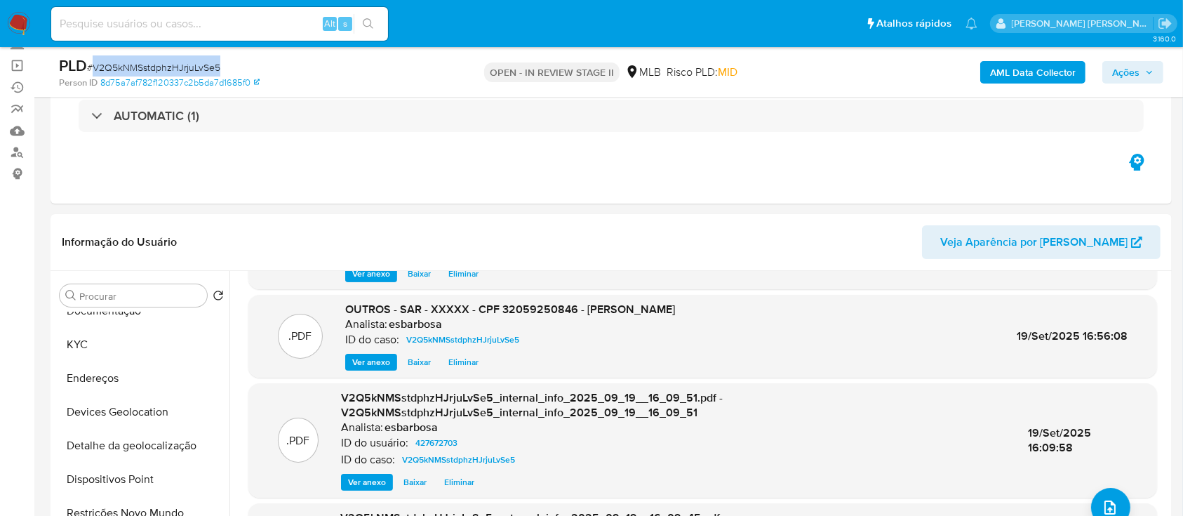
click at [1125, 72] on span "Ações" at bounding box center [1125, 72] width 27 height 22
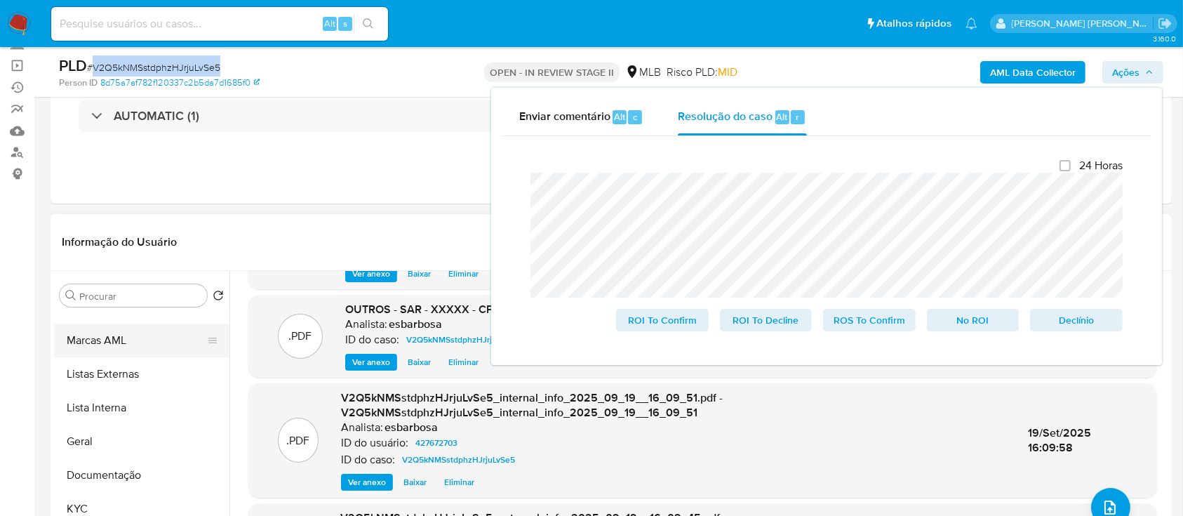
scroll to position [0, 0]
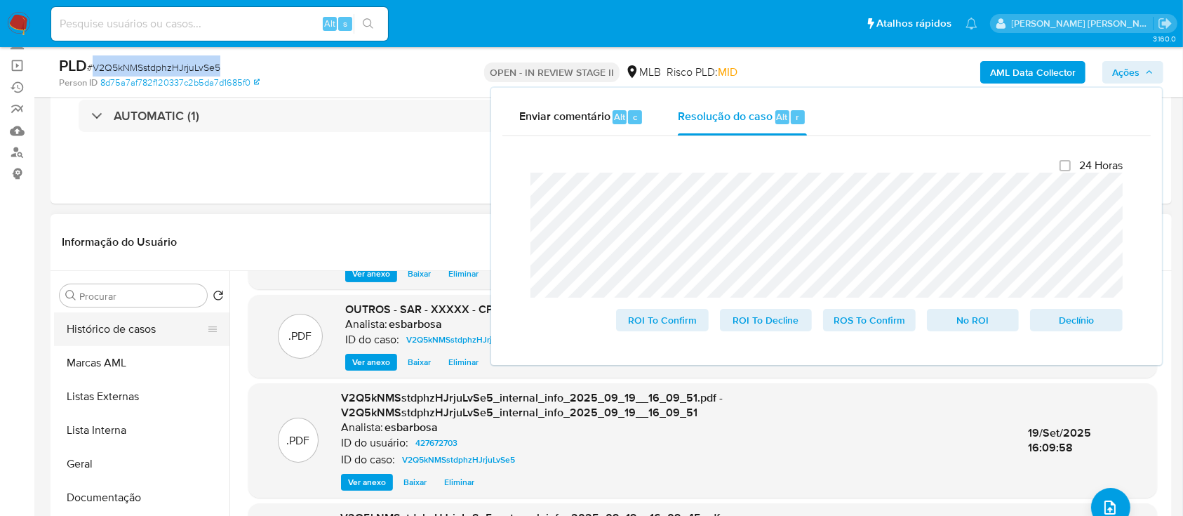
click at [136, 328] on button "Histórico de casos" at bounding box center [136, 329] width 164 height 34
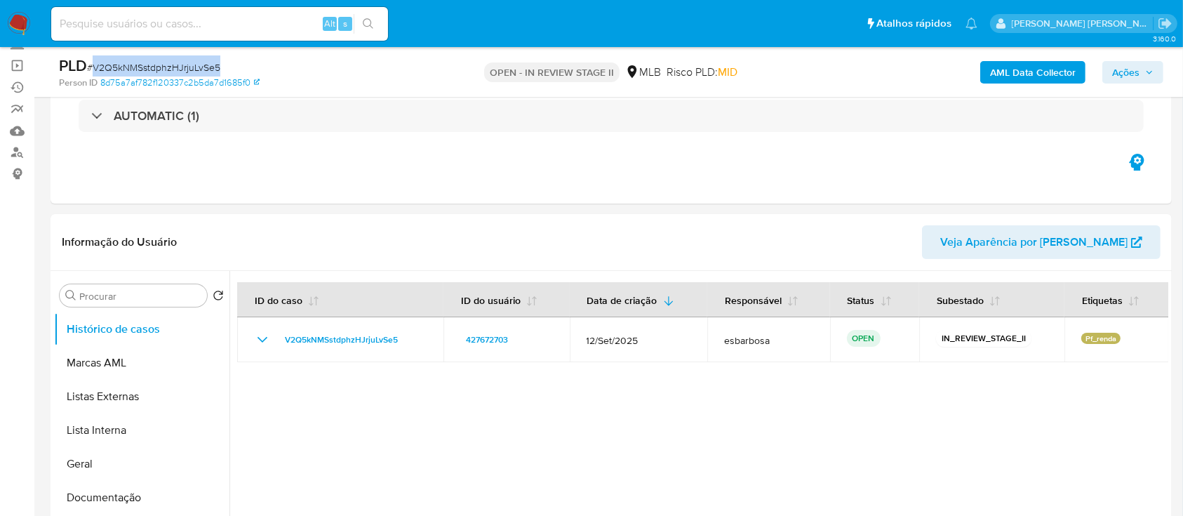
click at [1125, 75] on span "Ações" at bounding box center [1125, 72] width 27 height 22
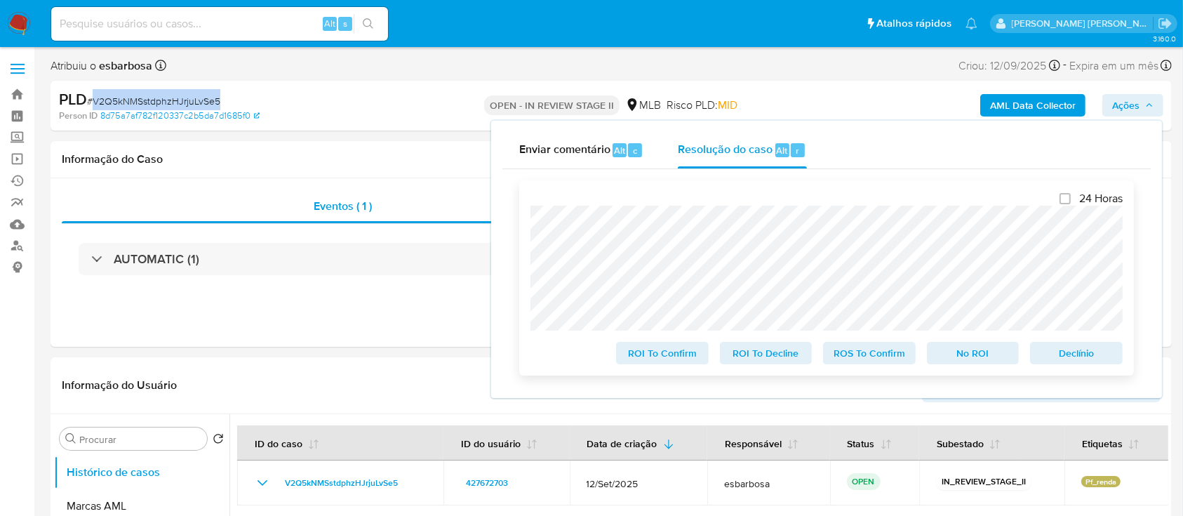
click at [868, 357] on span "ROS To Confirm" at bounding box center [869, 353] width 73 height 20
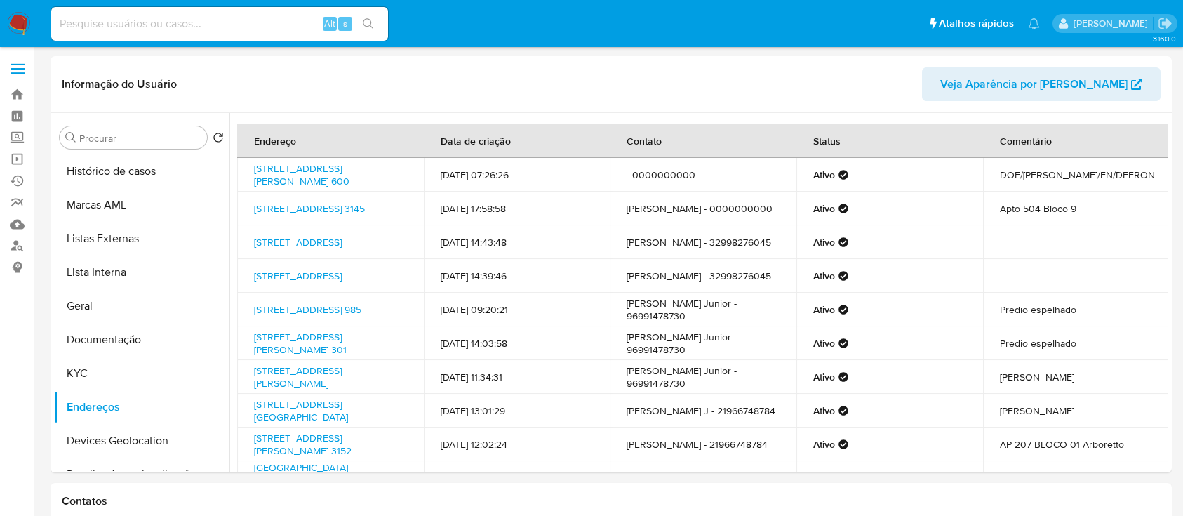
select select "10"
click at [239, 30] on input at bounding box center [219, 24] width 337 height 18
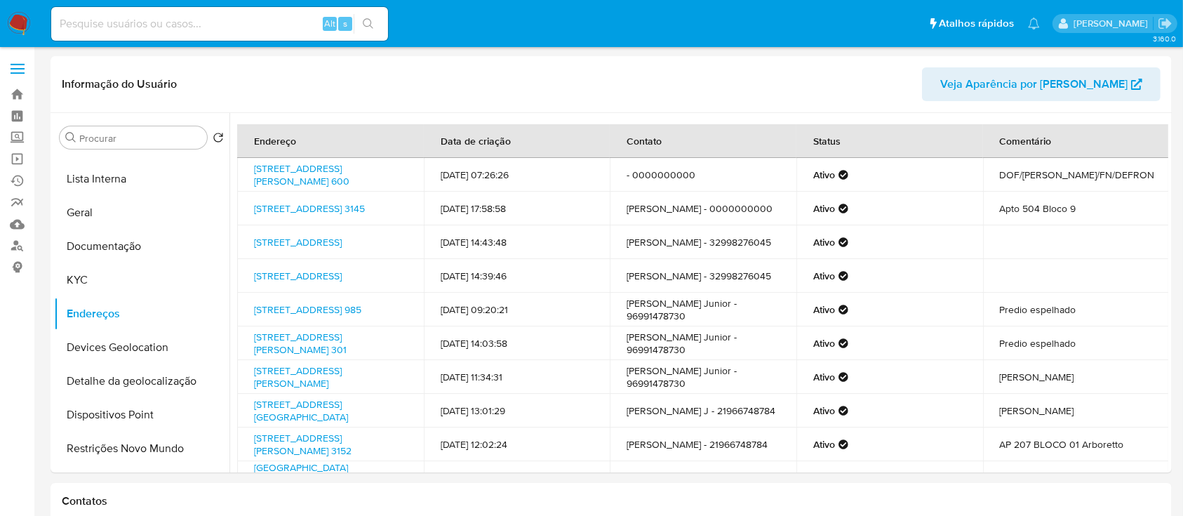
scroll to position [140, 0]
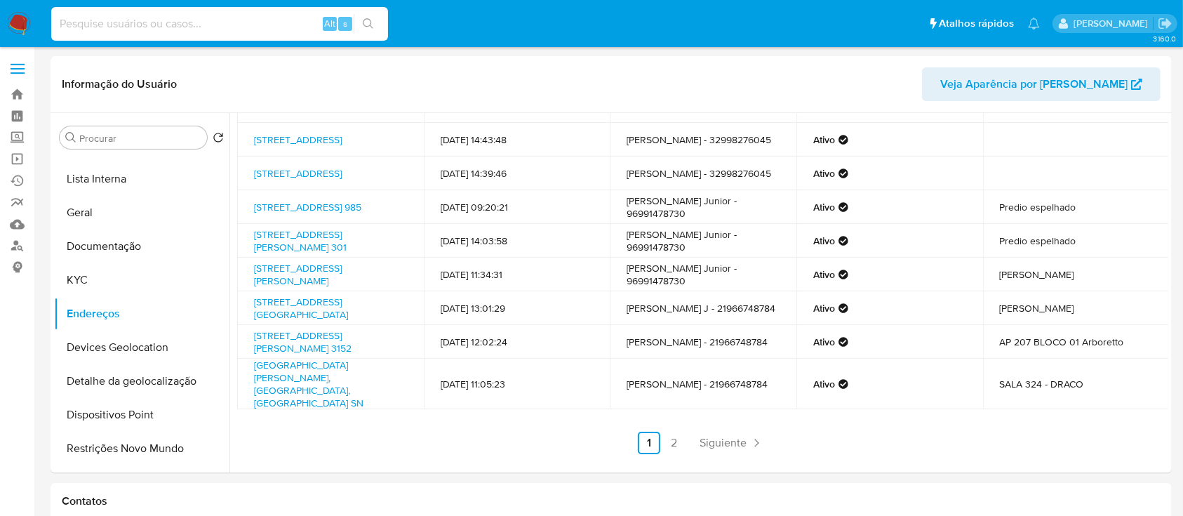
click at [267, 21] on input at bounding box center [219, 24] width 337 height 18
paste input "161788866"
type input "161788866"
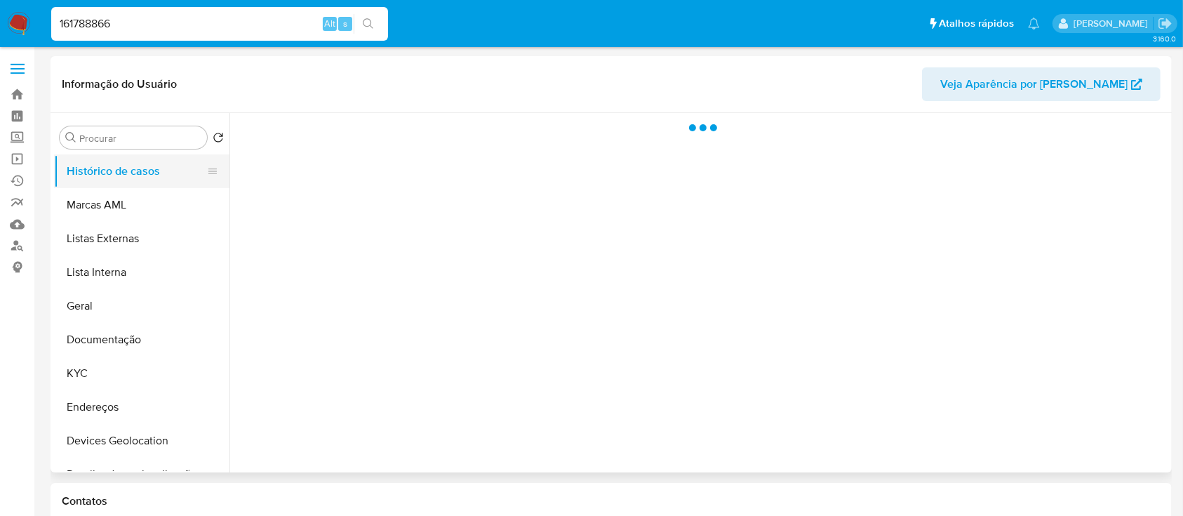
select select "10"
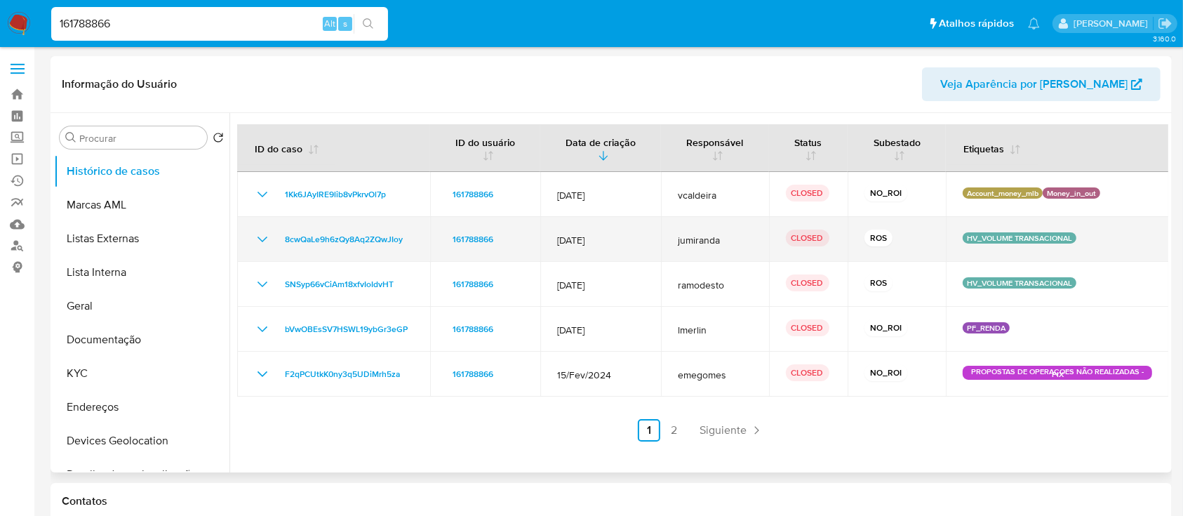
click at [258, 239] on icon "Mostrar/Ocultar" at bounding box center [262, 239] width 17 height 17
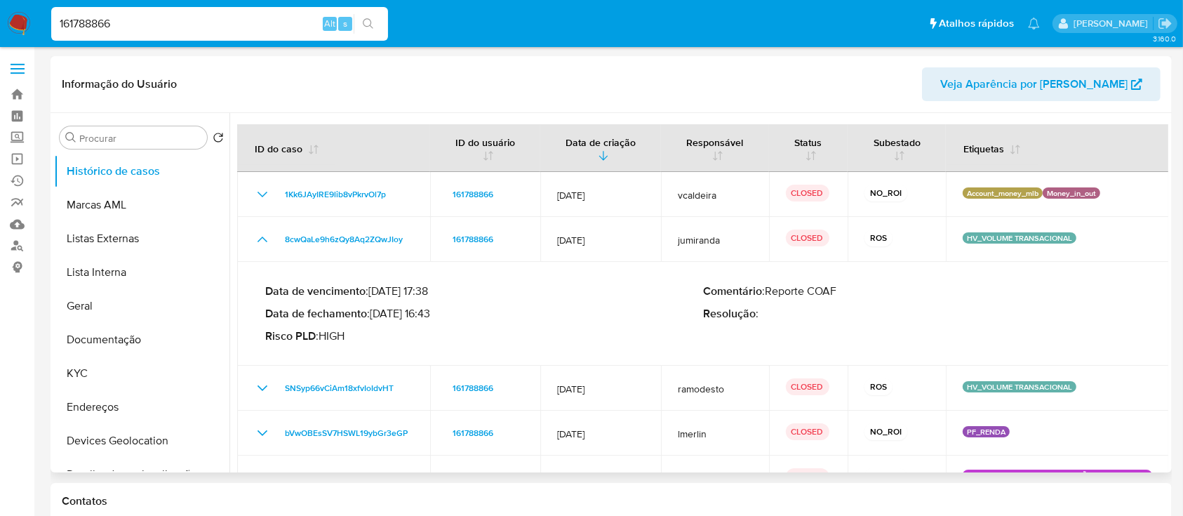
drag, startPoint x: 430, startPoint y: 314, endPoint x: 376, endPoint y: 317, distance: 54.1
click at [376, 317] on p "Data de fechamento : 14/07/2025 16:43" at bounding box center [484, 314] width 438 height 14
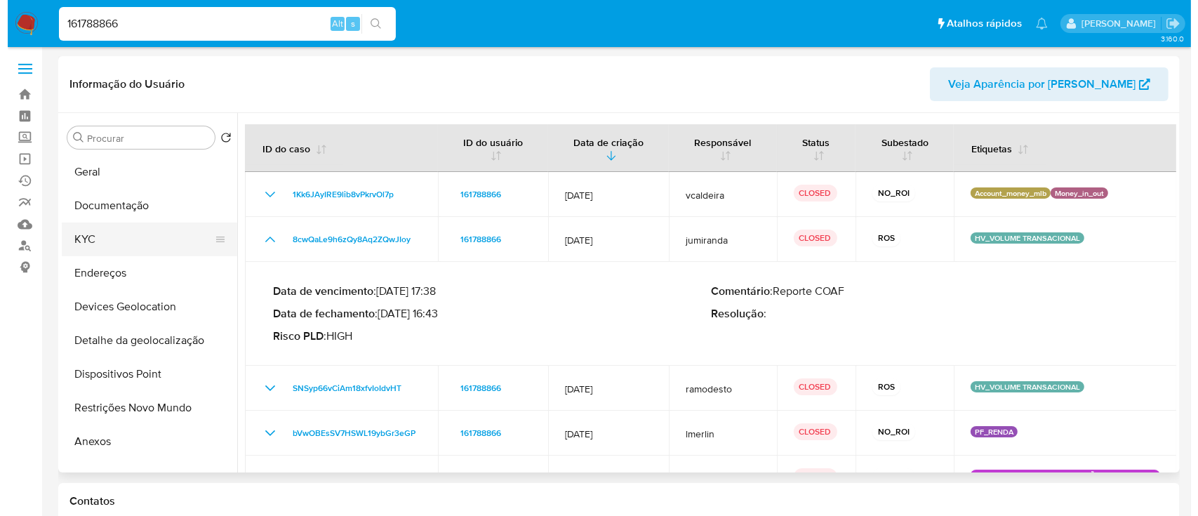
scroll to position [281, 0]
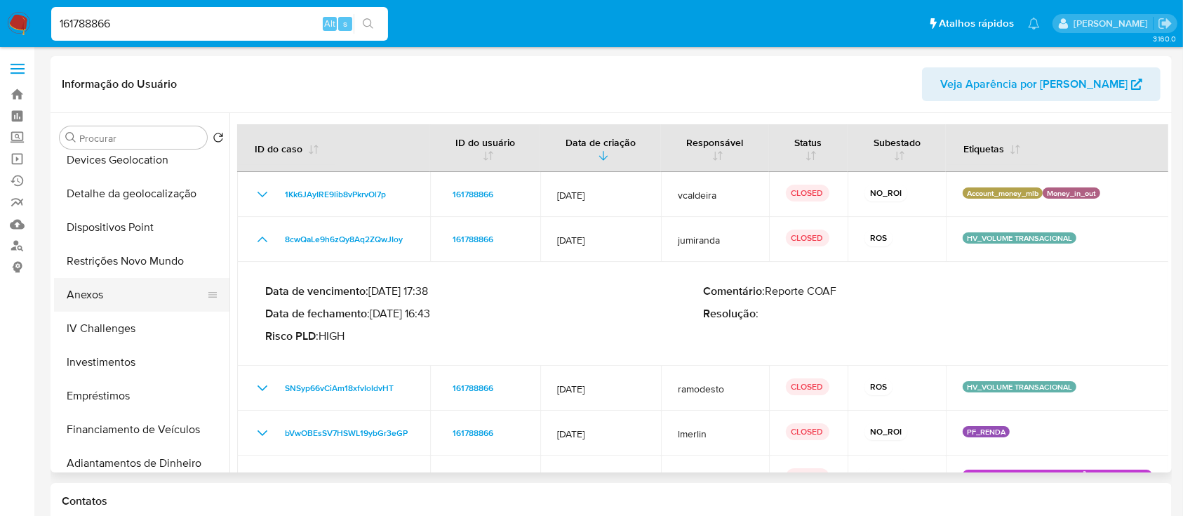
click at [109, 295] on button "Anexos" at bounding box center [136, 295] width 164 height 34
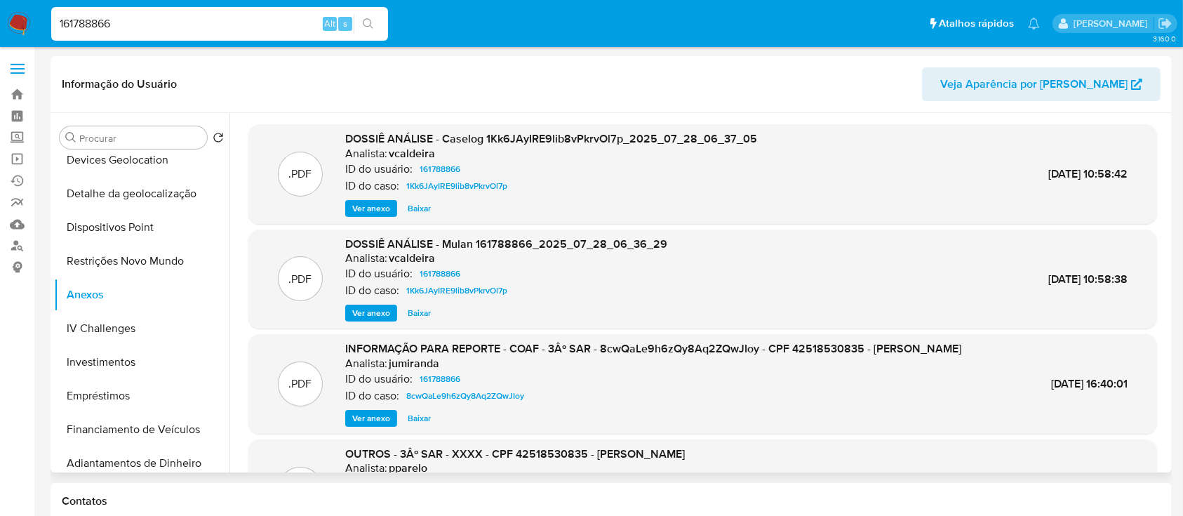
click at [359, 201] on span "Ver anexo" at bounding box center [371, 208] width 38 height 14
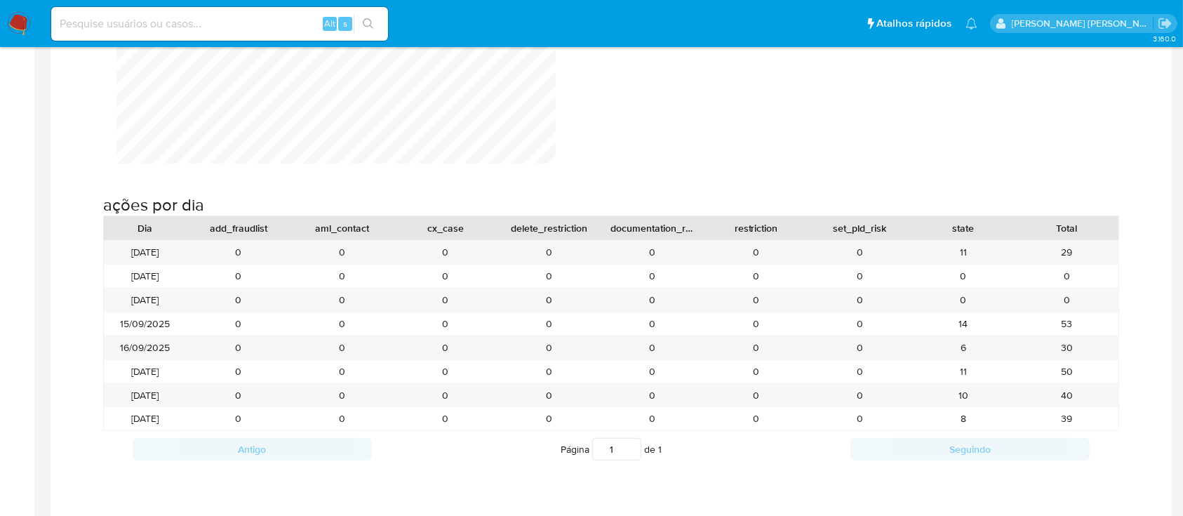
scroll to position [1496, 0]
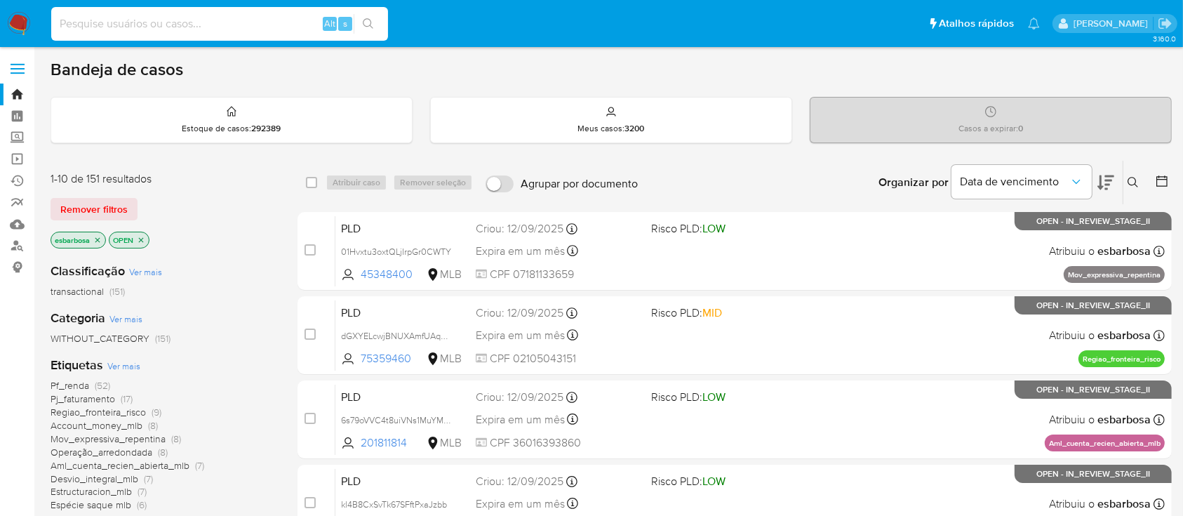
click at [255, 15] on input at bounding box center [219, 24] width 337 height 18
paste input "3uqsSV3bJ7ZPOLtZ6QA04gnZ"
type input "3uqsSV3bJ7ZPOLtZ6QA04gnZ"
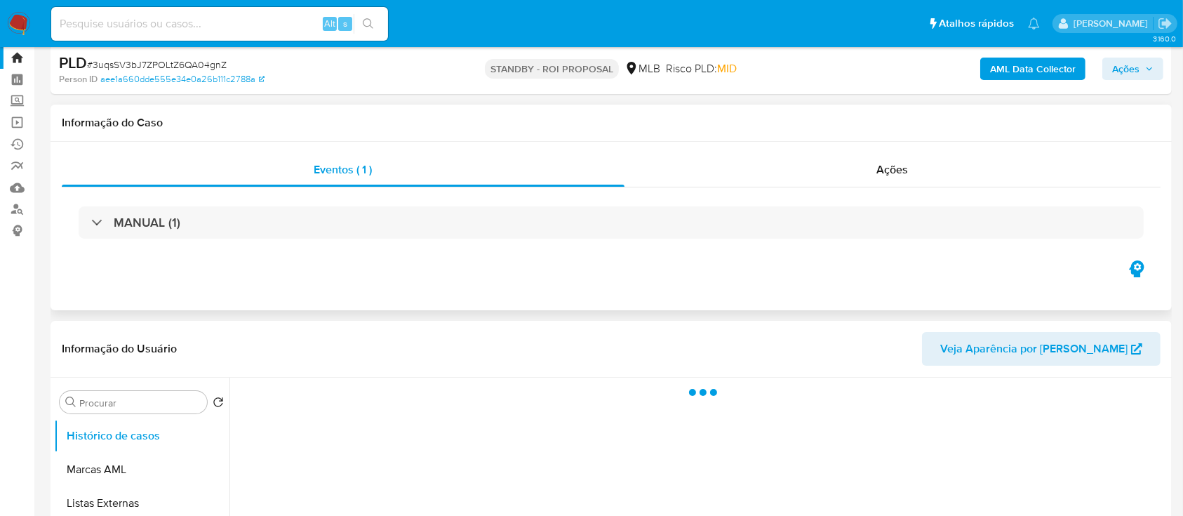
select select "10"
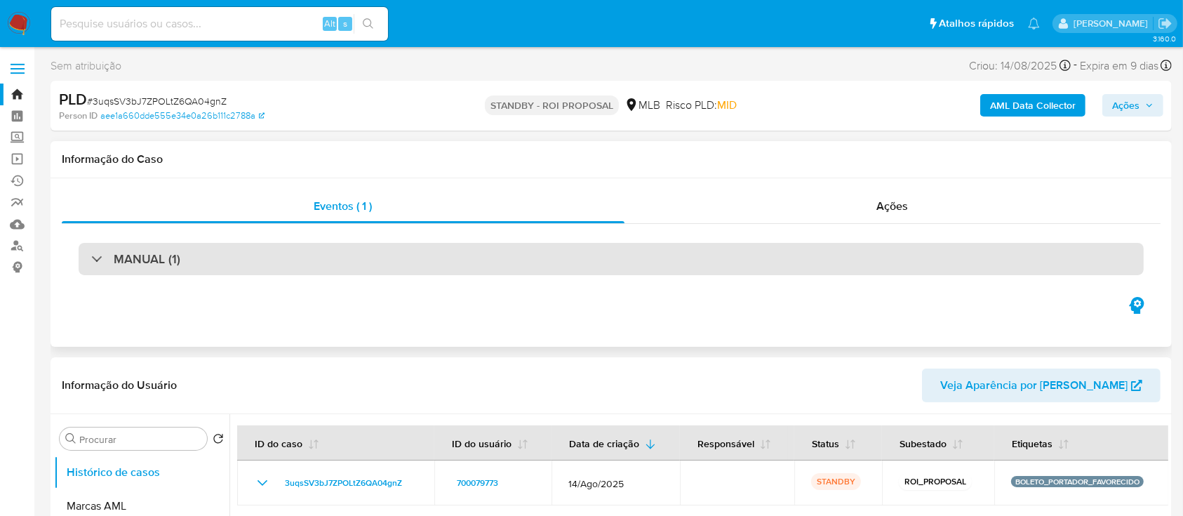
click at [333, 266] on div "MANUAL (1)" at bounding box center [611, 259] width 1065 height 32
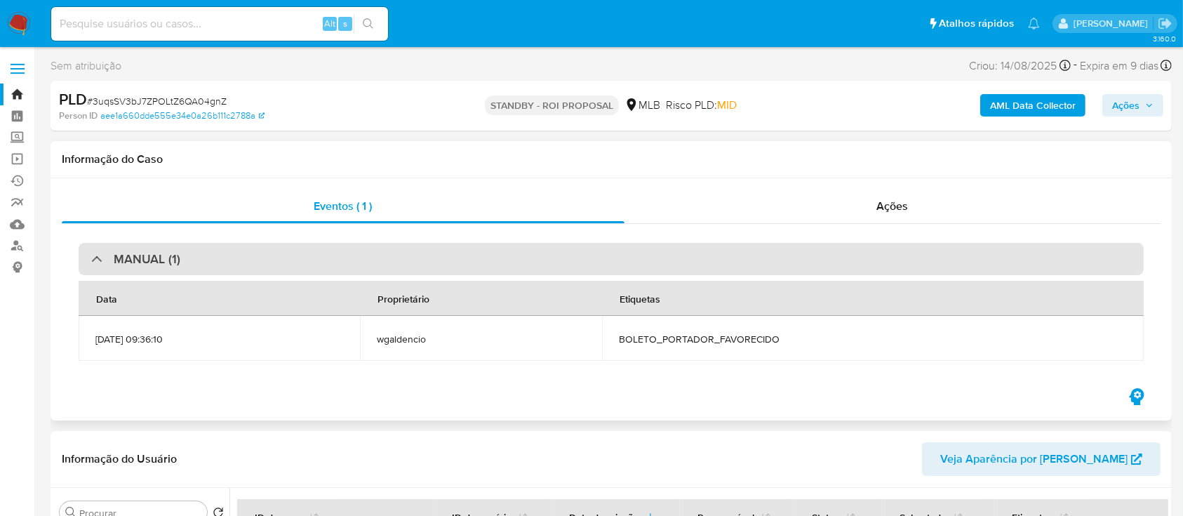
click at [142, 269] on div "MANUAL (1)" at bounding box center [611, 259] width 1065 height 32
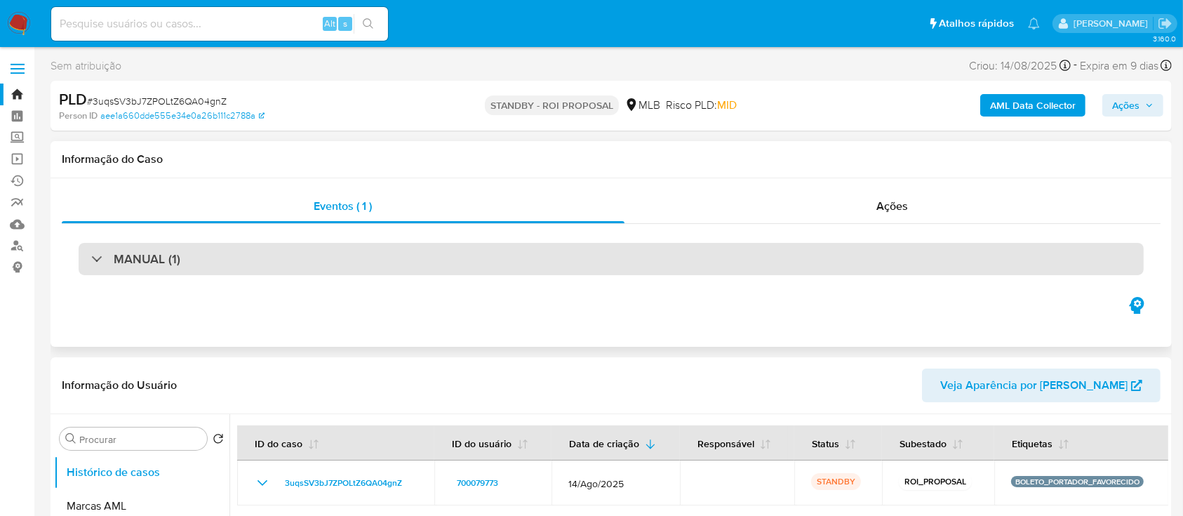
click at [142, 269] on div "MANUAL (1)" at bounding box center [611, 259] width 1065 height 32
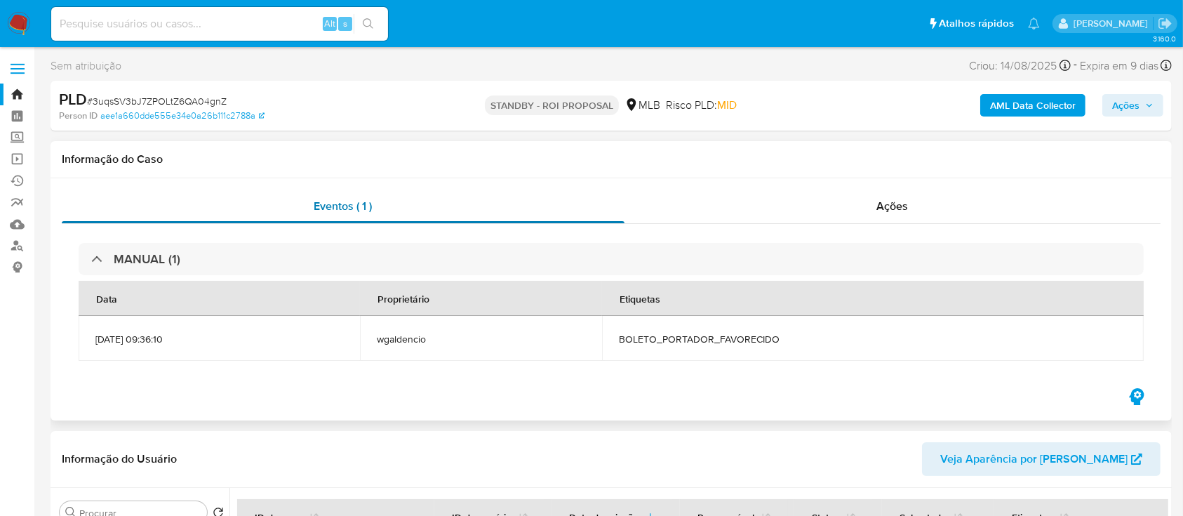
click at [393, 209] on div "Eventos ( 1 )" at bounding box center [343, 206] width 563 height 34
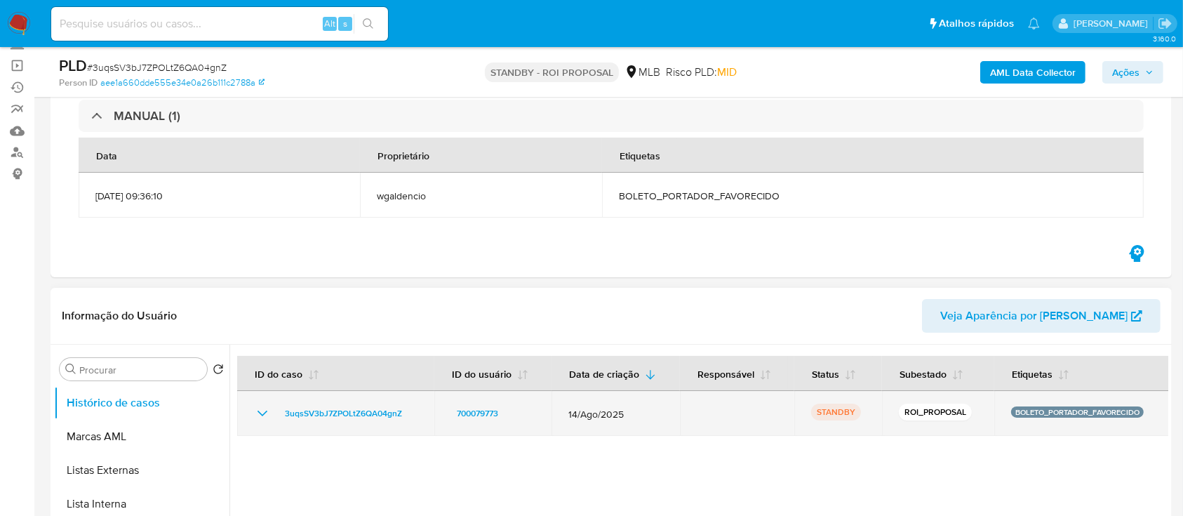
click at [258, 409] on icon "Mostrar/Ocultar" at bounding box center [262, 413] width 17 height 17
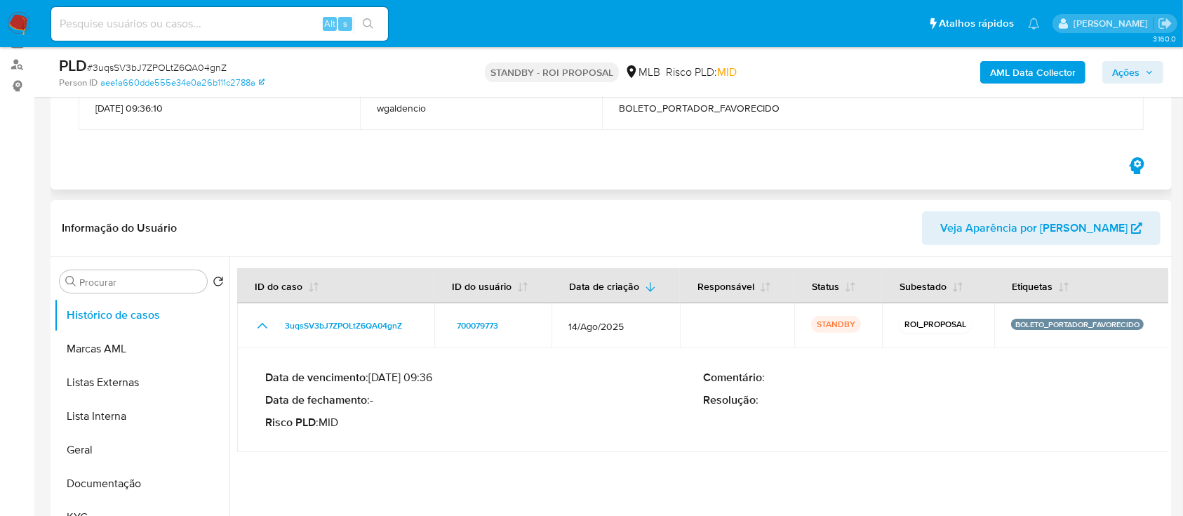
scroll to position [0, 0]
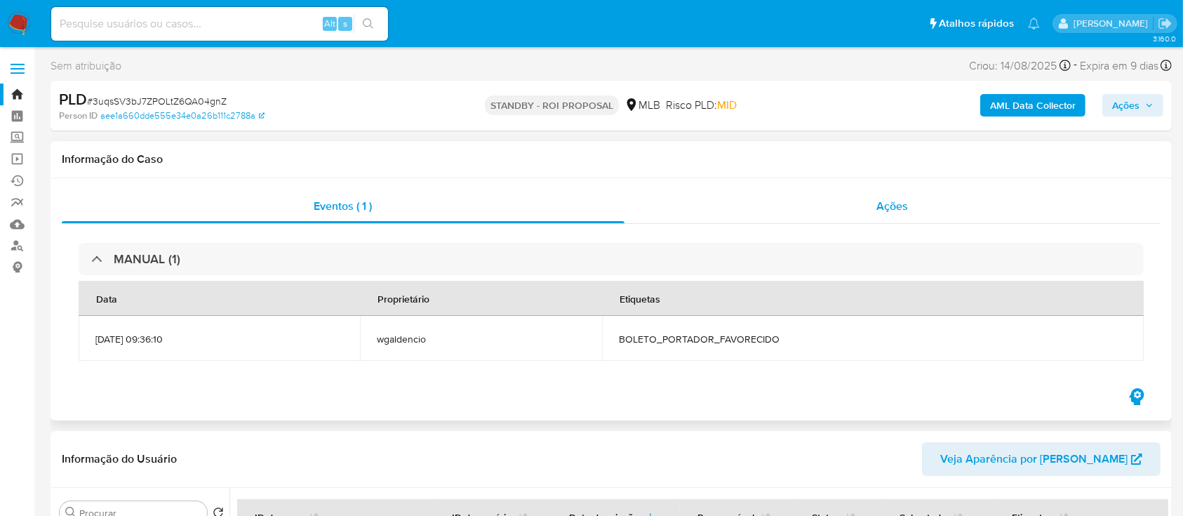
click at [803, 215] on div "Ações" at bounding box center [892, 206] width 536 height 34
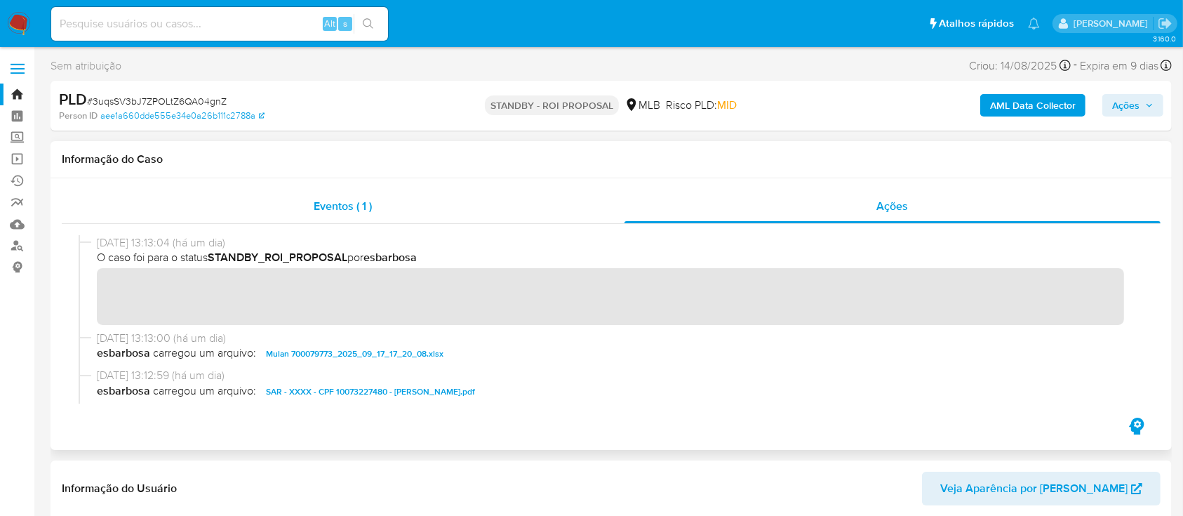
click at [312, 210] on div "Eventos ( 1 )" at bounding box center [343, 206] width 563 height 34
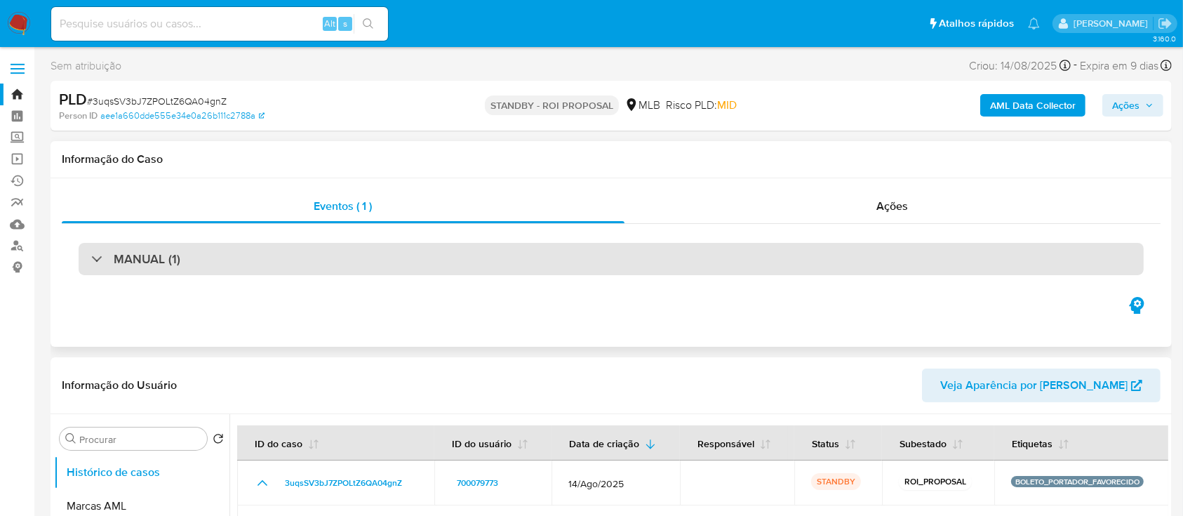
click at [168, 268] on div "MANUAL (1)" at bounding box center [611, 259] width 1065 height 32
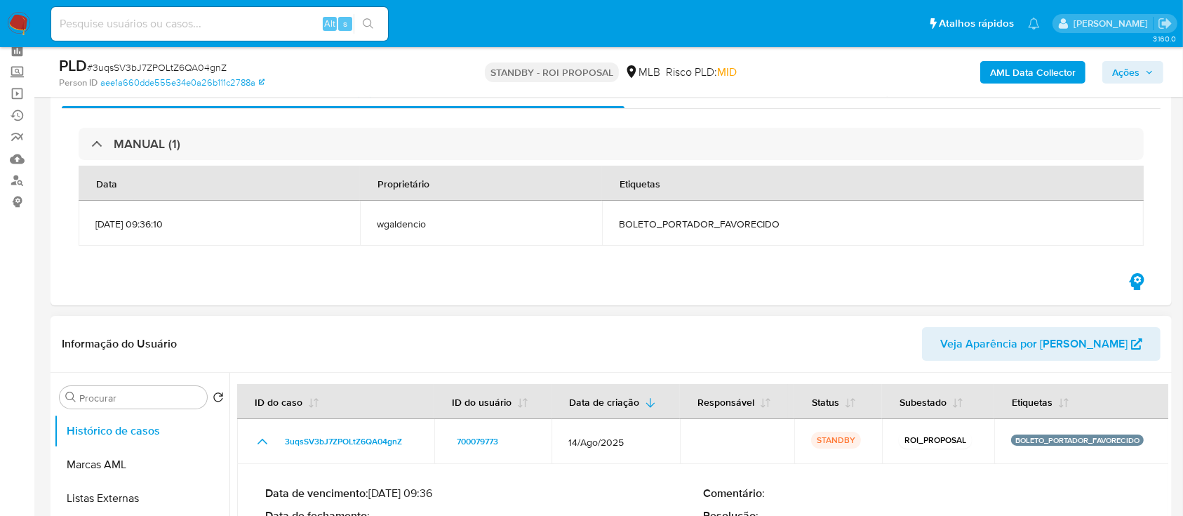
scroll to position [93, 0]
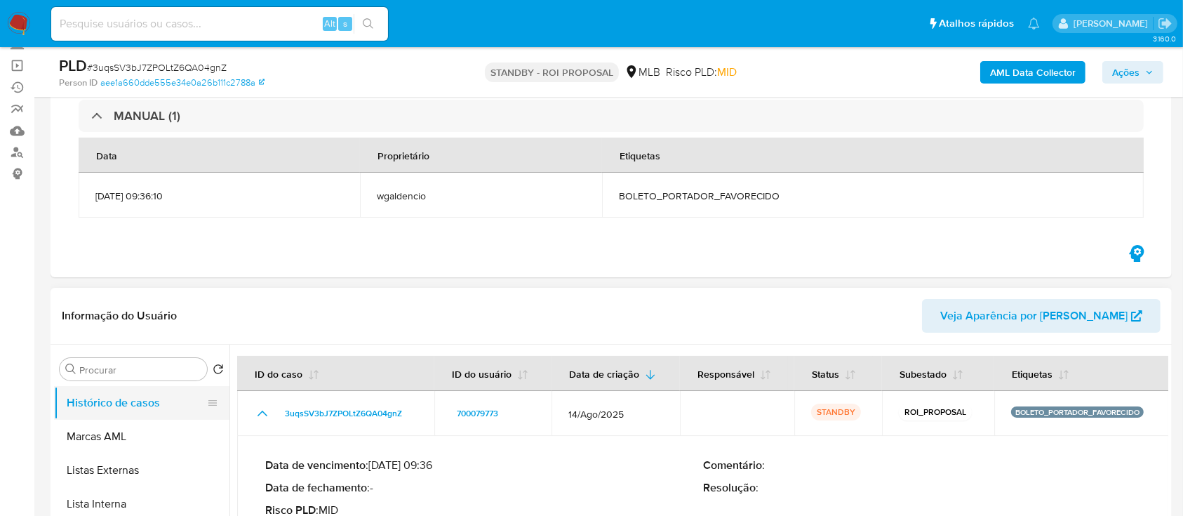
click at [126, 399] on button "Histórico de casos" at bounding box center [136, 403] width 164 height 34
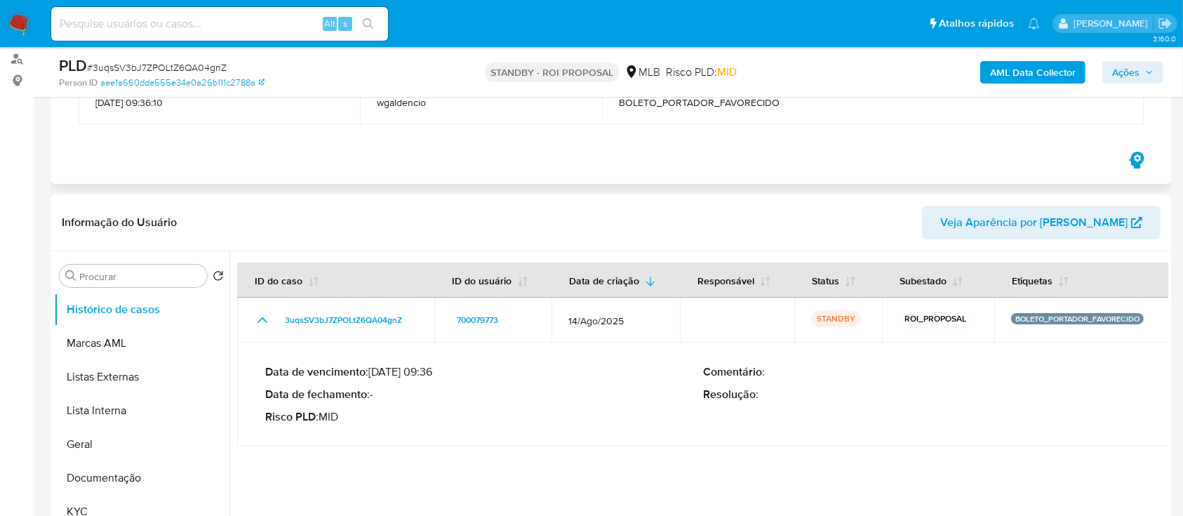
scroll to position [0, 0]
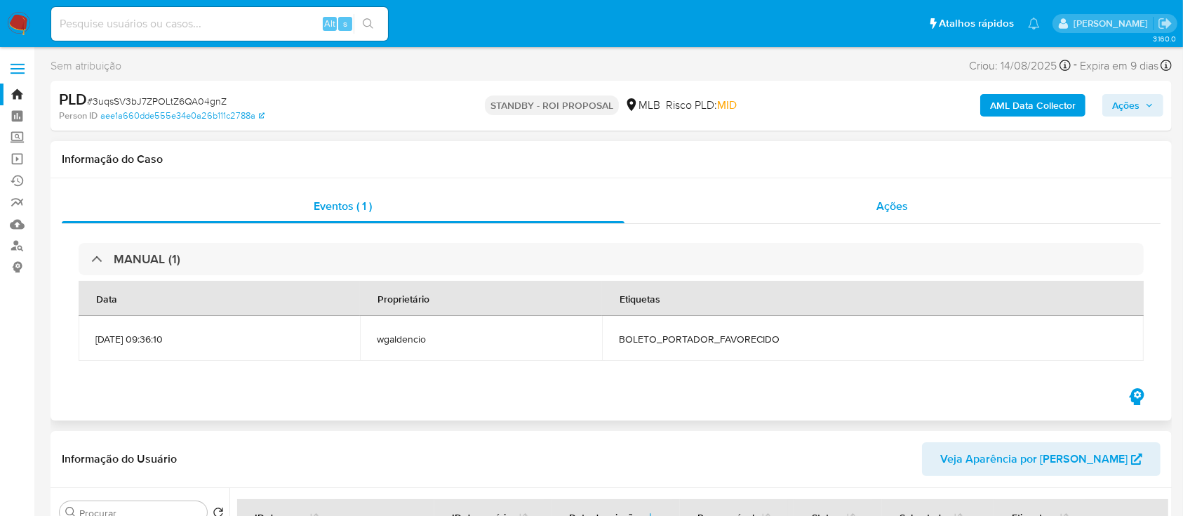
click at [857, 212] on div "Ações" at bounding box center [892, 206] width 536 height 34
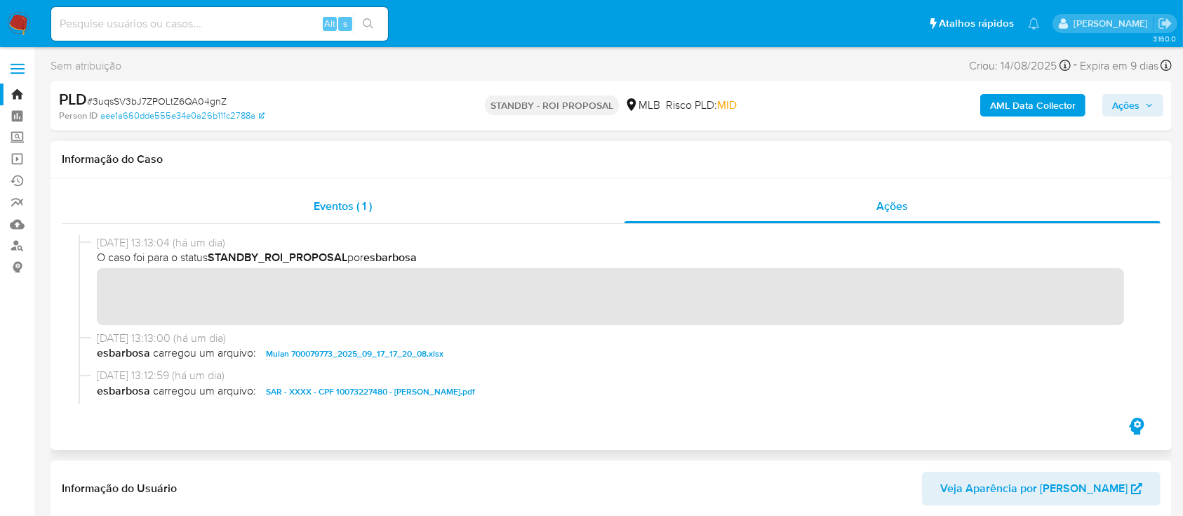
click at [327, 204] on span "Eventos ( 1 )" at bounding box center [343, 206] width 58 height 16
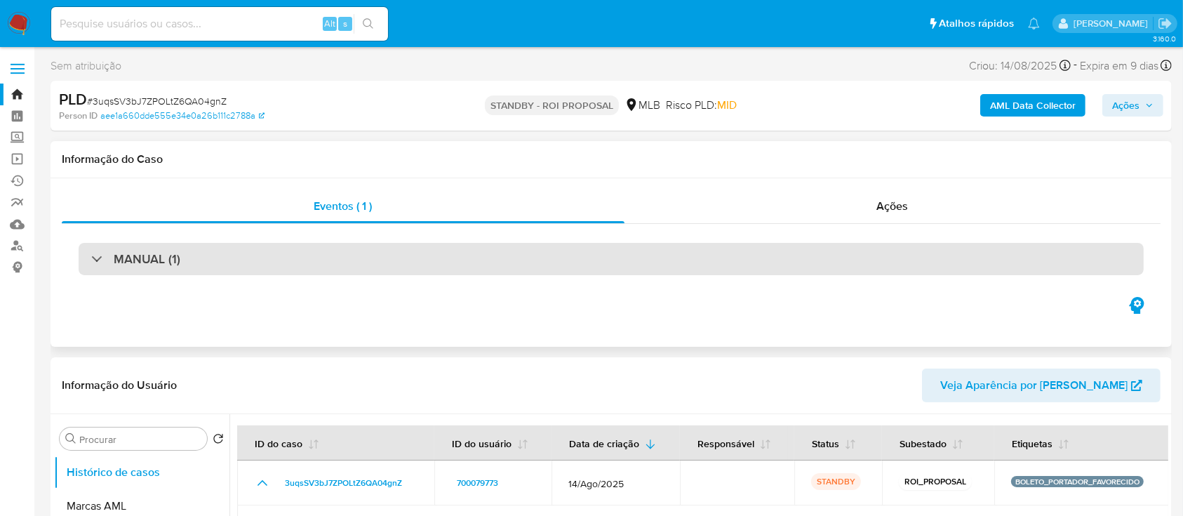
click at [248, 273] on div "MANUAL (1)" at bounding box center [611, 259] width 1065 height 32
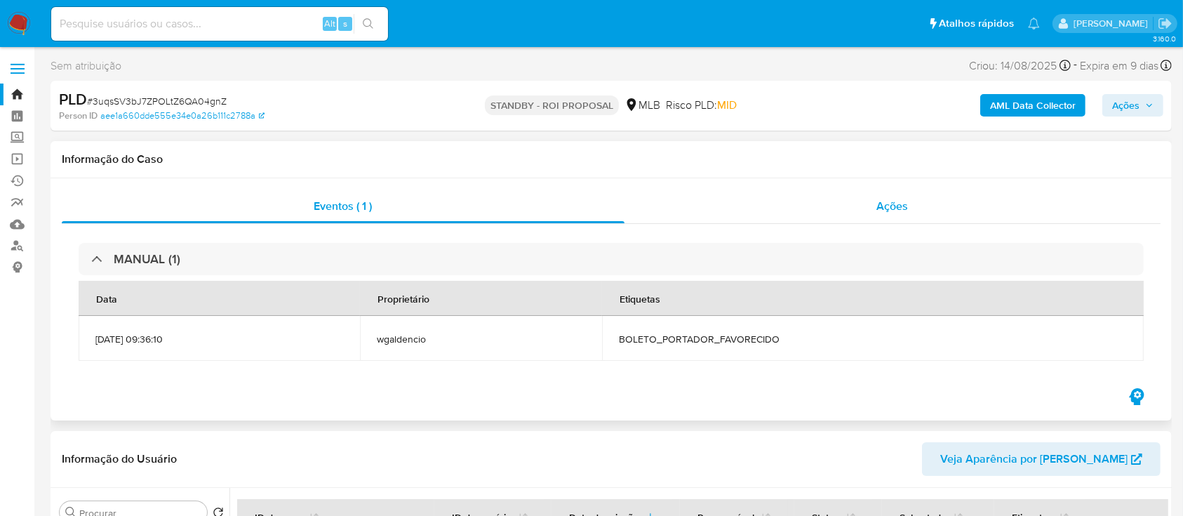
click at [810, 209] on div "Ações" at bounding box center [892, 206] width 536 height 34
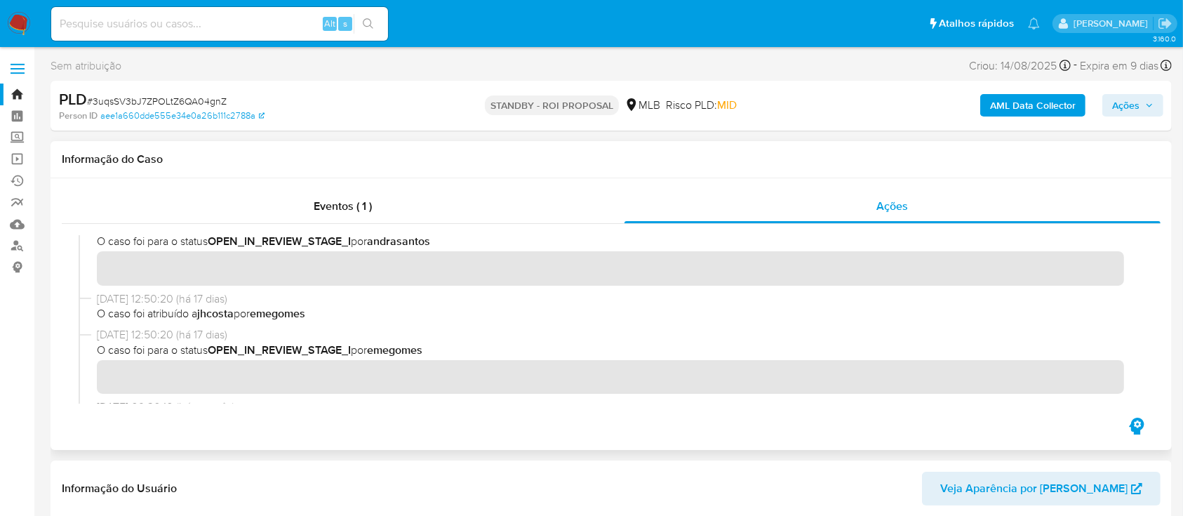
scroll to position [230, 0]
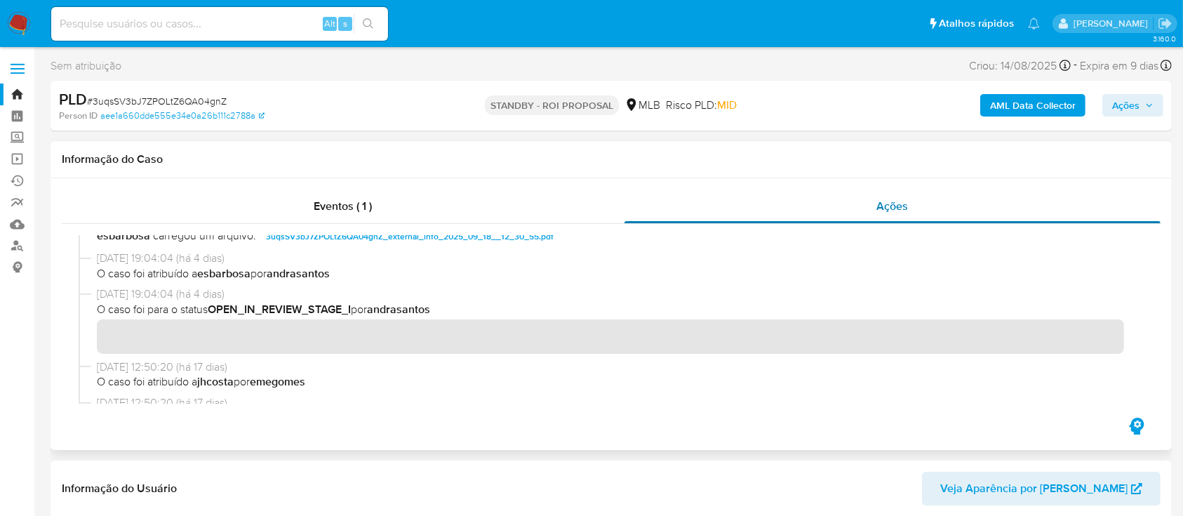
click at [786, 206] on div "Ações" at bounding box center [892, 206] width 536 height 34
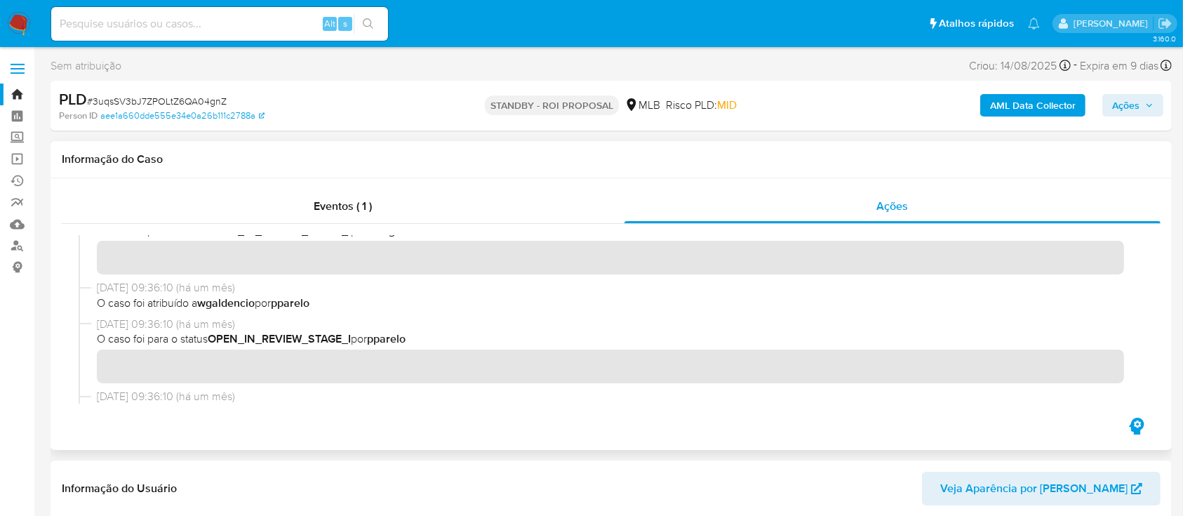
scroll to position [324, 0]
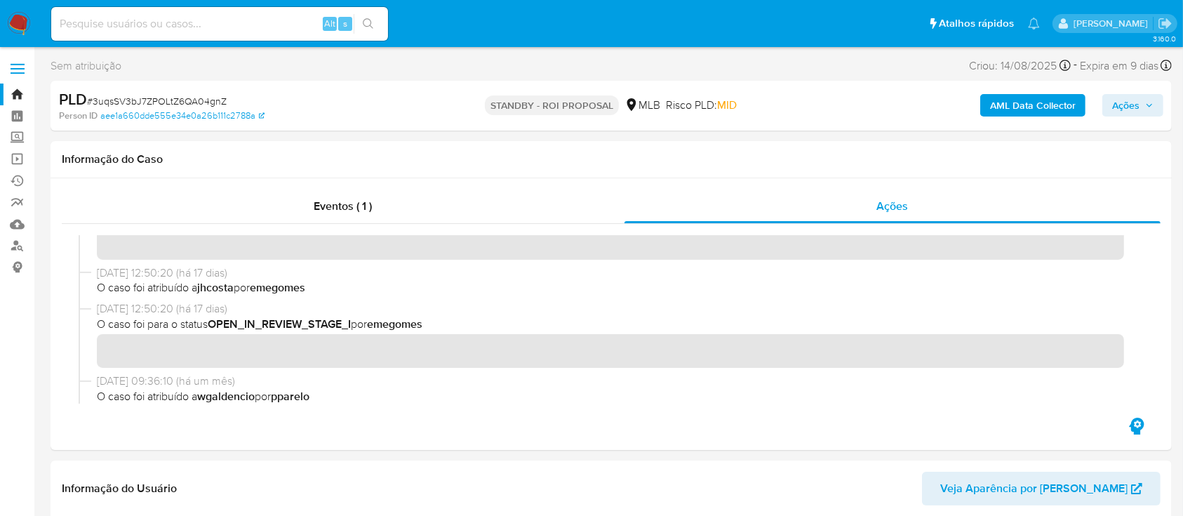
click at [196, 93] on div "PLD # 3uqsSV3bJ7ZPOLtZ6QA04gnZ" at bounding box center [240, 99] width 363 height 21
copy span "3uqsSV3bJ7ZPOLtZ6QA04gnZ"
click at [196, 104] on span "# 3uqsSV3bJ7ZPOLtZ6QA04gnZ" at bounding box center [157, 101] width 140 height 14
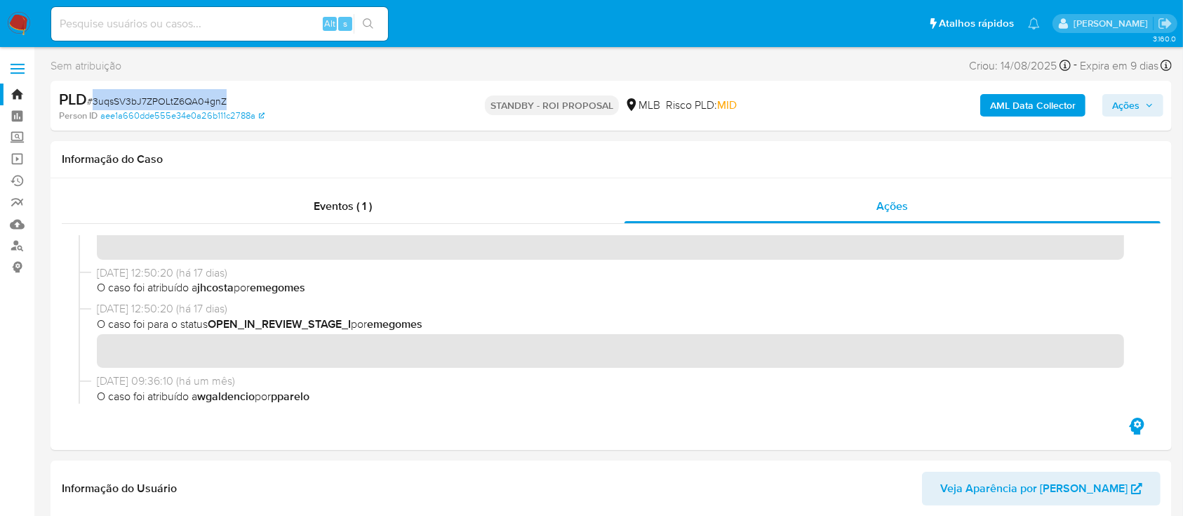
click at [196, 104] on span "# 3uqsSV3bJ7ZPOLtZ6QA04gnZ" at bounding box center [157, 101] width 140 height 14
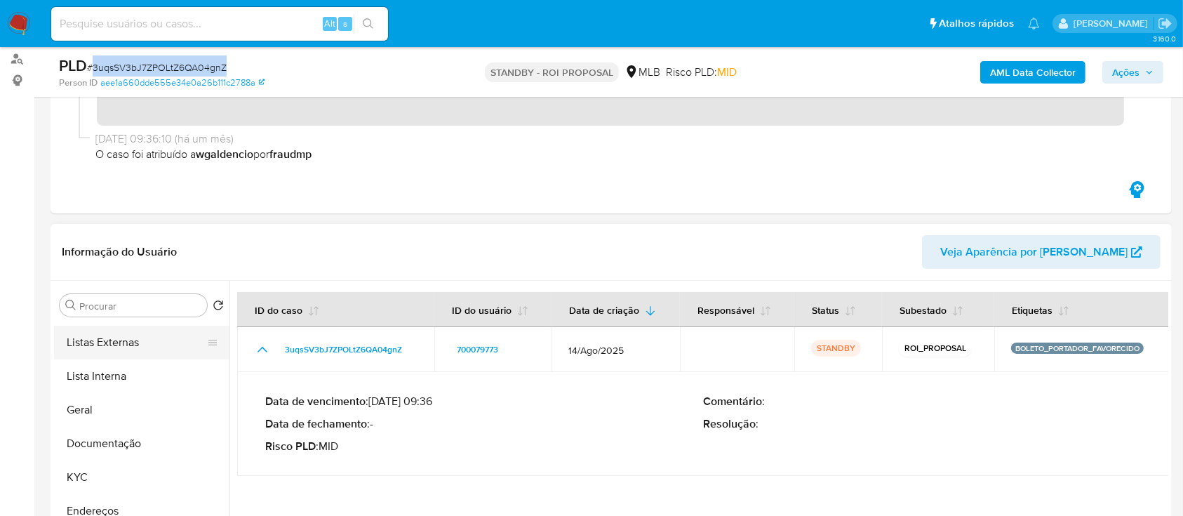
scroll to position [93, 0]
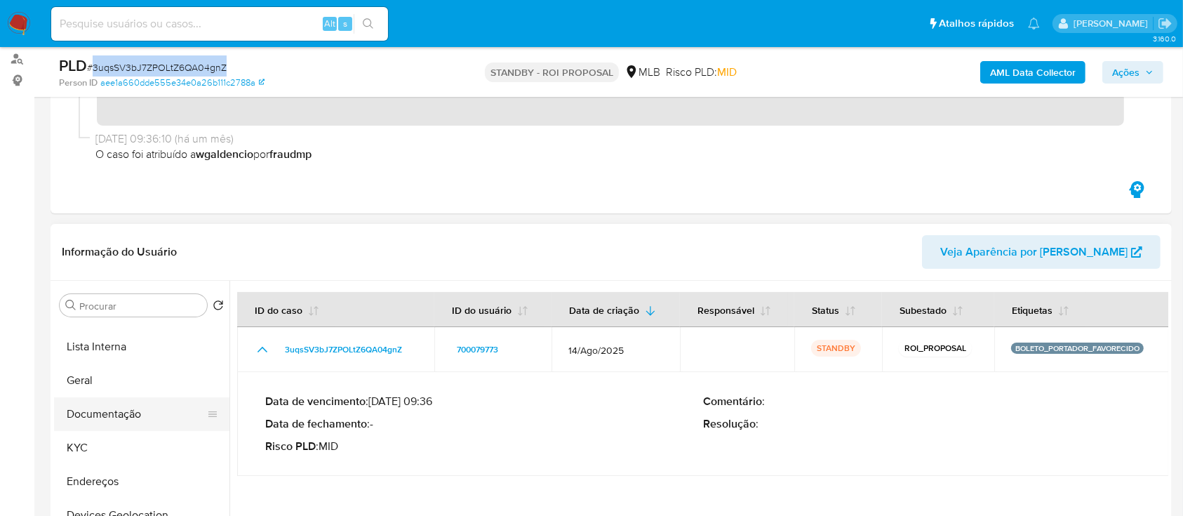
click at [107, 413] on button "Documentação" at bounding box center [136, 414] width 164 height 34
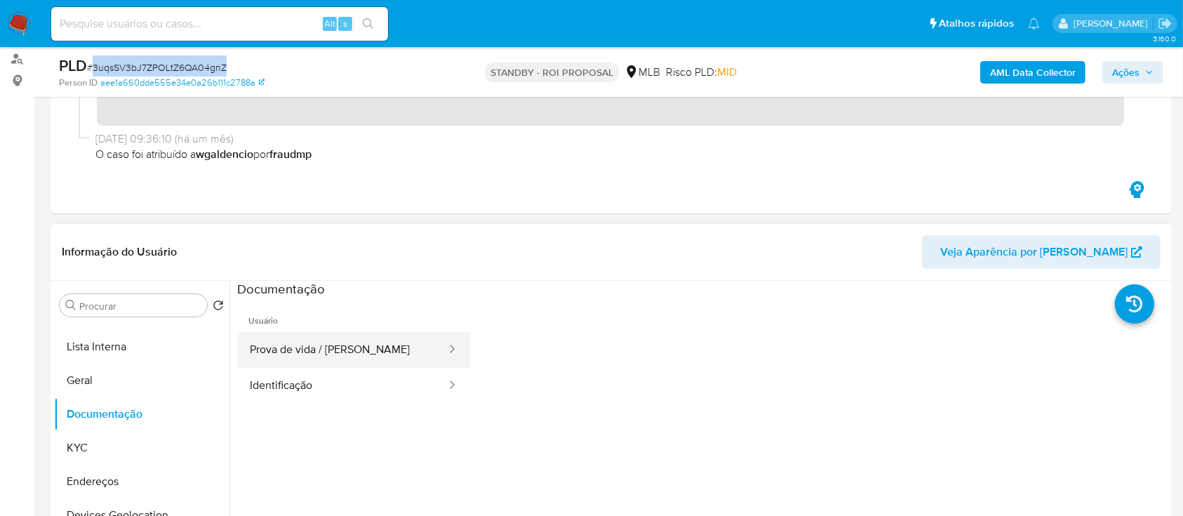
click at [307, 344] on button "Prova de vida / Selfie" at bounding box center [342, 350] width 210 height 36
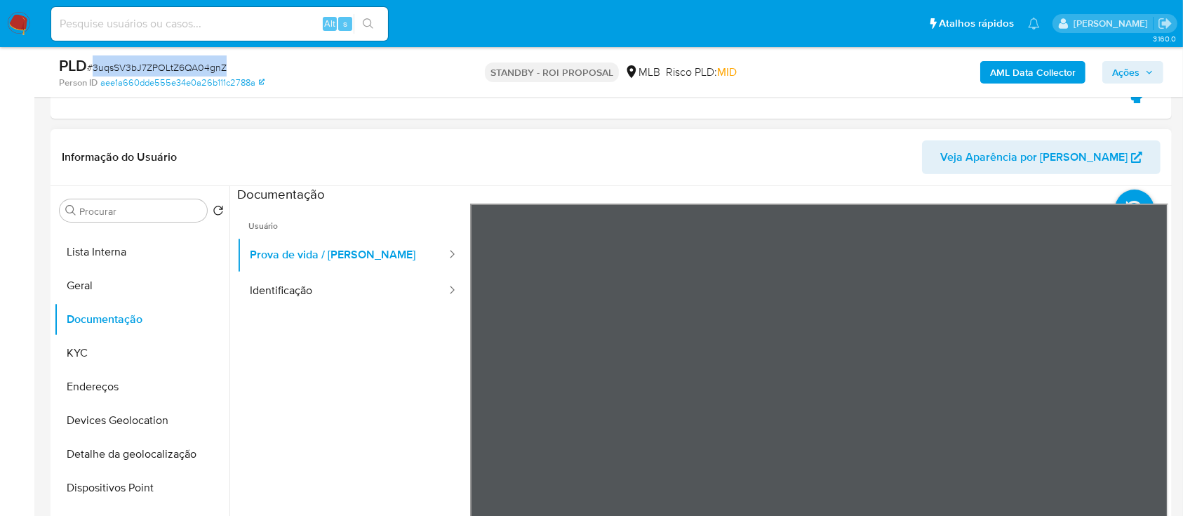
scroll to position [374, 0]
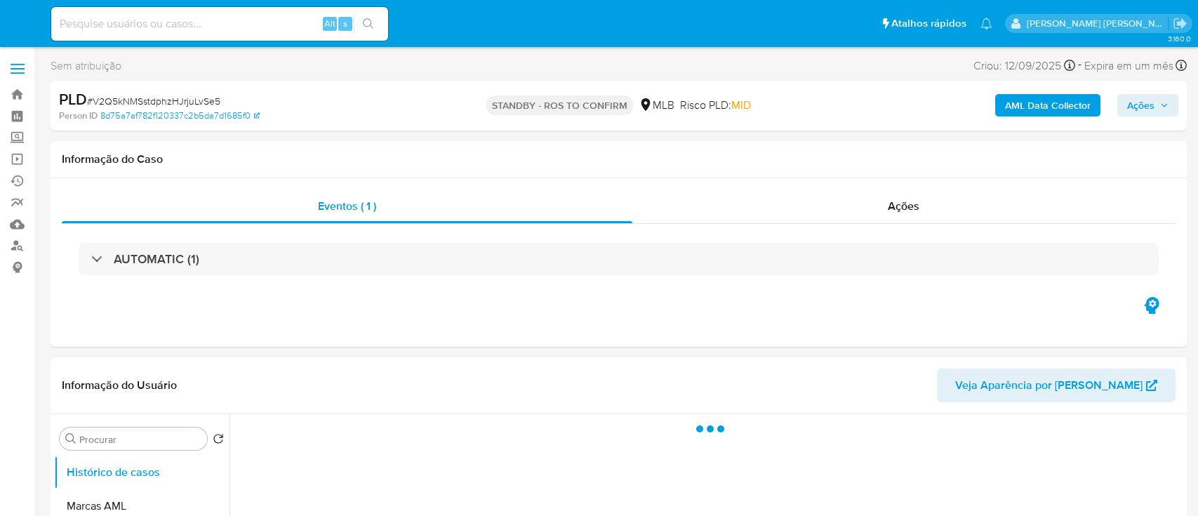
select select "10"
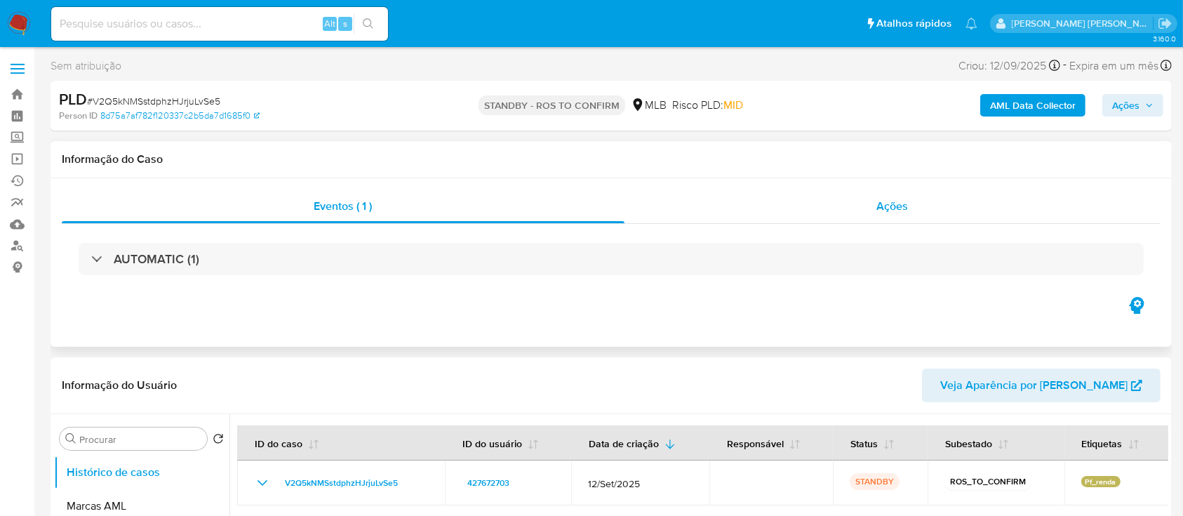
click at [795, 217] on div "Ações" at bounding box center [892, 206] width 536 height 34
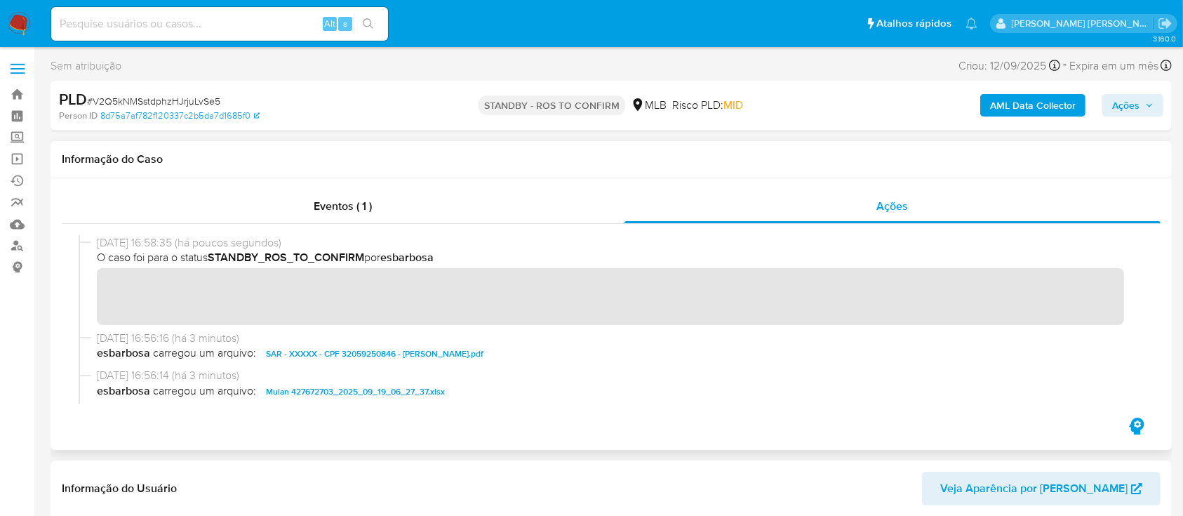
scroll to position [93, 0]
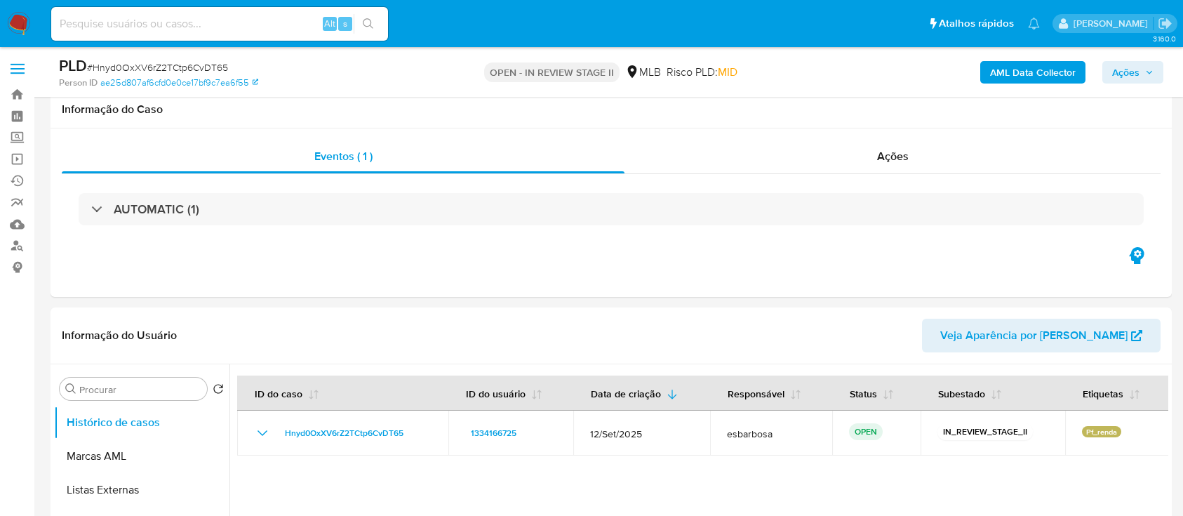
select select "10"
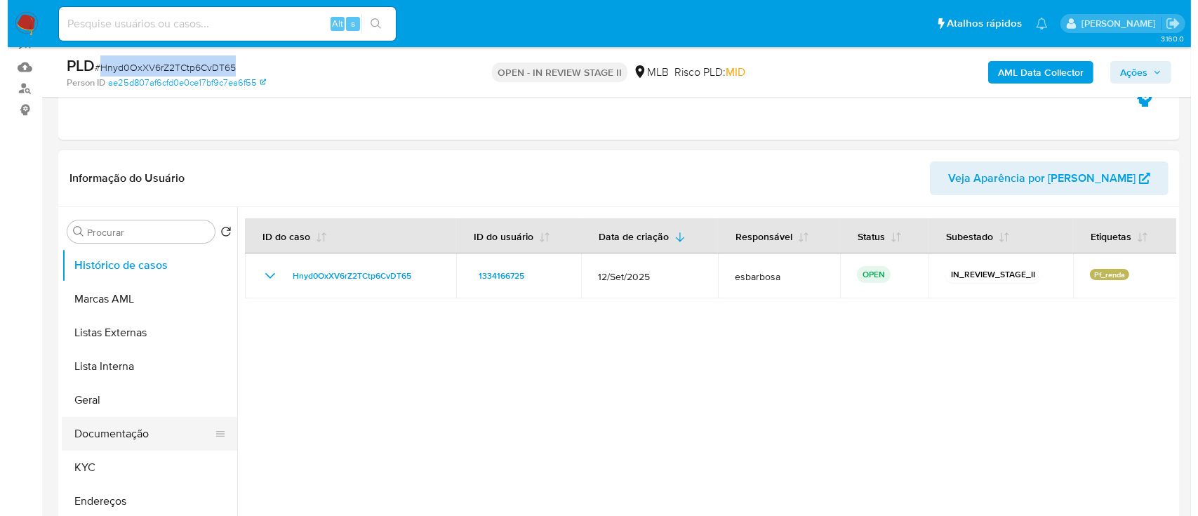
scroll to position [187, 0]
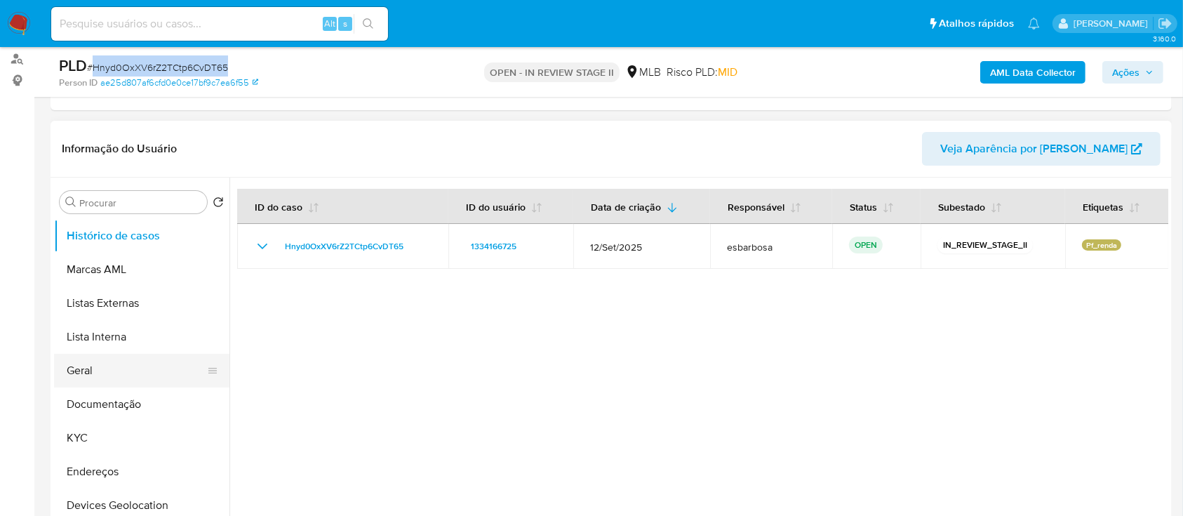
click at [99, 368] on button "Geral" at bounding box center [136, 371] width 164 height 34
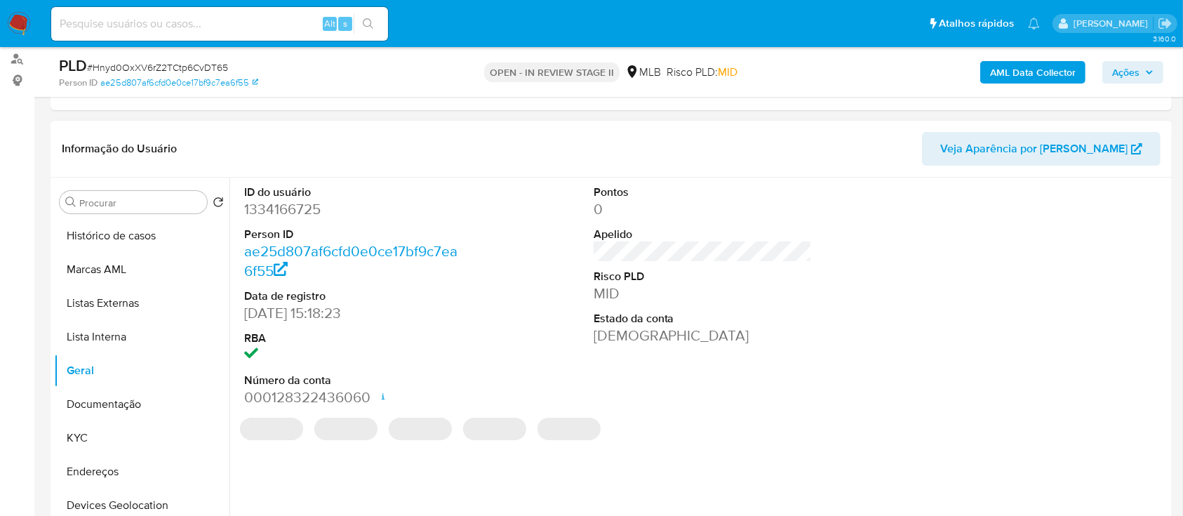
click at [294, 215] on dd "1334166725" at bounding box center [353, 209] width 219 height 20
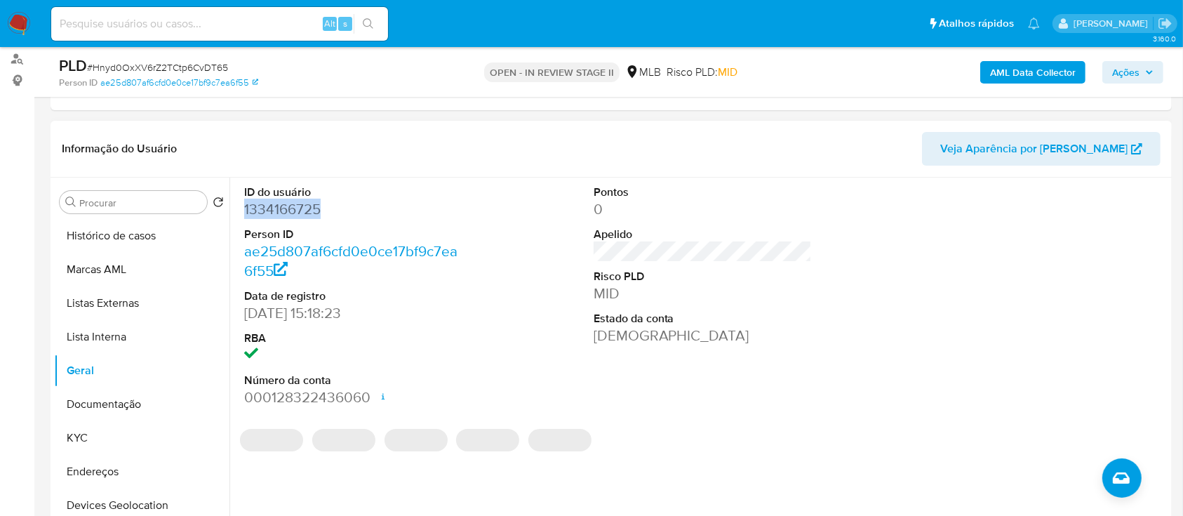
copy dd "1334166725"
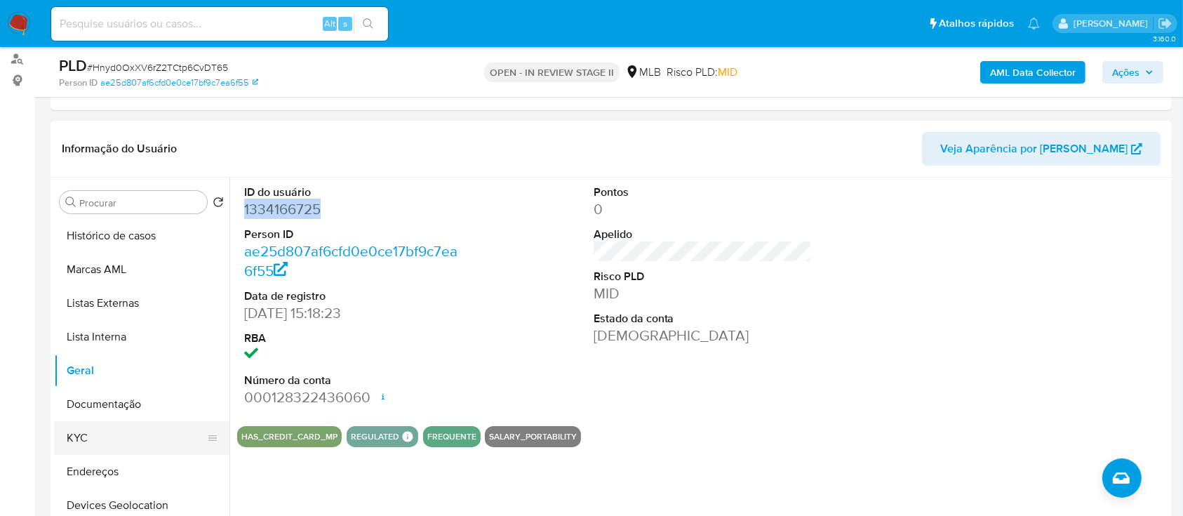
click at [105, 439] on button "KYC" at bounding box center [136, 438] width 164 height 34
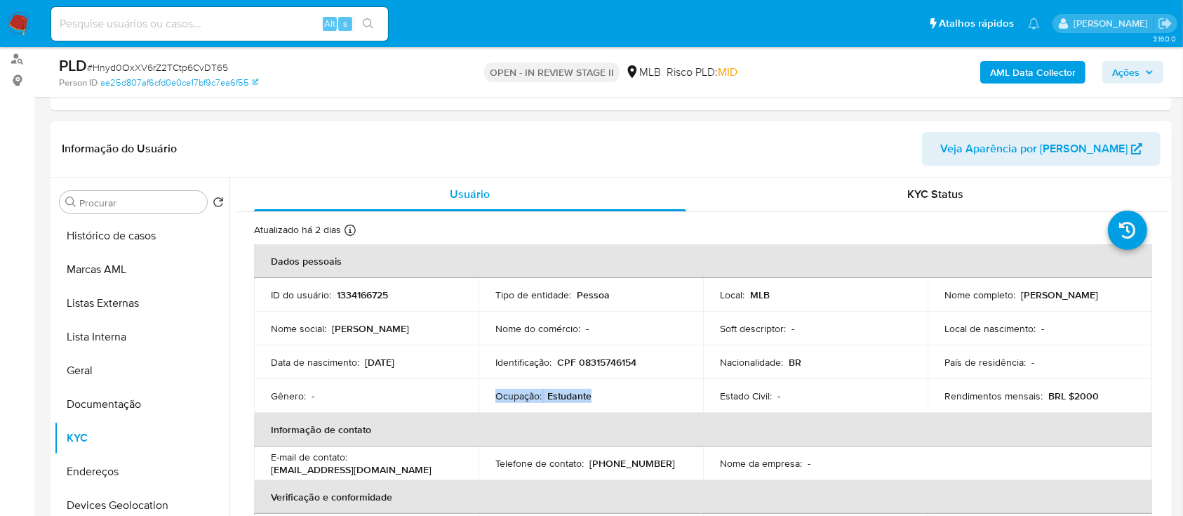
drag, startPoint x: 601, startPoint y: 396, endPoint x: 495, endPoint y: 401, distance: 106.0
click at [495, 401] on div "Ocupação : Estudante" at bounding box center [590, 395] width 191 height 13
copy div "Ocupação : Estudante"
click at [1038, 69] on b "AML Data Collector" at bounding box center [1033, 72] width 86 height 22
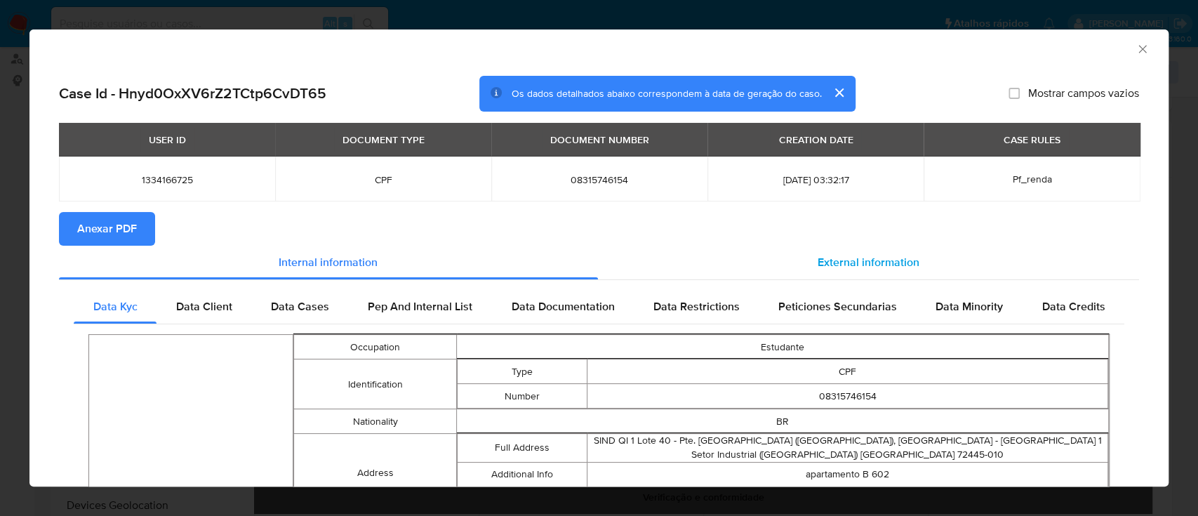
click at [857, 263] on span "External information" at bounding box center [868, 262] width 102 height 16
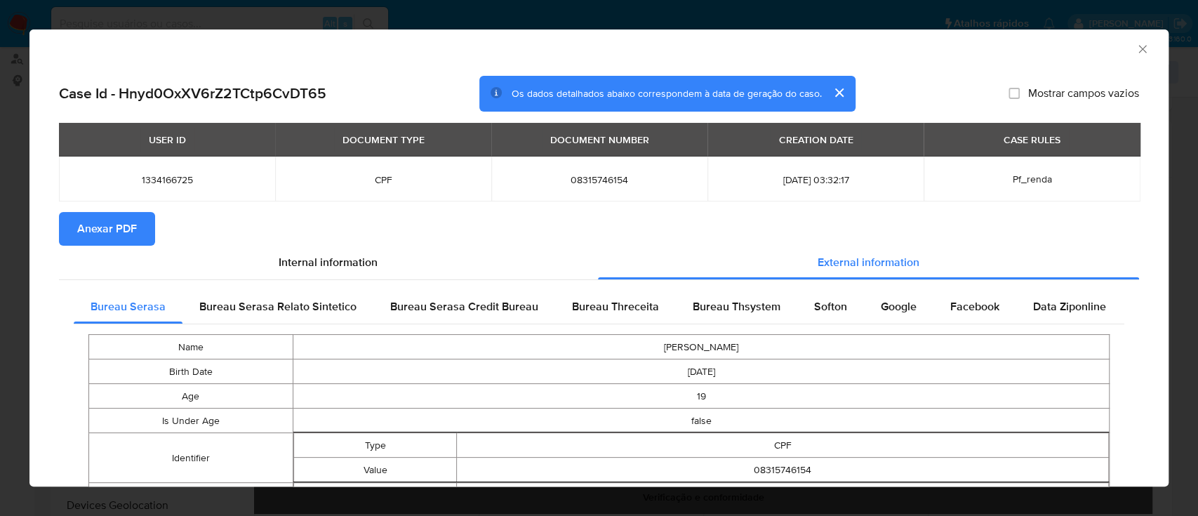
click at [118, 222] on span "Anexar PDF" at bounding box center [107, 228] width 60 height 31
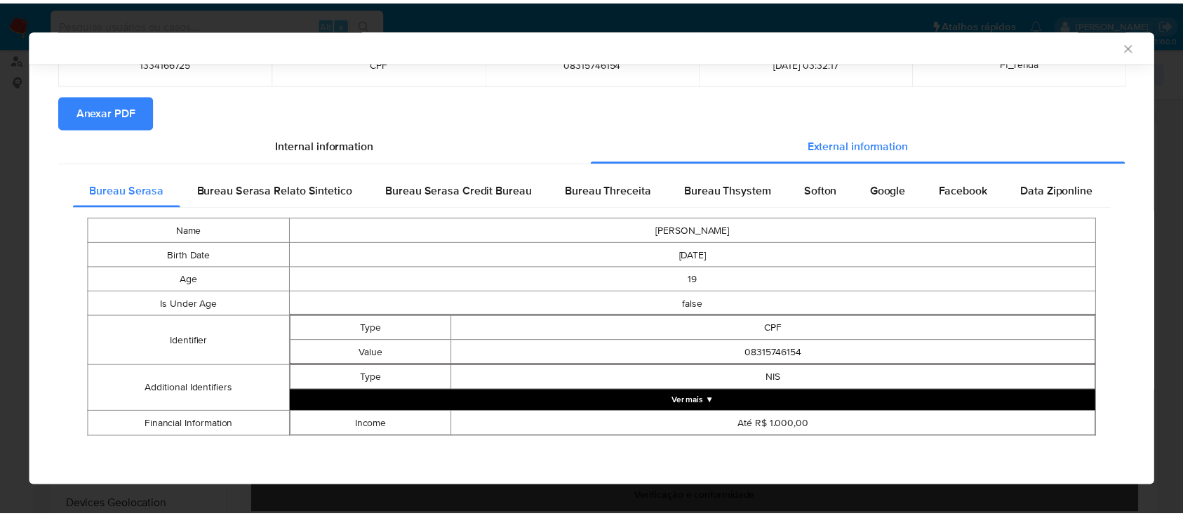
scroll to position [113, 0]
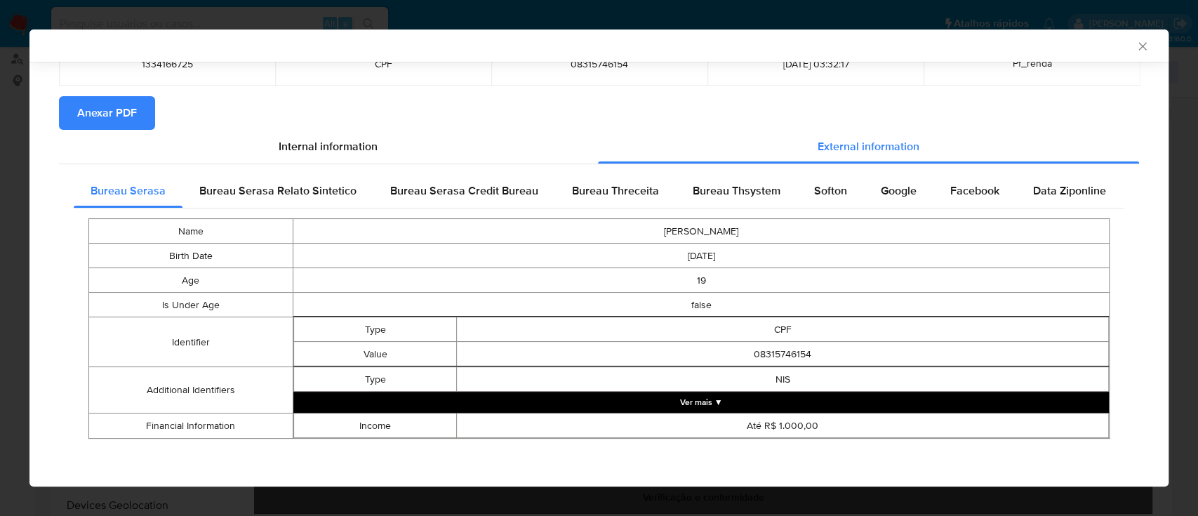
click at [1135, 46] on icon "Fechar a janela" at bounding box center [1142, 46] width 14 height 14
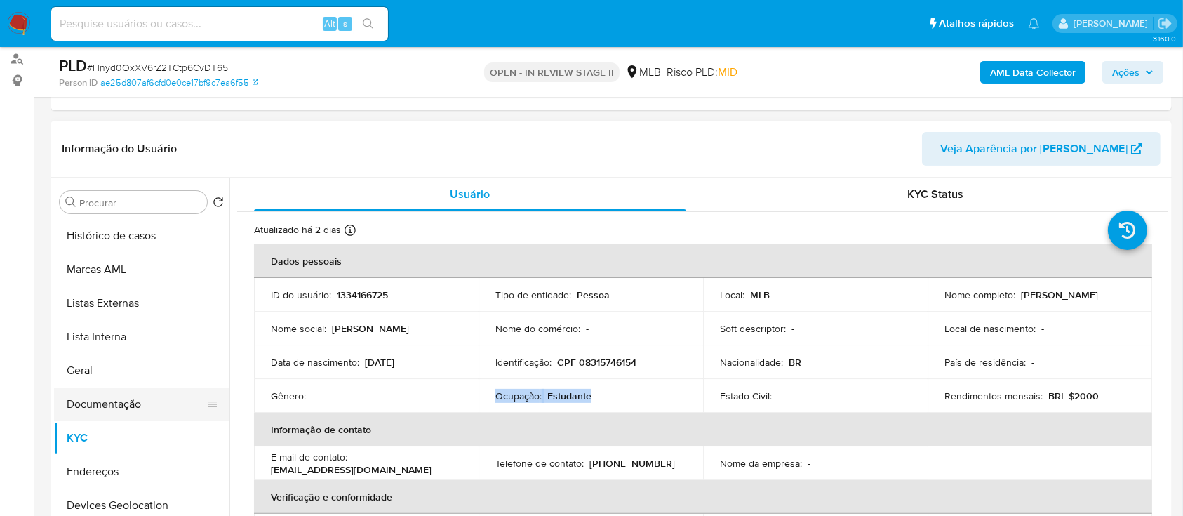
click at [117, 404] on button "Documentação" at bounding box center [136, 404] width 164 height 34
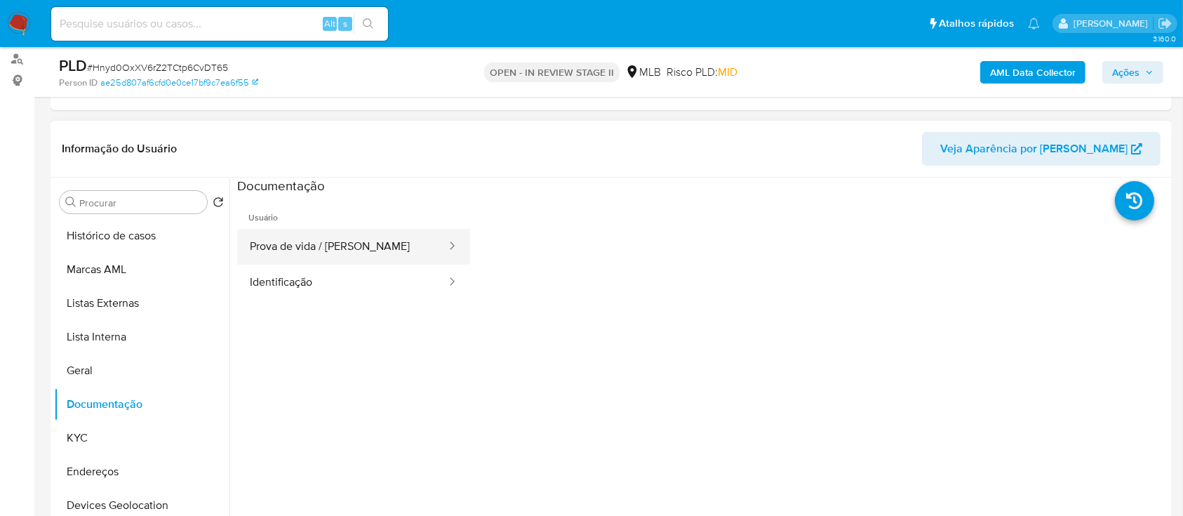
click at [366, 255] on button "Prova de vida / Selfie" at bounding box center [342, 247] width 210 height 36
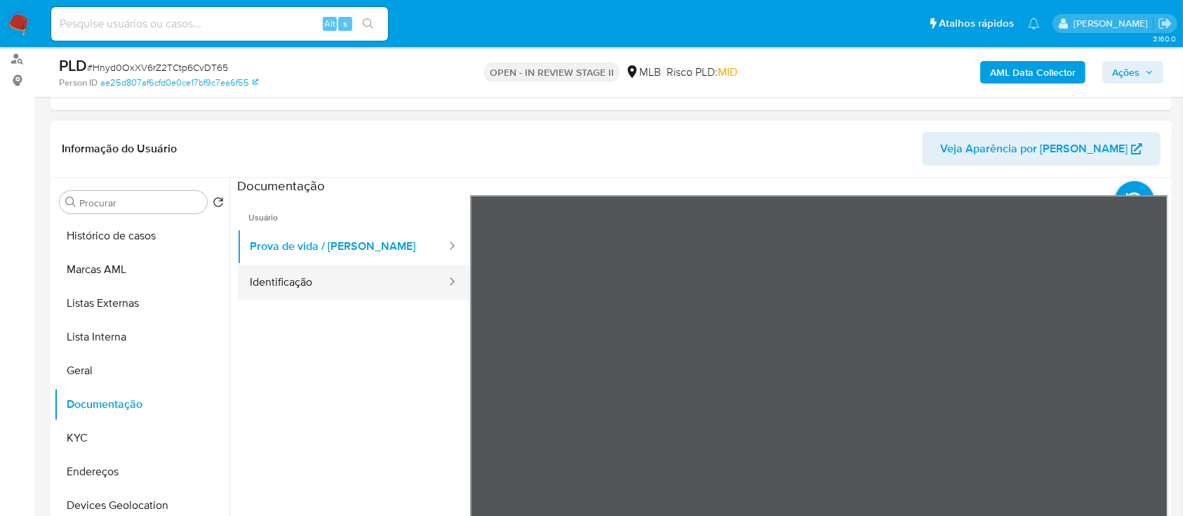
click at [347, 283] on button "Identificação" at bounding box center [342, 282] width 210 height 36
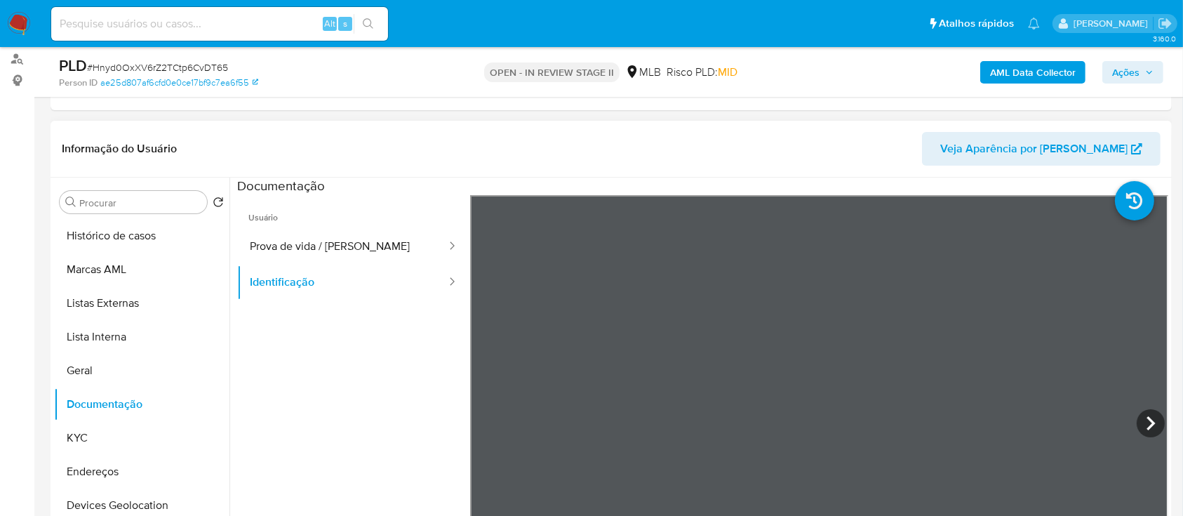
scroll to position [48, 0]
click at [1153, 416] on icon at bounding box center [1151, 423] width 28 height 28
click at [125, 370] on button "Geral" at bounding box center [136, 371] width 164 height 34
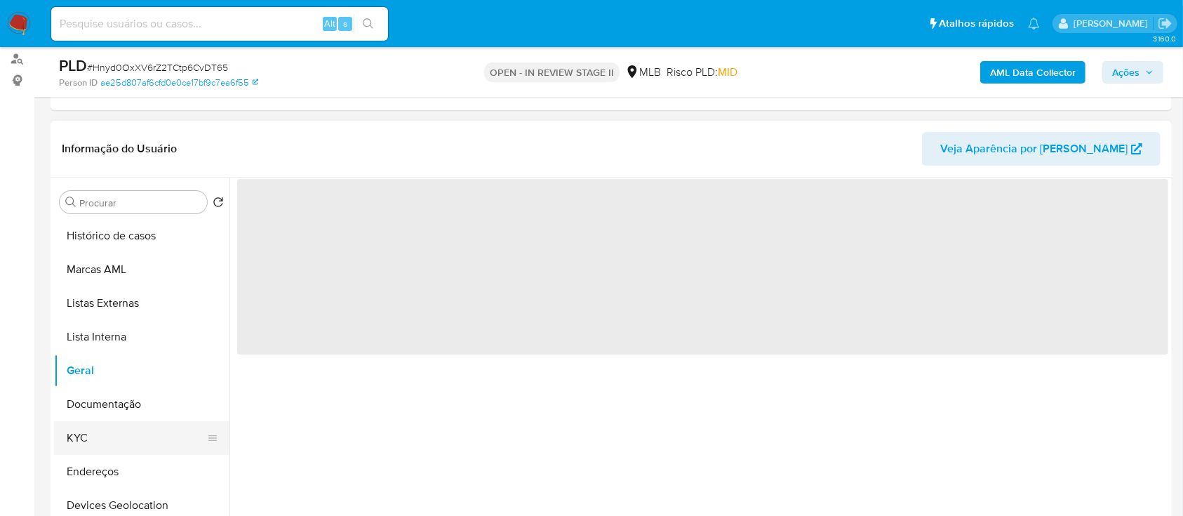
click at [84, 438] on button "KYC" at bounding box center [136, 438] width 164 height 34
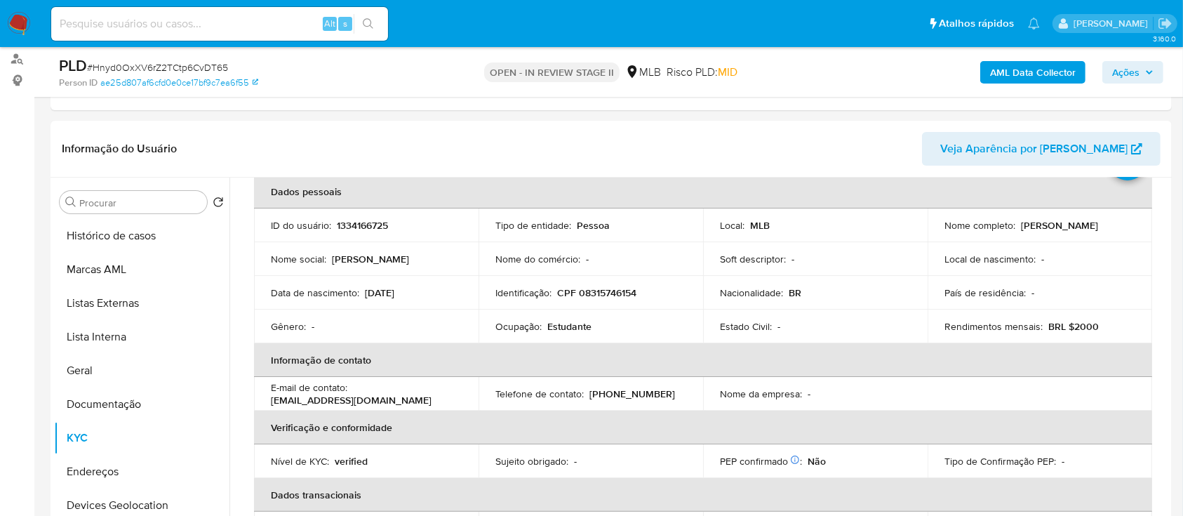
scroll to position [93, 0]
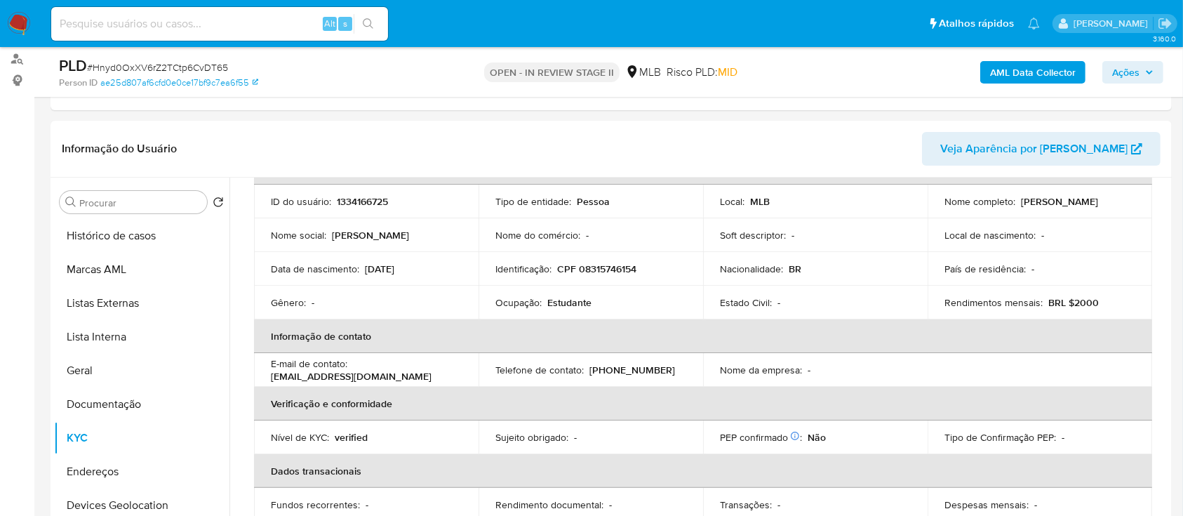
click at [1127, 70] on span "Ações" at bounding box center [1125, 72] width 27 height 22
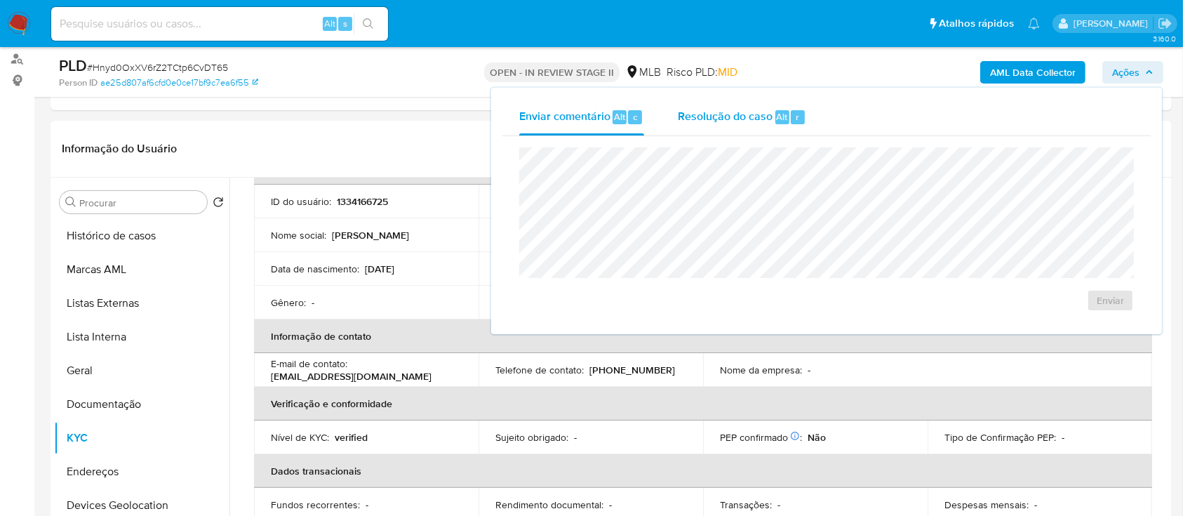
click at [737, 124] on span "Resolução do caso" at bounding box center [725, 116] width 95 height 16
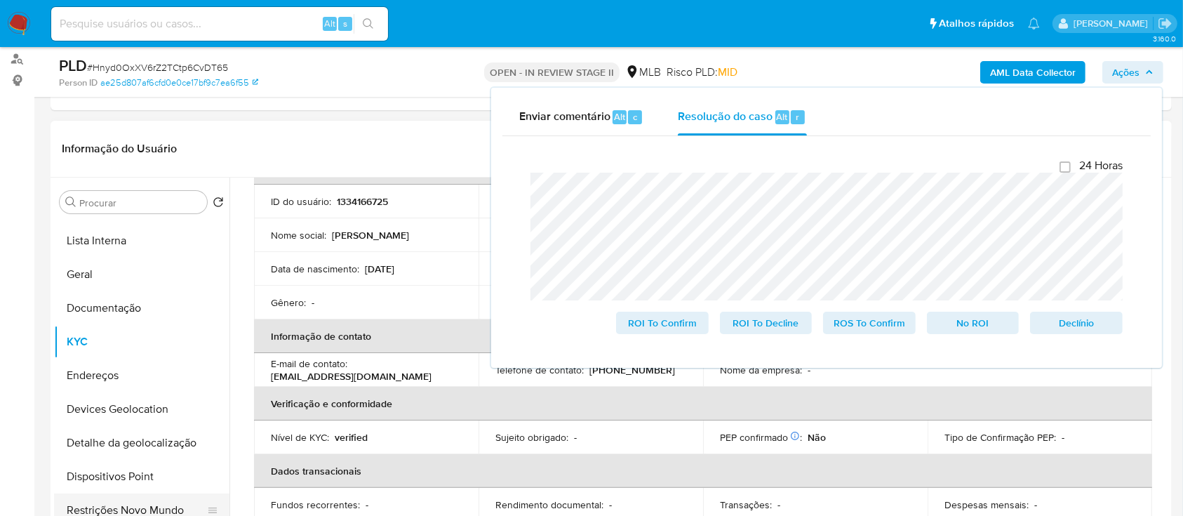
scroll to position [187, 0]
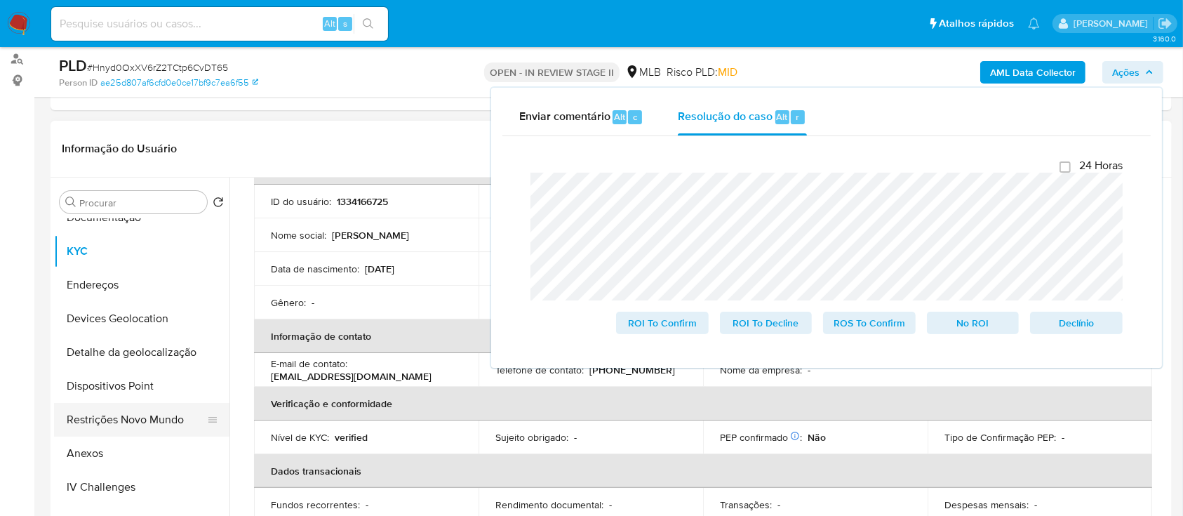
click at [114, 416] on button "Restrições Novo Mundo" at bounding box center [136, 420] width 164 height 34
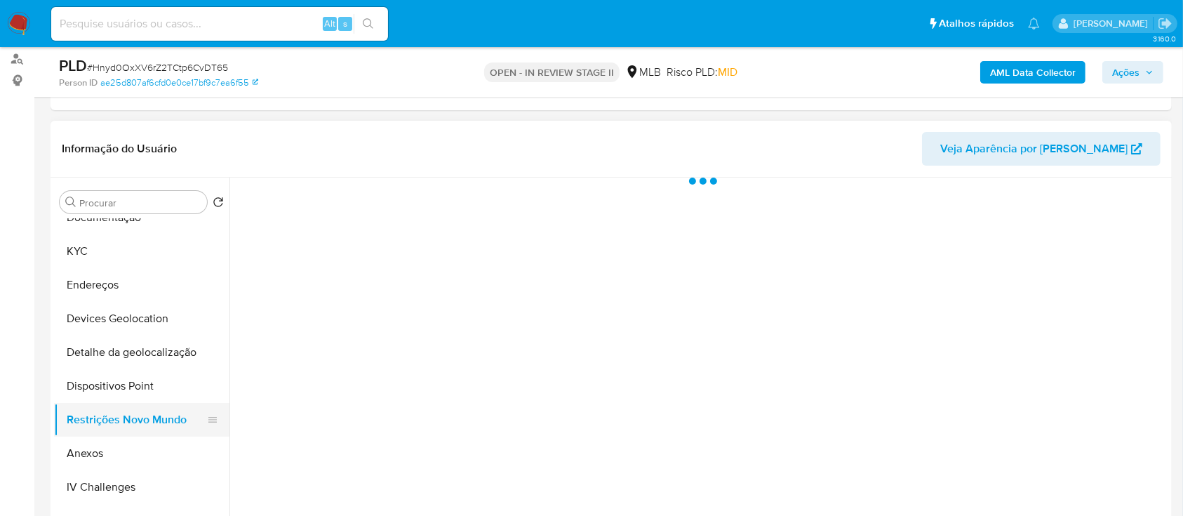
scroll to position [0, 0]
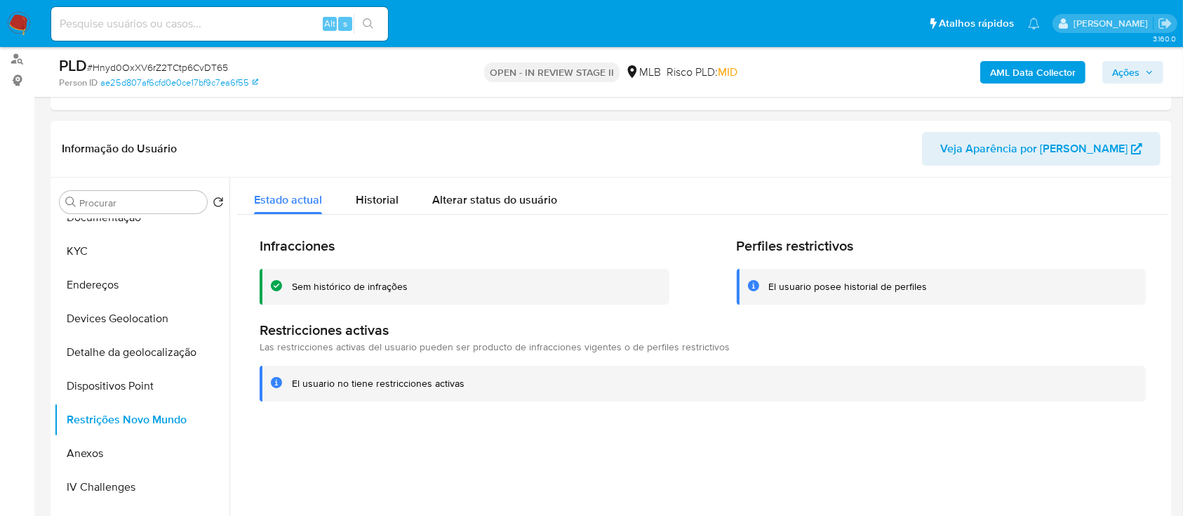
click at [351, 286] on div "Sem histórico de infrações" at bounding box center [350, 286] width 116 height 13
click at [1129, 73] on span "Ações" at bounding box center [1125, 72] width 27 height 22
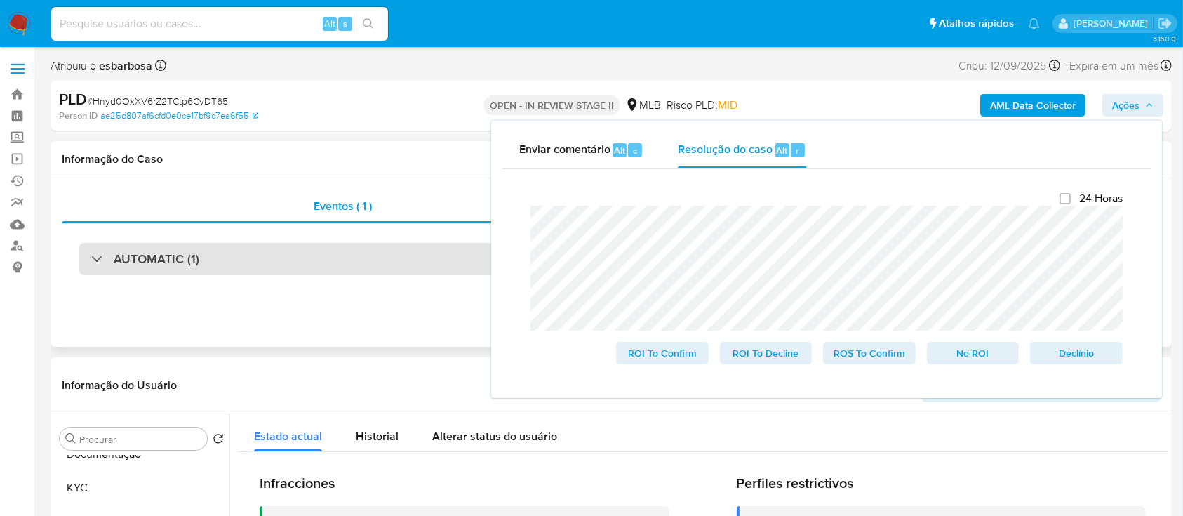
scroll to position [93, 0]
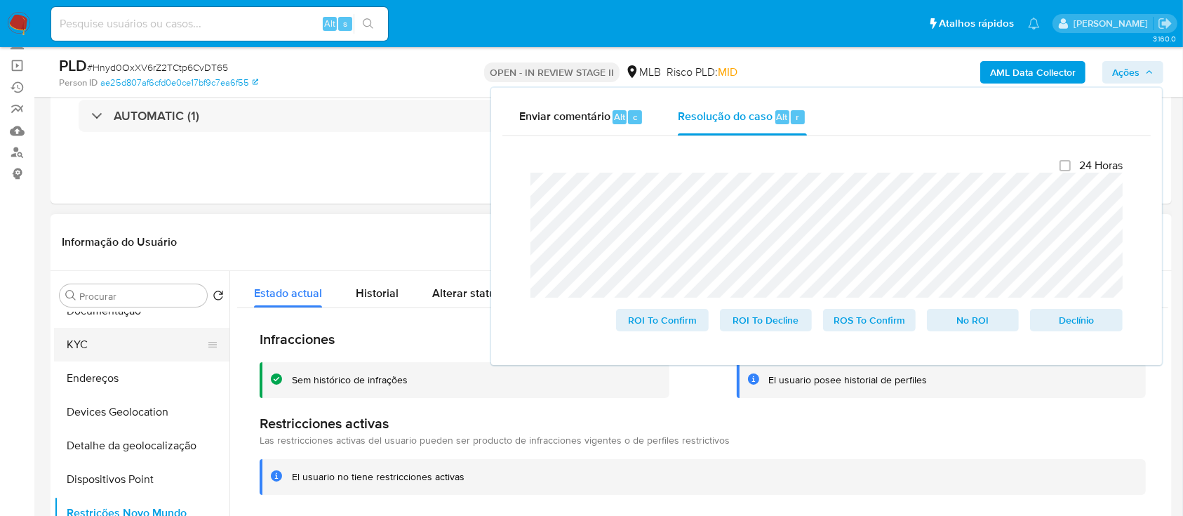
click at [133, 340] on button "KYC" at bounding box center [136, 345] width 164 height 34
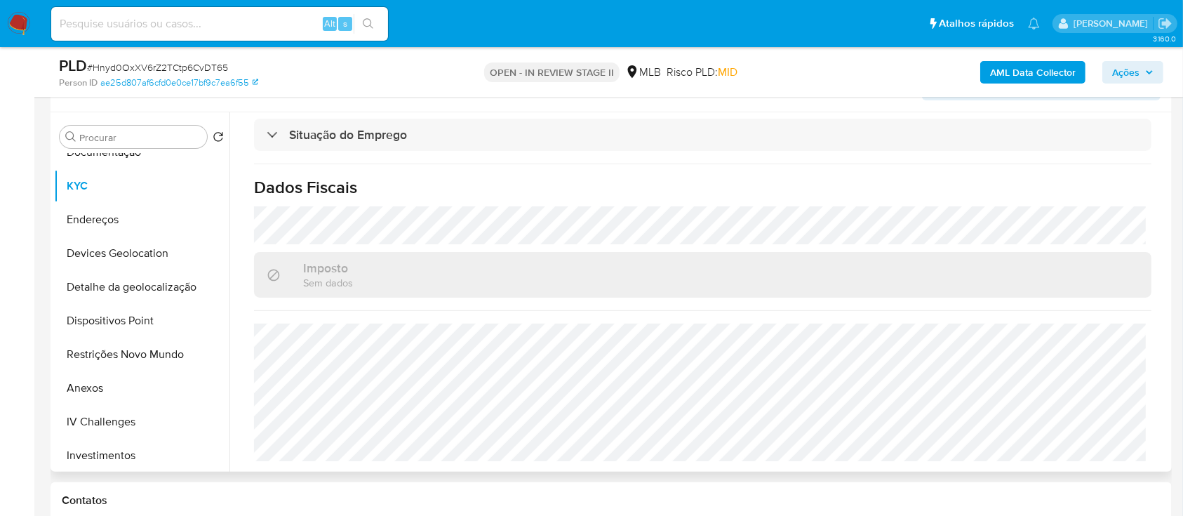
scroll to position [281, 0]
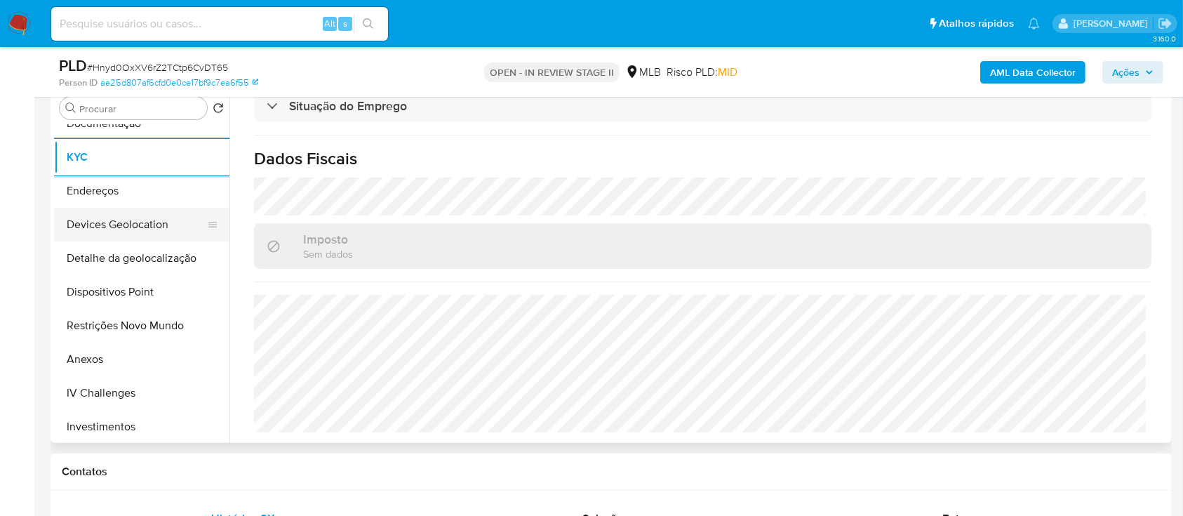
click at [149, 216] on button "Devices Geolocation" at bounding box center [136, 225] width 164 height 34
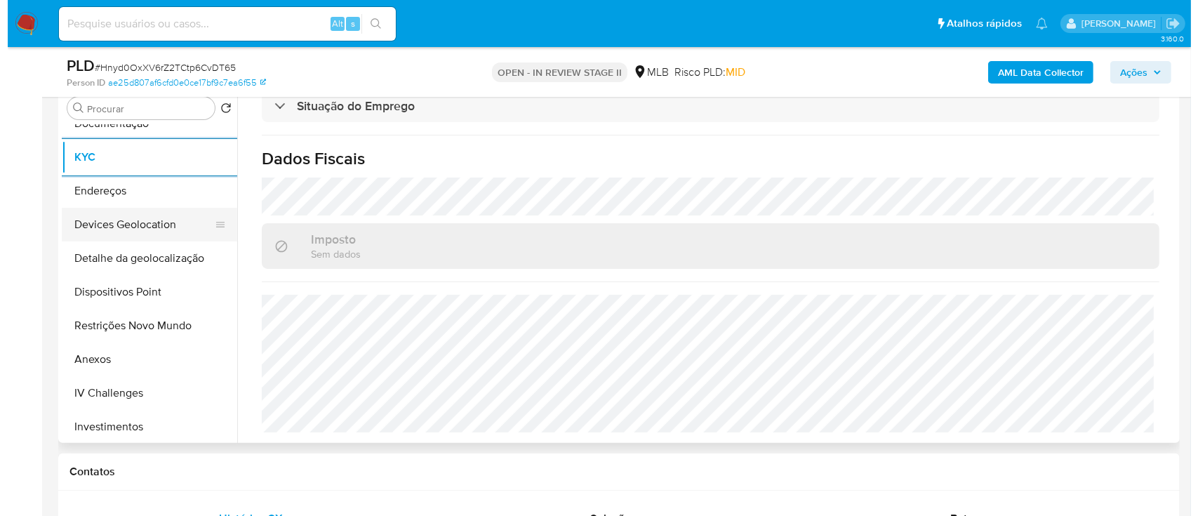
scroll to position [0, 0]
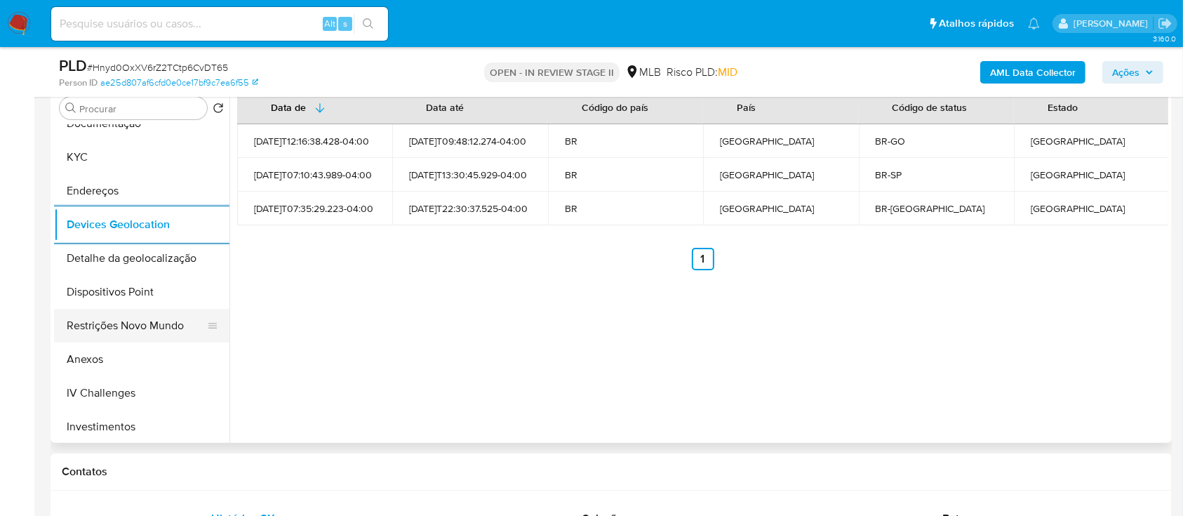
click at [126, 329] on button "Restrições Novo Mundo" at bounding box center [136, 326] width 164 height 34
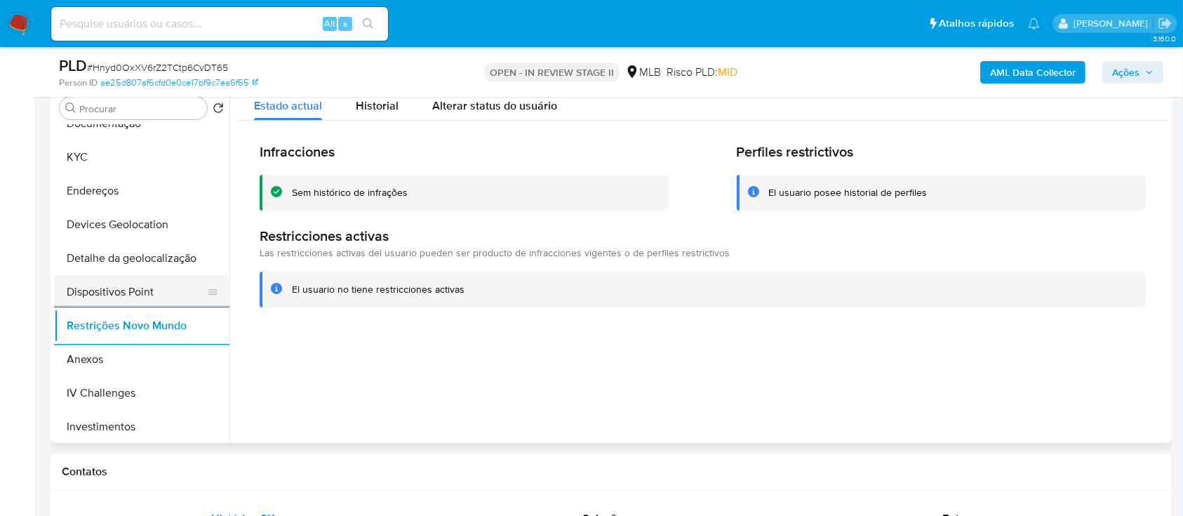
click at [154, 289] on button "Dispositivos Point" at bounding box center [136, 292] width 164 height 34
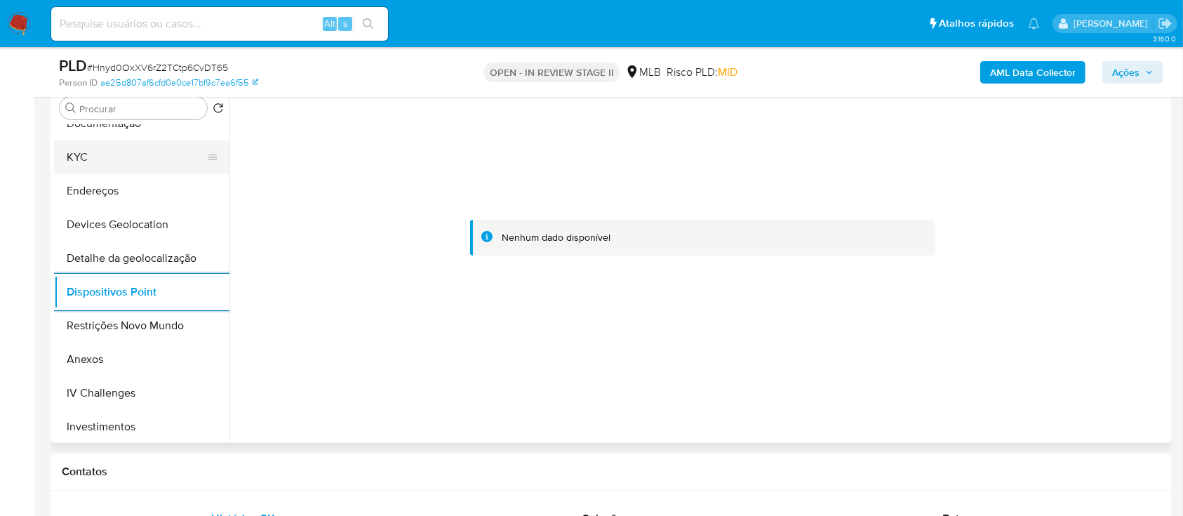
click at [130, 160] on button "KYC" at bounding box center [136, 157] width 164 height 34
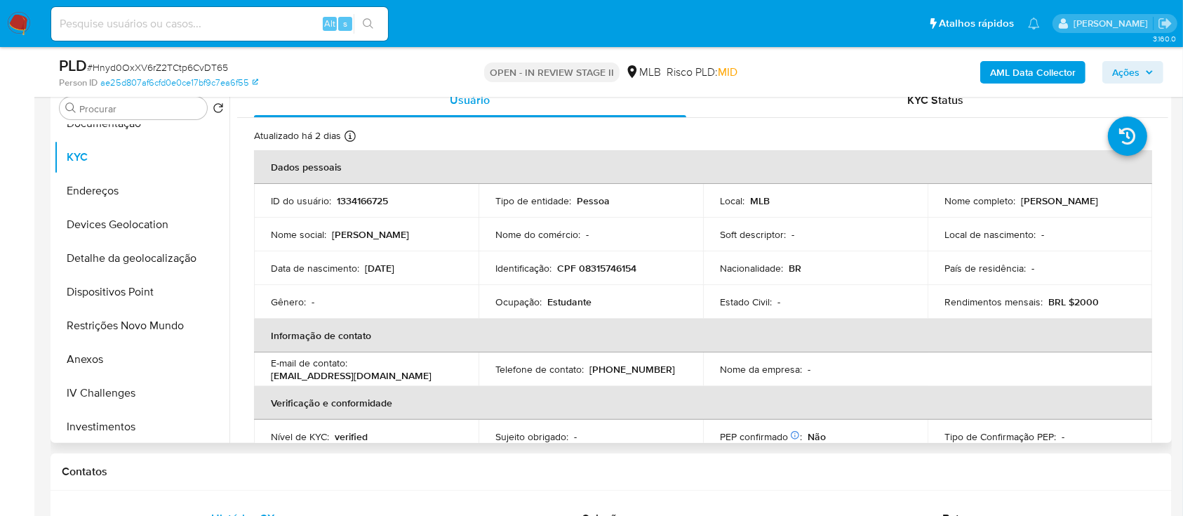
click at [595, 269] on p "CPF 08315746154" at bounding box center [596, 268] width 79 height 13
copy p "08315746154"
click at [121, 364] on button "Anexos" at bounding box center [136, 359] width 164 height 34
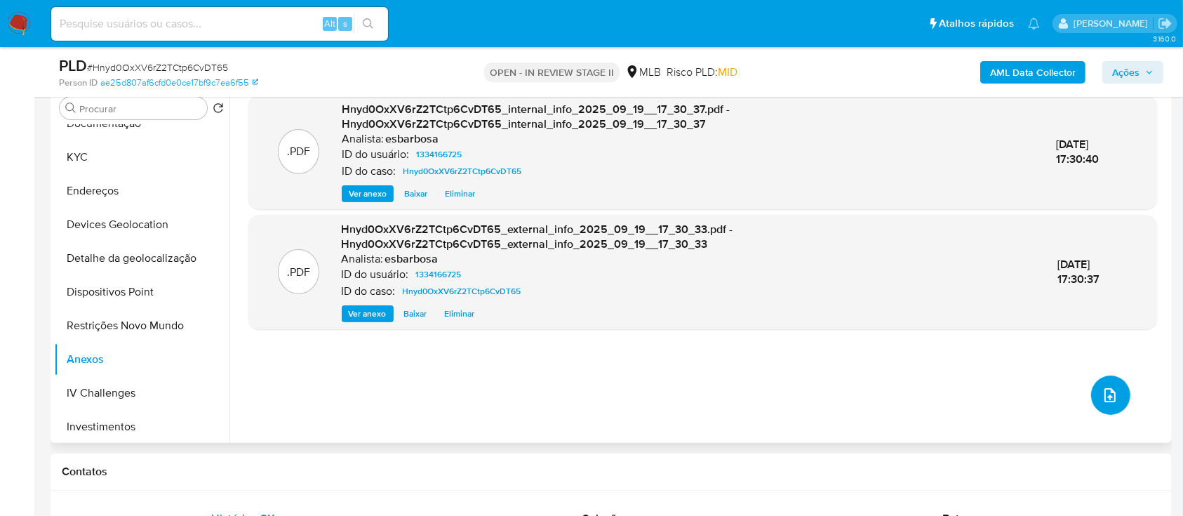
click at [1112, 396] on span "upload-file" at bounding box center [1109, 395] width 17 height 17
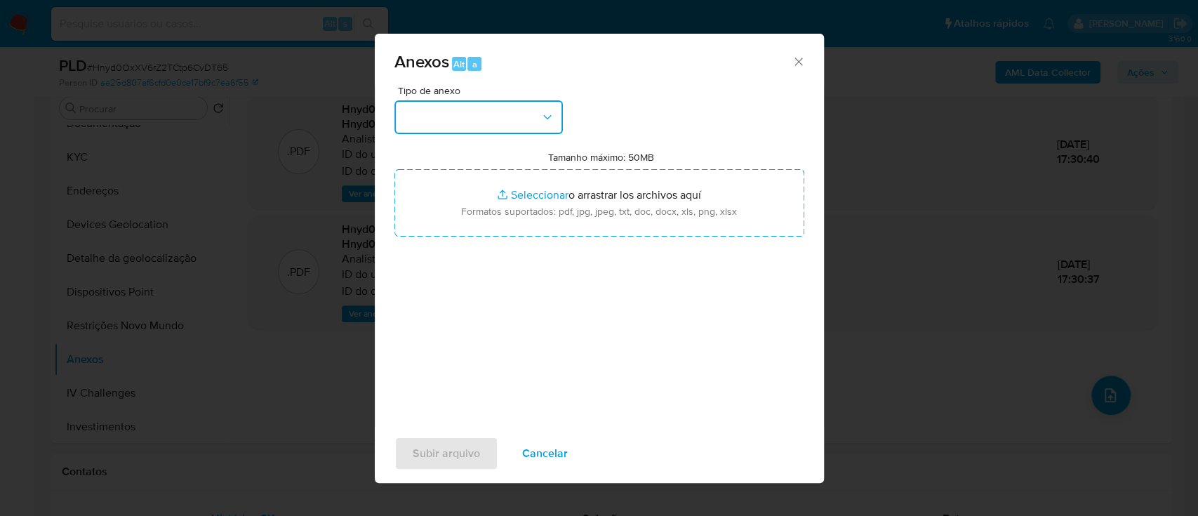
click at [481, 119] on button "button" at bounding box center [478, 117] width 168 height 34
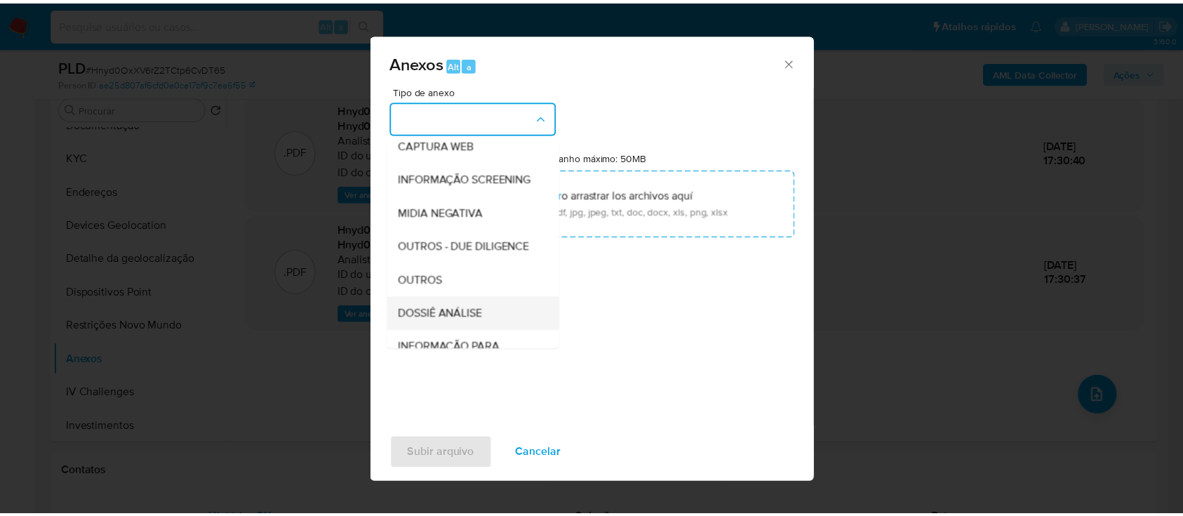
scroll to position [215, 0]
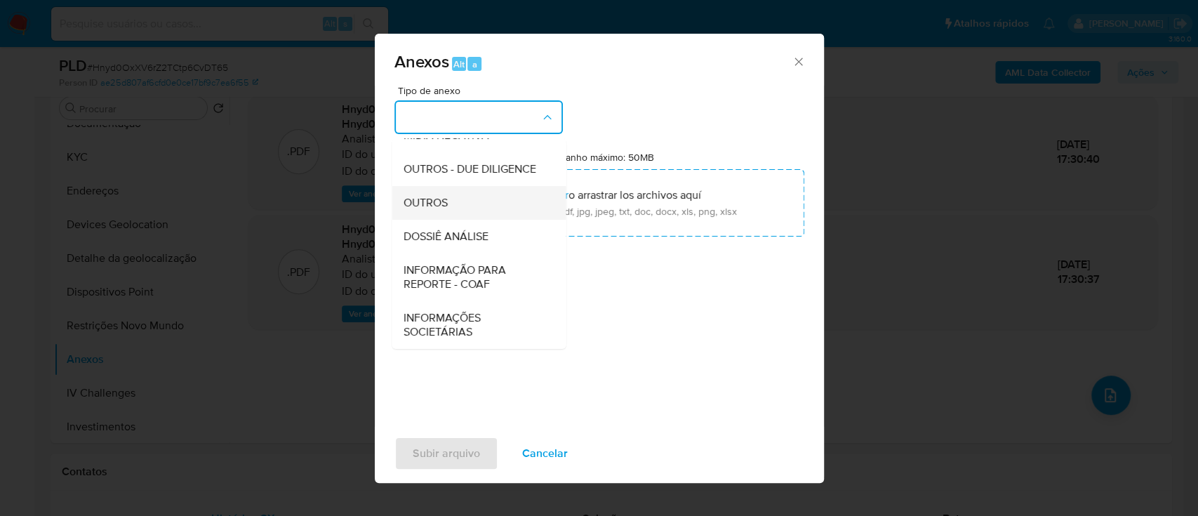
click at [440, 210] on span "OUTROS" at bounding box center [425, 203] width 44 height 14
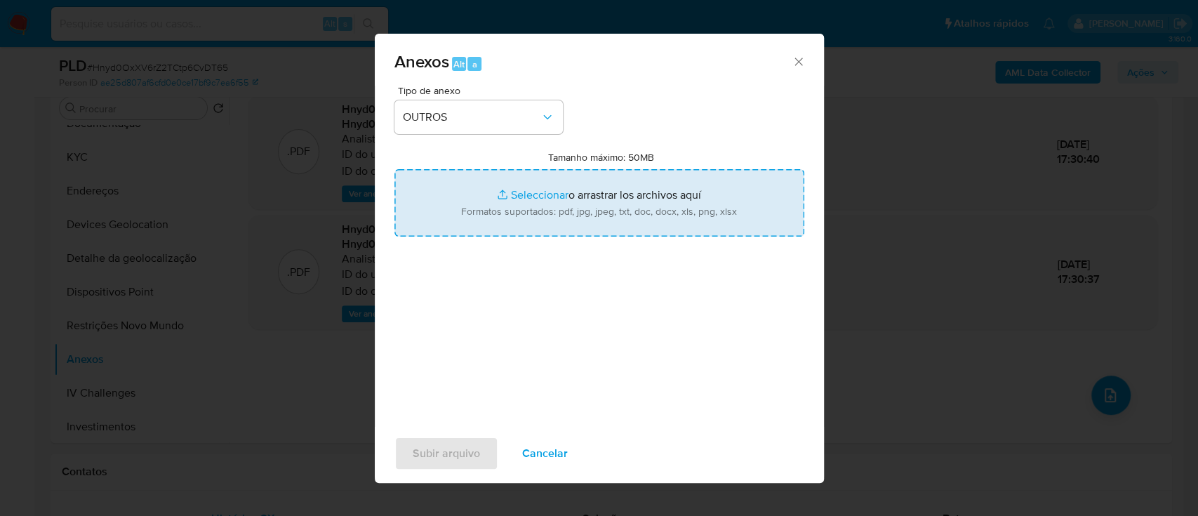
click at [556, 194] on input "Tamanho máximo: 50MB Seleccionar archivos" at bounding box center [599, 202] width 410 height 67
click at [533, 194] on input "Tamanho máximo: 50MB Seleccionar archivos" at bounding box center [599, 202] width 410 height 67
type input "C:\fakepath\SAR - XXXXX- CPF 08315746154 - ANA LUIZA PEREIRA DE SOUZA.pdf"
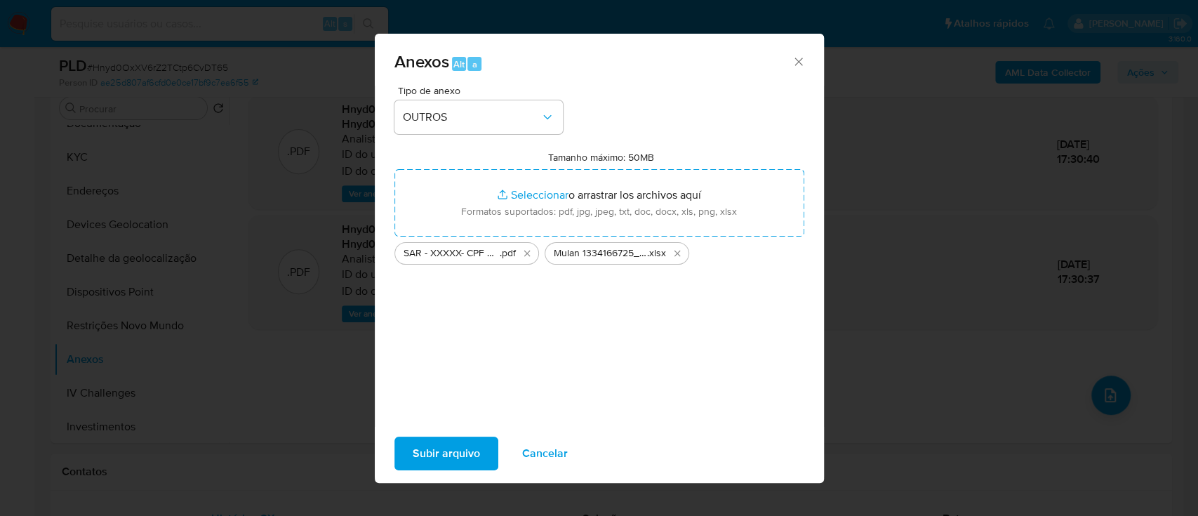
click at [456, 461] on span "Subir arquivo" at bounding box center [446, 453] width 67 height 31
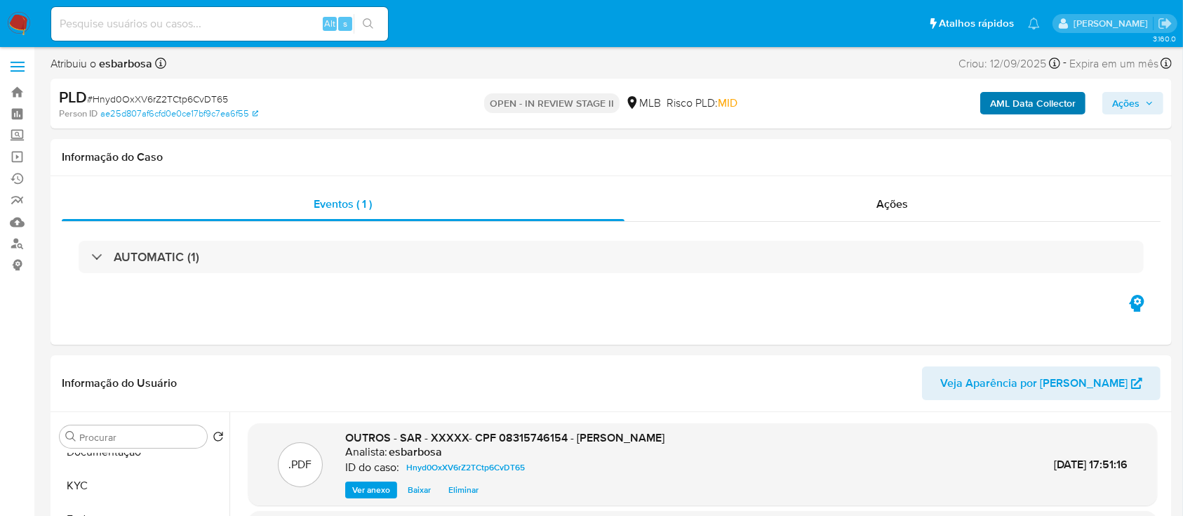
scroll to position [0, 0]
click at [1124, 99] on span "Ações" at bounding box center [1125, 105] width 27 height 22
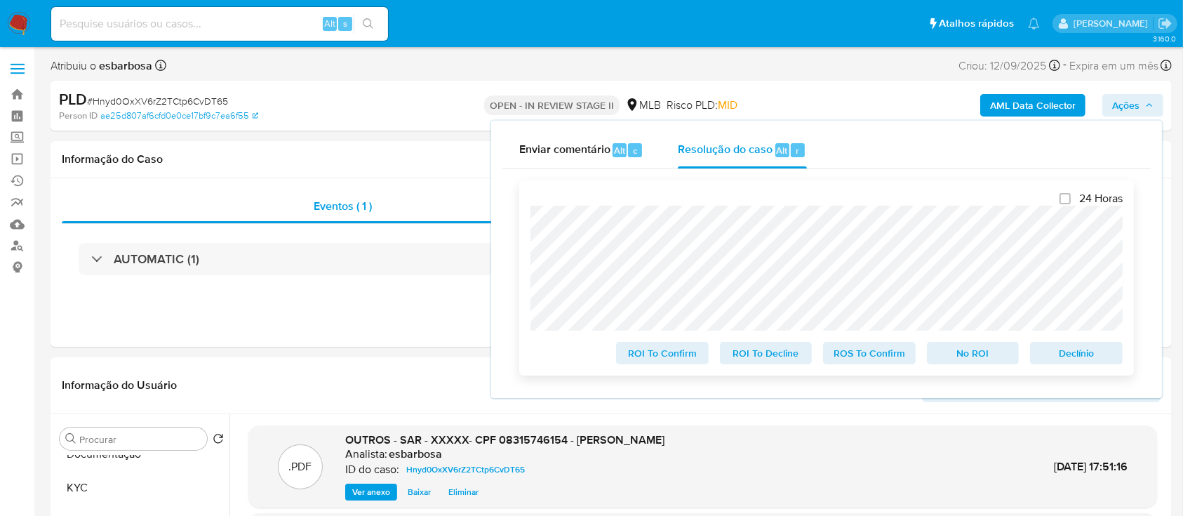
click at [872, 356] on span "ROS To Confirm" at bounding box center [869, 353] width 73 height 20
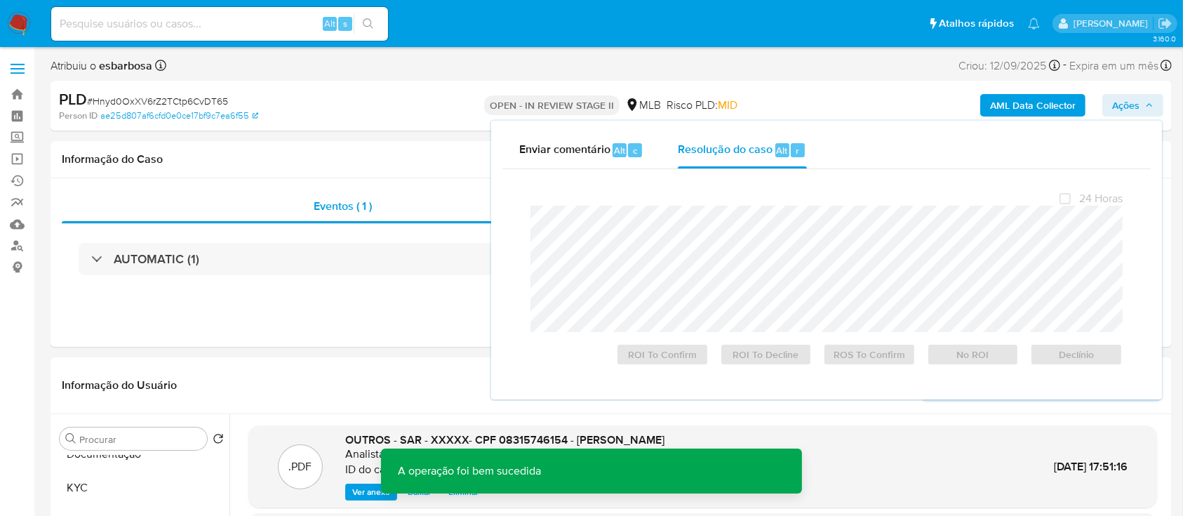
click at [196, 97] on span "# Hnyd0OxXV6rZ2TCtp6CvDT65" at bounding box center [157, 101] width 141 height 14
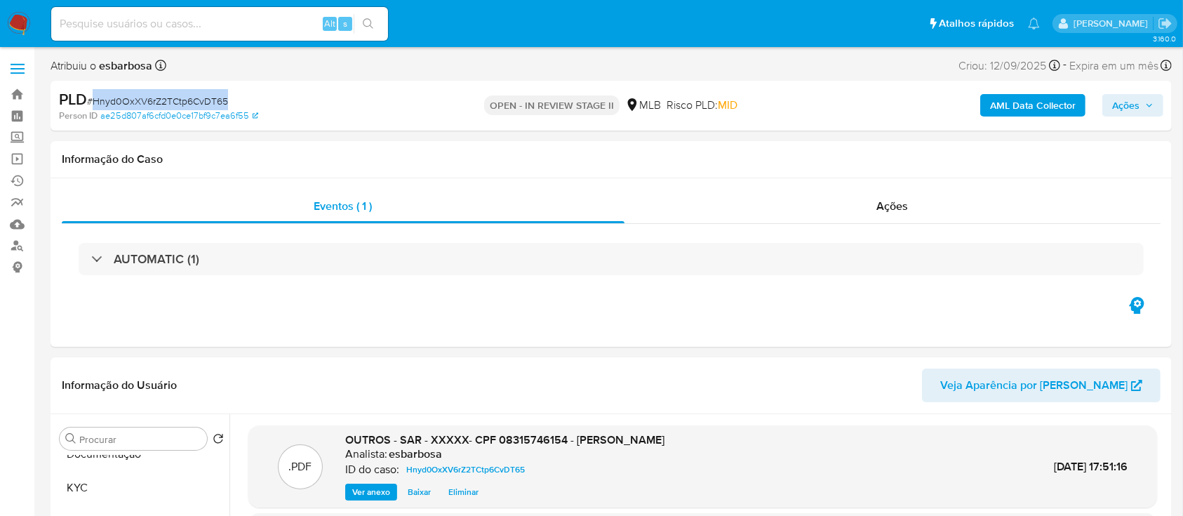
click at [196, 97] on span "# Hnyd0OxXV6rZ2TCtp6CvDT65" at bounding box center [157, 101] width 141 height 14
click at [804, 212] on div "Ações" at bounding box center [892, 206] width 536 height 34
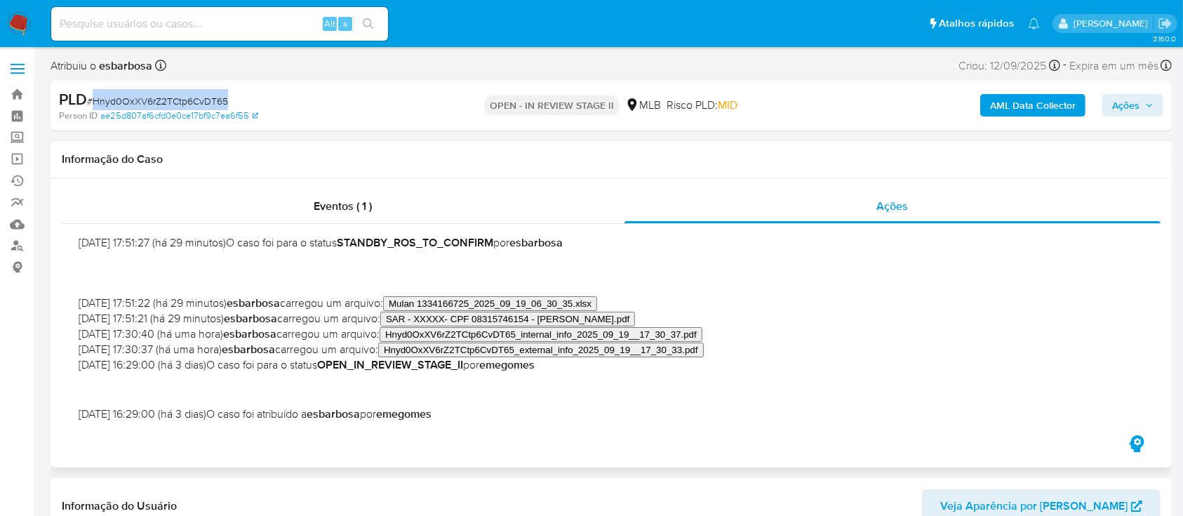
scroll to position [93, 0]
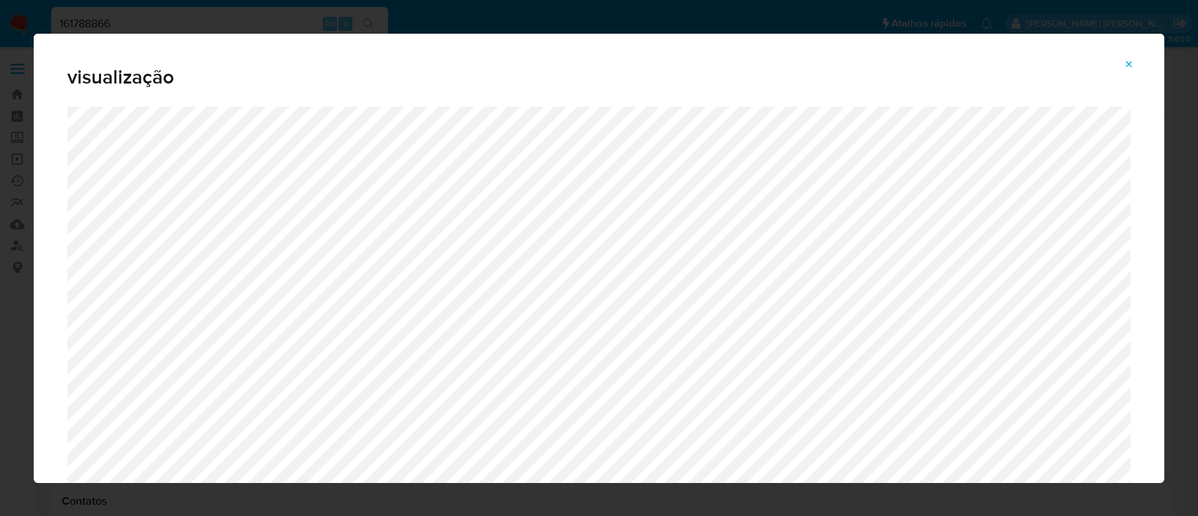
select select "10"
click at [1129, 55] on span "Attachment preview" at bounding box center [1128, 65] width 11 height 20
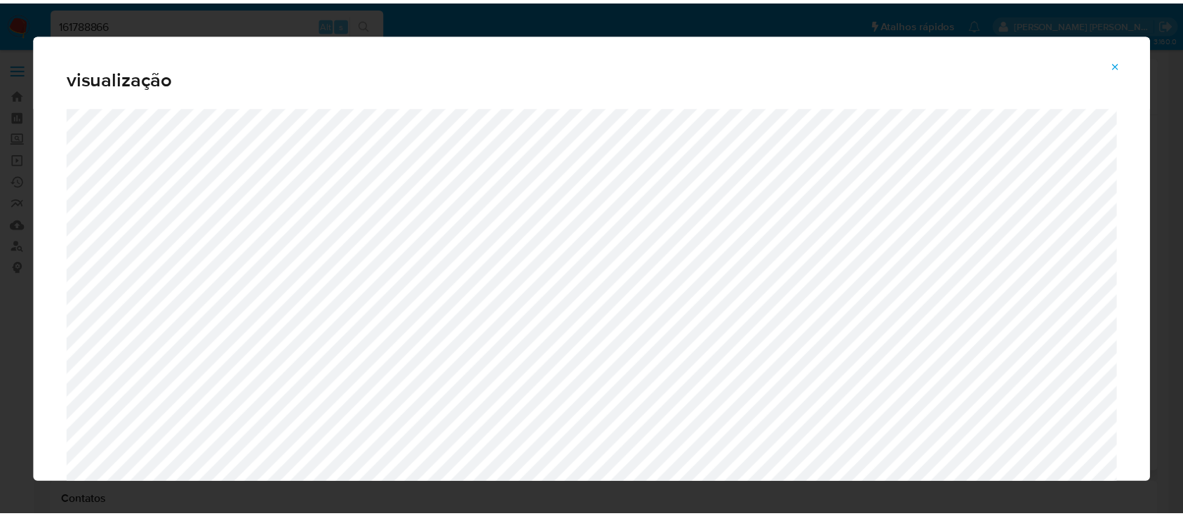
scroll to position [281, 0]
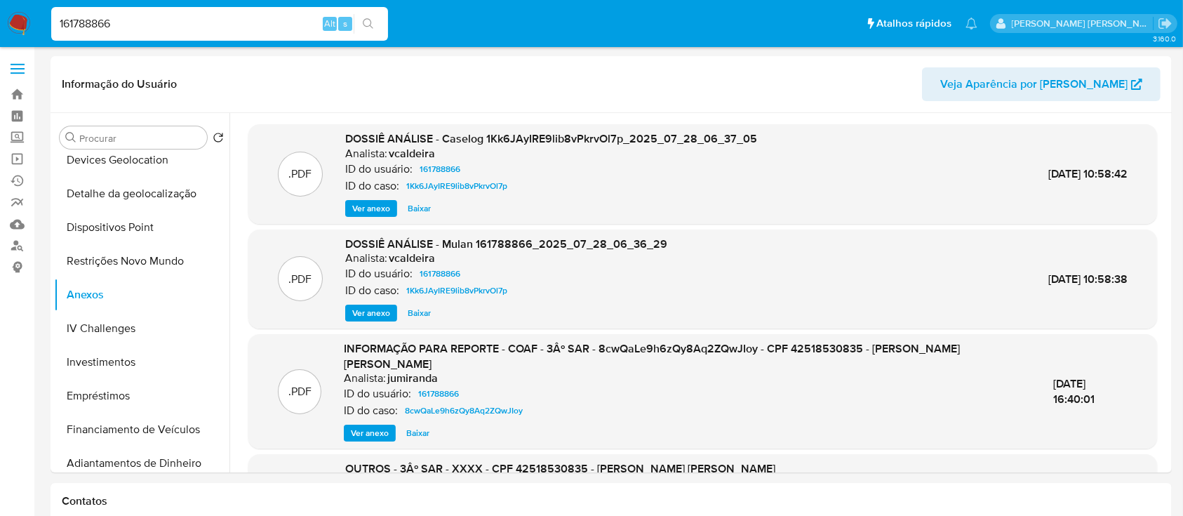
click at [195, 29] on input "161788866" at bounding box center [219, 24] width 337 height 18
paste input "EwwnzwJZr4zZClVOIhFJSTHQ"
type input "EwwnzwJZr4zZClVOIhFJSTHQ"
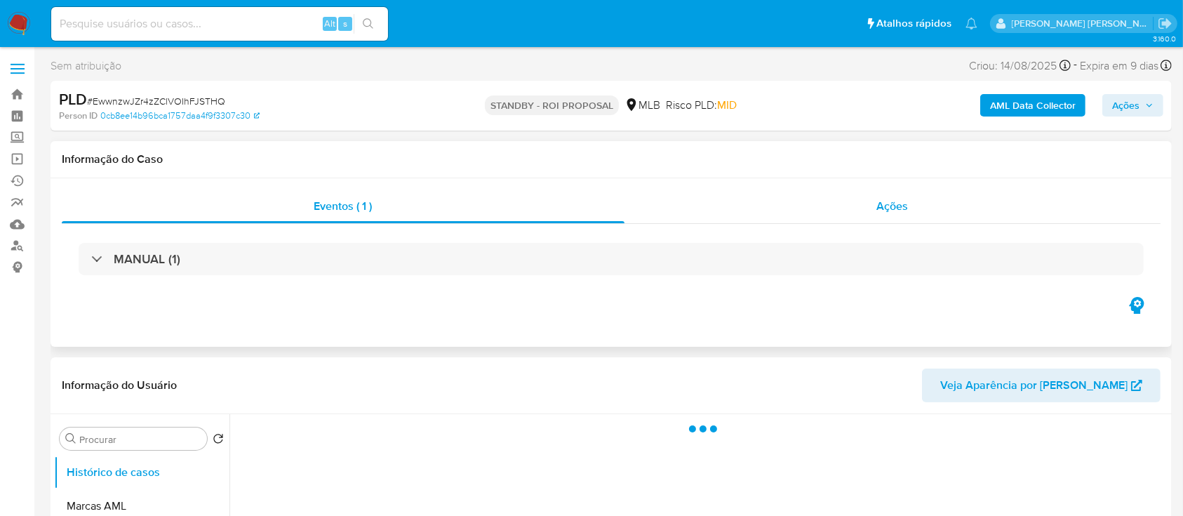
click at [816, 209] on div "Ações" at bounding box center [892, 206] width 536 height 34
select select "10"
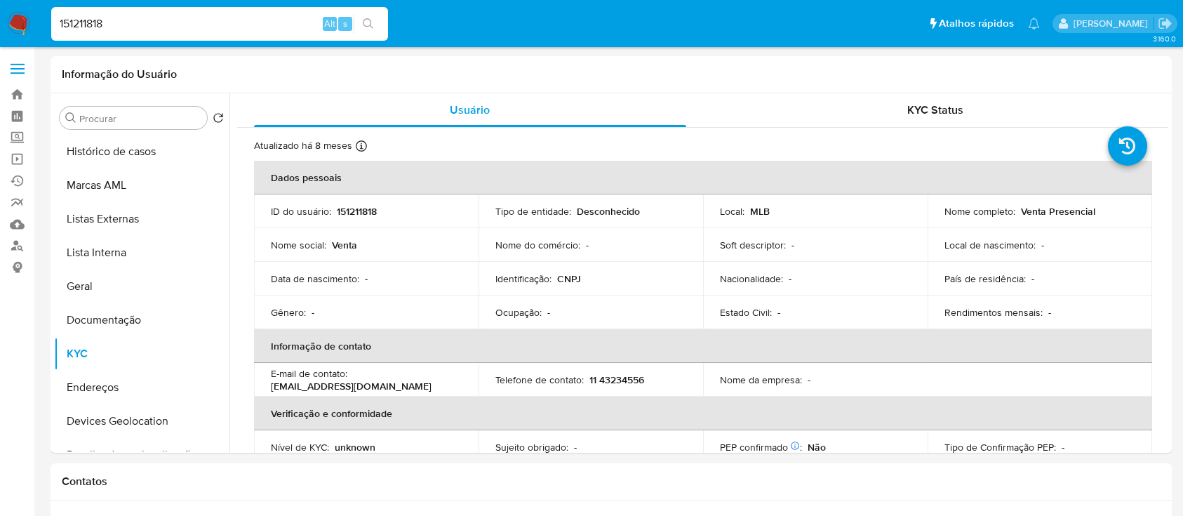
select select "10"
click at [246, 30] on input "151211818" at bounding box center [219, 24] width 337 height 18
type input "29FaxYwh0csHygTukLGctD83"
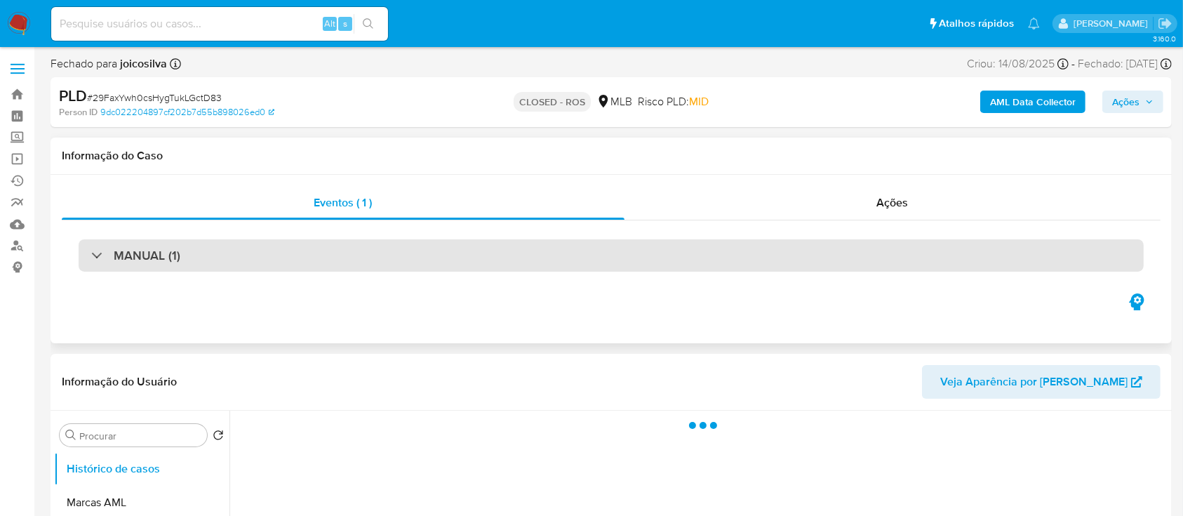
select select "10"
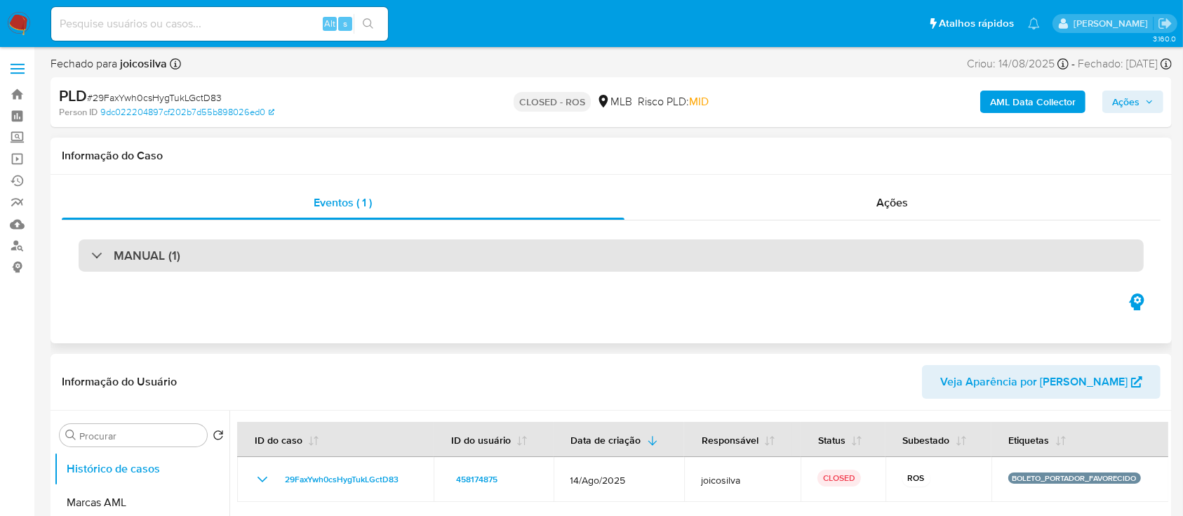
click at [251, 257] on div "MANUAL (1)" at bounding box center [611, 255] width 1065 height 32
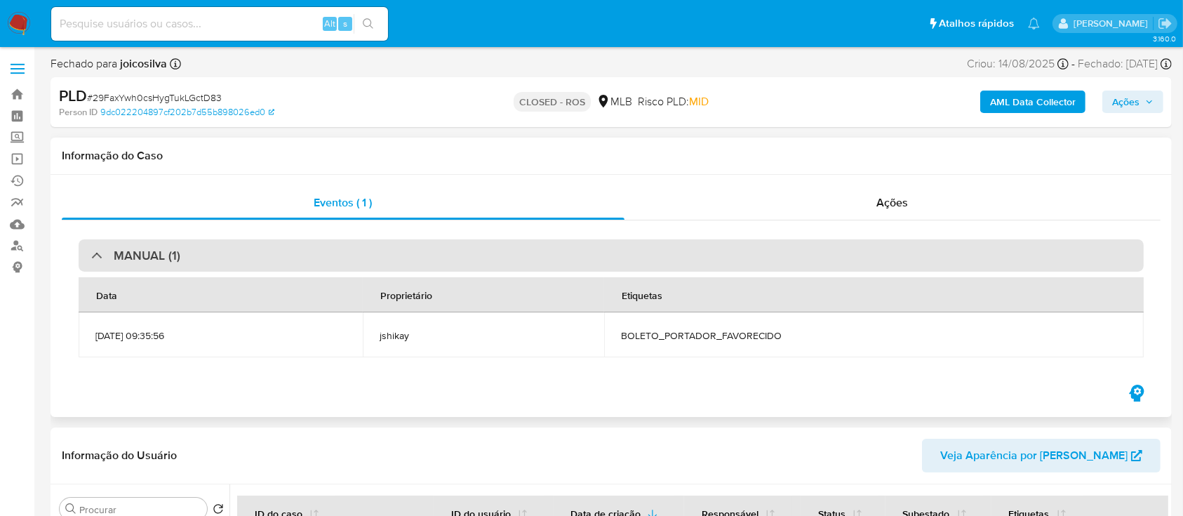
click at [251, 257] on div "MANUAL (1)" at bounding box center [611, 255] width 1065 height 32
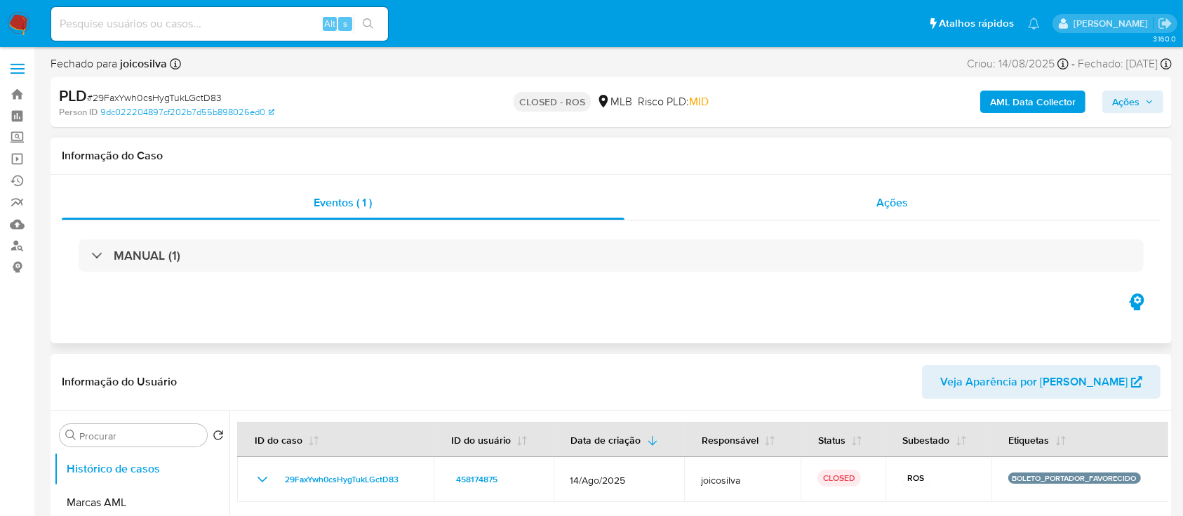
click at [671, 201] on div "Ações" at bounding box center [892, 203] width 536 height 34
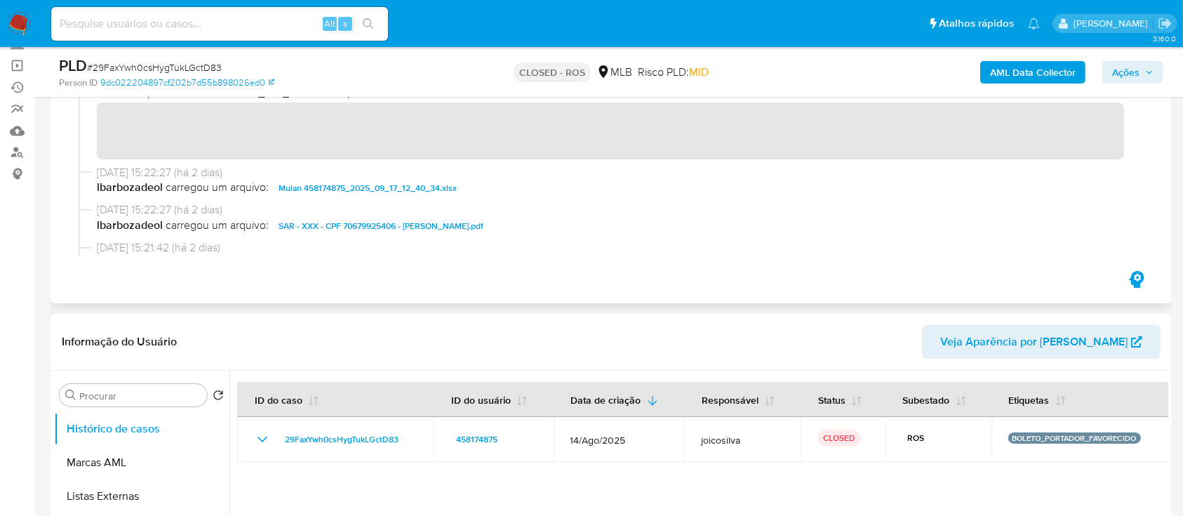
scroll to position [842, 0]
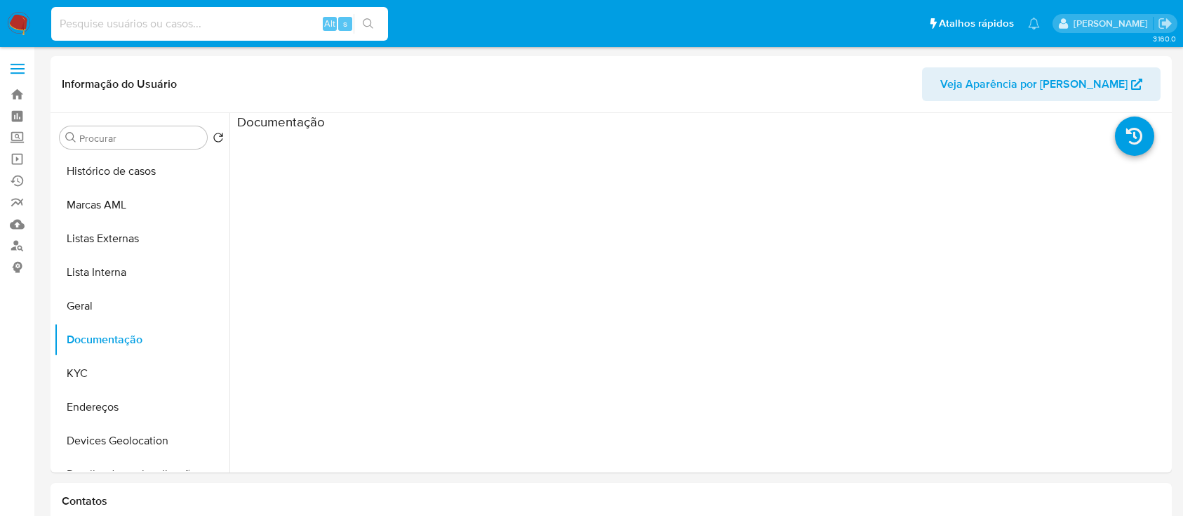
select select "10"
type input "3uqsSV3bJ7ZPOLtZ6QA04gnZ"
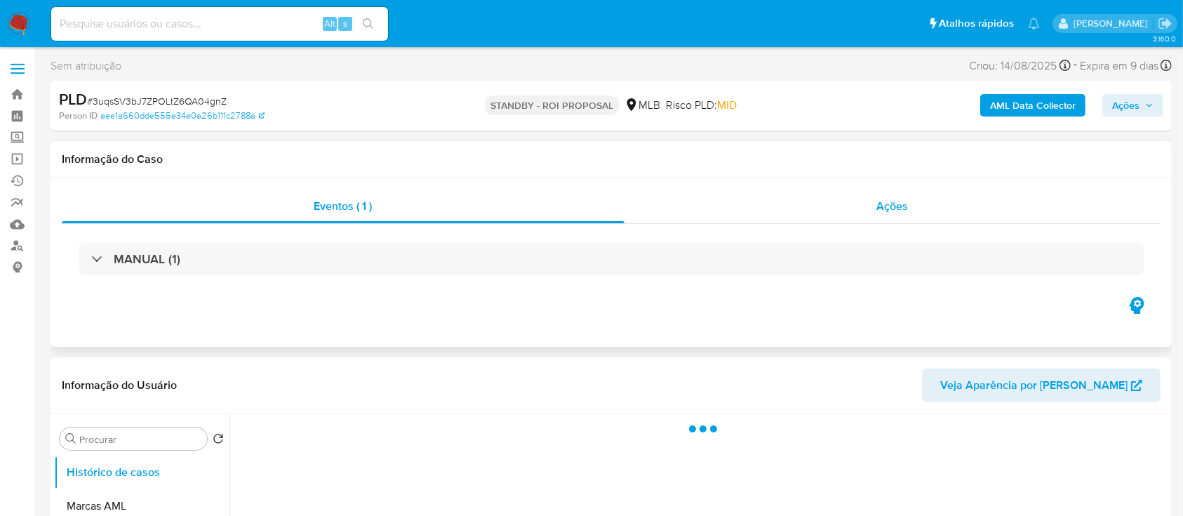
click at [674, 212] on div "Ações" at bounding box center [892, 206] width 536 height 34
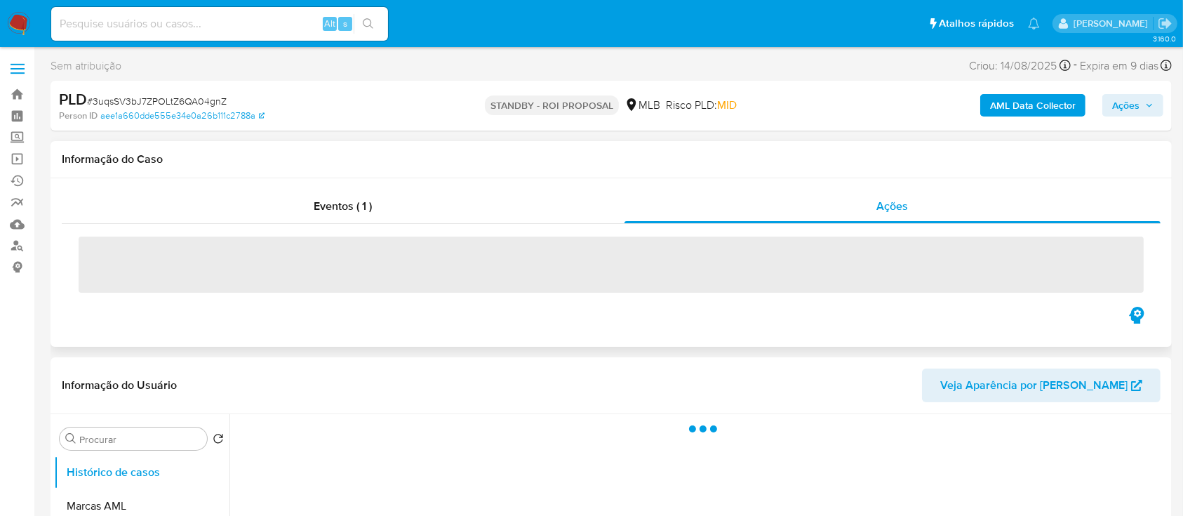
select select "10"
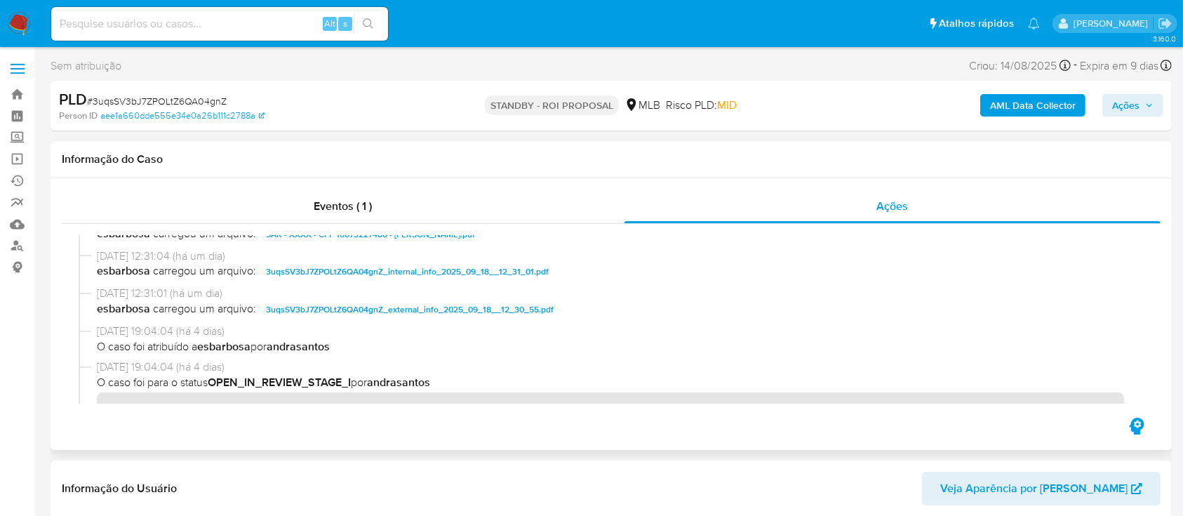
scroll to position [187, 0]
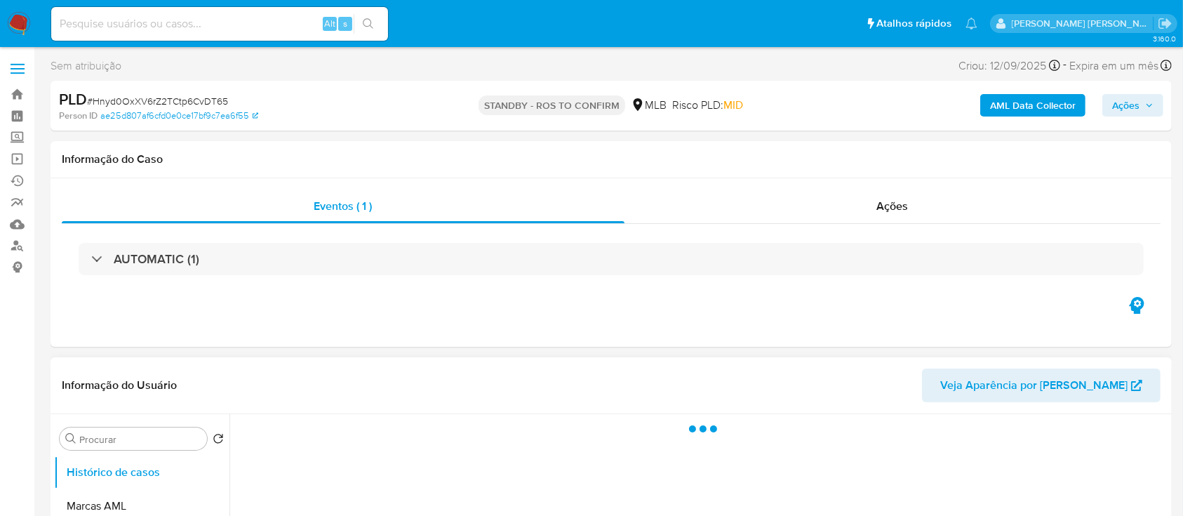
select select "10"
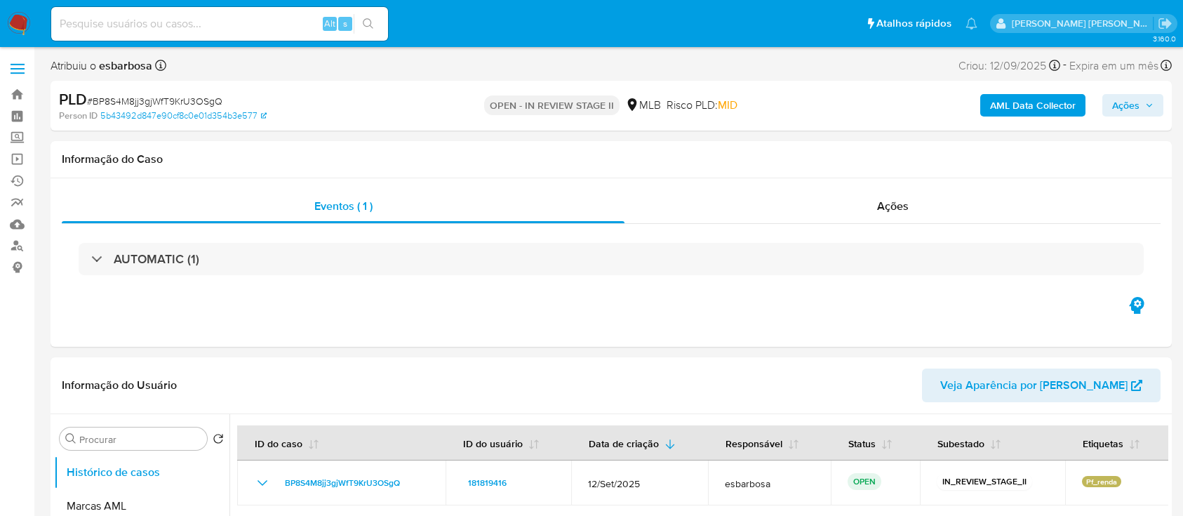
select select "10"
click at [170, 97] on span "# BP8S4M8jj3gjWfT9KrU3OSgQ" at bounding box center [154, 101] width 135 height 14
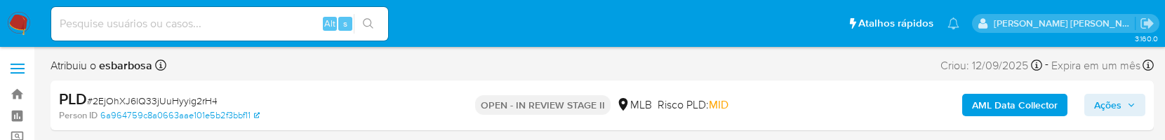
select select "10"
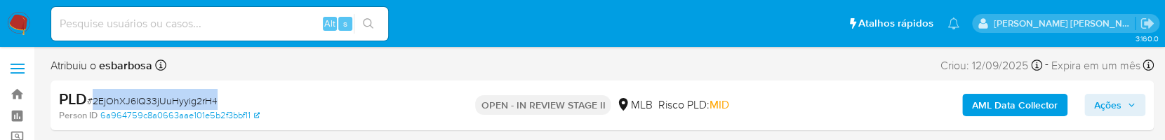
click at [146, 98] on span "# 2EjOhXJ6lQ33jUuHyyig2rH4" at bounding box center [152, 101] width 130 height 14
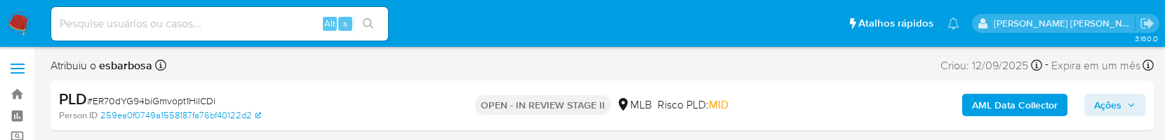
select select "10"
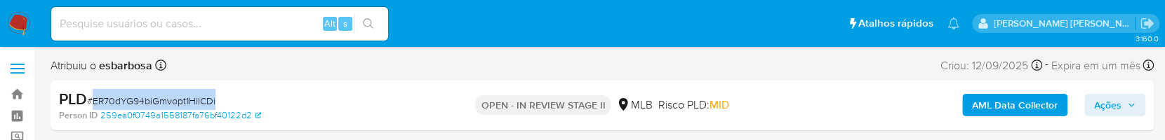
click at [177, 103] on span "# ER70dYG94biGmvopt1HiICDi" at bounding box center [151, 101] width 128 height 14
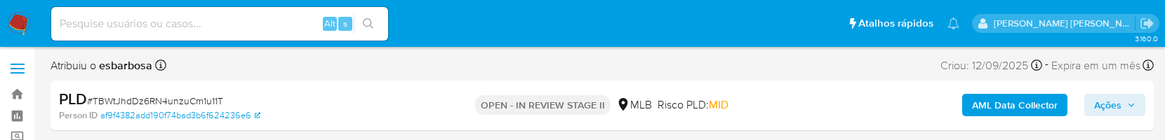
select select "10"
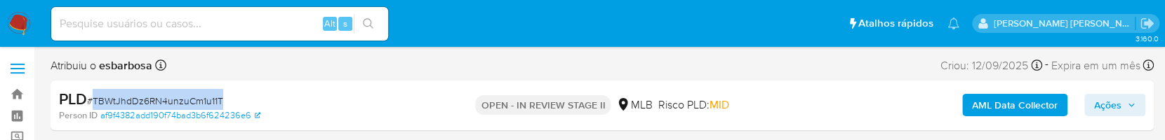
click at [196, 98] on span "# TBWtJhdDz6RN4unzuCm1u11T" at bounding box center [155, 101] width 136 height 14
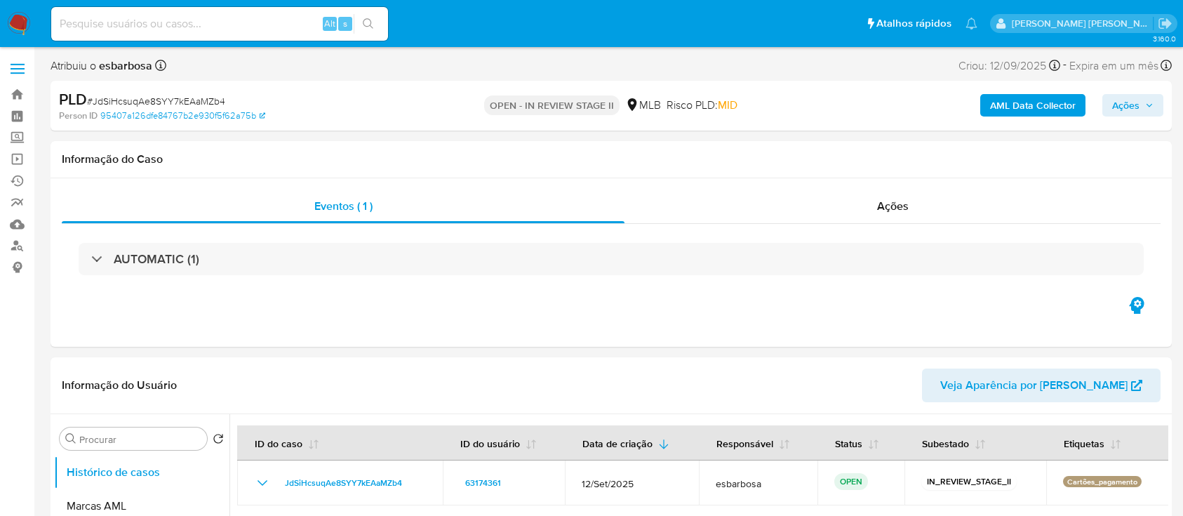
select select "10"
click at [164, 95] on span "# JdSiHcsuqAe8SYY7kEAaMZb4" at bounding box center [156, 101] width 138 height 14
copy span "JdSiHcsuqAe8SYY7kEAaMZb4"
